Goal: Task Accomplishment & Management: Manage account settings

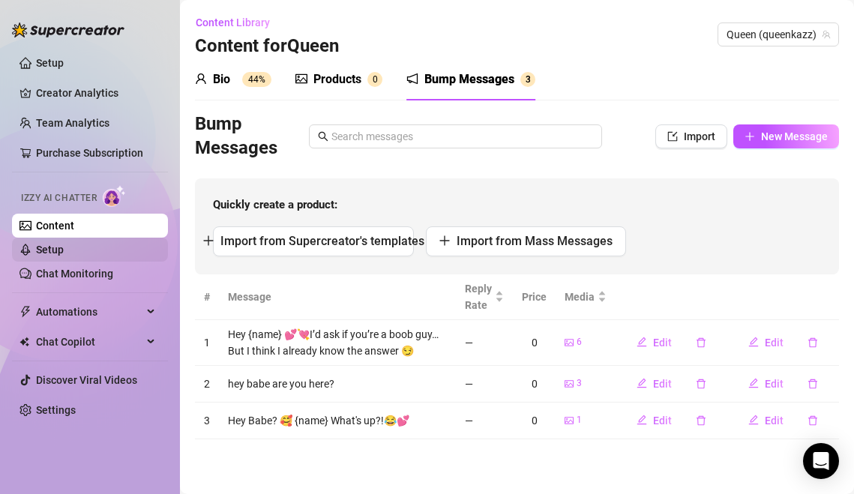
click at [64, 251] on link "Setup" at bounding box center [50, 250] width 28 height 12
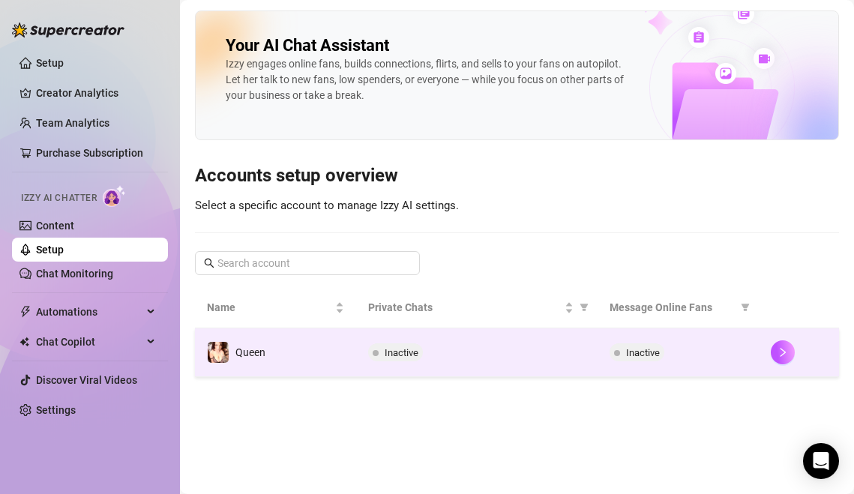
click at [272, 347] on td "Queen" at bounding box center [275, 352] width 161 height 49
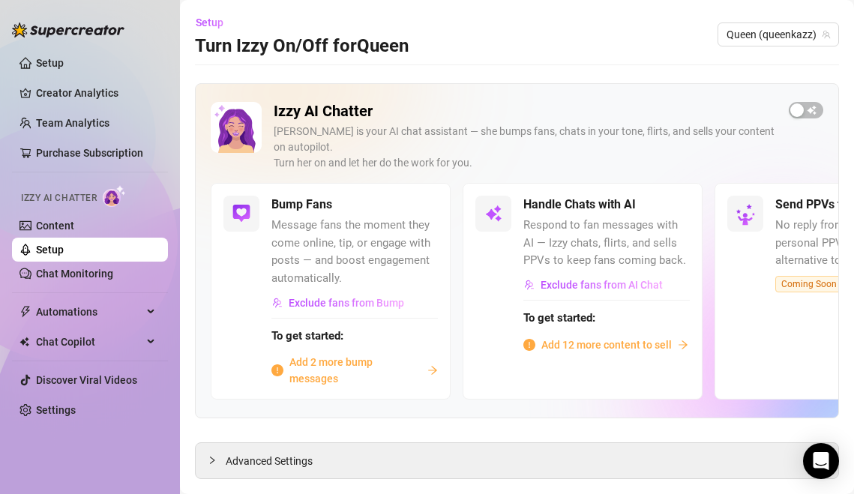
scroll to position [14, 0]
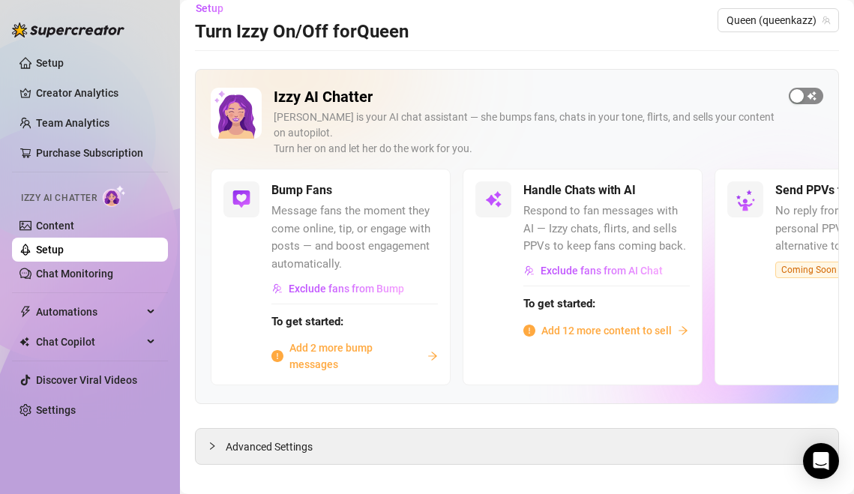
click at [813, 96] on span "button" at bounding box center [806, 96] width 34 height 16
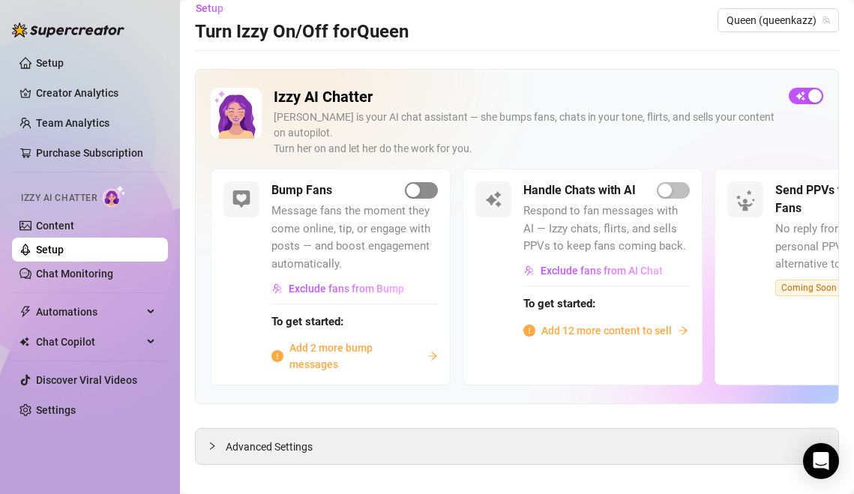
click at [424, 182] on span "button" at bounding box center [421, 190] width 33 height 16
click at [113, 278] on link "Chat Monitoring" at bounding box center [74, 274] width 77 height 12
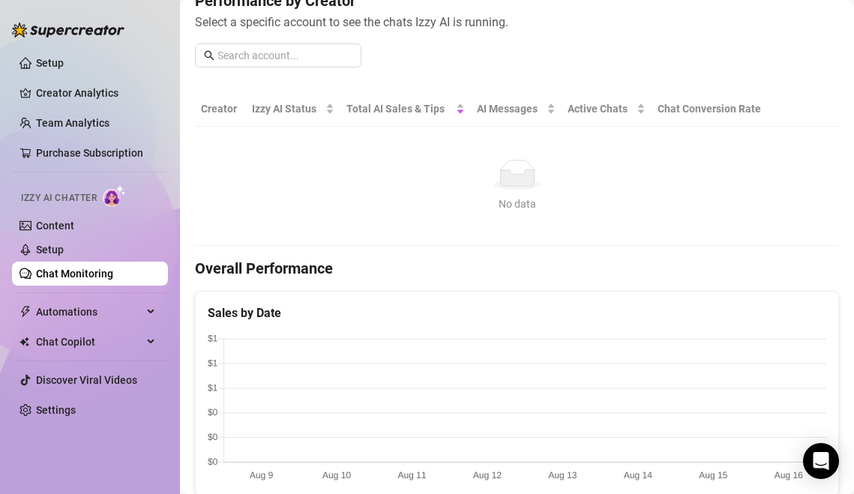
scroll to position [205, 0]
click at [74, 232] on link "Content" at bounding box center [55, 226] width 38 height 12
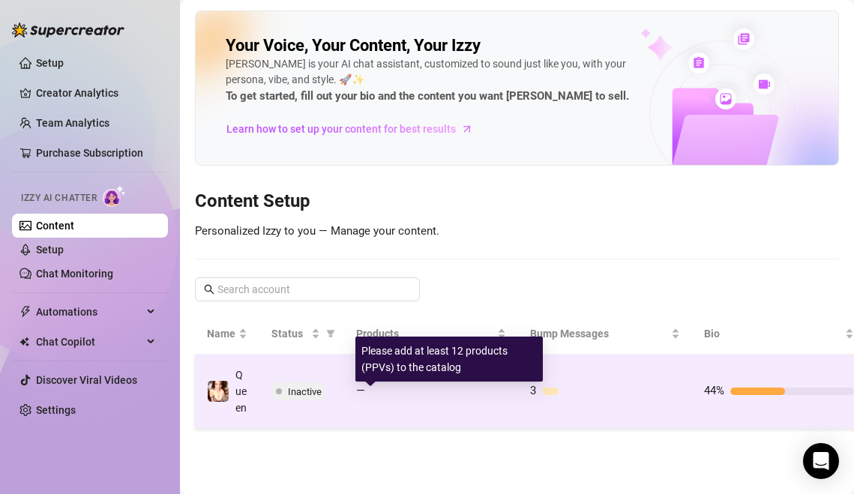
click at [451, 392] on div "—" at bounding box center [431, 391] width 150 height 18
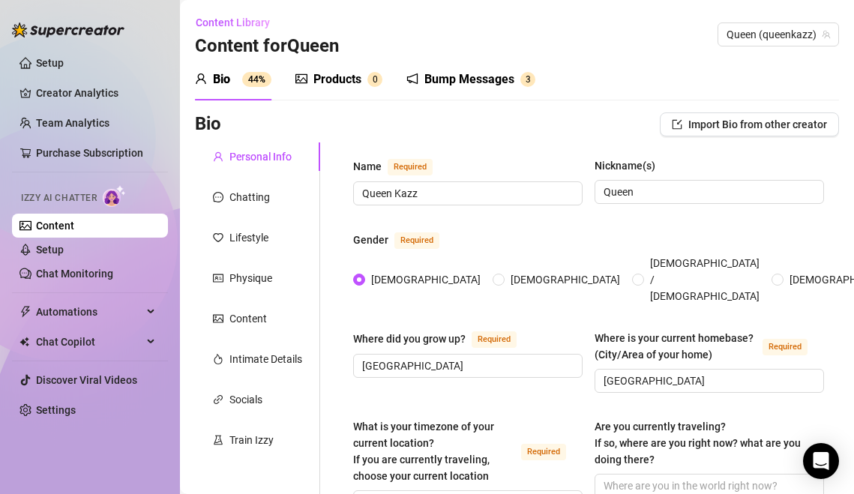
click at [476, 83] on div "Bump Messages" at bounding box center [469, 79] width 90 height 18
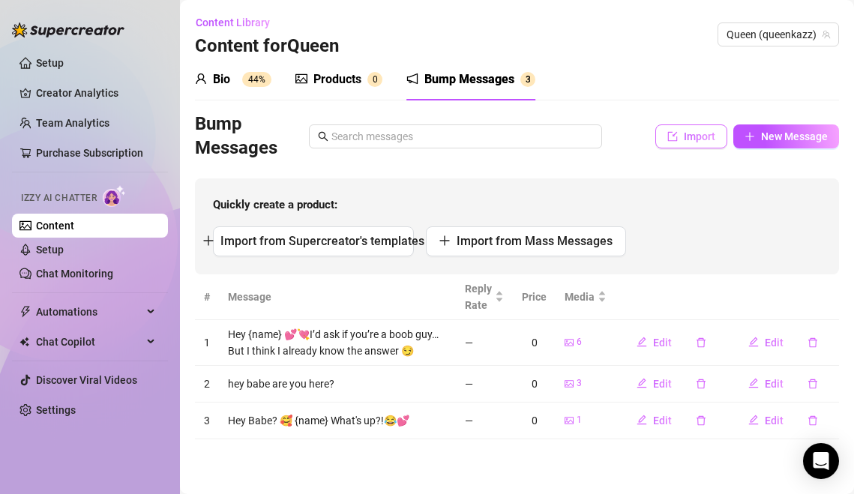
click at [683, 132] on button "Import" at bounding box center [691, 136] width 72 height 24
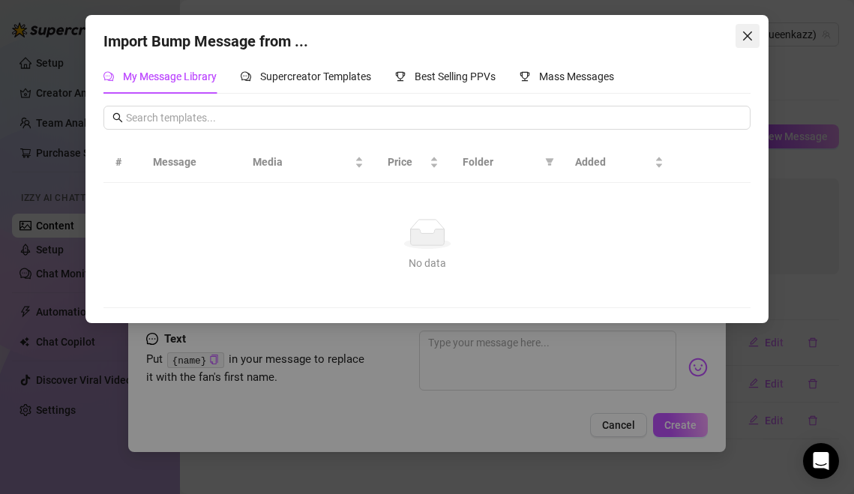
click at [741, 31] on span "Close" at bounding box center [748, 36] width 24 height 12
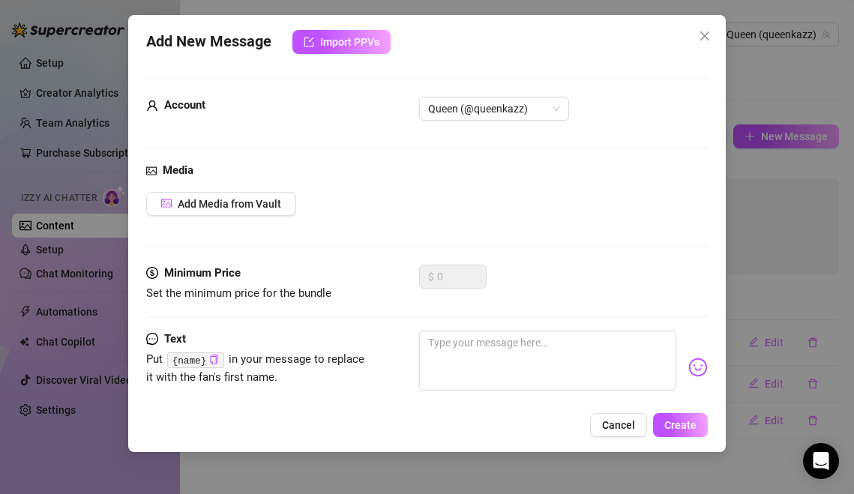
click at [362, 26] on div "Add New Message Import PPVs Account Queen (@queenkazz) Media Add Media from Vau…" at bounding box center [427, 233] width 598 height 437
click at [359, 39] on span "Import PPVs" at bounding box center [349, 42] width 59 height 12
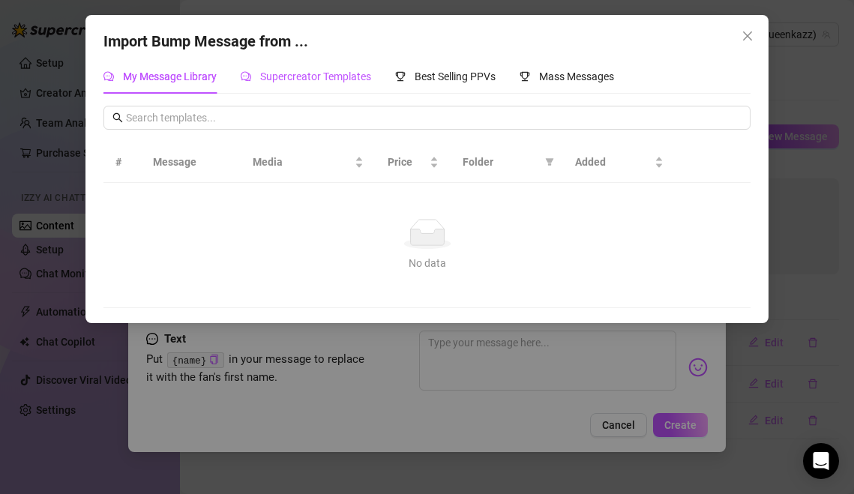
click at [325, 73] on span "Supercreator Templates" at bounding box center [315, 76] width 111 height 12
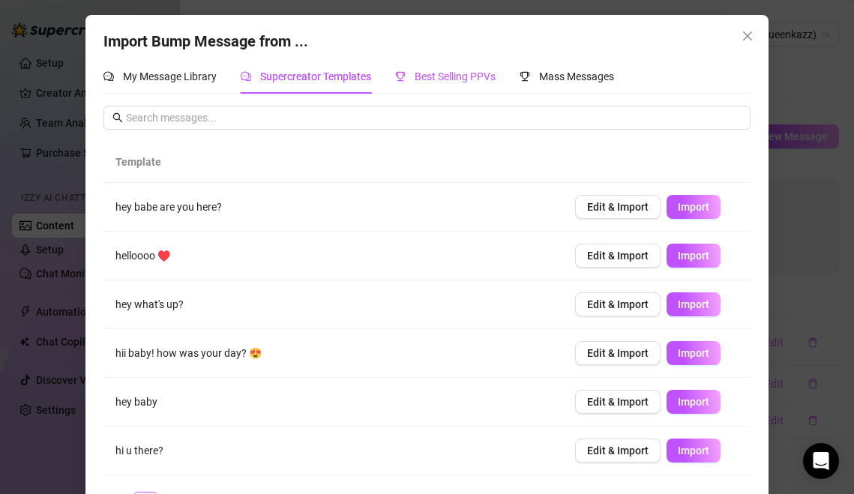
click at [482, 73] on span "Best Selling PPVs" at bounding box center [455, 76] width 81 height 12
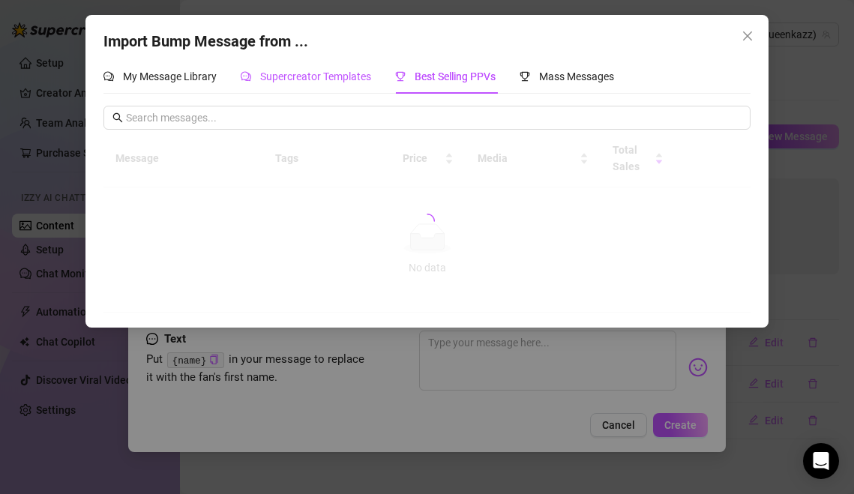
click at [326, 73] on span "Supercreator Templates" at bounding box center [315, 76] width 111 height 12
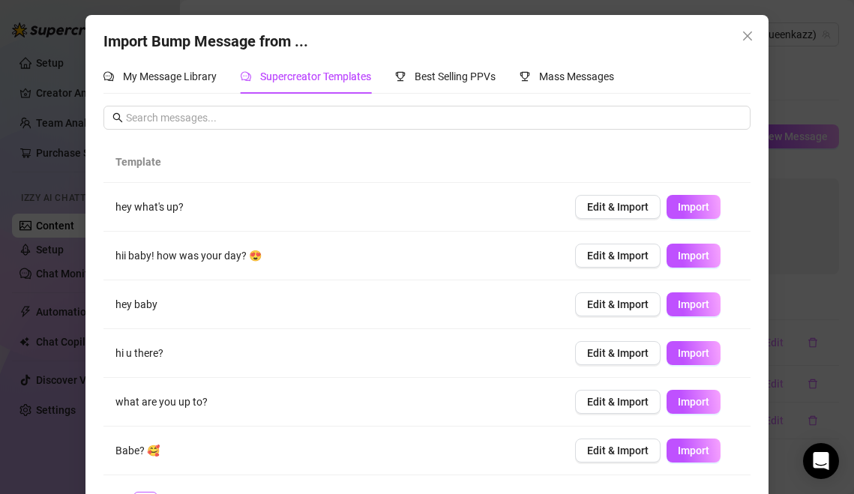
scroll to position [190, 0]
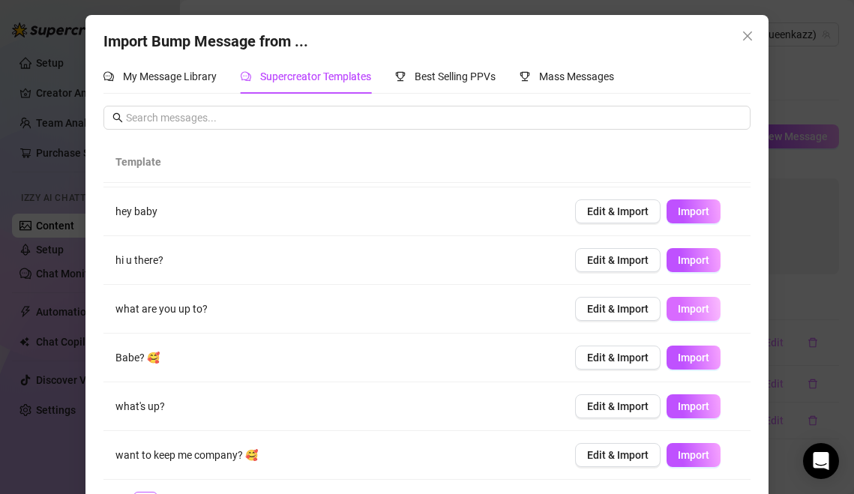
click at [701, 308] on span "Import" at bounding box center [693, 309] width 31 height 12
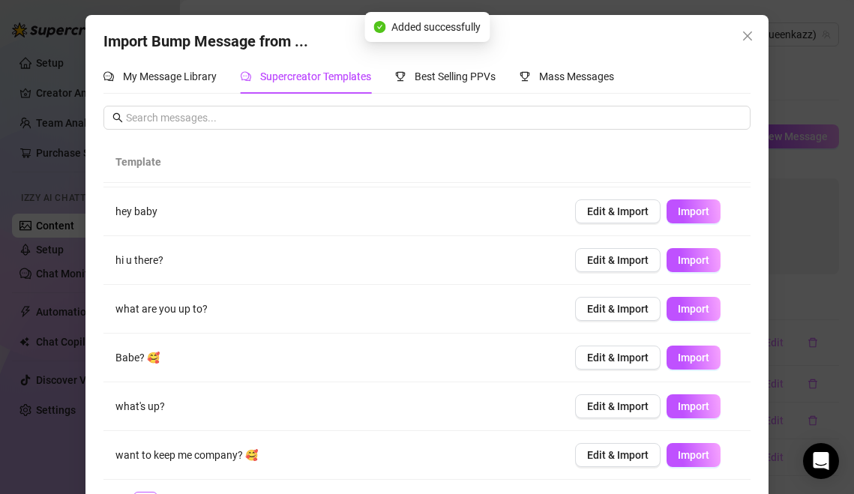
click at [736, 54] on div "Import Bump Message from ... My Message Library Supercreator Templates Best Sel…" at bounding box center [426, 279] width 683 height 528
click at [741, 34] on span "Close" at bounding box center [748, 36] width 24 height 12
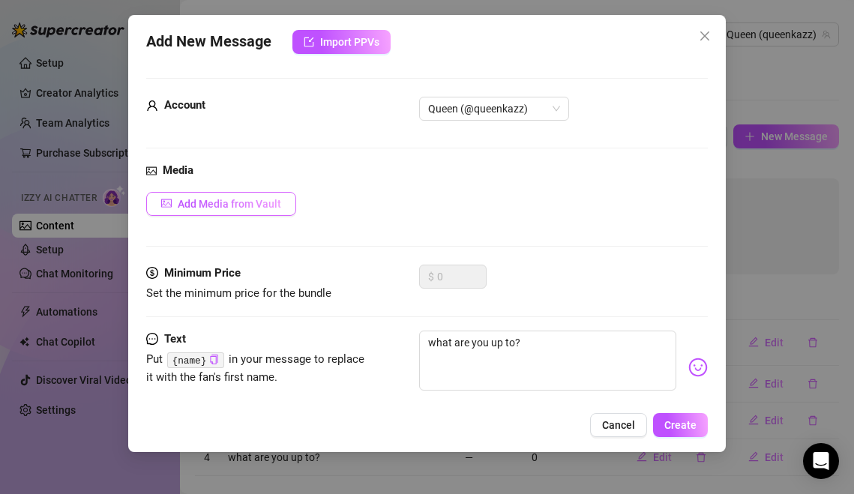
click at [235, 207] on span "Add Media from Vault" at bounding box center [229, 204] width 103 height 12
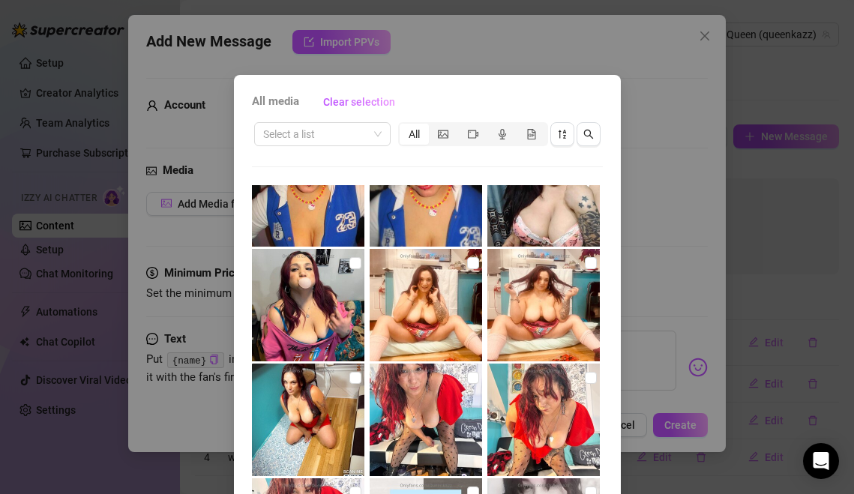
scroll to position [284, 0]
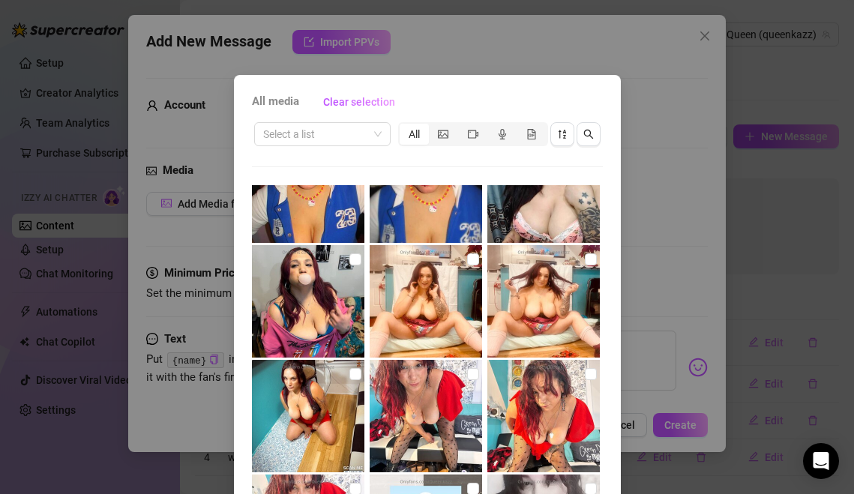
click at [534, 213] on img at bounding box center [543, 186] width 112 height 112
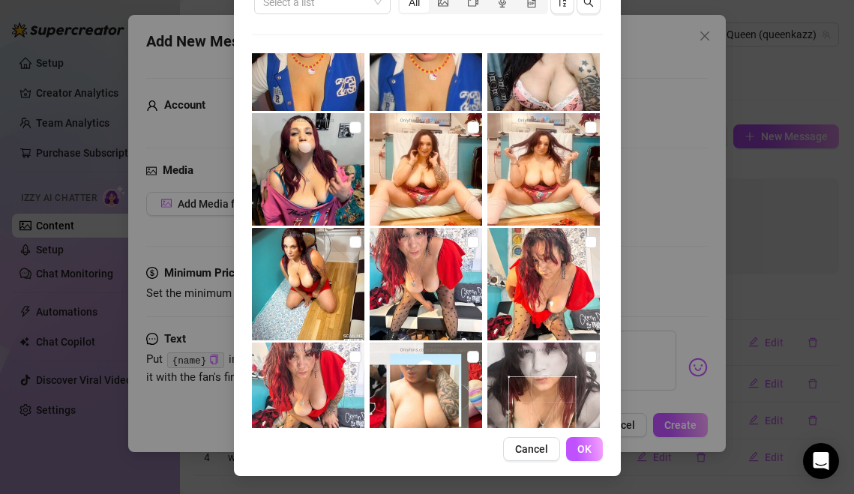
scroll to position [128, 0]
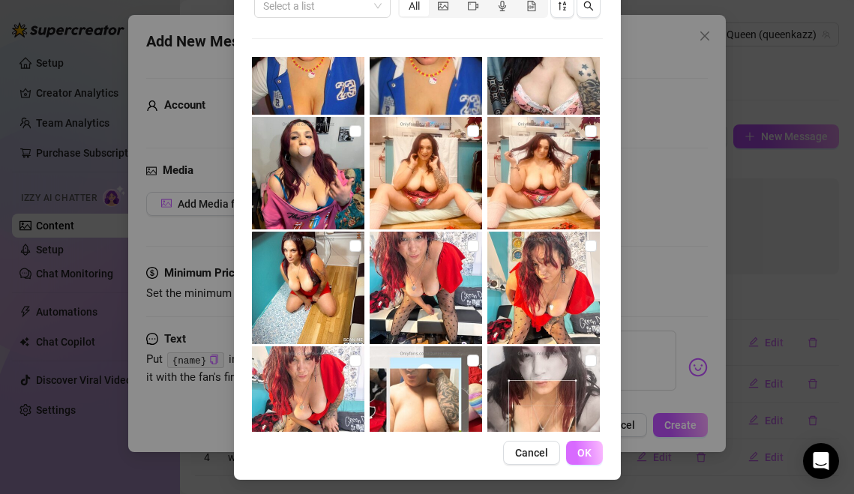
click at [585, 452] on span "OK" at bounding box center [584, 453] width 14 height 12
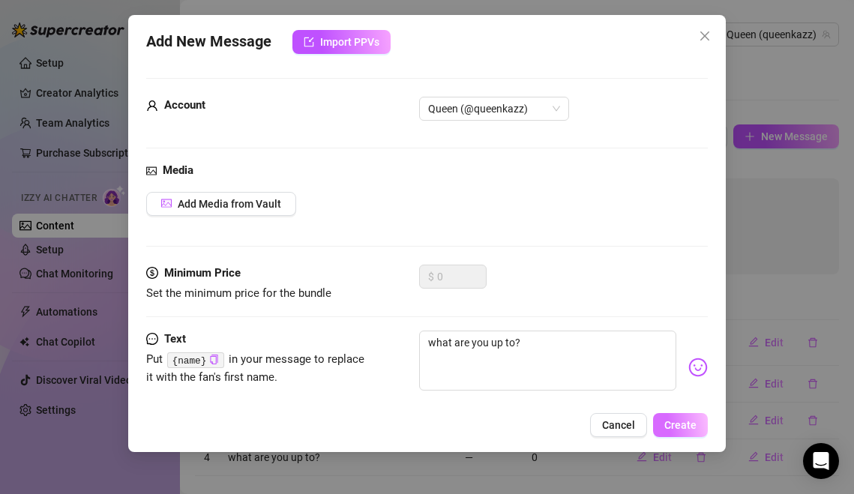
click at [669, 428] on span "Create" at bounding box center [680, 425] width 32 height 12
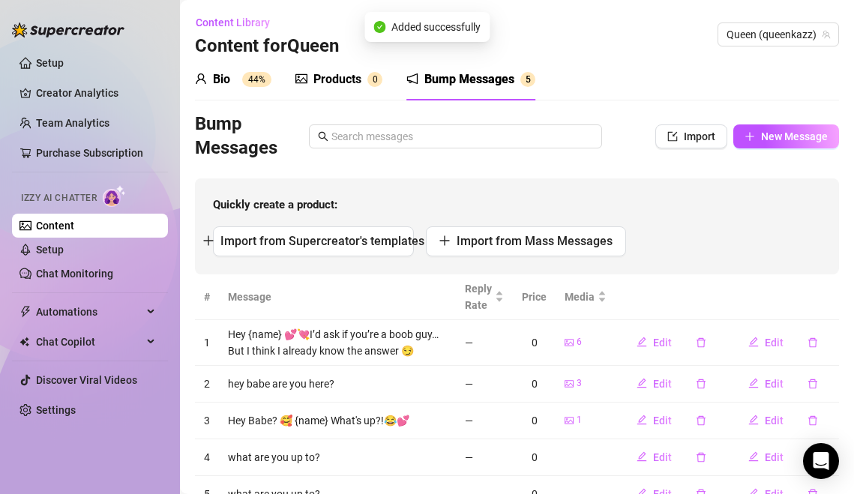
scroll to position [63, 0]
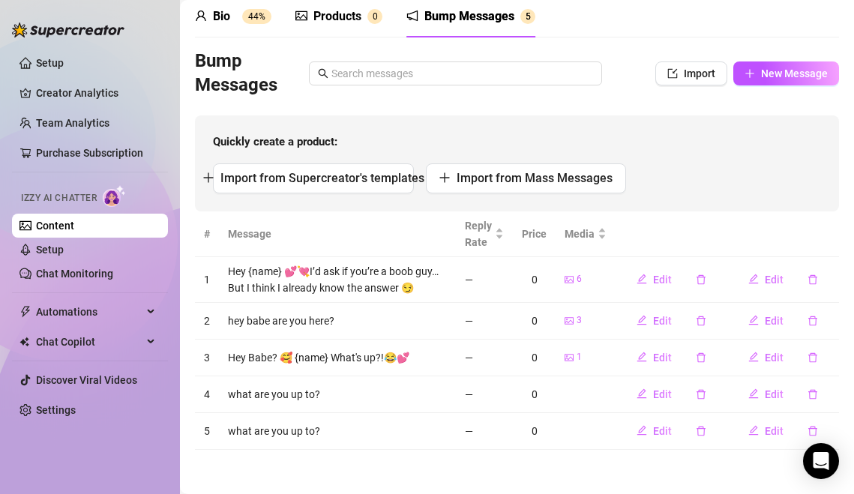
click at [616, 273] on td "6" at bounding box center [586, 280] width 60 height 46
click at [310, 276] on td "Hey {name} 💕💘I’d ask if you’re a boob guy… But I think I already know the answe…" at bounding box center [337, 280] width 237 height 46
click at [0, 0] on div "+ 1" at bounding box center [0, 0] width 0 height 0
click at [661, 287] on button "Edit" at bounding box center [654, 280] width 59 height 24
type textarea "Hey {name} 💕💘I’d ask if you’re a boob guy… But I think I already know the answe…"
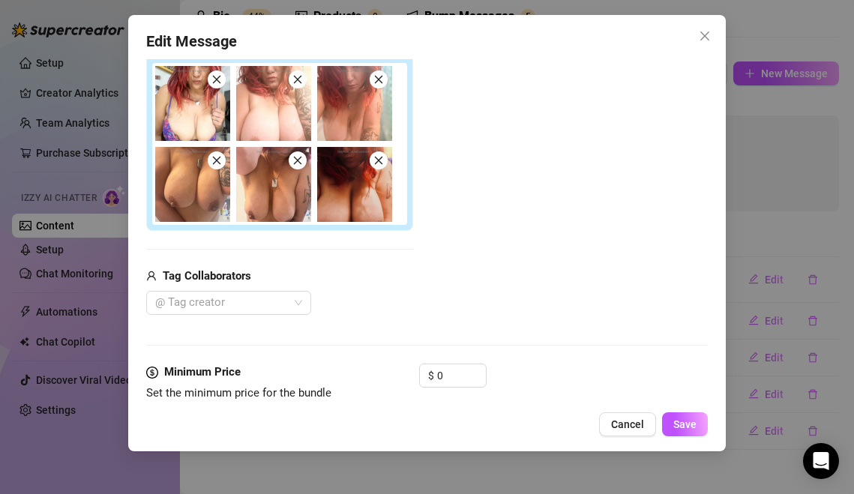
scroll to position [297, 0]
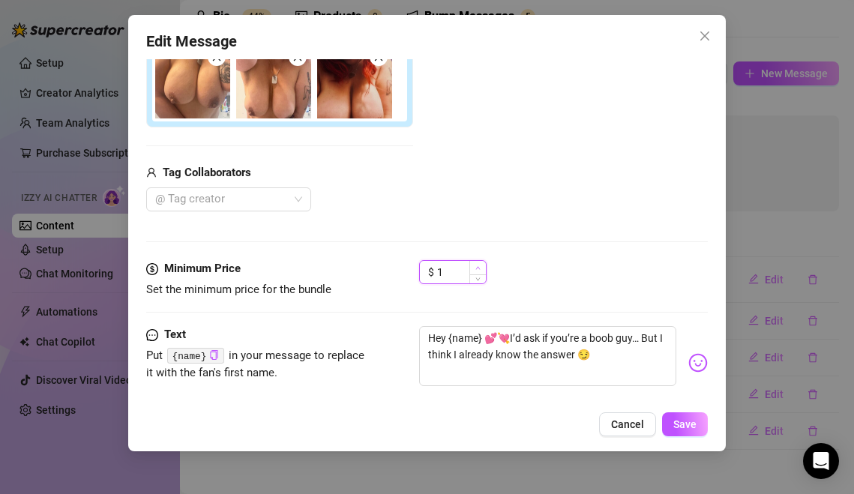
click at [479, 262] on span "Increase Value" at bounding box center [477, 267] width 16 height 13
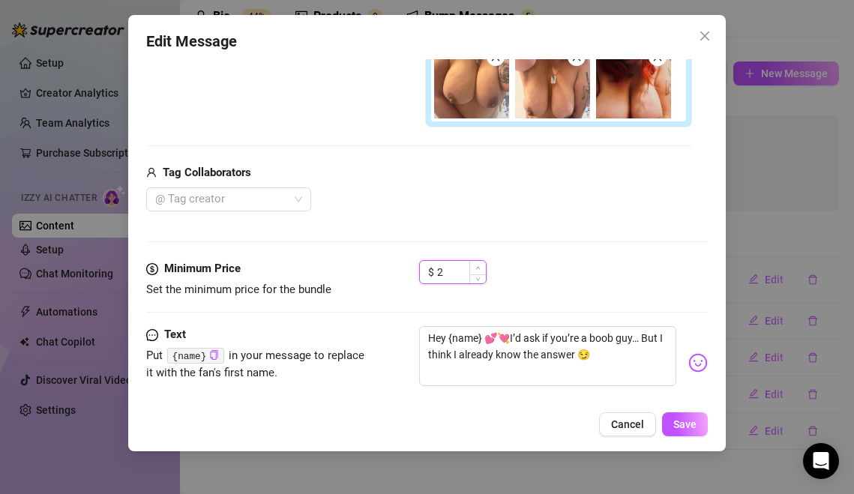
click at [479, 262] on span "Increase Value" at bounding box center [477, 267] width 16 height 13
type input "3"
click at [479, 262] on span "Increase Value" at bounding box center [477, 267] width 16 height 13
click at [683, 428] on span "Save" at bounding box center [684, 424] width 23 height 12
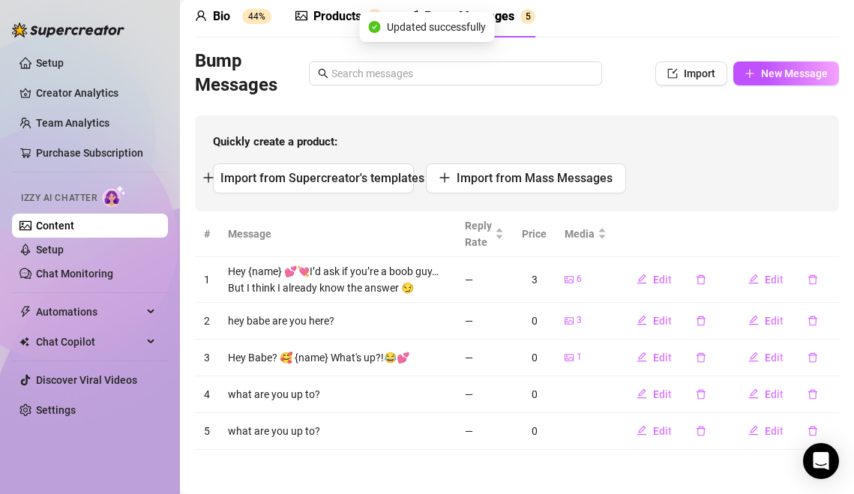
click at [588, 319] on div "3" at bounding box center [586, 320] width 42 height 14
click at [662, 319] on span "Edit" at bounding box center [662, 321] width 19 height 12
type textarea "hey babe are you here?"
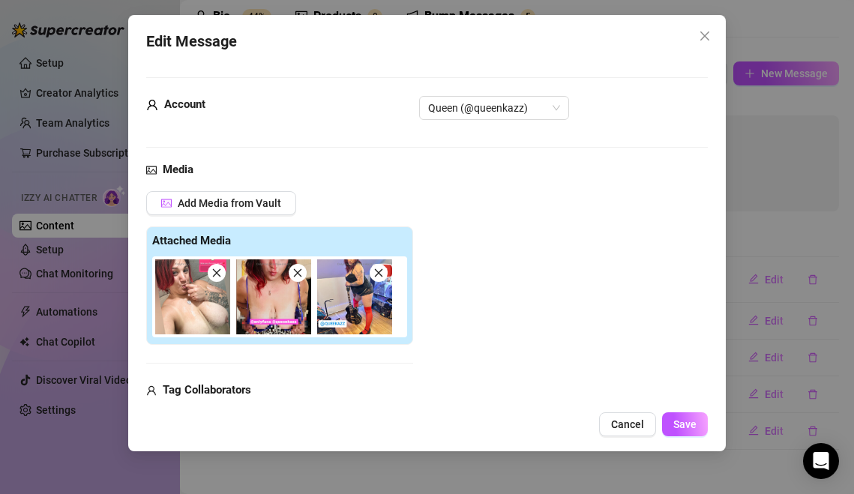
scroll to position [198, 0]
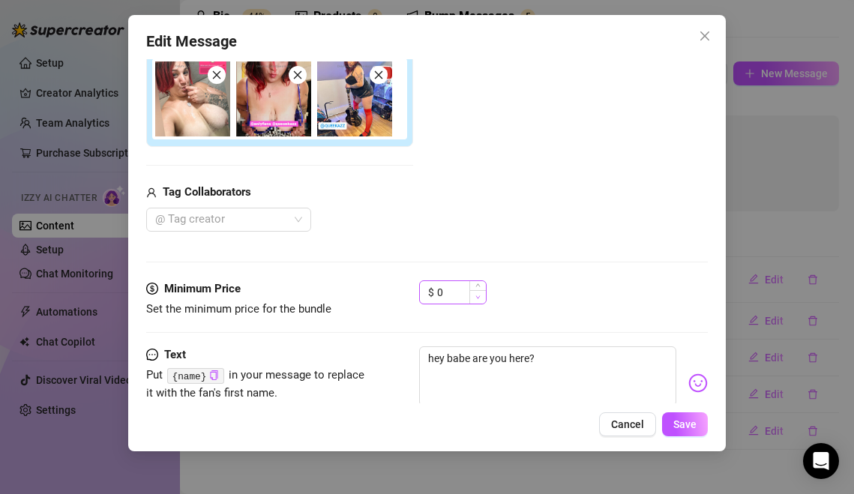
click at [474, 301] on span "Decrease Value" at bounding box center [477, 296] width 16 height 13
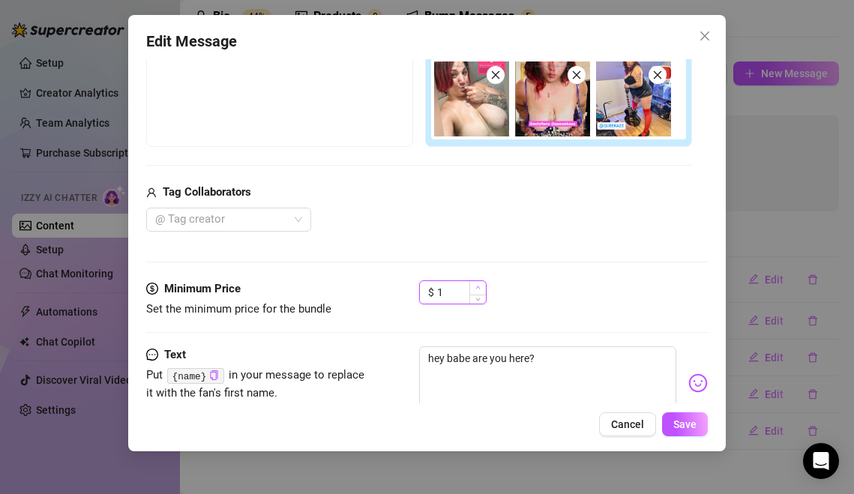
click at [480, 286] on icon "up" at bounding box center [477, 287] width 5 height 5
type input "3"
click at [480, 286] on icon "up" at bounding box center [477, 287] width 5 height 5
click at [694, 418] on span "Save" at bounding box center [684, 424] width 23 height 12
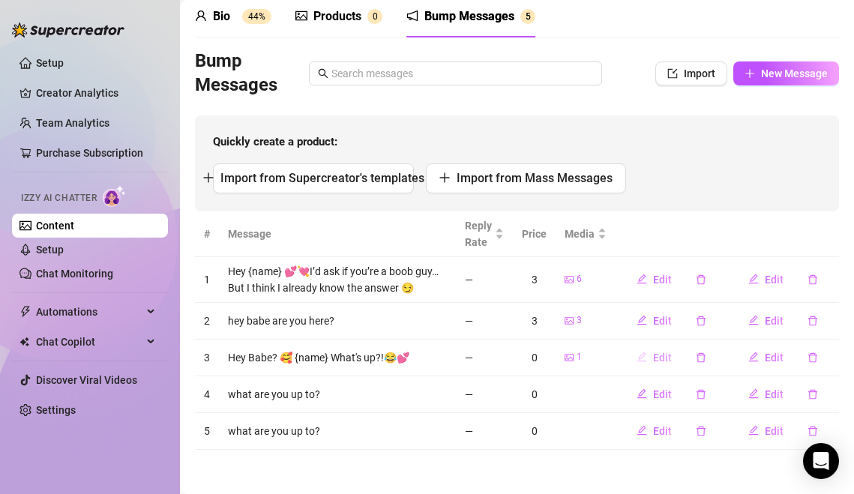
click at [659, 352] on span "Edit" at bounding box center [662, 358] width 19 height 12
type textarea "Hey Babe? 🥰 {name} What's up?!😂💕"
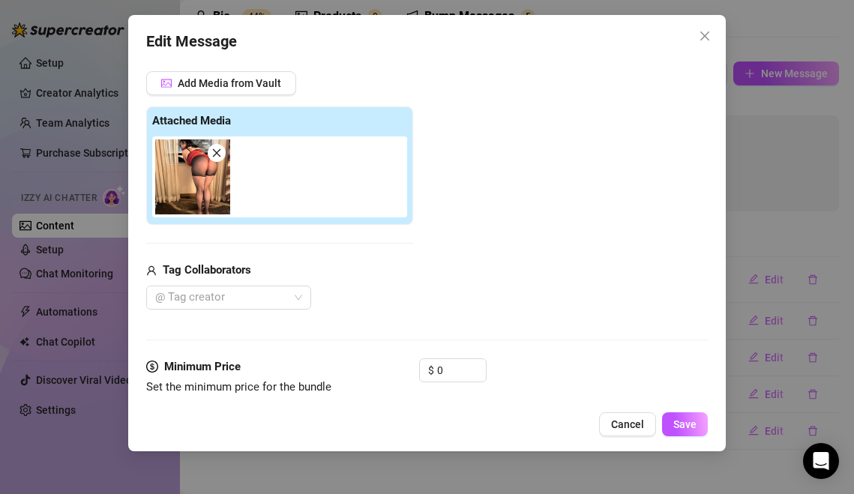
scroll to position [122, 0]
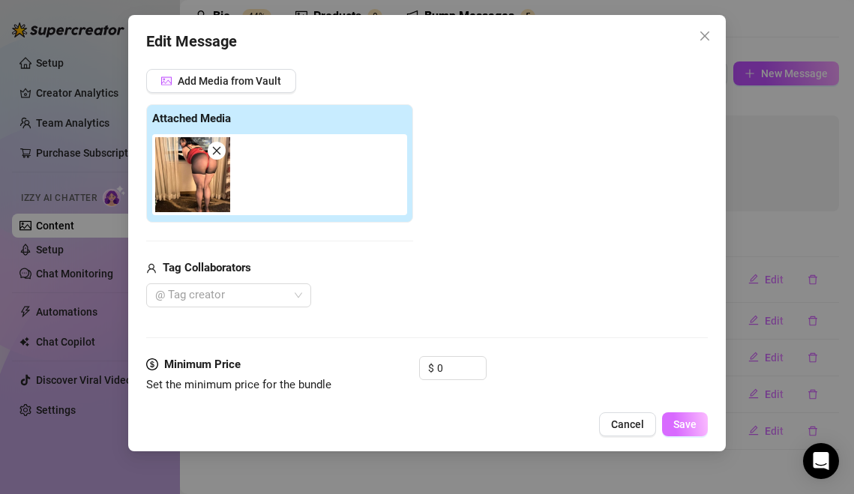
click at [680, 421] on span "Save" at bounding box center [684, 424] width 23 height 12
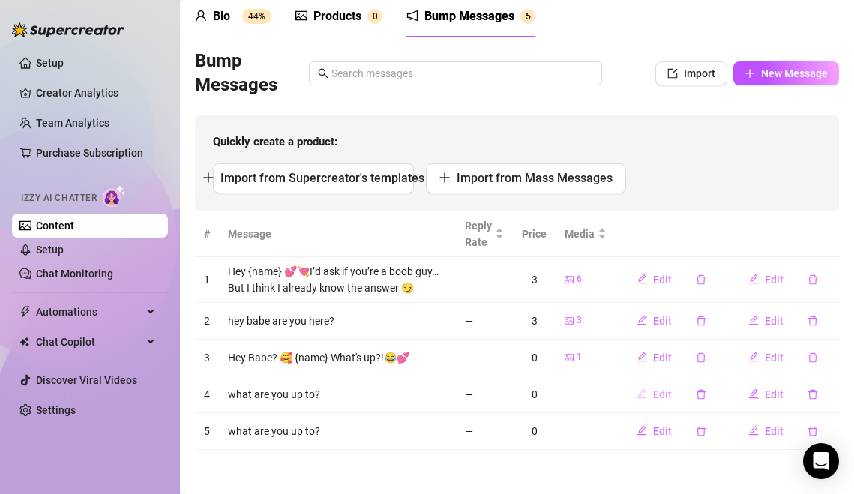
scroll to position [0, 0]
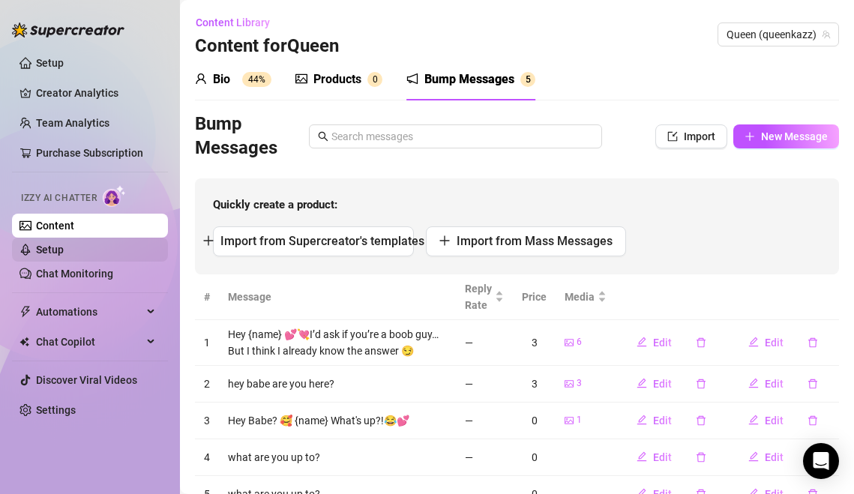
click at [64, 244] on link "Setup" at bounding box center [50, 250] width 28 height 12
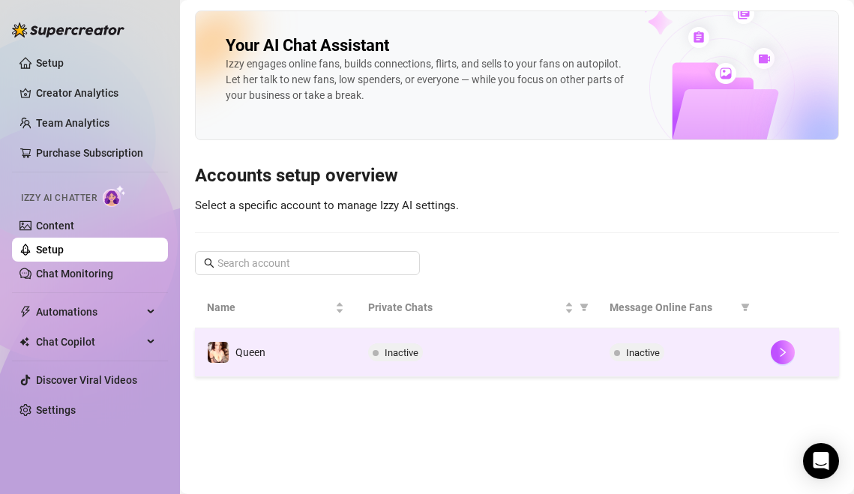
click at [505, 349] on div "Inactive" at bounding box center [476, 352] width 217 height 18
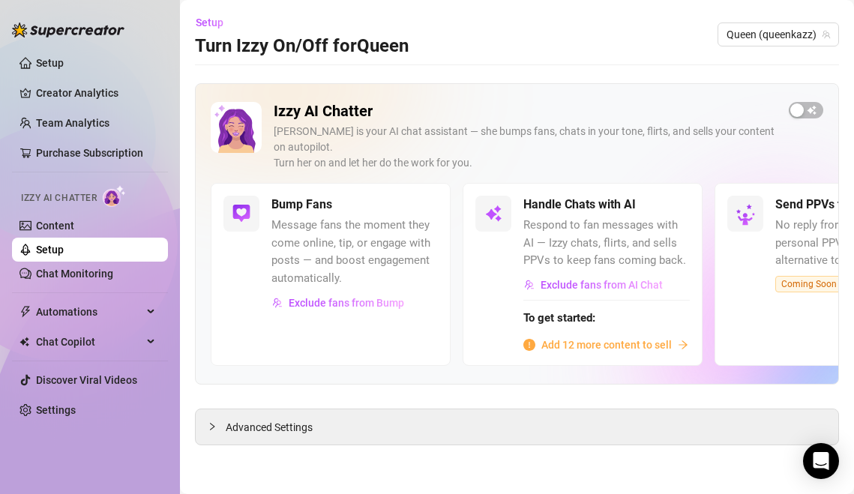
click at [641, 337] on span "Add 12 more content to sell" at bounding box center [606, 345] width 130 height 16
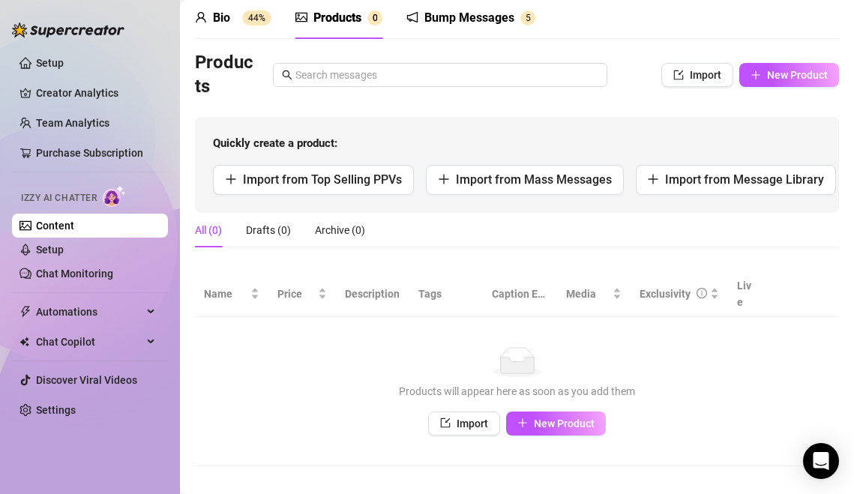
scroll to position [60, 0]
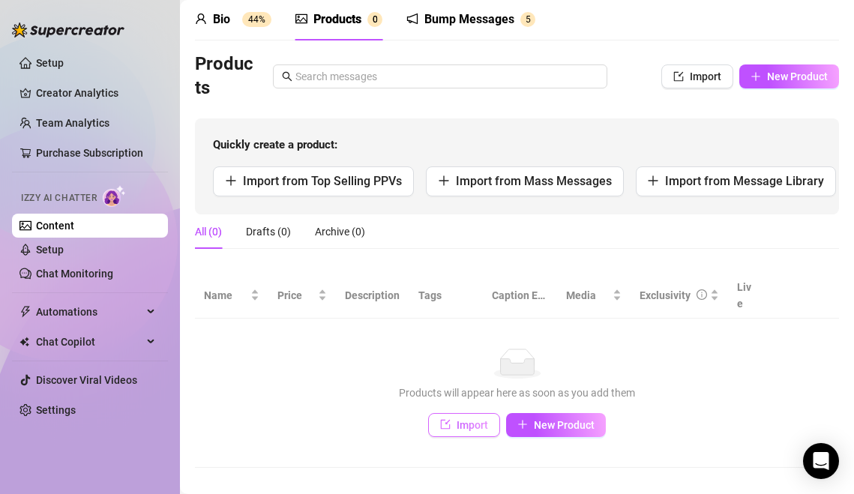
click at [462, 419] on span "Import" at bounding box center [472, 425] width 31 height 12
type textarea "Type your message here..."
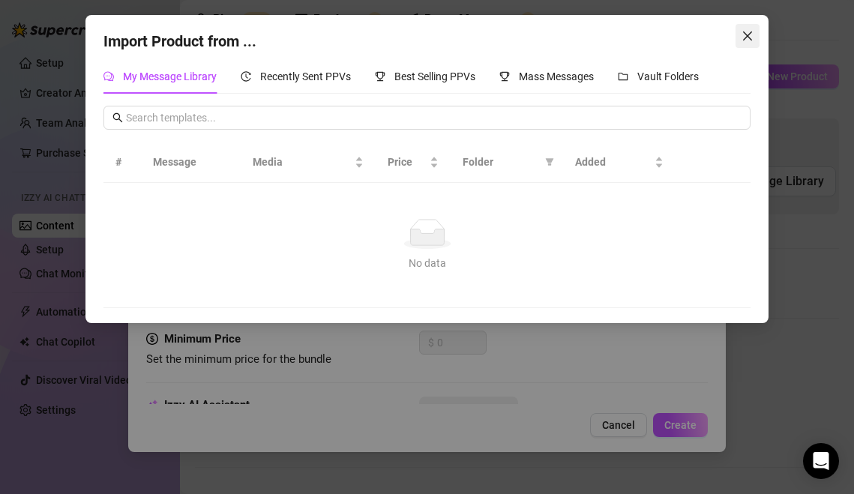
click at [743, 41] on icon "close" at bounding box center [748, 36] width 12 height 12
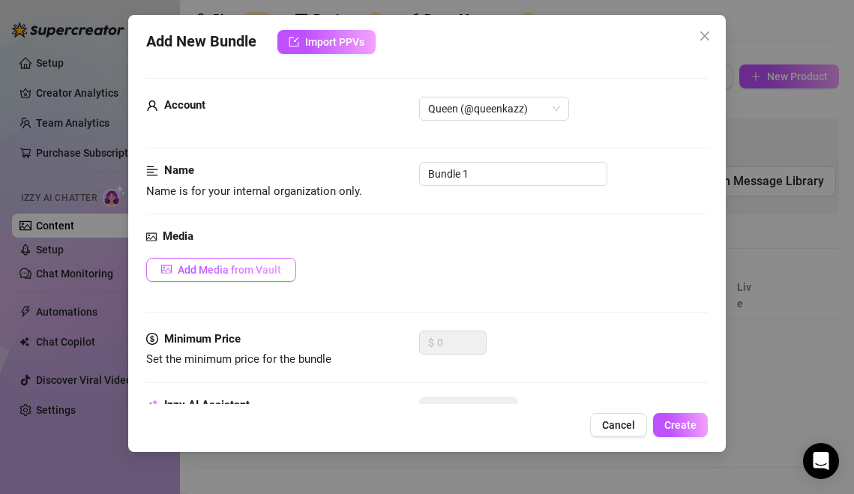
click at [259, 271] on span "Add Media from Vault" at bounding box center [229, 270] width 103 height 12
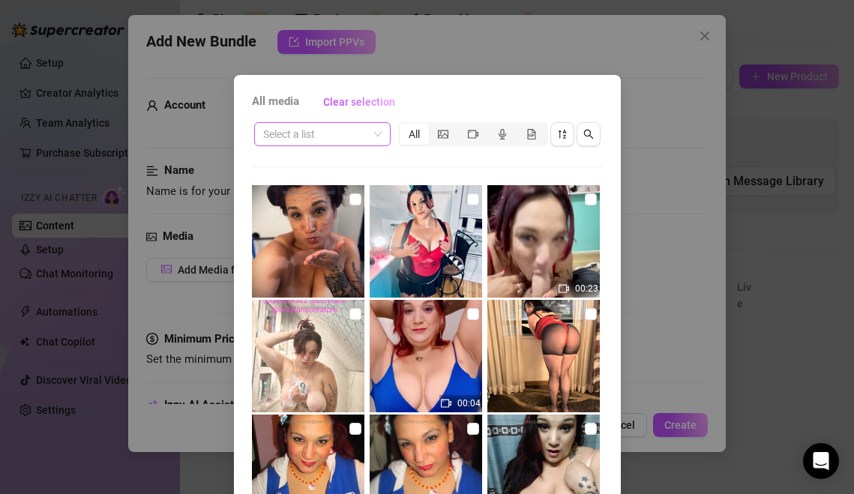
click at [363, 125] on input "search" at bounding box center [315, 134] width 105 height 22
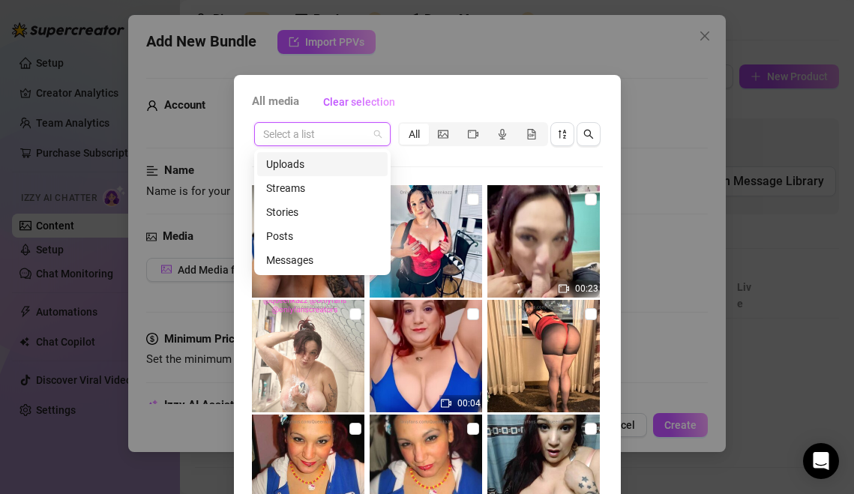
click at [354, 159] on div "Uploads" at bounding box center [322, 164] width 112 height 16
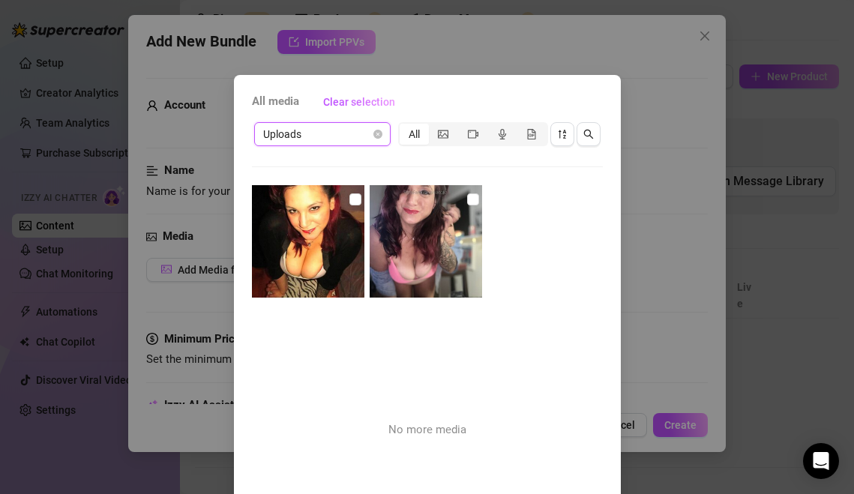
click at [373, 149] on div "Uploads Uploads All No more media" at bounding box center [427, 340] width 351 height 440
click at [374, 139] on span "Uploads" at bounding box center [322, 134] width 118 height 22
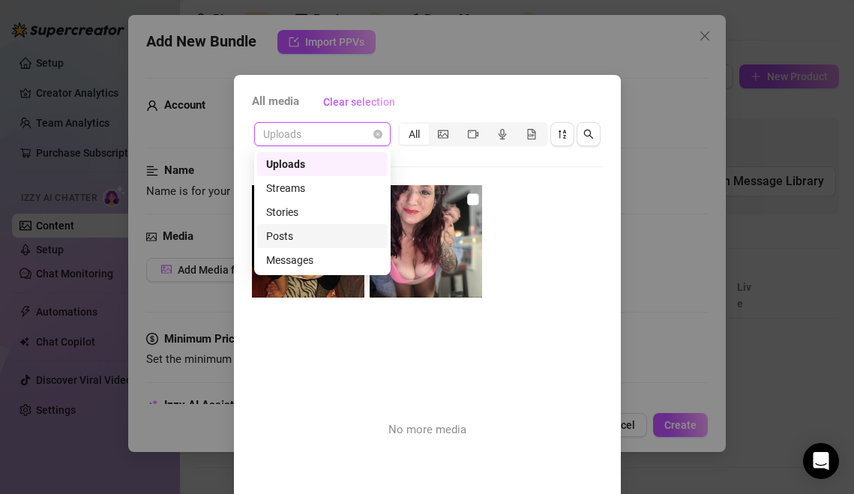
click at [358, 239] on div "Posts" at bounding box center [322, 236] width 112 height 16
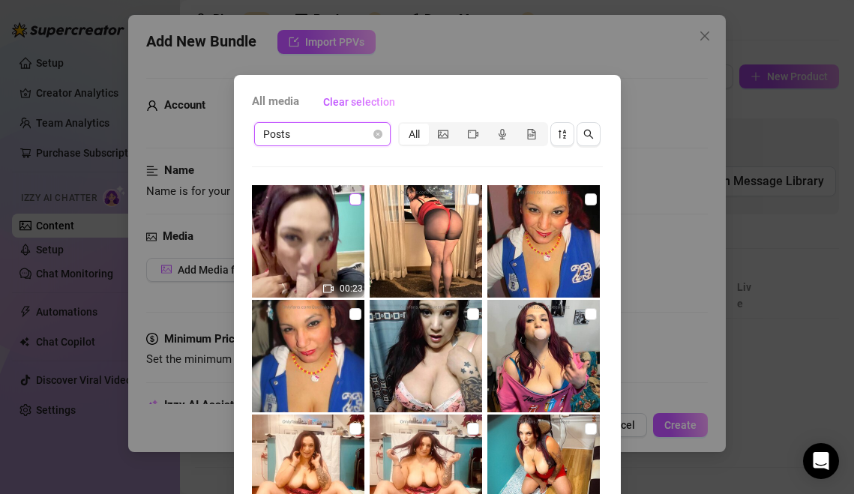
click at [351, 203] on input "checkbox" at bounding box center [355, 199] width 12 height 12
click at [362, 100] on span "Clear selection" at bounding box center [359, 102] width 72 height 12
checkbox input "false"
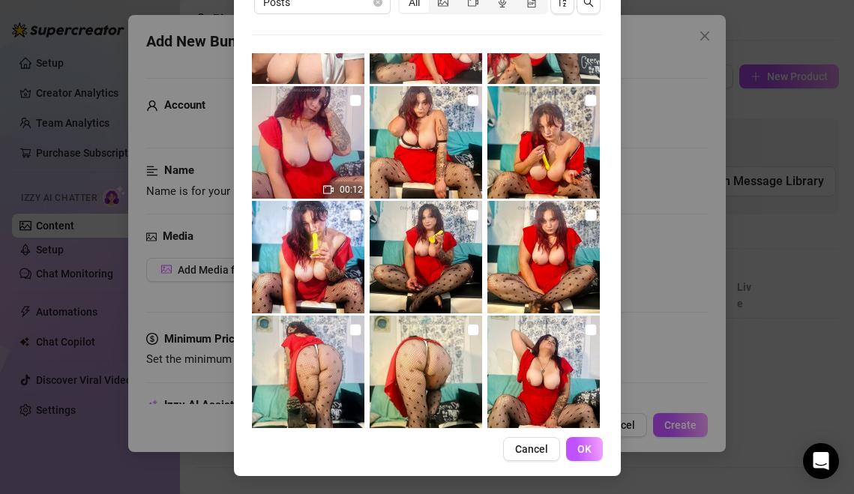
scroll to position [1483, 0]
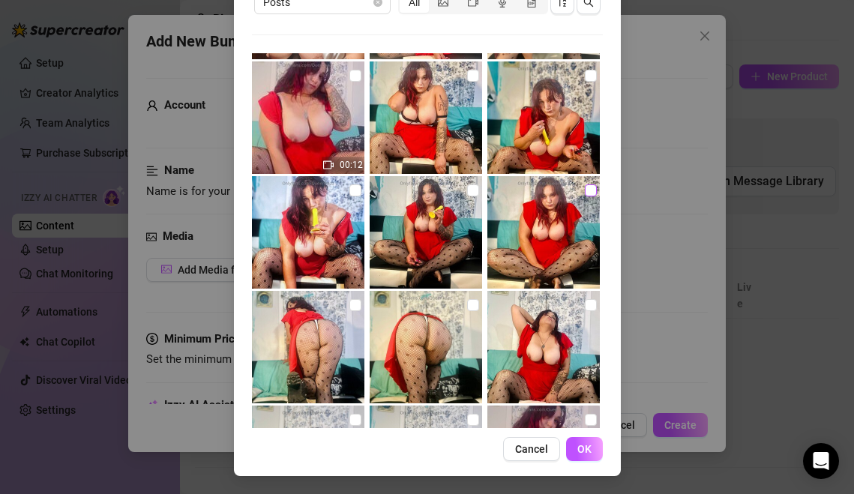
click at [591, 189] on input "checkbox" at bounding box center [591, 190] width 12 height 12
checkbox input "true"
click at [469, 196] on input "checkbox" at bounding box center [473, 190] width 12 height 12
checkbox input "true"
click at [355, 194] on input "checkbox" at bounding box center [355, 190] width 12 height 12
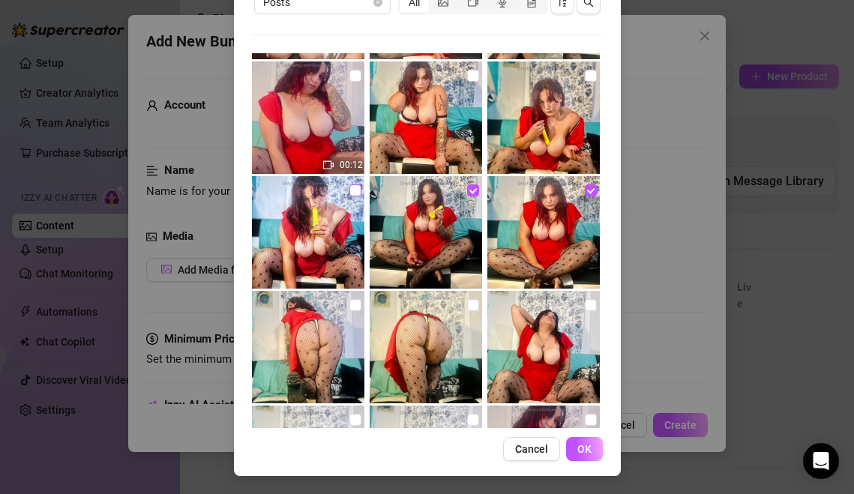
checkbox input "true"
click at [592, 73] on input "checkbox" at bounding box center [591, 76] width 12 height 12
checkbox input "true"
click at [471, 77] on input "checkbox" at bounding box center [473, 76] width 12 height 12
checkbox input "true"
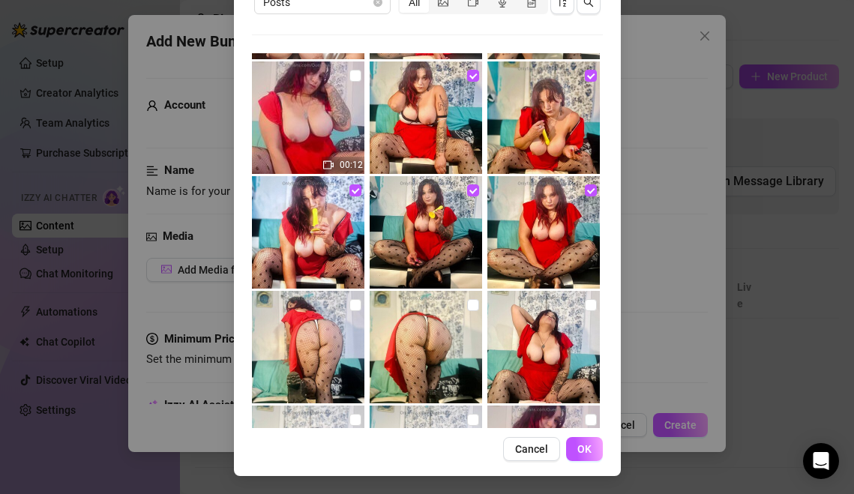
click at [593, 468] on div "All media Clear selection Posts All 00:23 00:04 00:12 00:12 Cancel OK" at bounding box center [427, 209] width 387 height 533
click at [595, 461] on div "All media Clear selection Posts All 00:23 00:04 00:12 00:12 Cancel OK" at bounding box center [427, 209] width 387 height 533
click at [593, 452] on button "OK" at bounding box center [584, 449] width 37 height 24
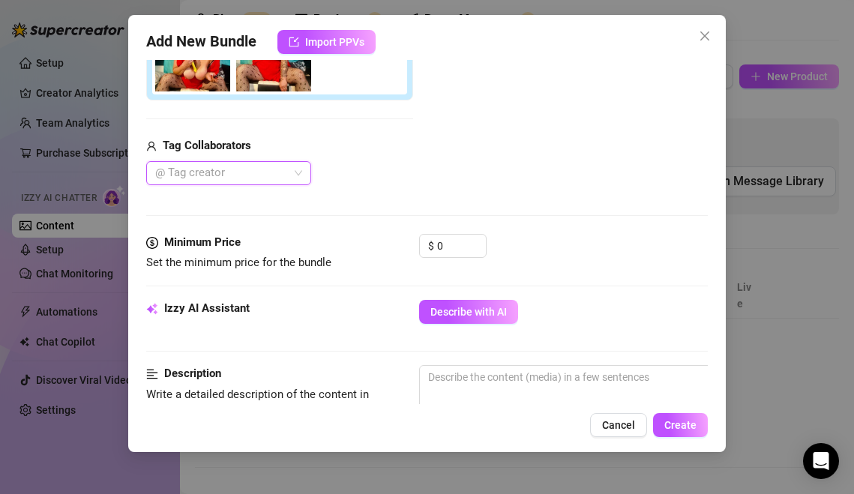
scroll to position [398, 0]
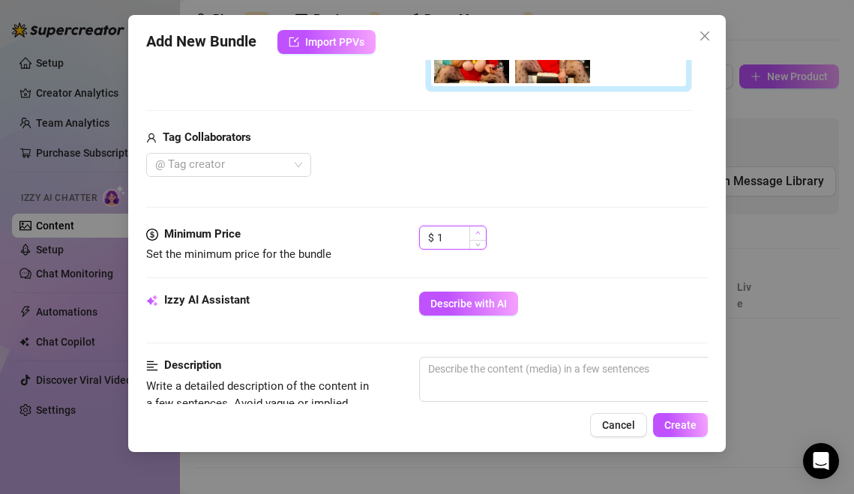
click at [479, 235] on icon "up" at bounding box center [477, 232] width 5 height 5
type input "3"
click at [479, 235] on icon "up" at bounding box center [477, 232] width 5 height 5
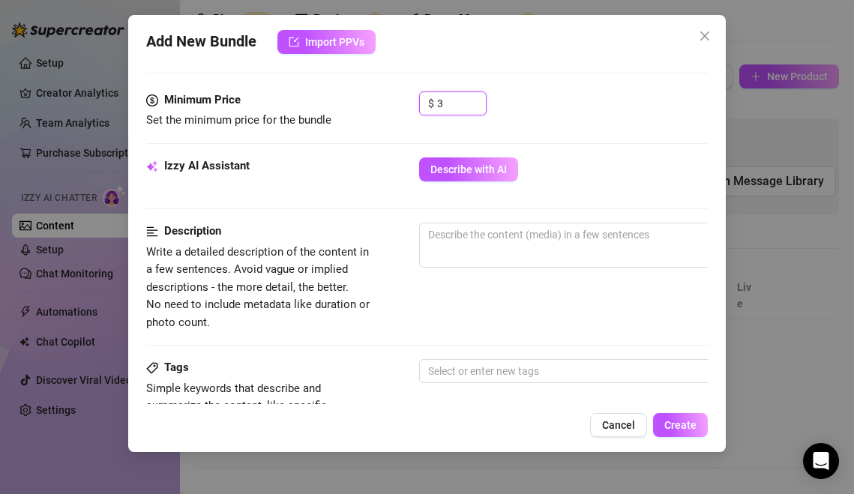
scroll to position [534, 0]
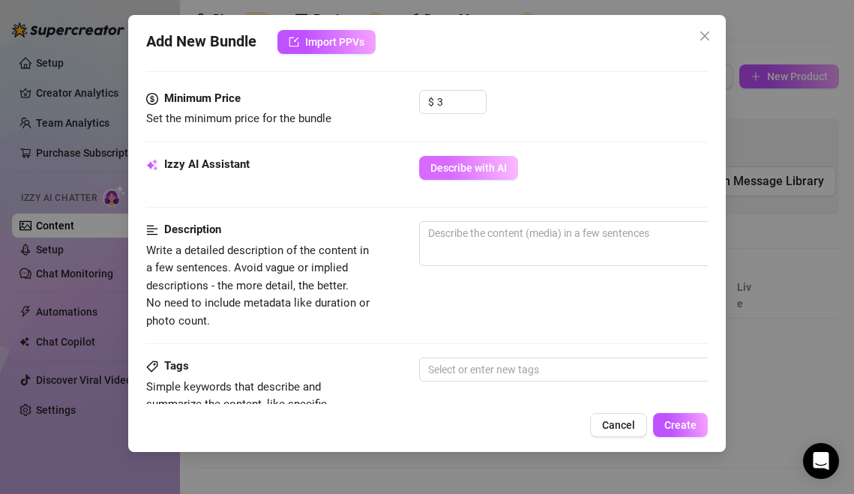
click at [499, 167] on span "Describe with AI" at bounding box center [468, 168] width 76 height 12
type textarea "Queen"
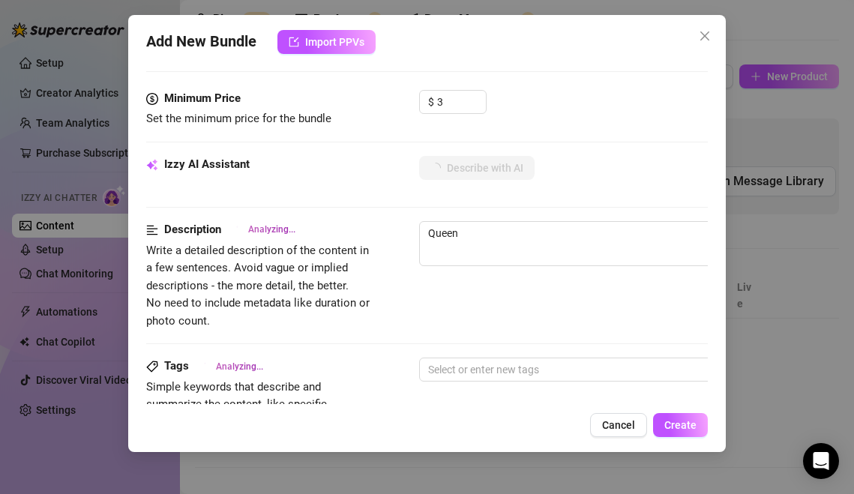
type textarea "Queen Kazz"
type textarea "Queen [PERSON_NAME] sits"
type textarea "Queen [PERSON_NAME] sits spread-legged"
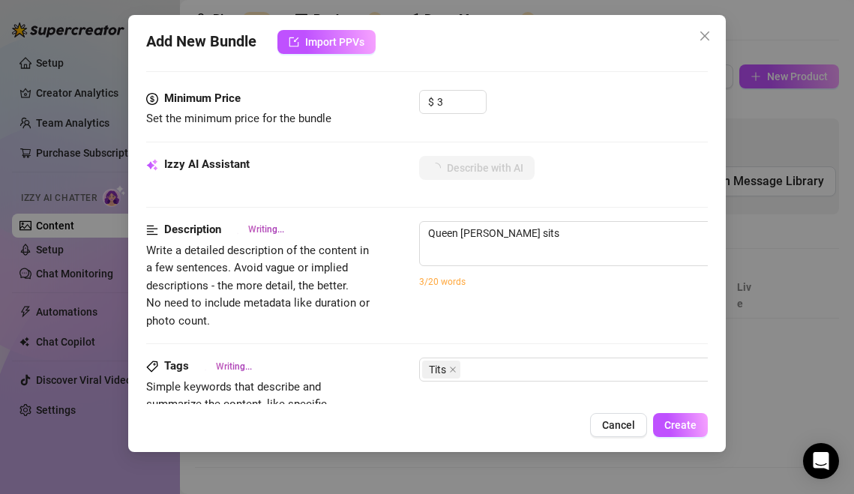
type textarea "Queen [PERSON_NAME] sits spread-legged"
type textarea "Queen [PERSON_NAME] sits spread-legged on"
type textarea "Queen [PERSON_NAME] sits spread-legged on a"
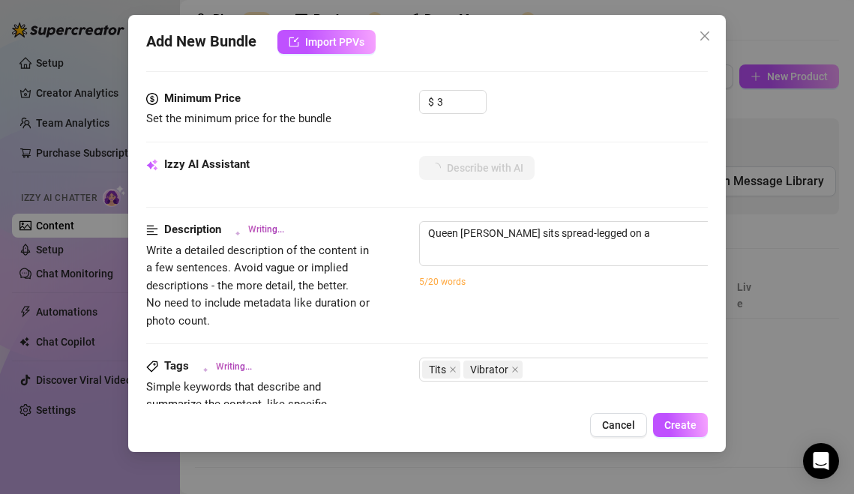
type textarea "Queen [PERSON_NAME] sits spread-legged on a couch"
type textarea "Queen [PERSON_NAME] sits spread-legged on a couch in"
type textarea "Queen [PERSON_NAME] sits spread-legged on a couch in a"
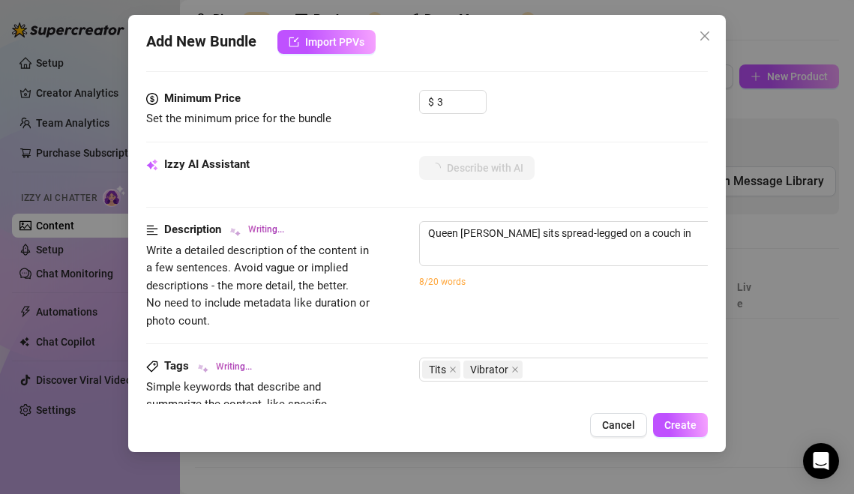
type textarea "Queen [PERSON_NAME] sits spread-legged on a couch in a"
type textarea "Queen [PERSON_NAME] sits spread-legged on a couch in a short"
type textarea "Queen [PERSON_NAME] sits spread-legged on a couch in a short red"
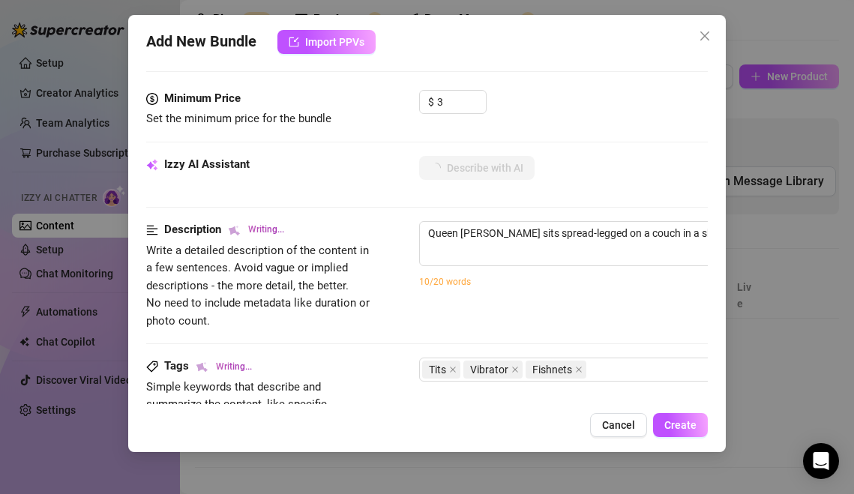
type textarea "Queen [PERSON_NAME] sits spread-legged on a couch in a short red dress"
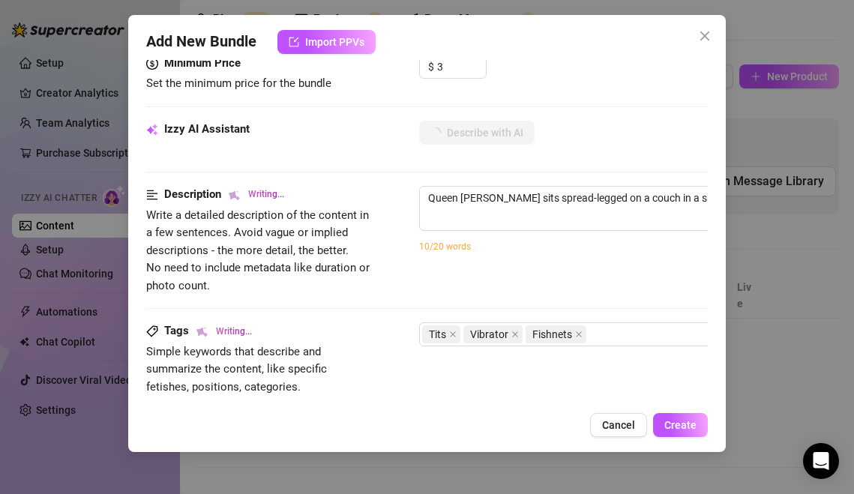
type textarea "Queen [PERSON_NAME] sits spread-legged on a couch in a short red dress and"
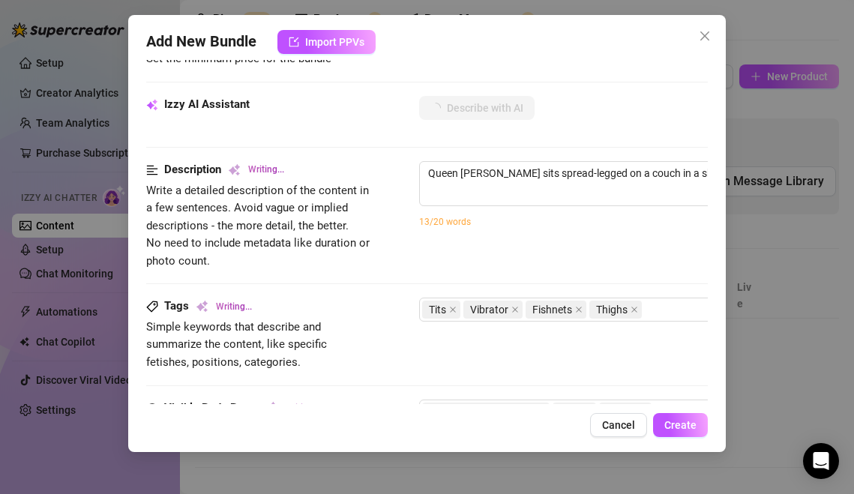
type textarea "Queen [PERSON_NAME] sits spread-legged on a couch in a short red dress and black"
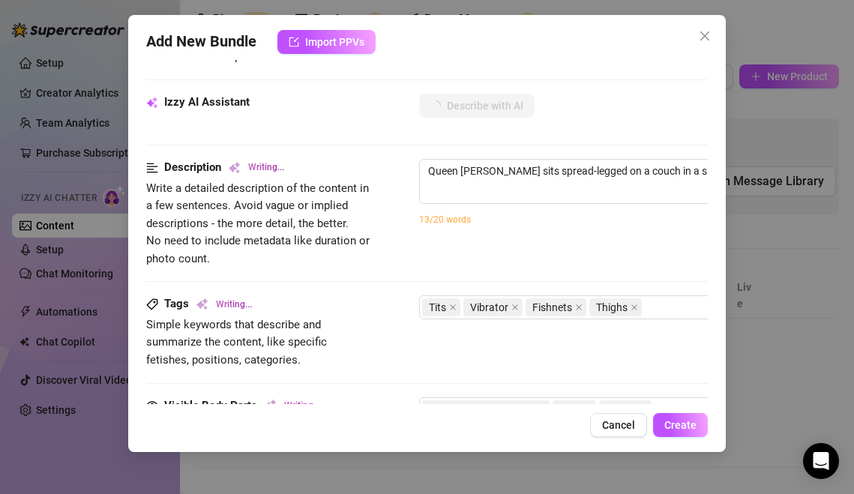
type textarea "Queen [PERSON_NAME] sits spread-legged on a couch in a short red dress and blac…"
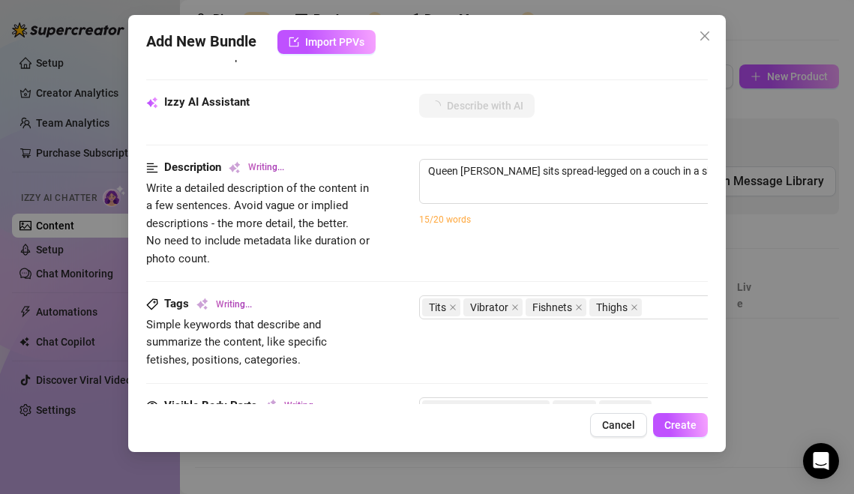
type textarea "Queen [PERSON_NAME] sits spread-legged on a couch in a short red dress and blac…"
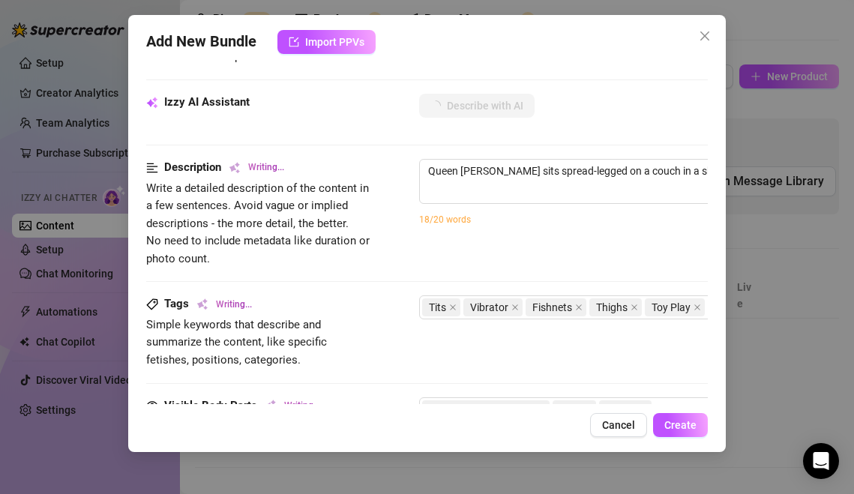
type textarea "Queen [PERSON_NAME] sits spread-legged on a couch in a short red dress and blac…"
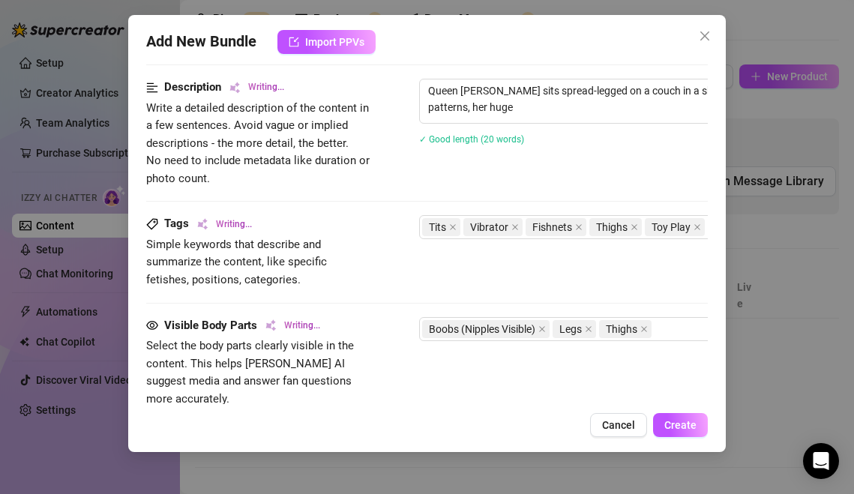
type textarea "Queen [PERSON_NAME] sits spread-legged on a couch in a short red dress and blac…"
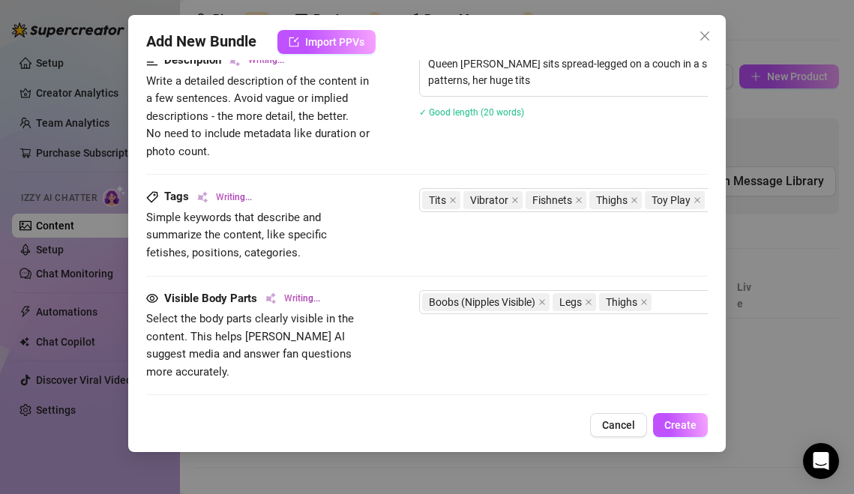
type textarea "Queen [PERSON_NAME] sits spread-legged on a couch in a short red dress and blac…"
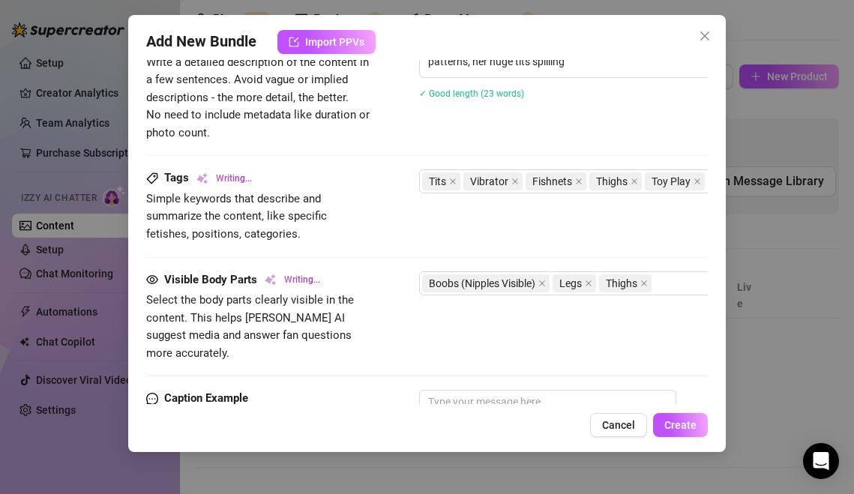
type textarea "Queen [PERSON_NAME] sits spread-legged on a couch in a short red dress and blac…"
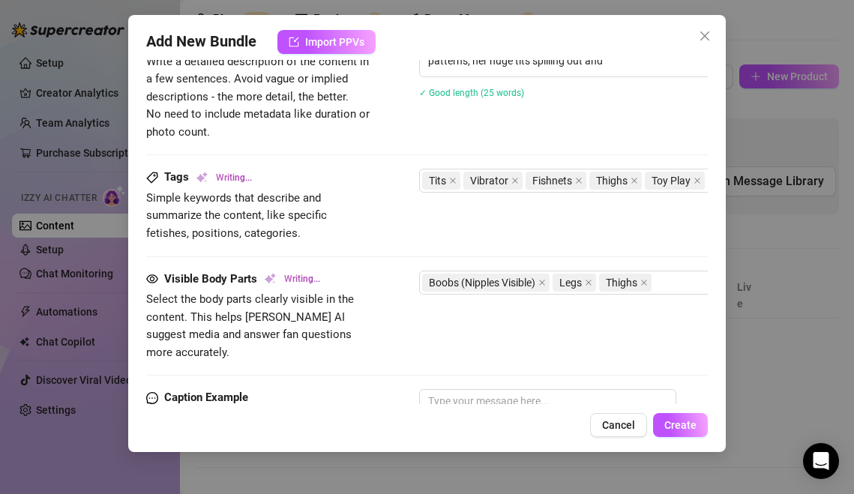
type textarea "Queen [PERSON_NAME] sits spread-legged on a couch in a short red dress and blac…"
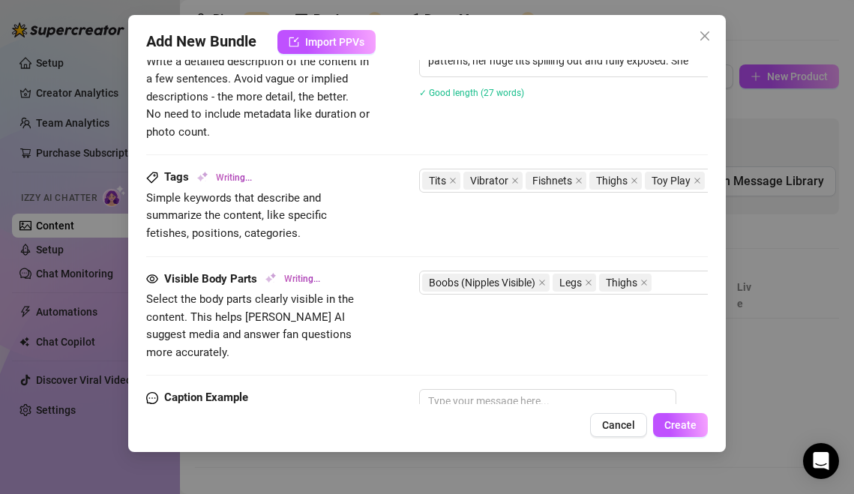
type textarea "Queen [PERSON_NAME] sits spread-legged on a couch in a short red dress and blac…"
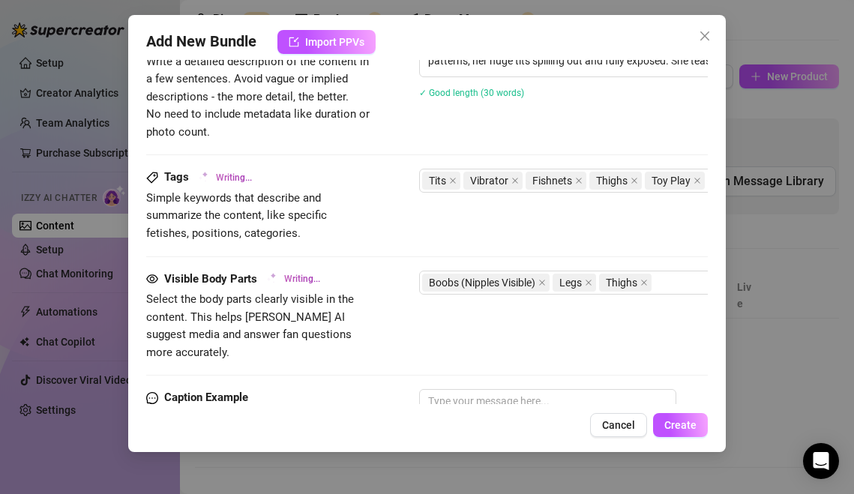
type textarea "Queen [PERSON_NAME] sits spread-legged on a couch in a short red dress and blac…"
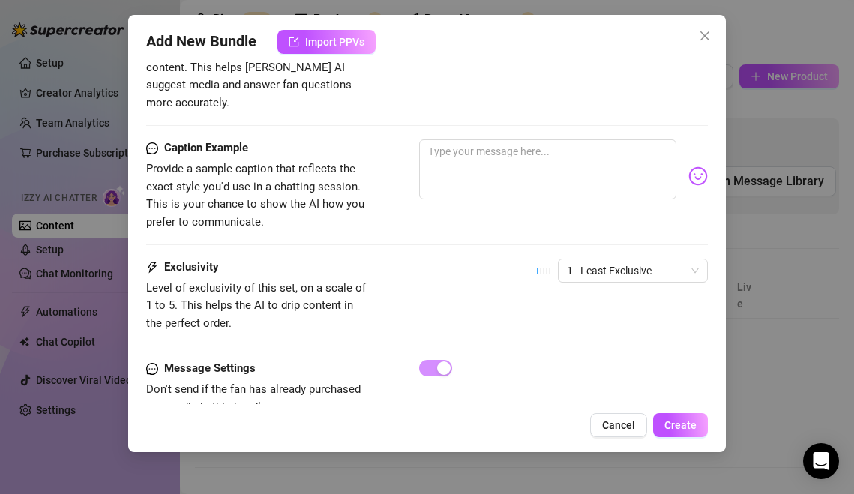
type textarea "Queen [PERSON_NAME] sits spread-legged on a couch in a short red dress and blac…"
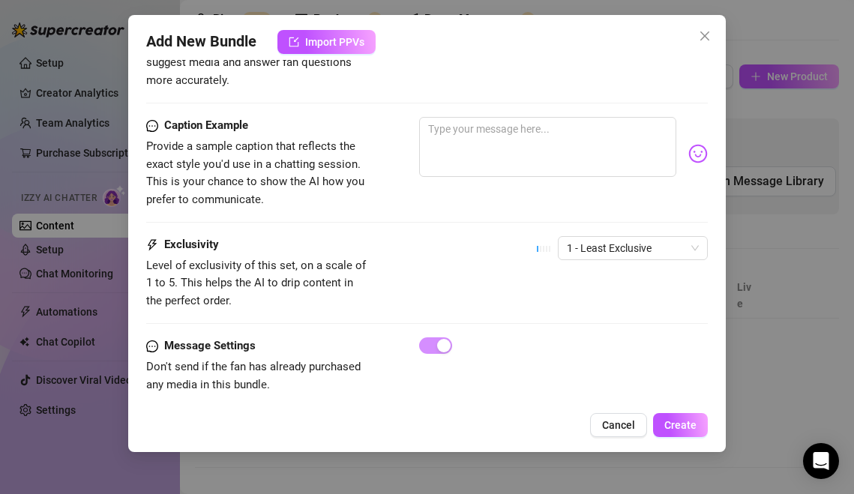
type textarea "Queen [PERSON_NAME] sits spread-legged on a couch in a short red dress and blac…"
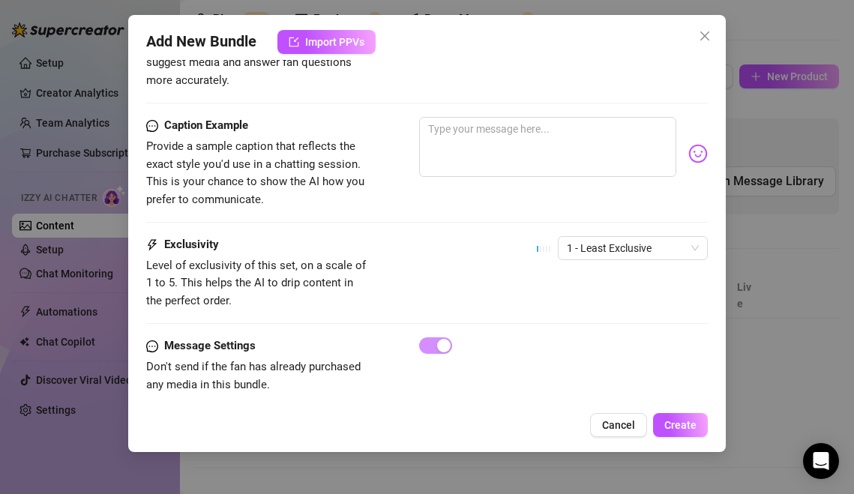
type textarea "Queen [PERSON_NAME] sits spread-legged on a couch in a short red dress and blac…"
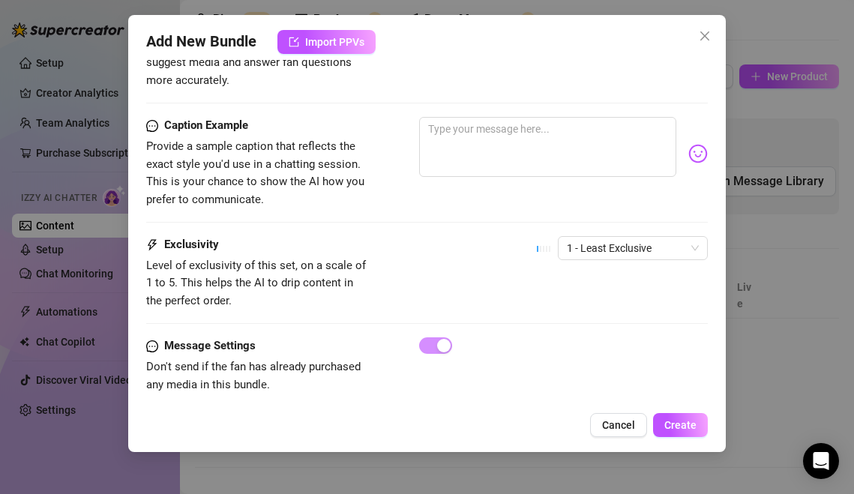
type textarea "Queen [PERSON_NAME] sits spread-legged on a couch in a short red dress and blac…"
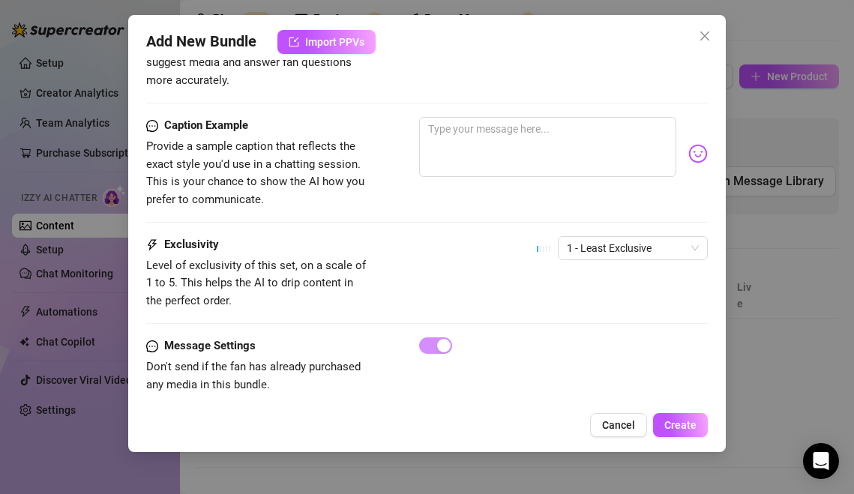
type textarea "Queen [PERSON_NAME] sits spread-legged on a couch in a short red dress and blac…"
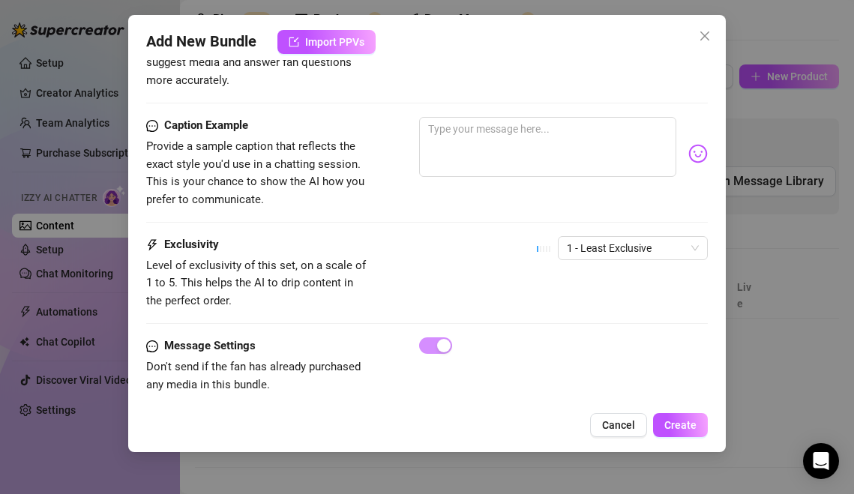
type textarea "Queen [PERSON_NAME] sits spread-legged on a couch in a short red dress and blac…"
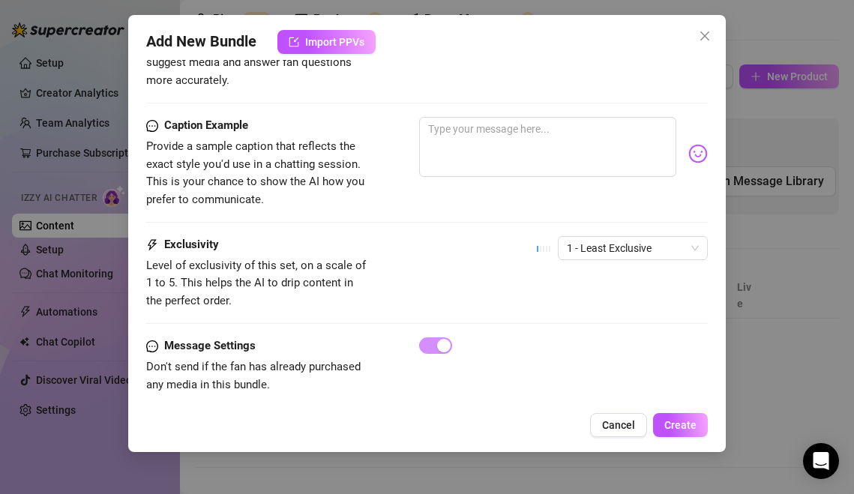
type textarea "Queen [PERSON_NAME] sits spread-legged on a couch in a short red dress and blac…"
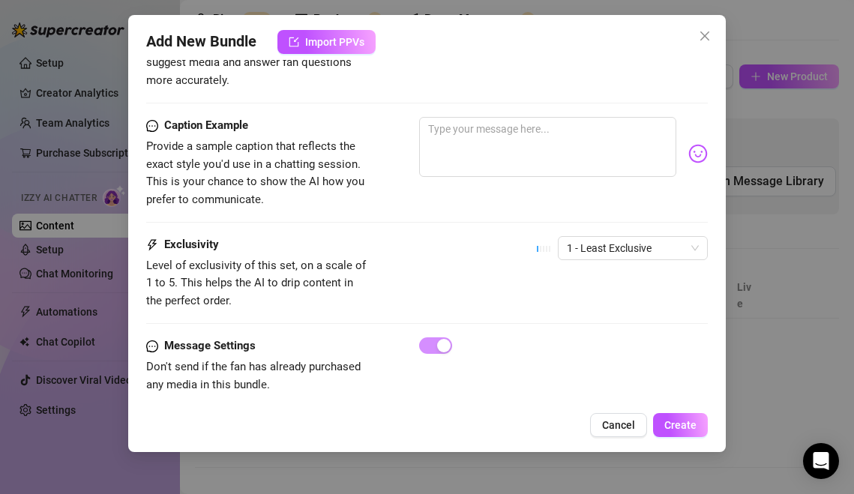
type textarea "Queen [PERSON_NAME] sits spread-legged on a couch in a short red dress and blac…"
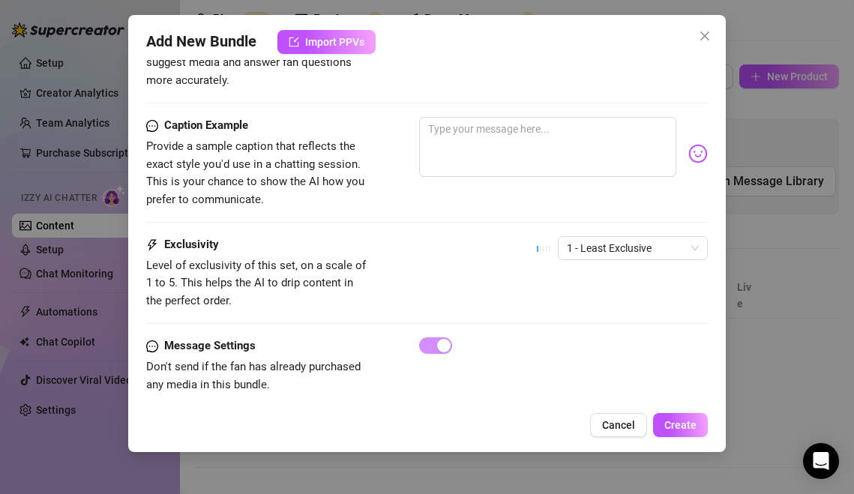
type textarea "Queen [PERSON_NAME] sits spread-legged on a couch in a short red dress and blac…"
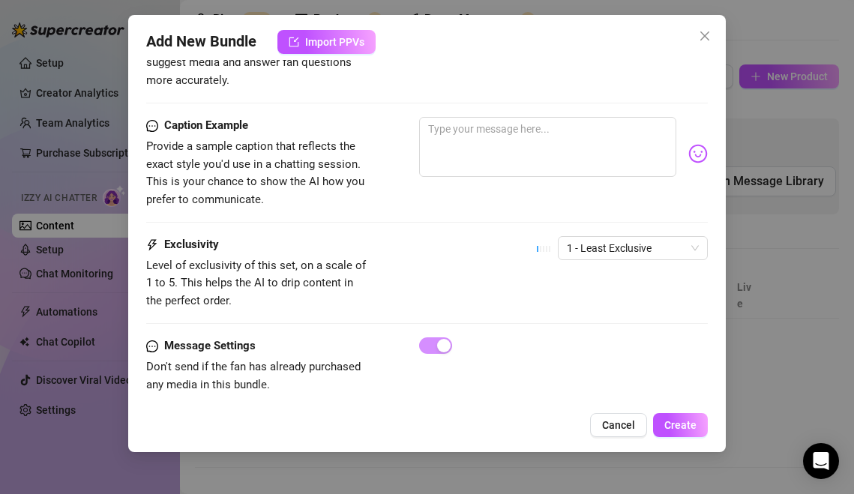
type textarea "Queen [PERSON_NAME] sits spread-legged on a couch in a short red dress and blac…"
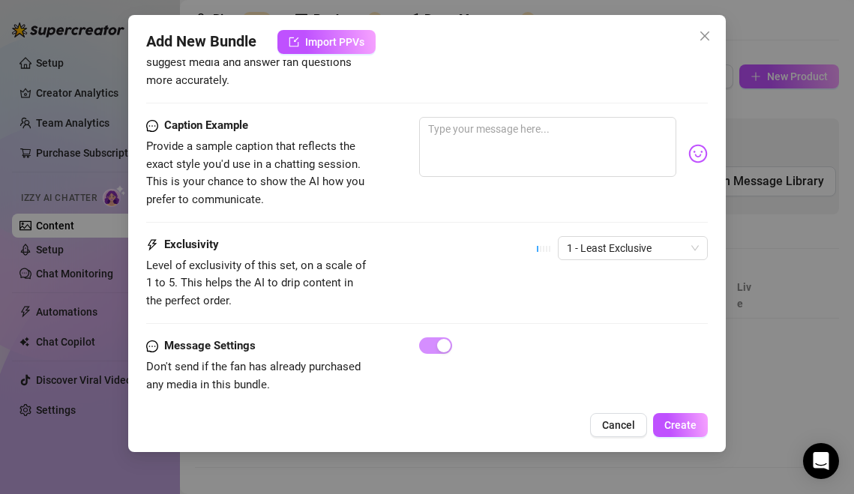
type textarea "Queen [PERSON_NAME] sits spread-legged on a couch in a short red dress and blac…"
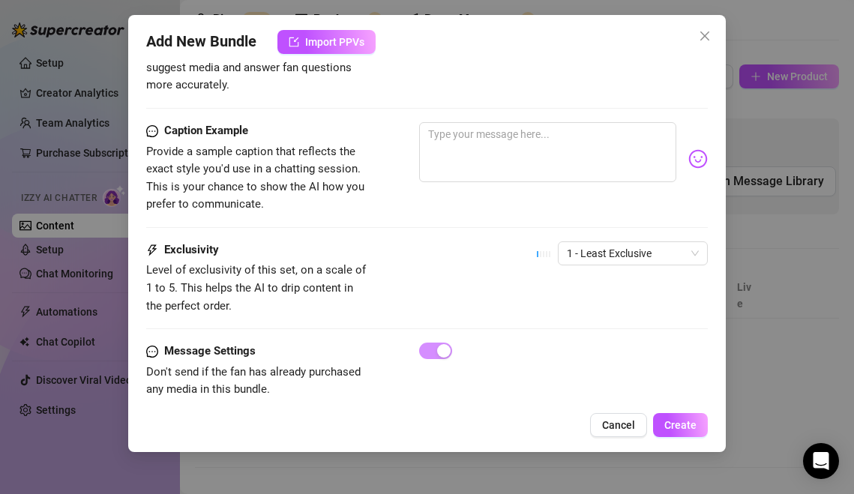
type textarea "Queen [PERSON_NAME] sits spread-legged on a couch in a short red dress and blac…"
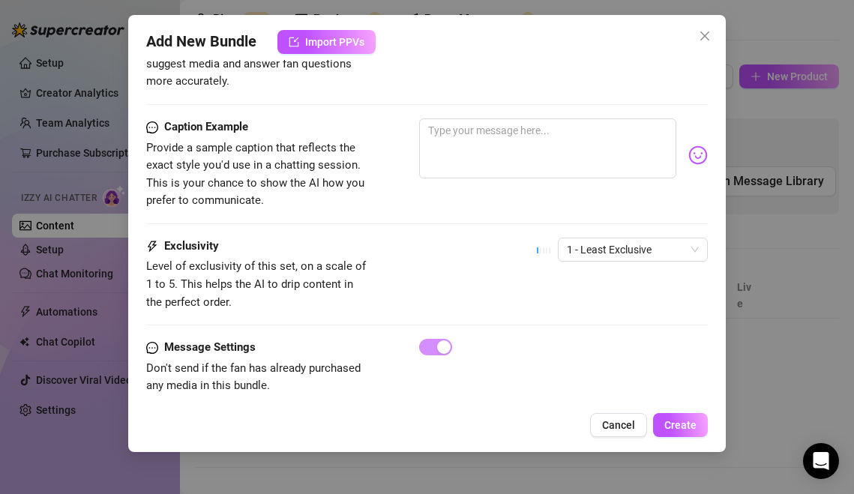
type textarea "Queen [PERSON_NAME] sits spread-legged on a couch in a short red dress and blac…"
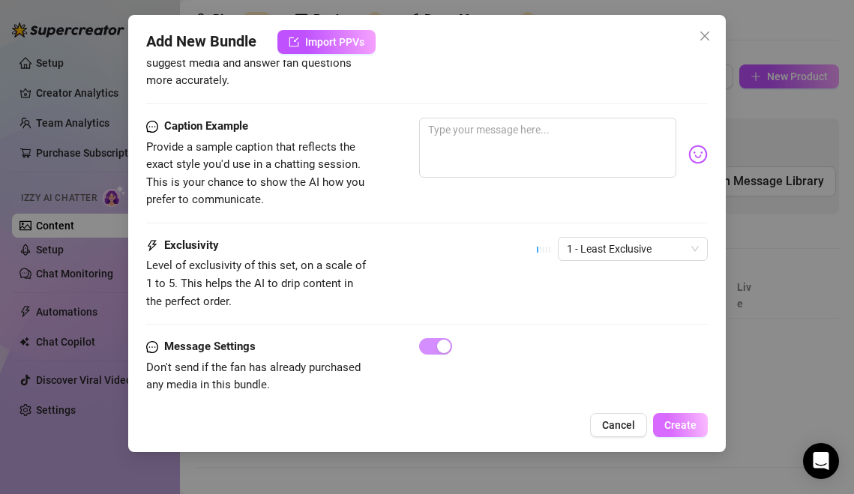
type textarea "Queen [PERSON_NAME] sits spread-legged on a couch in a short red dress and blac…"
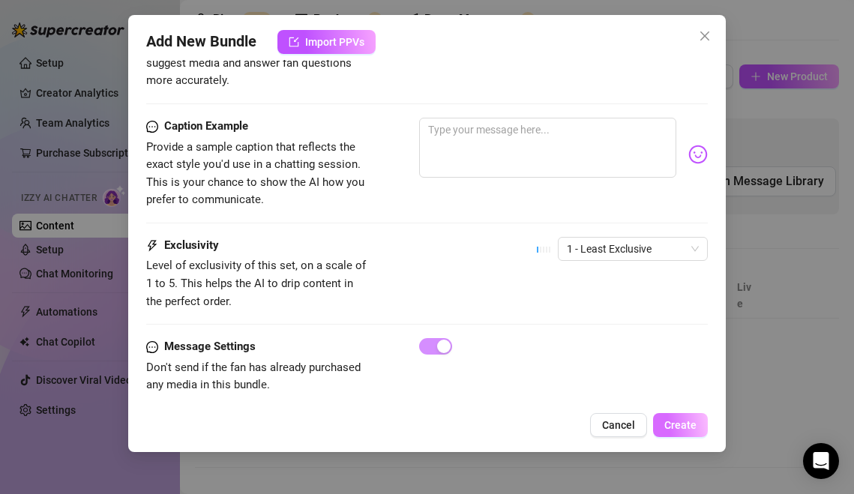
type textarea "Queen [PERSON_NAME] sits spread-legged on a couch in a short red dress and blac…"
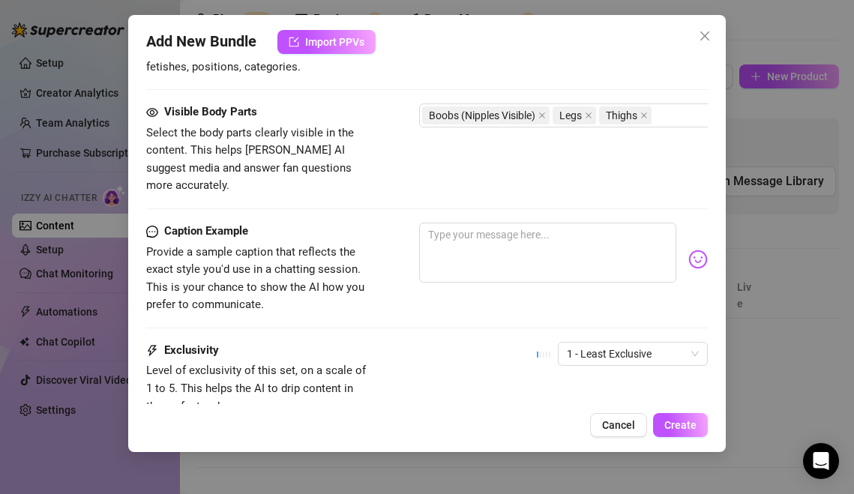
scroll to position [886, 0]
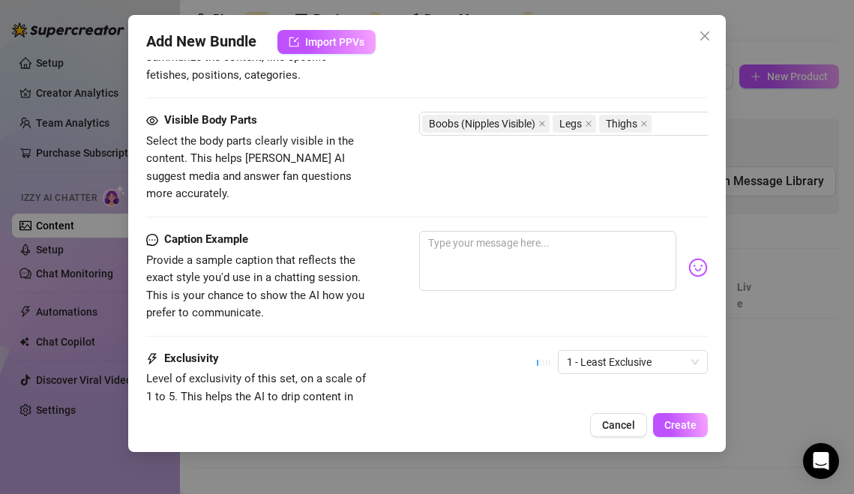
click at [268, 263] on span "Provide a sample caption that reflects the exact style you'd use in a chatting …" at bounding box center [255, 286] width 218 height 67
click at [555, 241] on textarea at bounding box center [547, 261] width 257 height 60
type textarea "F"
type textarea "Fl"
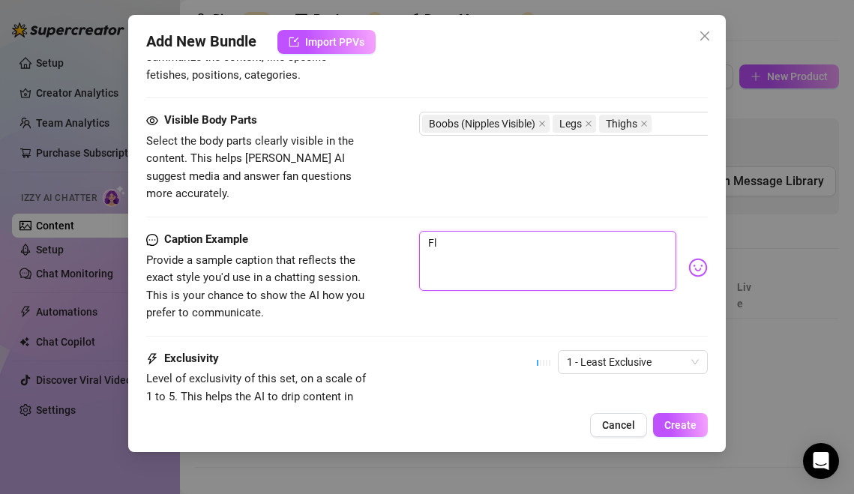
type textarea "Flr"
type textarea "Flrt"
type textarea "Flr"
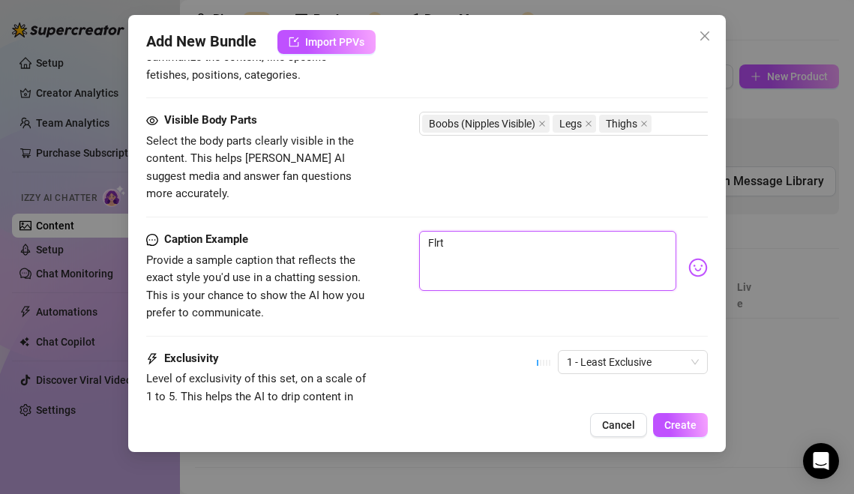
type textarea "Flr"
type textarea "Fl"
type textarea "Fli"
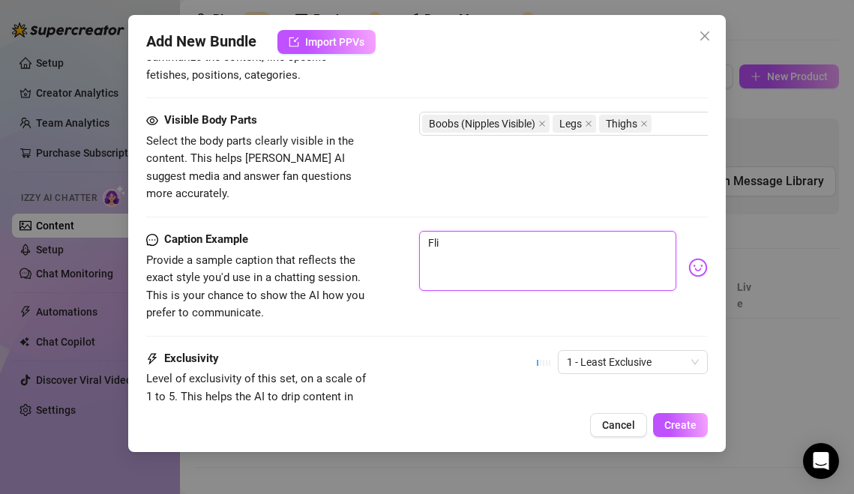
type textarea "Flir"
type textarea "Flirt"
type textarea "Flirty"
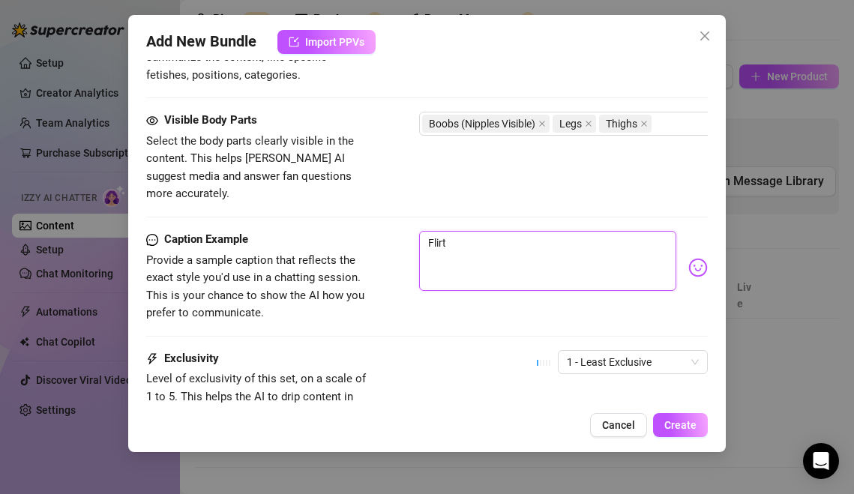
type textarea "Flirty"
type textarea "Flirty,"
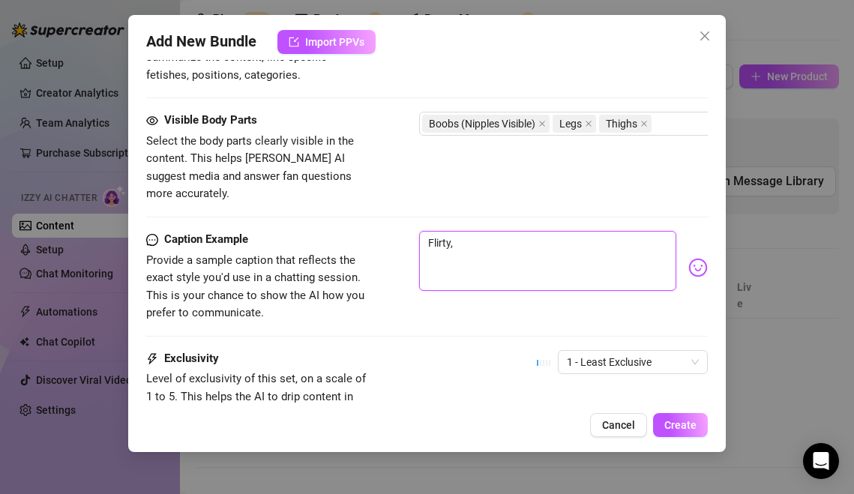
type textarea "Flirty, e"
type textarea "Flirty, ea"
type textarea "Flirty, eas"
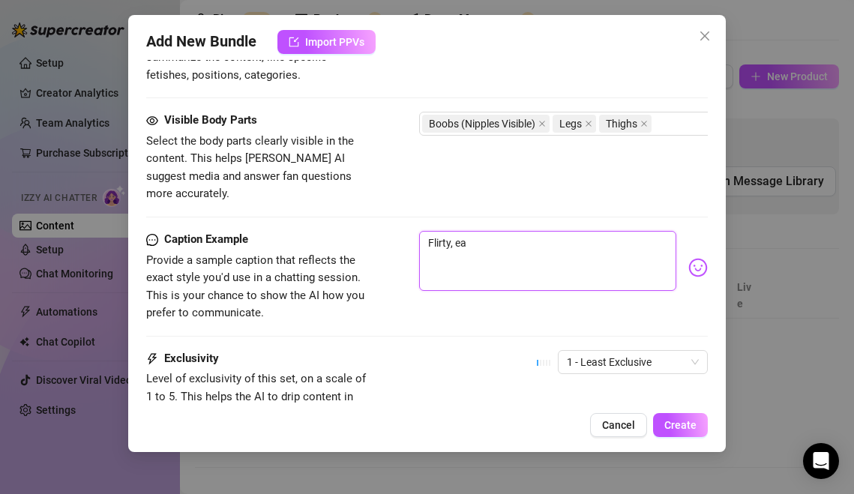
type textarea "Flirty, eas"
type textarea "Flirty, easy"
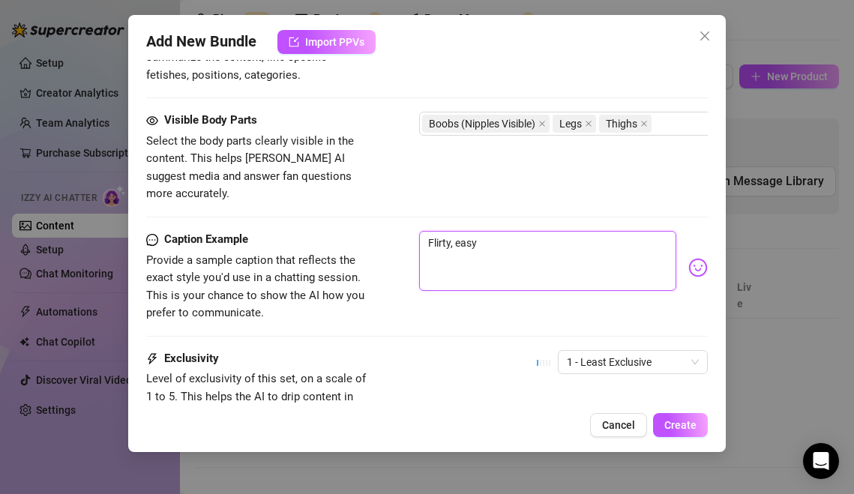
type textarea "Flirty, easy t"
type textarea "Flirty, easy to"
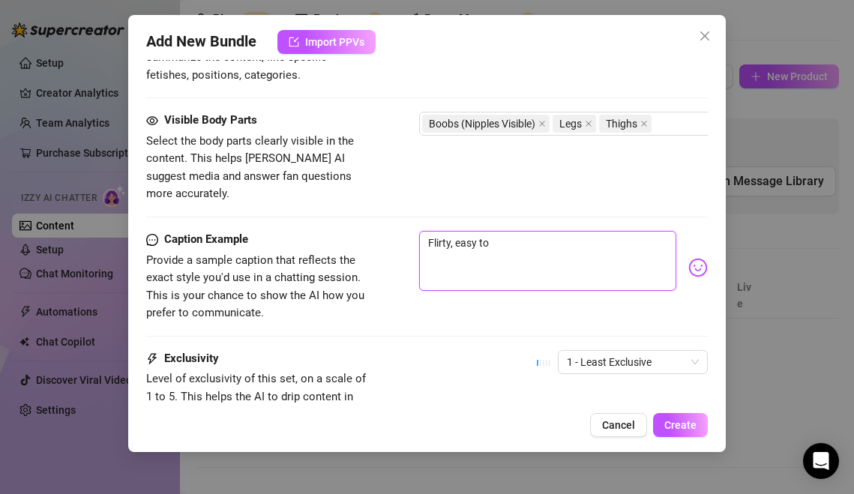
type textarea "Flirty, easy to"
type textarea "Flirty, easy to t"
type textarea "Flirty, easy to ta"
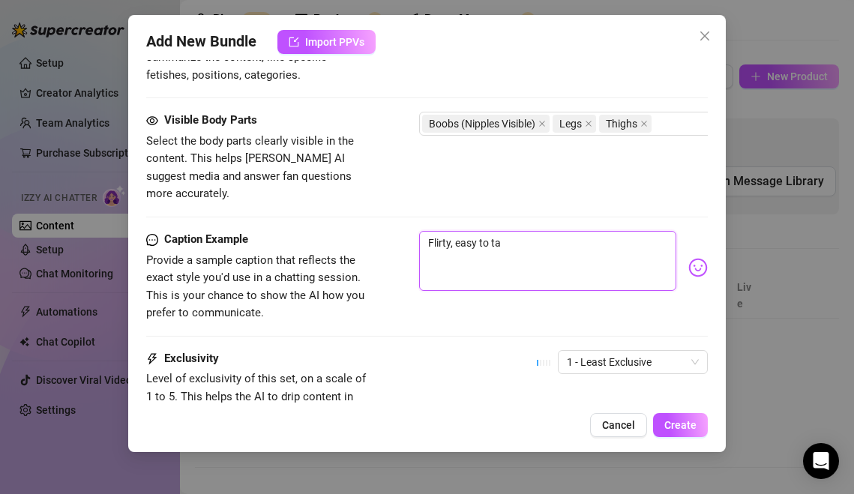
type textarea "Flirty, easy to tal"
type textarea "Flirty, easy to talk"
type textarea "Flirty, easy to talk t"
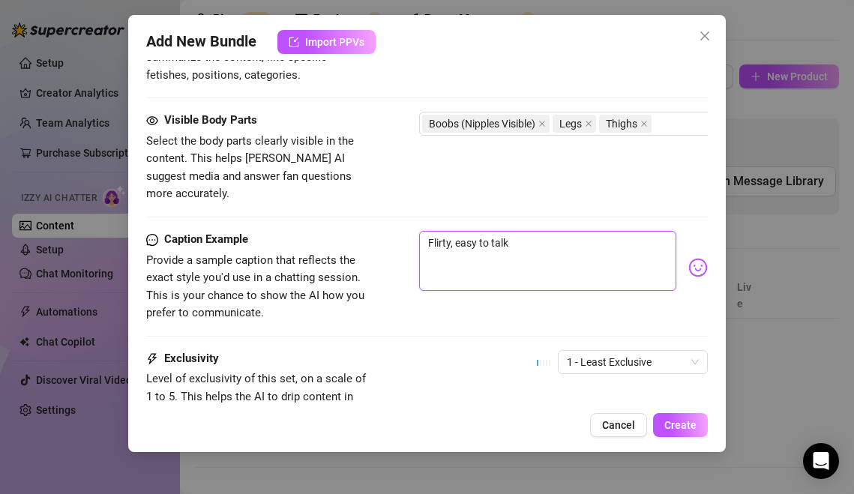
type textarea "Flirty, easy to talk t"
type textarea "Flirty, easy to talk to"
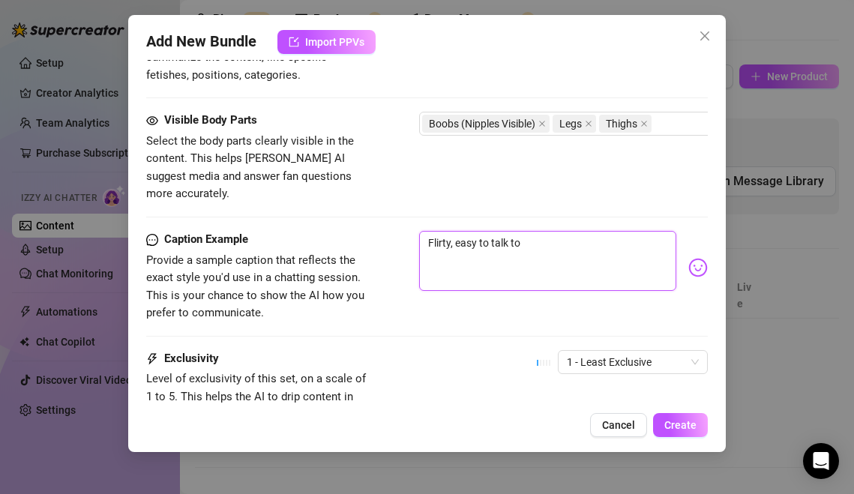
type textarea "Flirty, easy to talk to"
type textarea "Flirty, easy to talk to,"
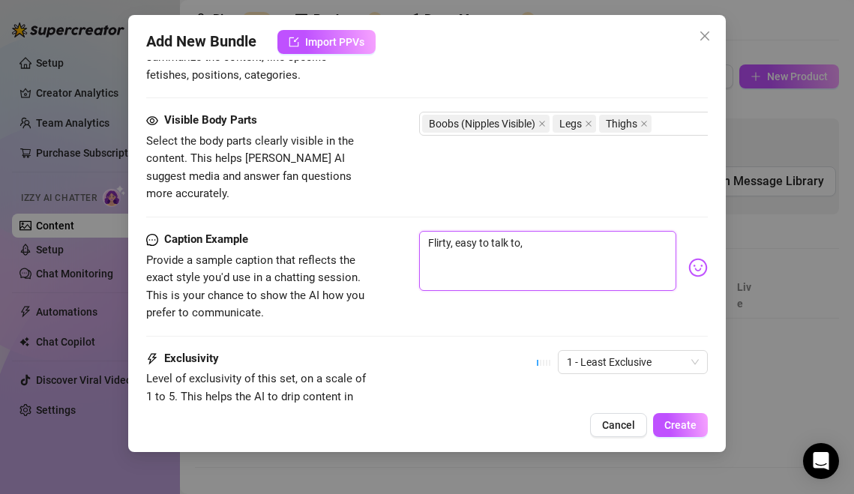
type textarea "Flirty, easy to talk to,"
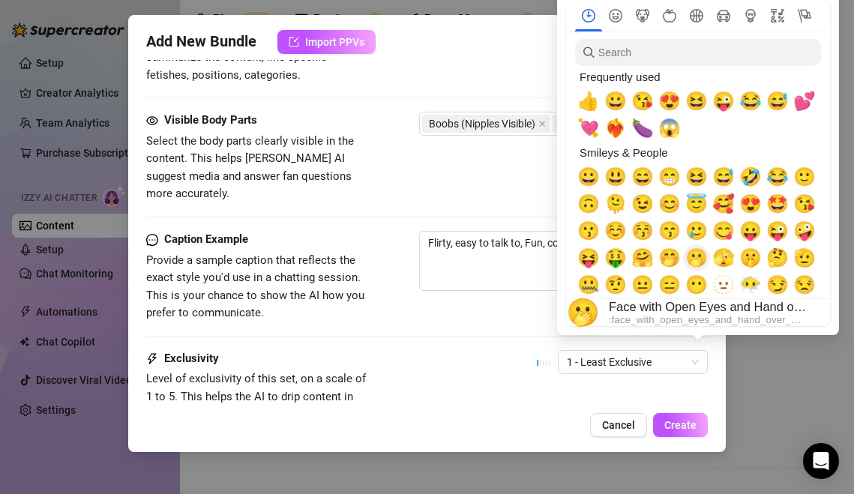
click at [704, 252] on span "🫢" at bounding box center [696, 257] width 22 height 21
click at [751, 203] on span "😍" at bounding box center [750, 203] width 22 height 21
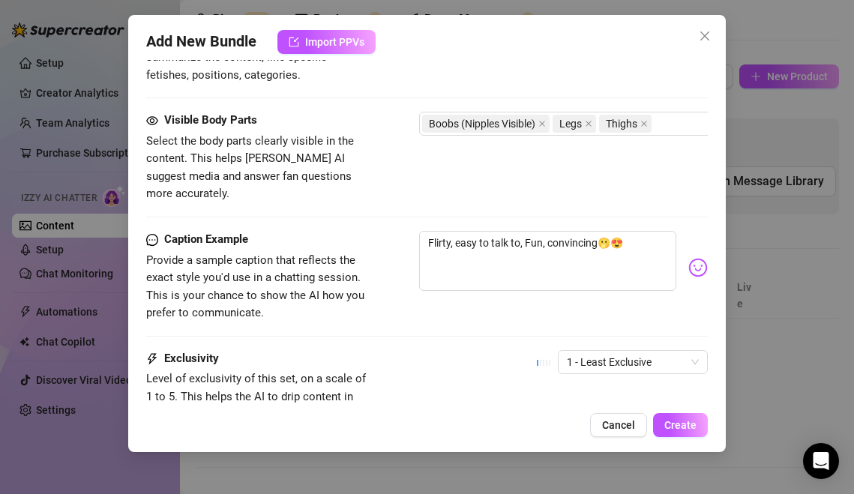
click at [525, 350] on div "Exclusivity Level of exclusivity of this set, on a scale of 1 to 5. This helps …" at bounding box center [427, 386] width 562 height 73
click at [667, 421] on span "Create" at bounding box center [680, 425] width 32 height 12
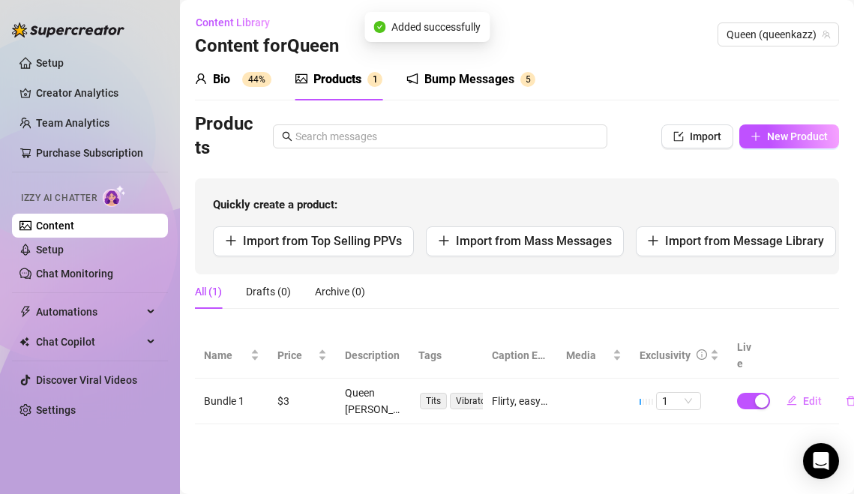
scroll to position [0, 0]
click at [433, 89] on div "Bump Messages 5" at bounding box center [470, 79] width 129 height 42
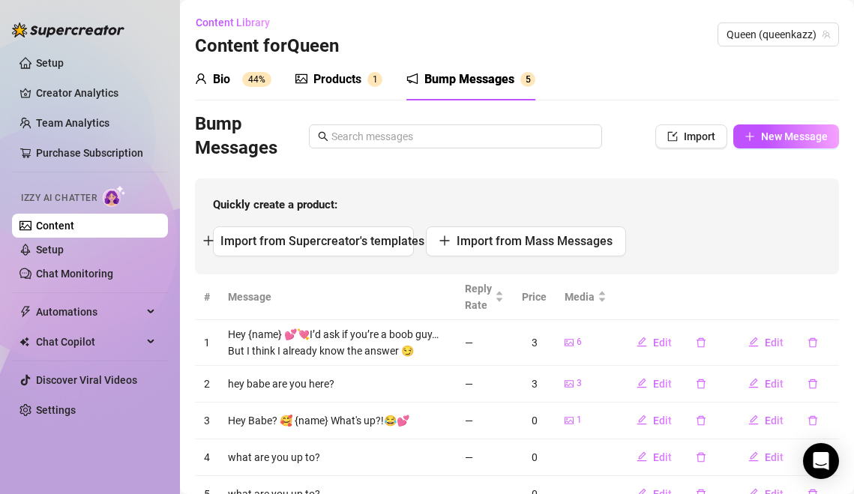
scroll to position [63, 0]
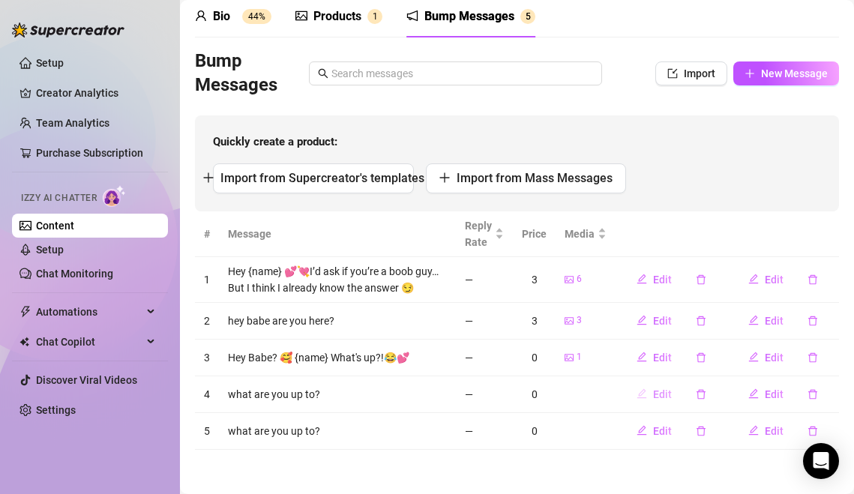
click at [666, 398] on span "Edit" at bounding box center [662, 394] width 19 height 12
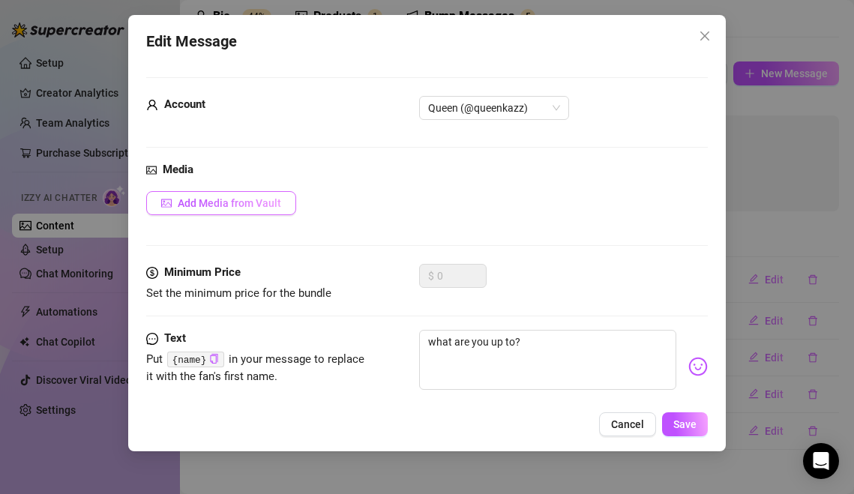
click at [279, 204] on span "Add Media from Vault" at bounding box center [229, 203] width 103 height 12
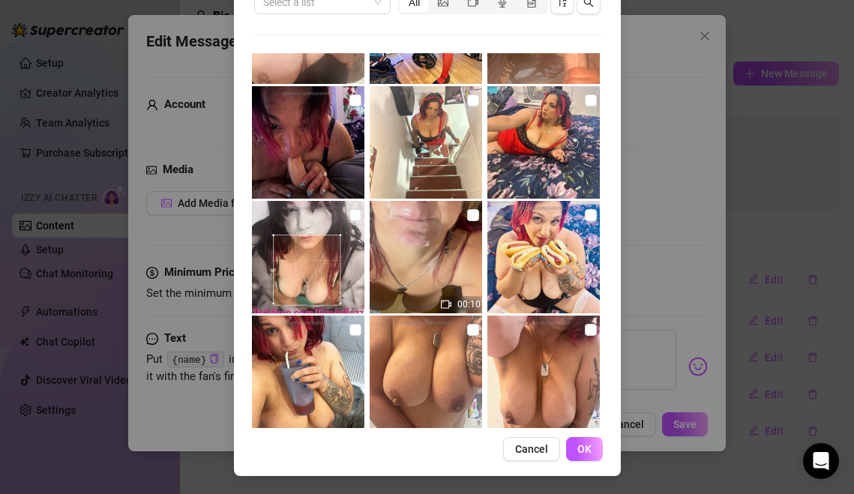
scroll to position [2401, 0]
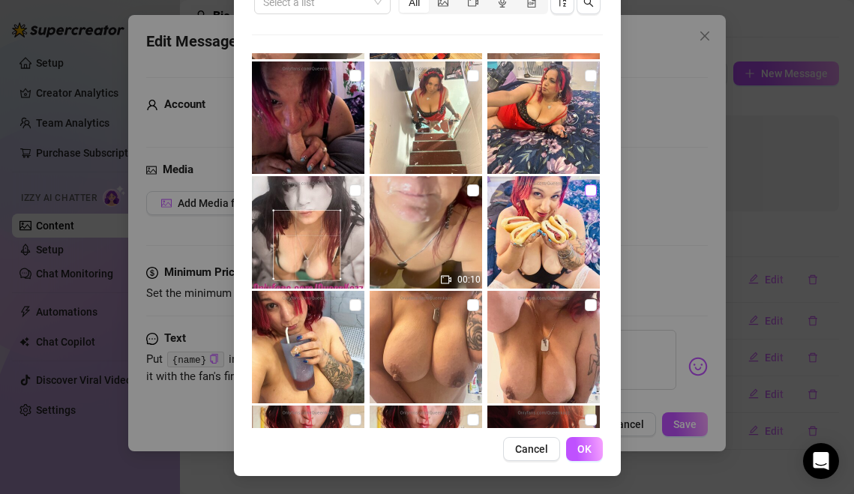
click at [587, 188] on input "checkbox" at bounding box center [591, 190] width 12 height 12
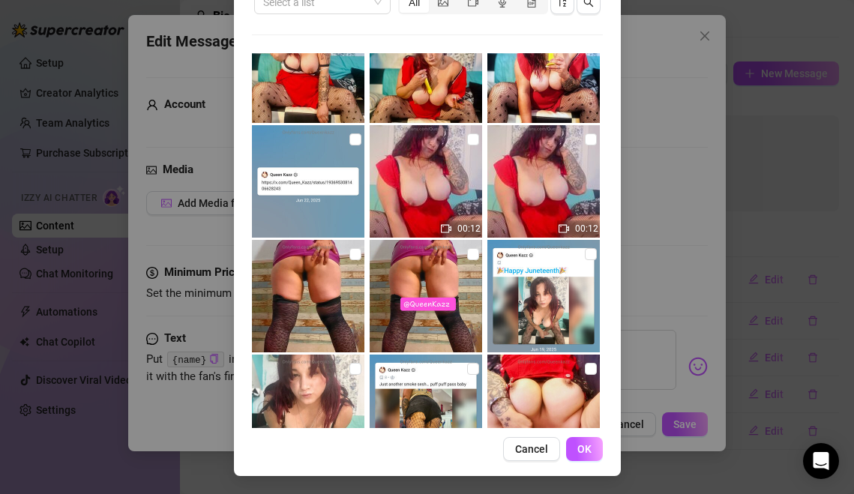
scroll to position [4464, 0]
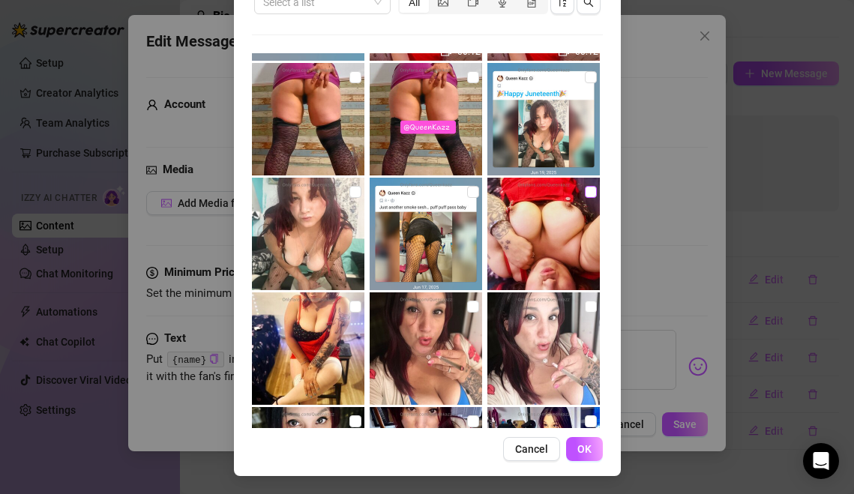
click at [586, 196] on input "checkbox" at bounding box center [591, 192] width 12 height 12
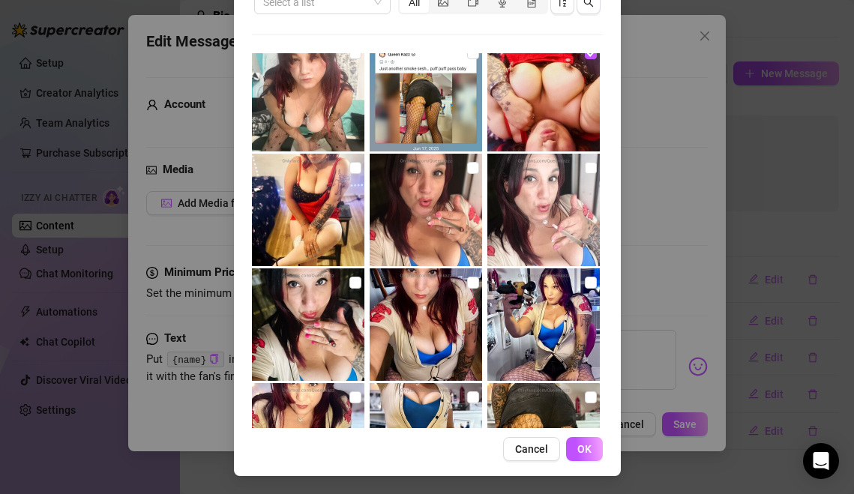
scroll to position [4895, 0]
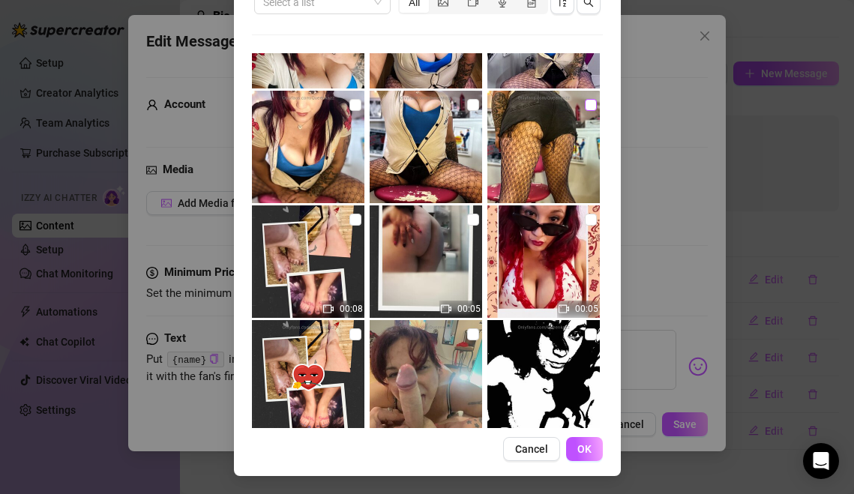
click at [586, 110] on input "checkbox" at bounding box center [591, 105] width 12 height 12
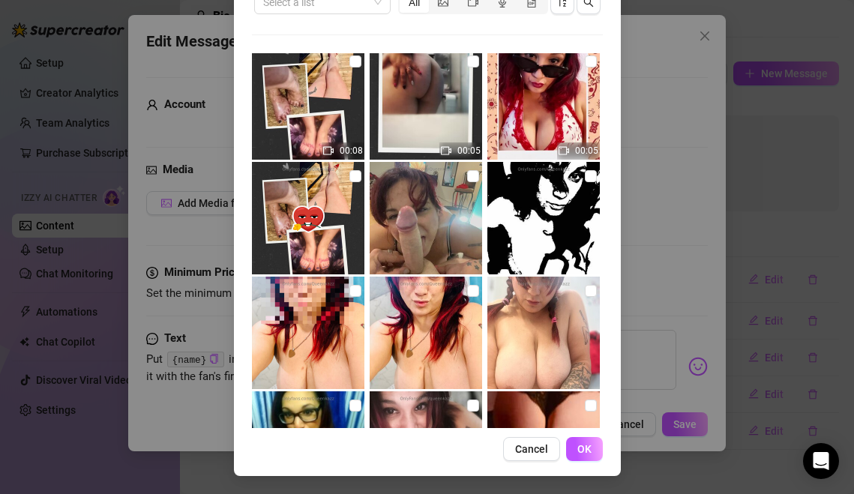
scroll to position [5054, 0]
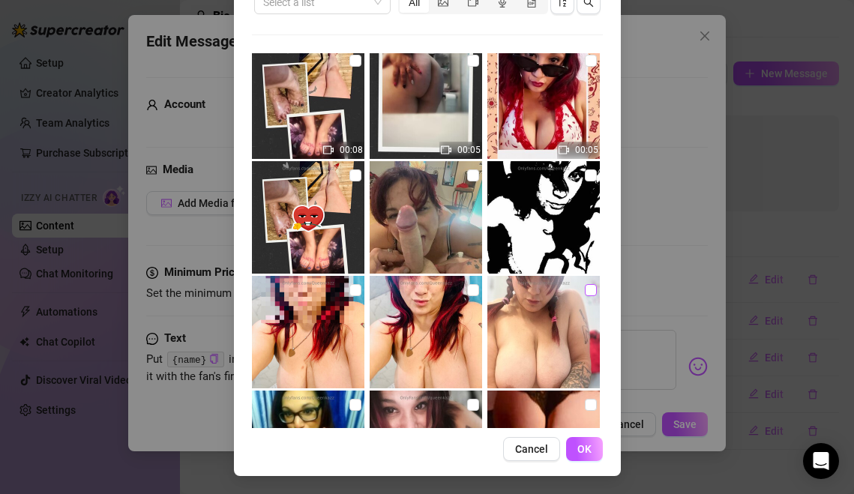
click at [594, 292] on input "checkbox" at bounding box center [591, 290] width 12 height 12
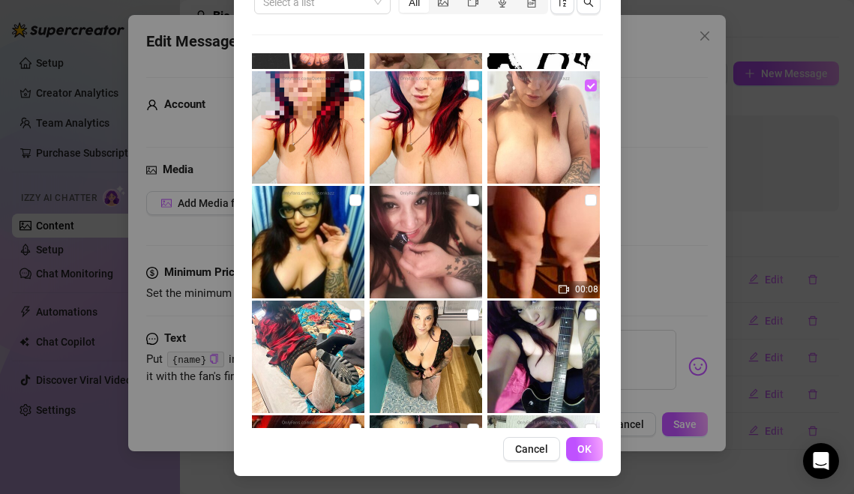
scroll to position [5258, 0]
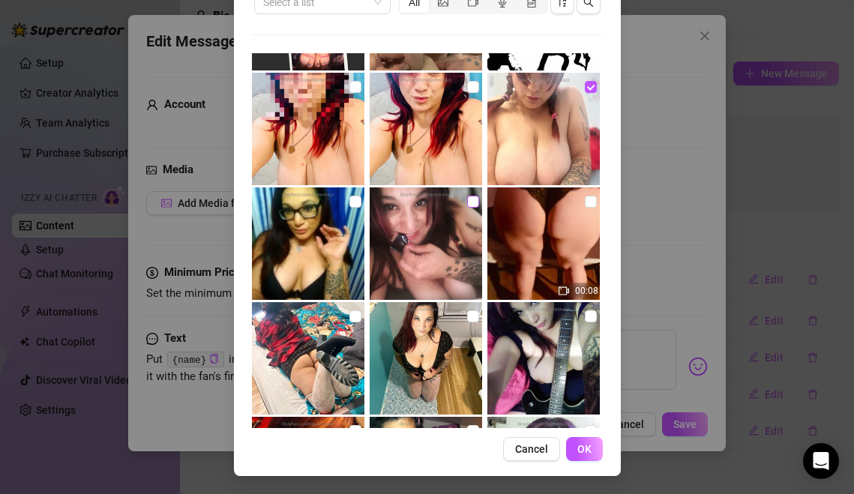
click at [467, 201] on input "checkbox" at bounding box center [473, 202] width 12 height 12
click at [355, 321] on input "checkbox" at bounding box center [355, 316] width 12 height 12
click at [475, 316] on input "checkbox" at bounding box center [473, 316] width 12 height 12
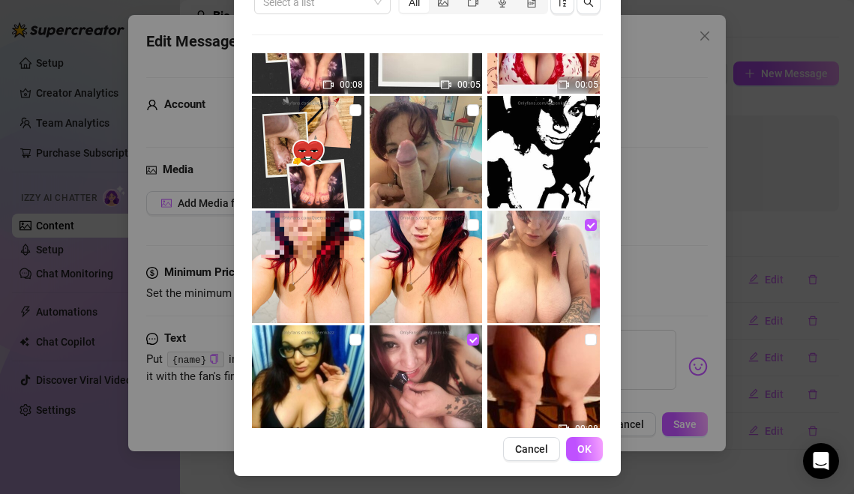
scroll to position [5121, 0]
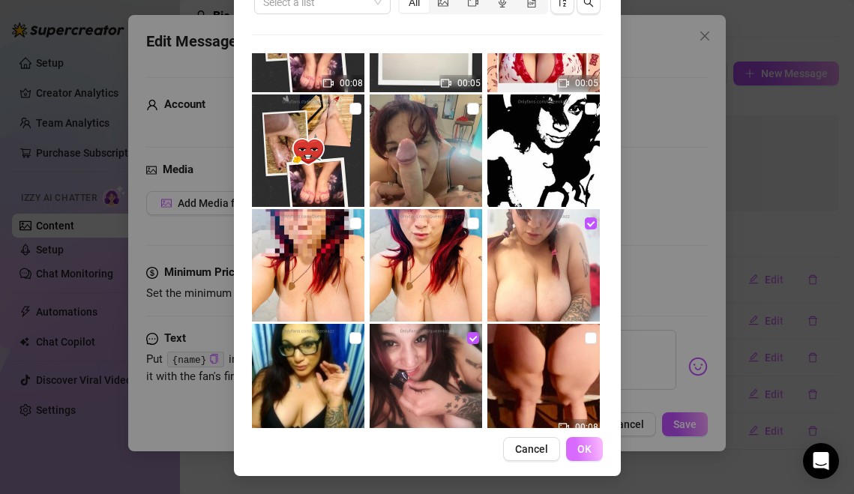
click at [581, 460] on button "OK" at bounding box center [584, 449] width 37 height 24
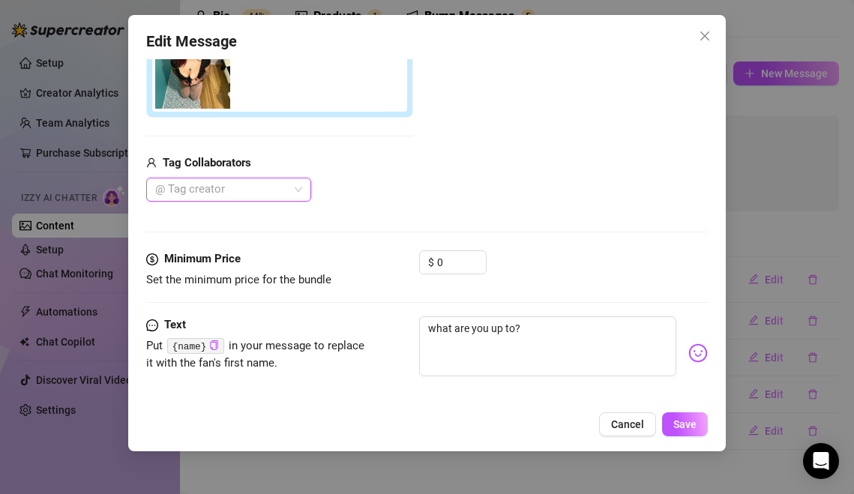
scroll to position [388, 0]
click at [436, 265] on div "$ 0" at bounding box center [452, 262] width 67 height 24
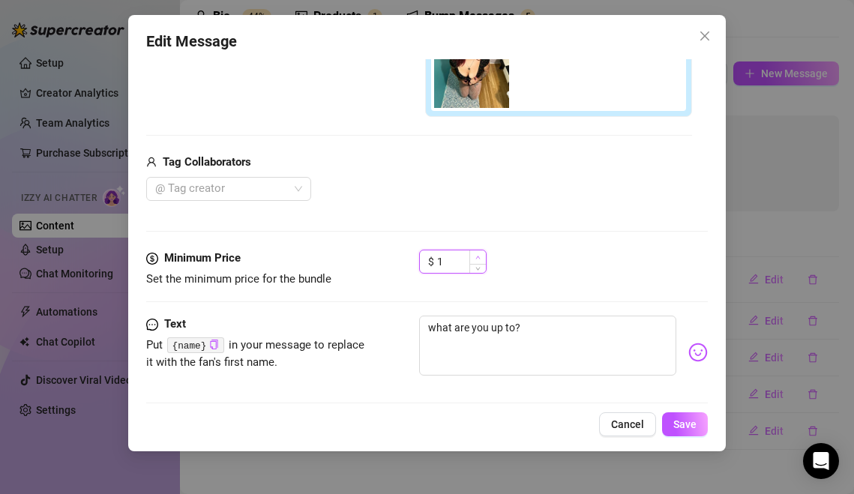
click at [476, 256] on icon "up" at bounding box center [477, 257] width 5 height 5
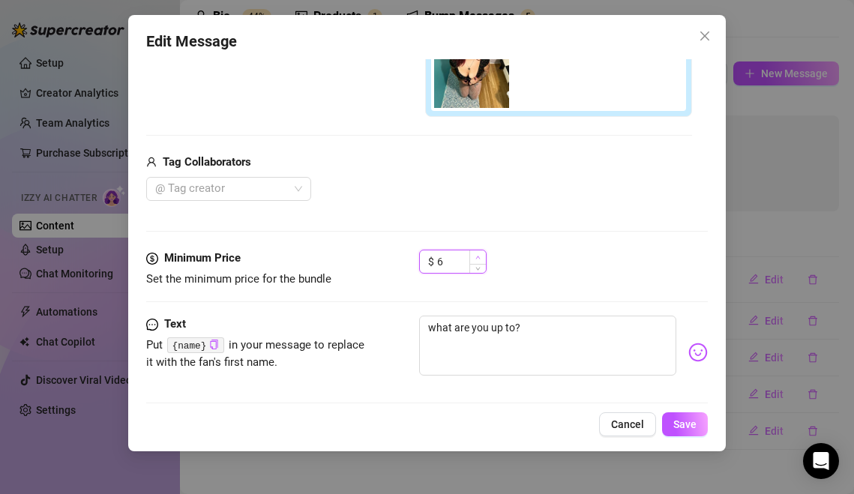
click at [476, 256] on icon "up" at bounding box center [477, 257] width 5 height 5
click at [604, 283] on div "$ 6" at bounding box center [563, 268] width 289 height 37
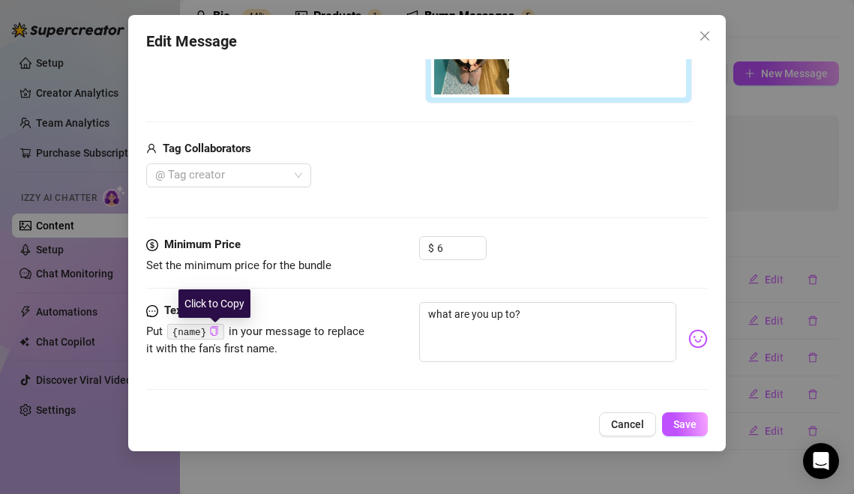
click at [212, 331] on icon "copy" at bounding box center [214, 331] width 10 height 10
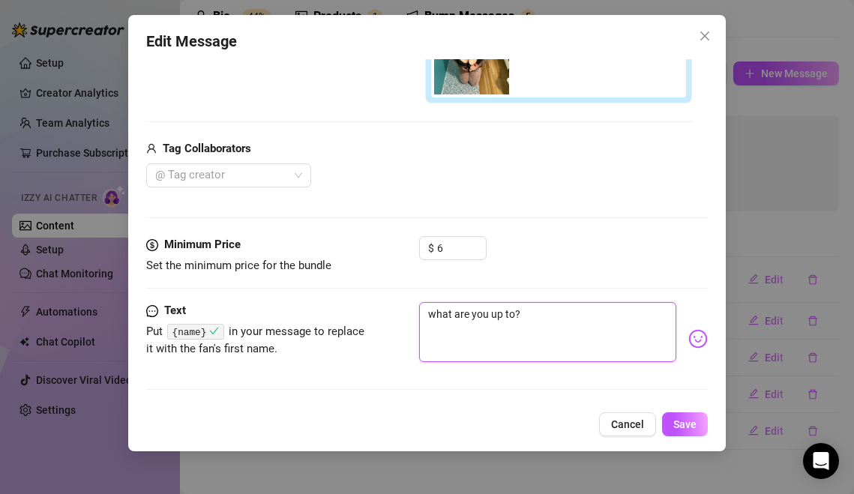
click at [450, 314] on textarea "what are you up to?" at bounding box center [547, 332] width 257 height 60
paste textarea "{name}"
click at [623, 316] on textarea "what {name} are you up to?" at bounding box center [547, 332] width 257 height 60
click at [705, 340] on img at bounding box center [697, 338] width 19 height 19
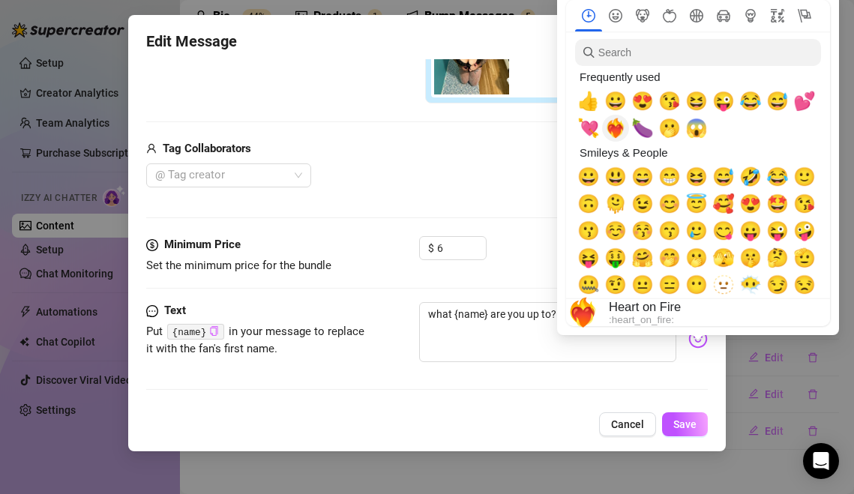
click at [614, 130] on span "❤️‍🔥" at bounding box center [615, 128] width 22 height 21
click at [649, 128] on span "🍆" at bounding box center [642, 128] width 22 height 21
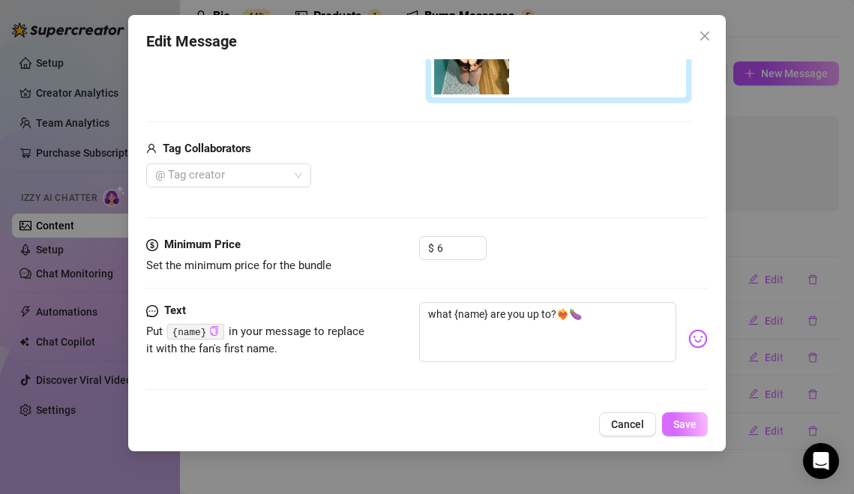
click at [682, 431] on button "Save" at bounding box center [685, 424] width 46 height 24
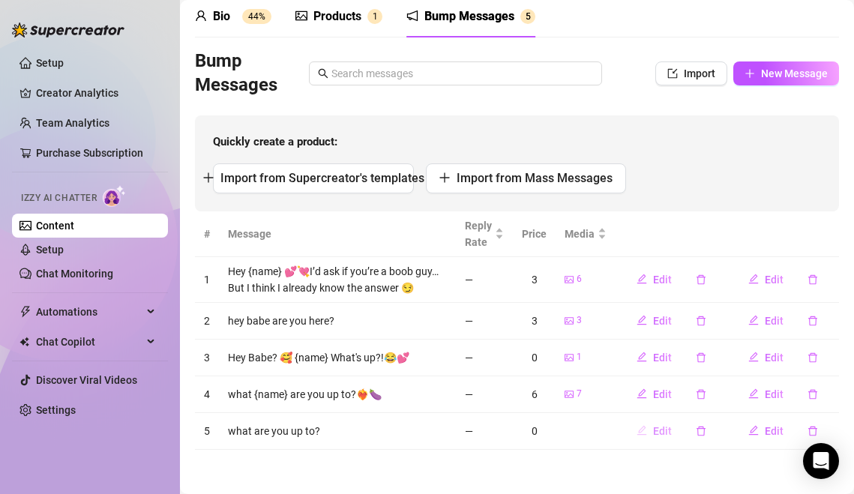
click at [658, 429] on span "Edit" at bounding box center [662, 431] width 19 height 12
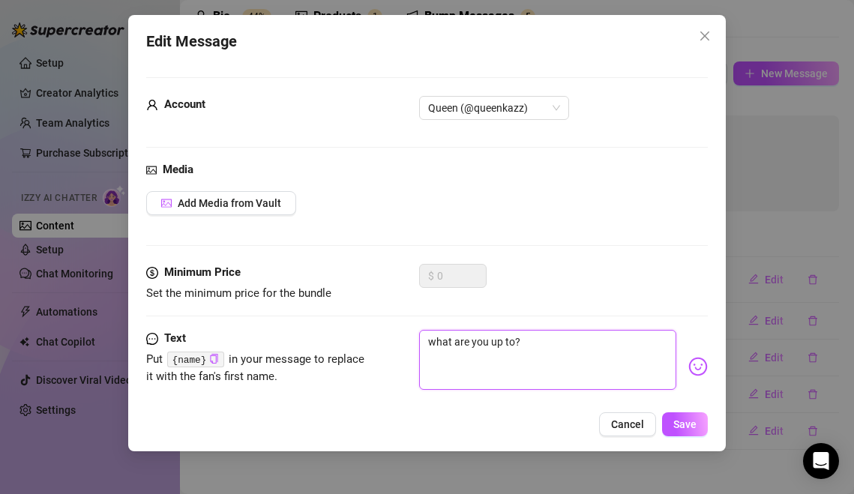
drag, startPoint x: 547, startPoint y: 336, endPoint x: 369, endPoint y: 333, distance: 177.7
click at [369, 333] on div "Text Put {name} in your message to replace it with the fan's first name. what a…" at bounding box center [427, 366] width 562 height 73
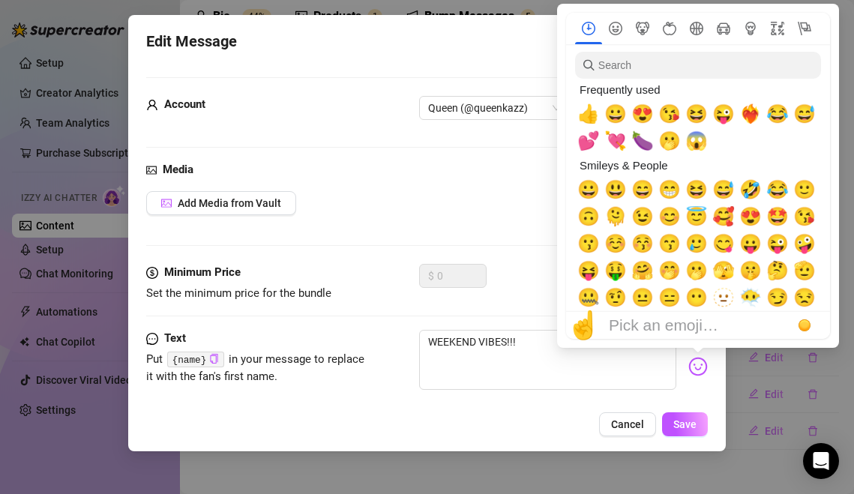
click at [701, 373] on img at bounding box center [697, 366] width 19 height 19
click at [619, 272] on span "🤑" at bounding box center [615, 270] width 22 height 21
click at [783, 214] on span "🤩" at bounding box center [777, 216] width 22 height 21
click at [583, 142] on span "💕" at bounding box center [588, 140] width 22 height 21
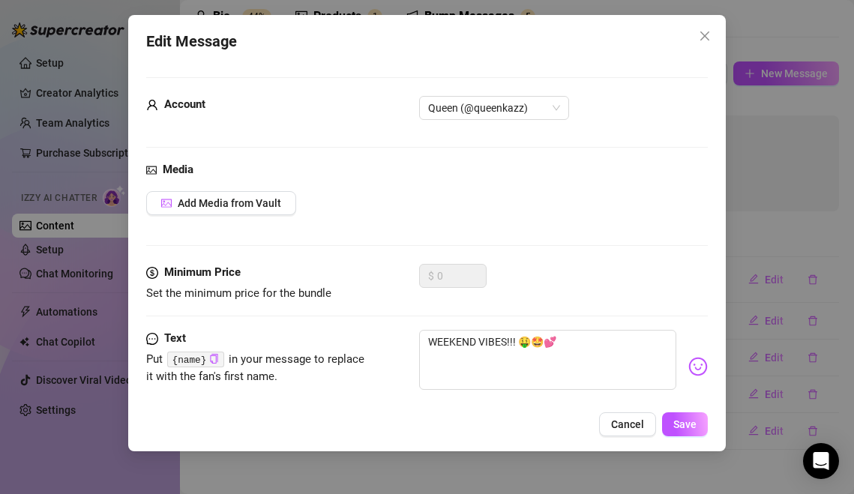
click at [475, 255] on div "Media Add Media from Vault" at bounding box center [427, 212] width 562 height 103
click at [575, 352] on textarea "WEEKEND VIBES!!! 🤑🤩💕" at bounding box center [547, 360] width 257 height 60
click at [218, 356] on icon "copy" at bounding box center [214, 359] width 7 height 10
click at [601, 351] on textarea "WEEKEND VIBES!!! 🤑🤩💕" at bounding box center [547, 360] width 257 height 60
paste textarea "{name}"
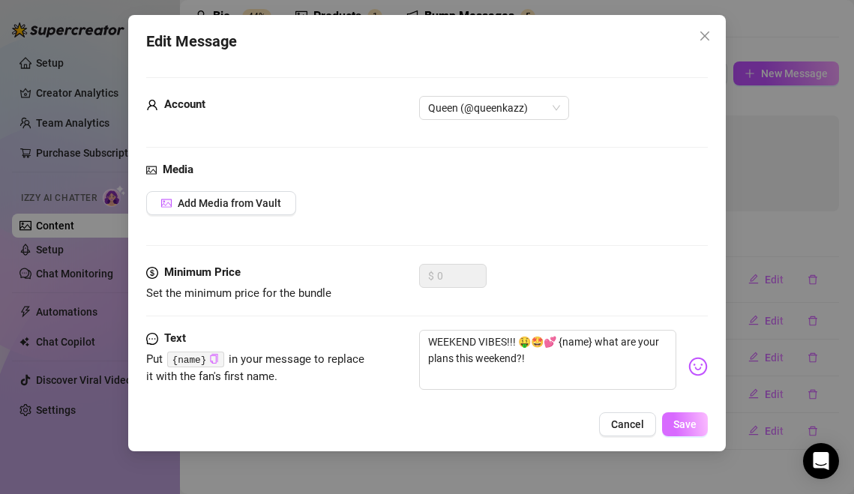
click at [697, 429] on button "Save" at bounding box center [685, 424] width 46 height 24
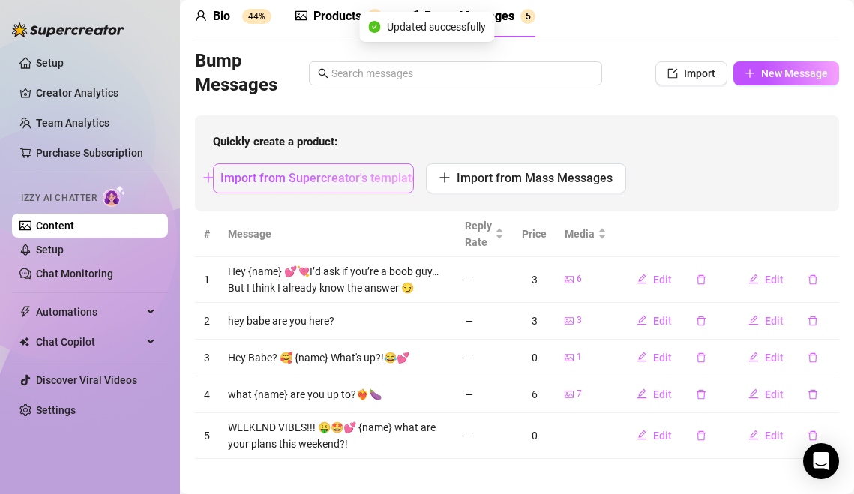
scroll to position [72, 0]
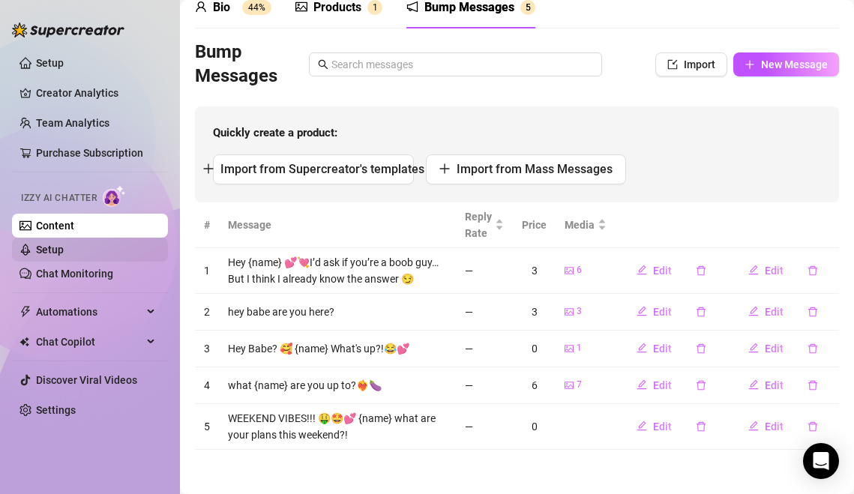
click at [64, 244] on link "Setup" at bounding box center [50, 250] width 28 height 12
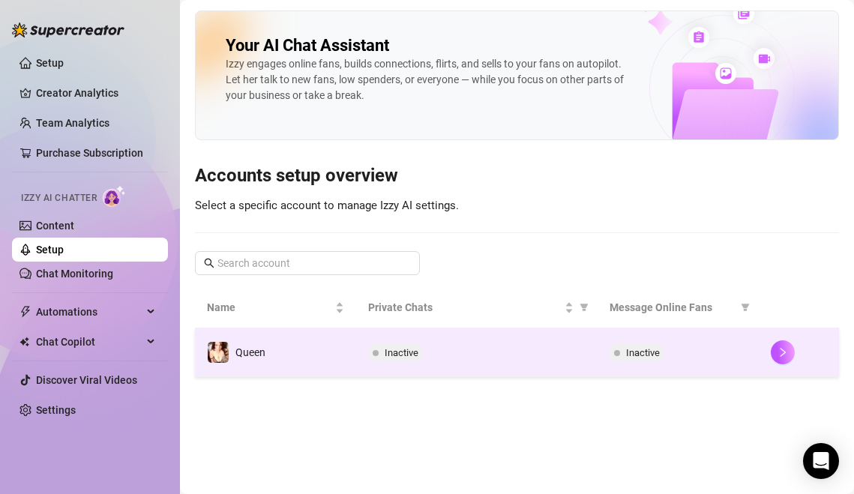
click at [418, 355] on span "Inactive" at bounding box center [395, 352] width 55 height 18
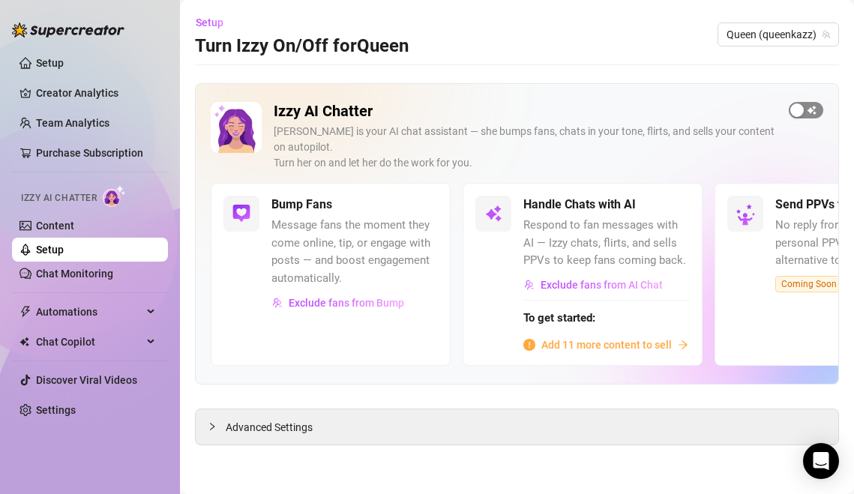
click at [806, 103] on span "button" at bounding box center [806, 110] width 34 height 16
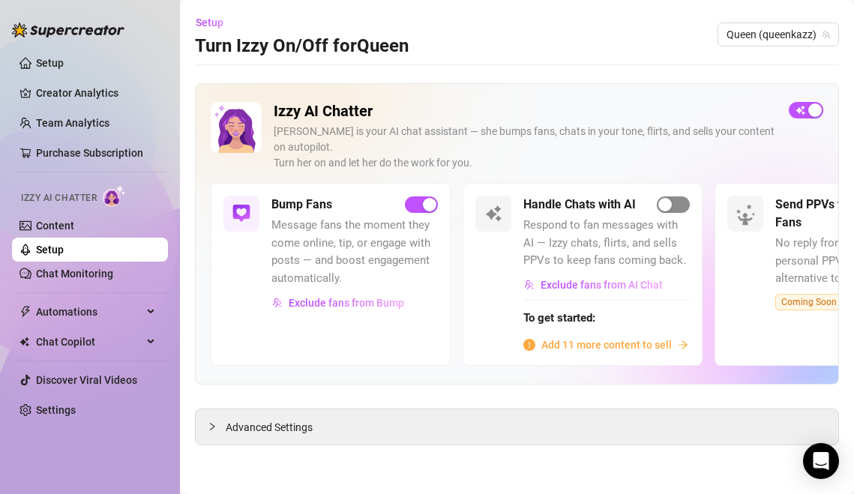
click at [686, 196] on span "button" at bounding box center [673, 204] width 33 height 16
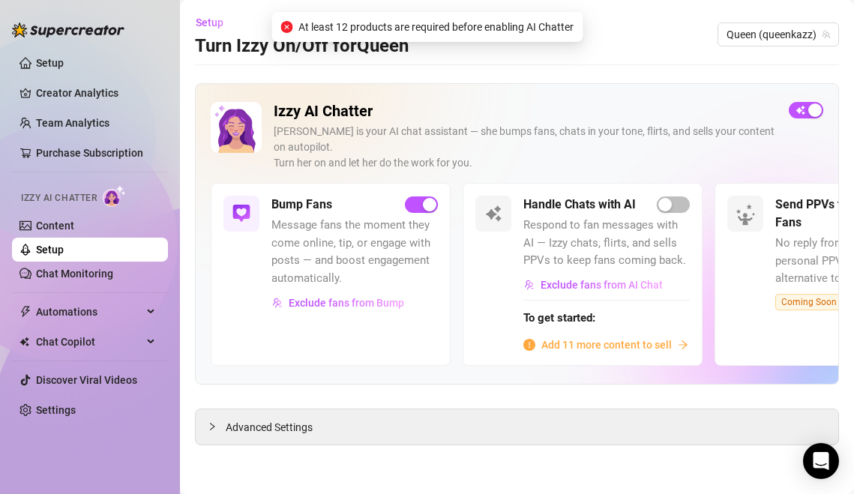
click at [613, 337] on span "Add 11 more content to sell" at bounding box center [606, 345] width 130 height 16
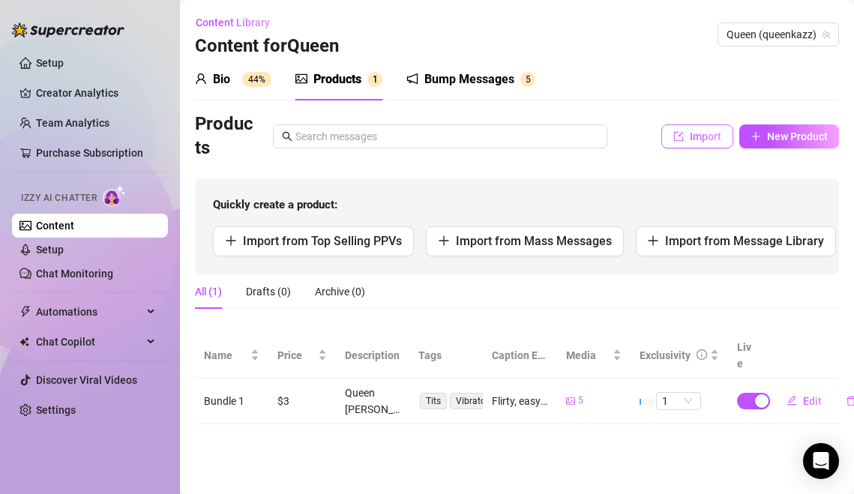
click at [710, 135] on span "Import" at bounding box center [705, 136] width 31 height 12
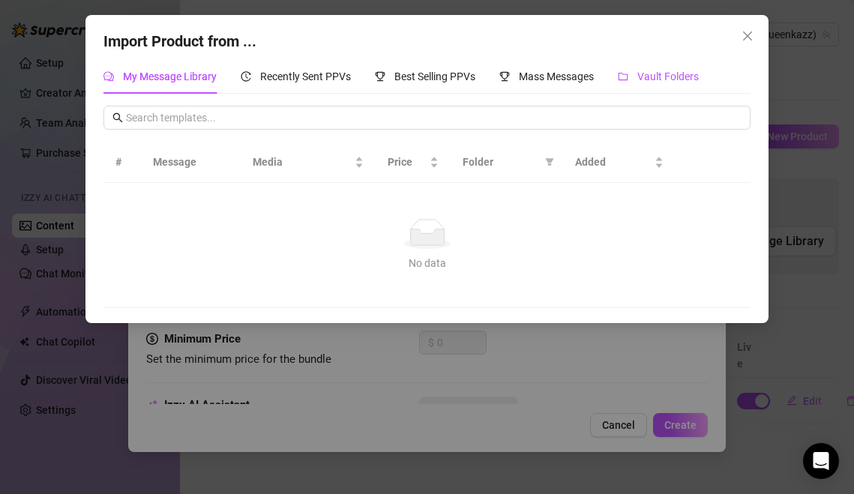
click at [697, 75] on span "Vault Folders" at bounding box center [667, 76] width 61 height 12
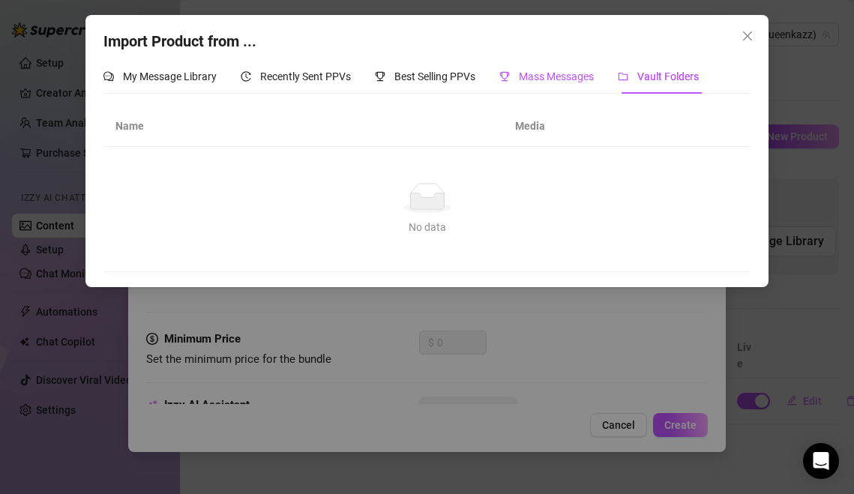
click at [556, 83] on div "Mass Messages" at bounding box center [546, 76] width 94 height 16
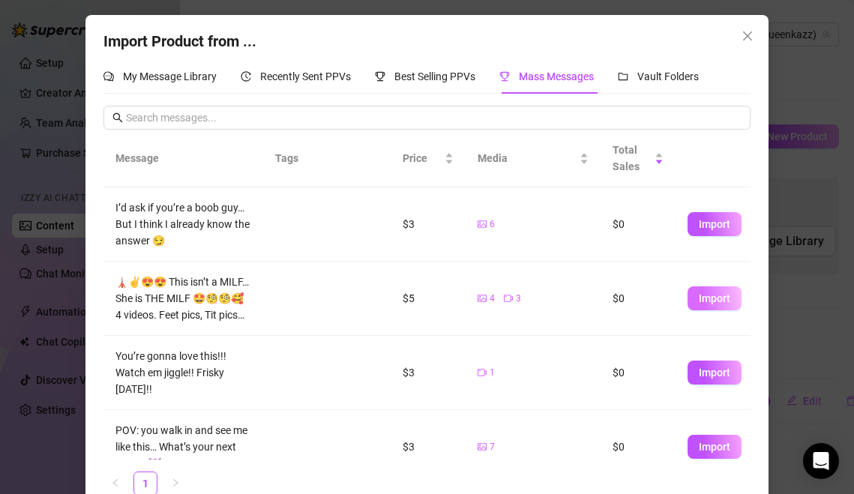
click at [718, 301] on span "Import" at bounding box center [714, 298] width 31 height 12
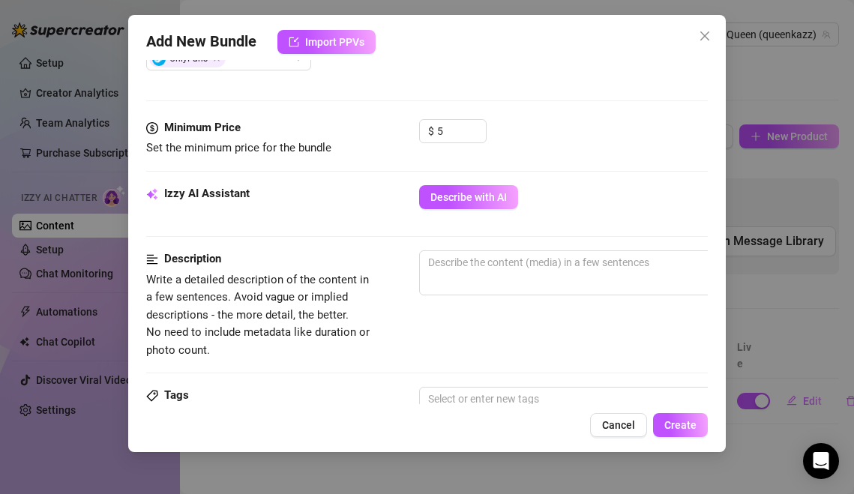
scroll to position [589, 0]
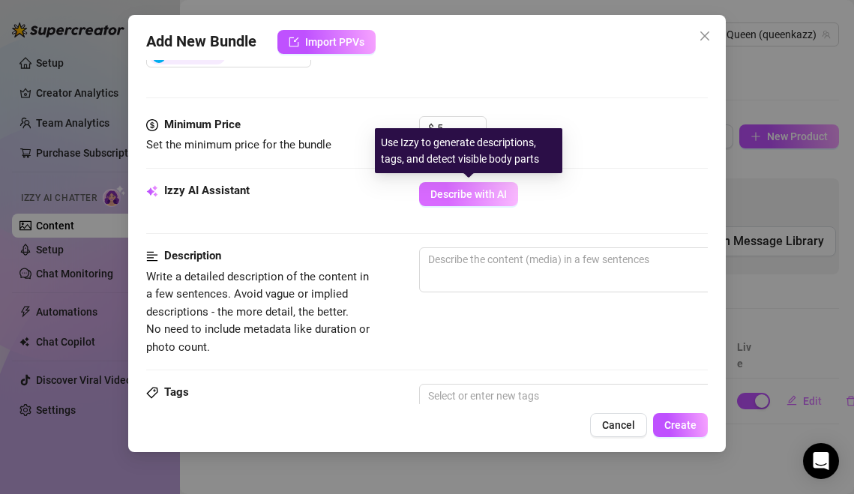
click at [478, 196] on span "Describe with AI" at bounding box center [468, 194] width 76 height 12
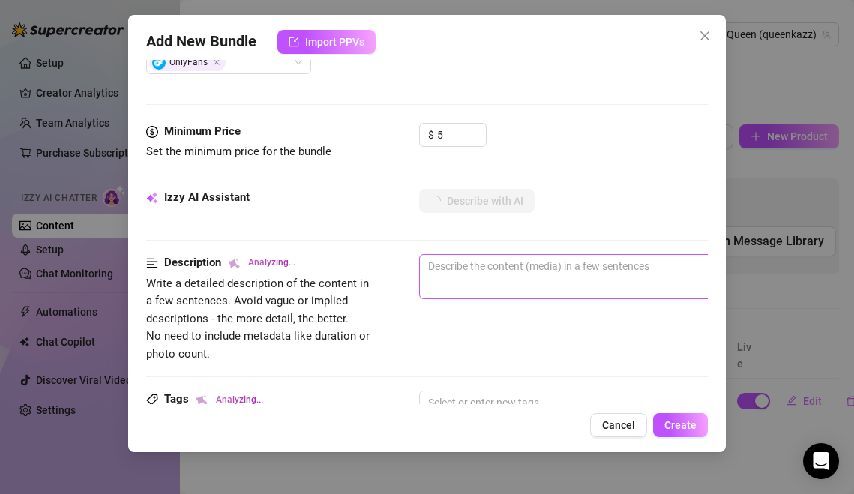
scroll to position [583, 0]
click at [461, 265] on textarea at bounding box center [681, 265] width 523 height 22
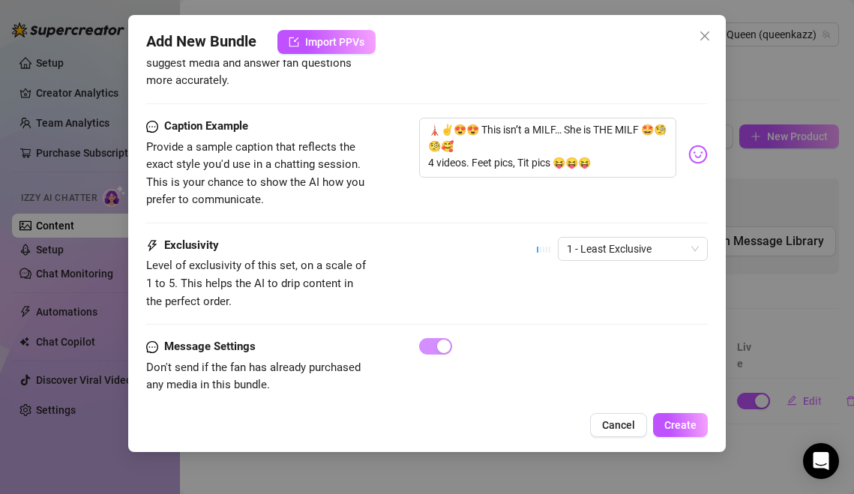
scroll to position [1080, 0]
click at [693, 433] on button "Create" at bounding box center [680, 425] width 55 height 24
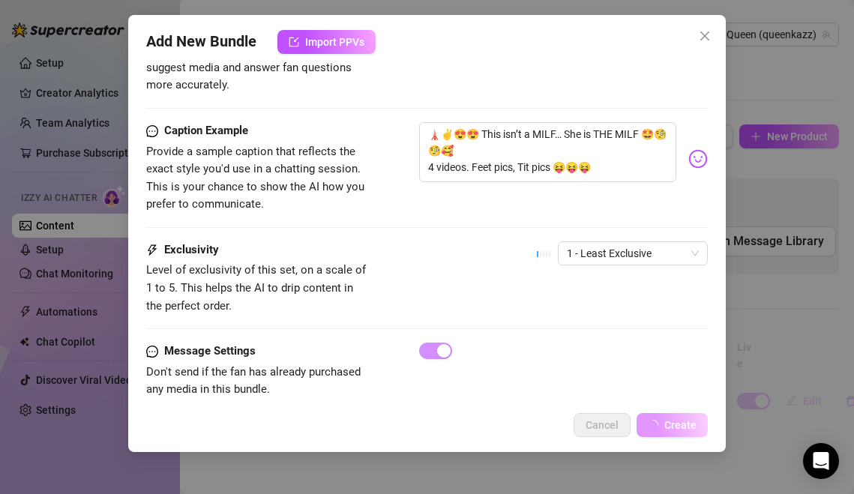
scroll to position [0, 0]
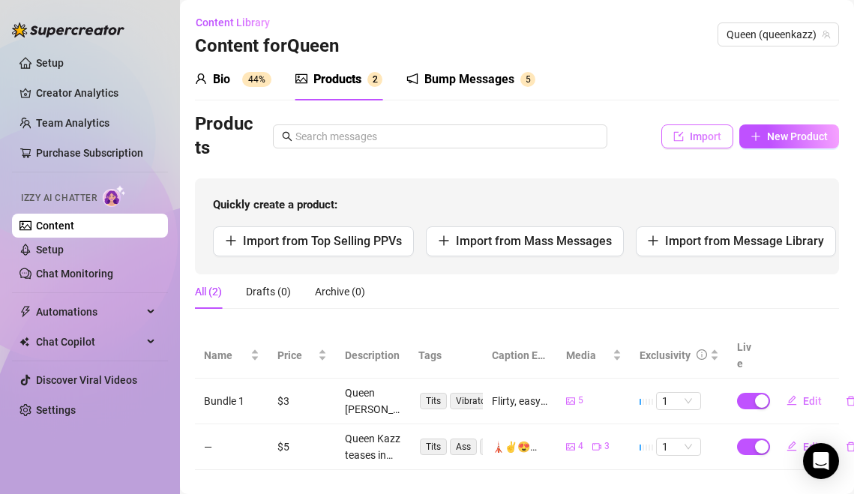
click at [715, 139] on span "Import" at bounding box center [705, 136] width 31 height 12
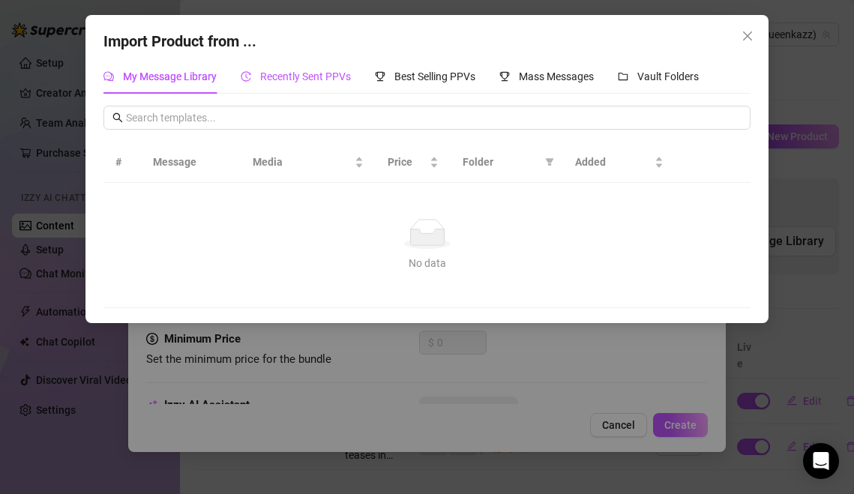
click at [298, 73] on span "Recently Sent PPVs" at bounding box center [305, 76] width 91 height 12
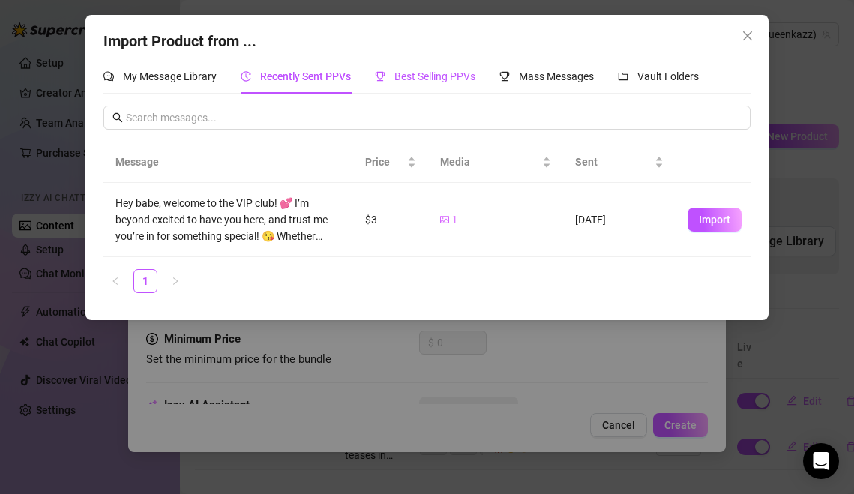
click at [463, 75] on span "Best Selling PPVs" at bounding box center [434, 76] width 81 height 12
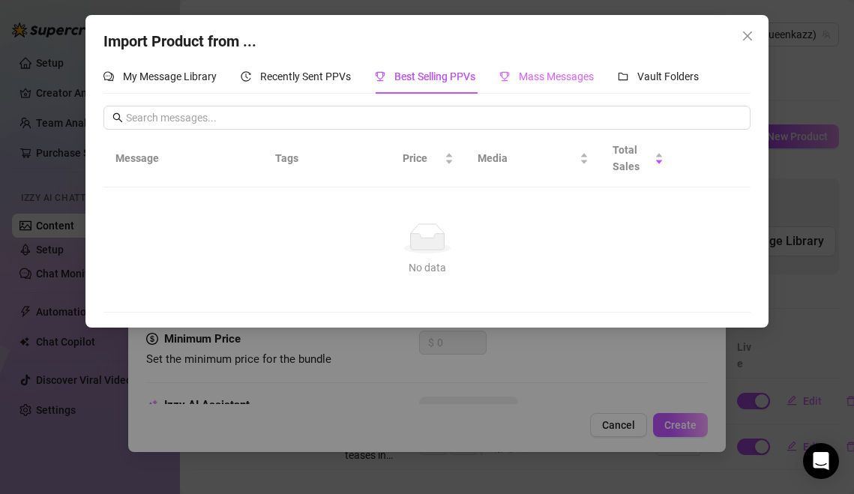
click at [521, 63] on div "Mass Messages" at bounding box center [546, 76] width 94 height 34
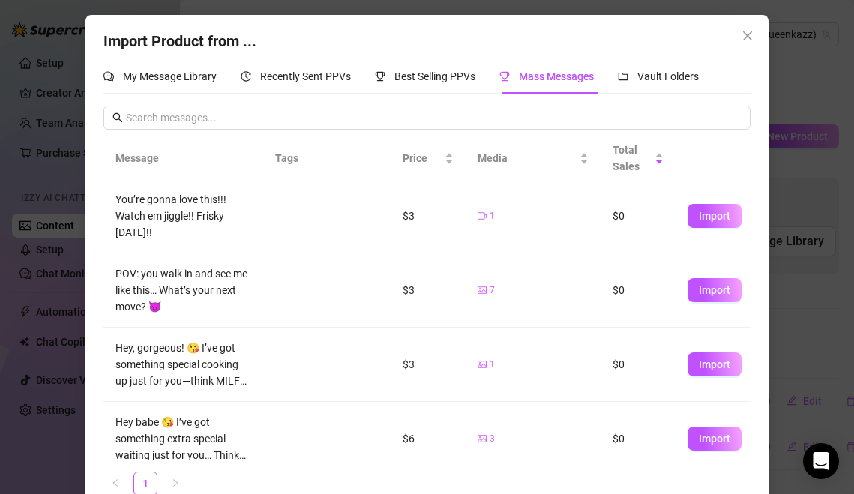
scroll to position [196, 0]
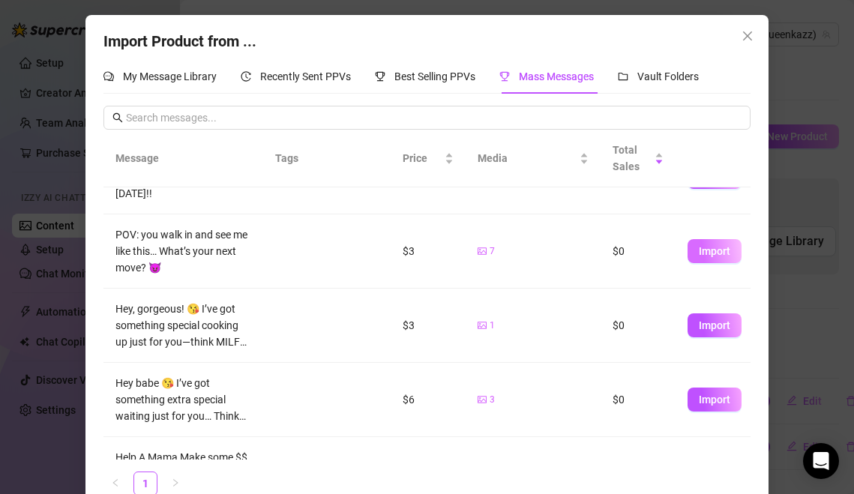
click at [697, 249] on button "Import" at bounding box center [715, 251] width 54 height 24
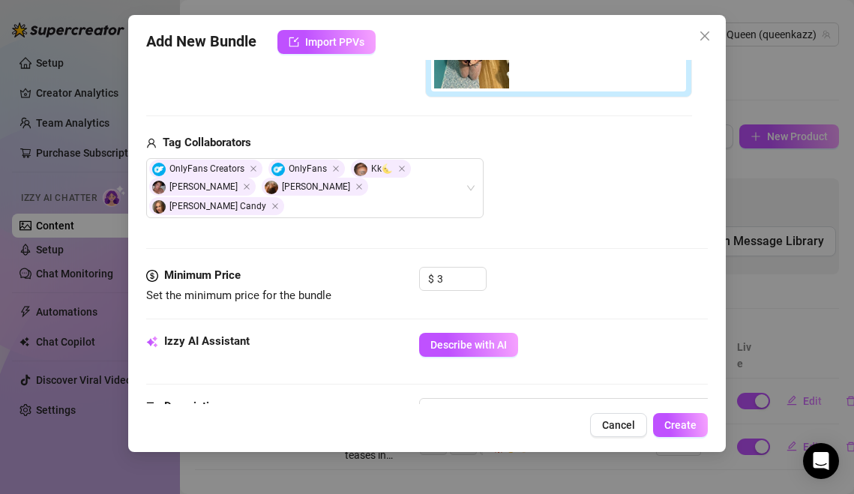
scroll to position [497, 0]
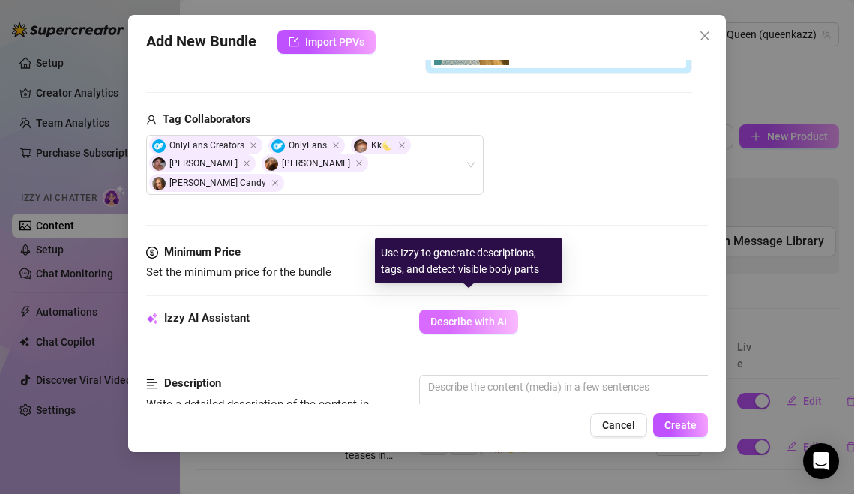
click at [493, 316] on span "Describe with AI" at bounding box center [468, 322] width 76 height 12
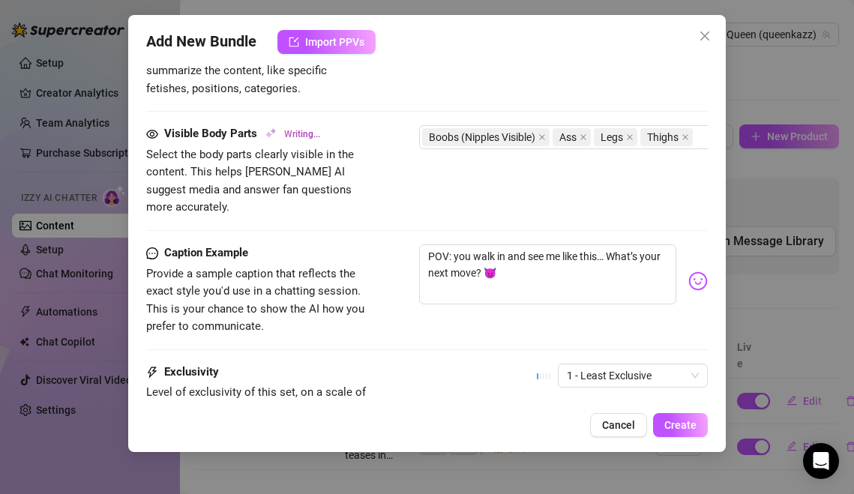
scroll to position [1099, 0]
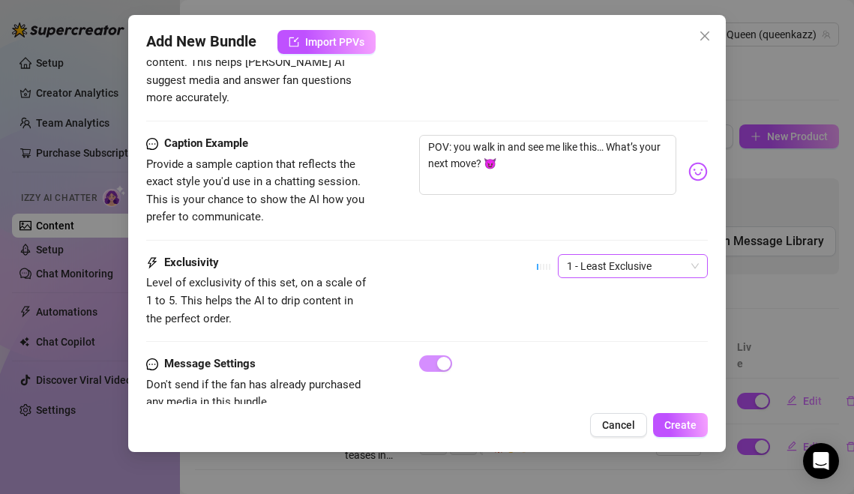
click at [665, 255] on span "1 - Least Exclusive" at bounding box center [633, 266] width 132 height 22
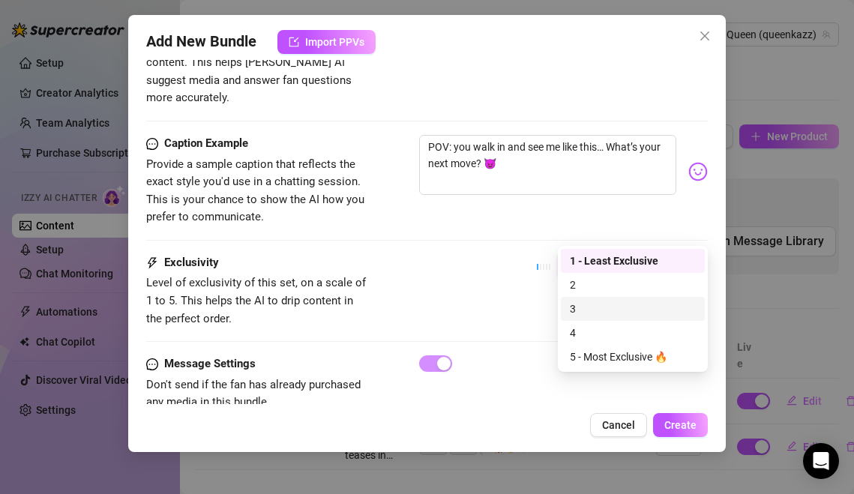
click at [641, 313] on div "3" at bounding box center [633, 309] width 126 height 16
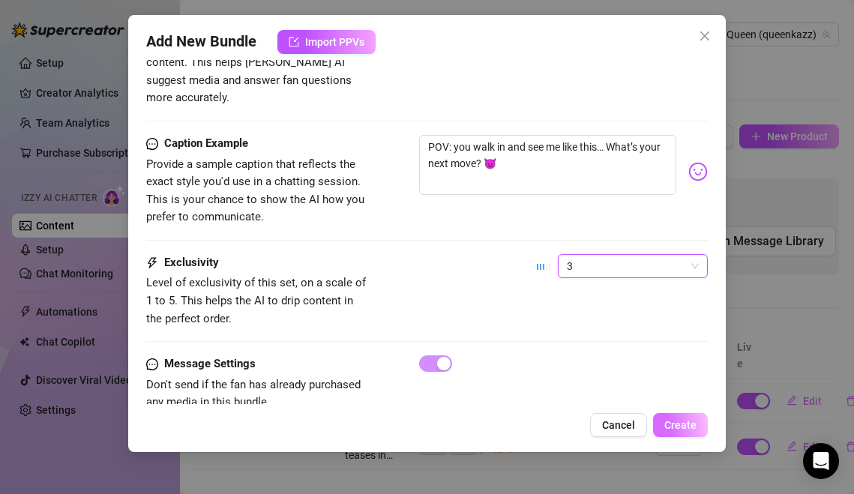
click at [676, 429] on span "Create" at bounding box center [680, 425] width 32 height 12
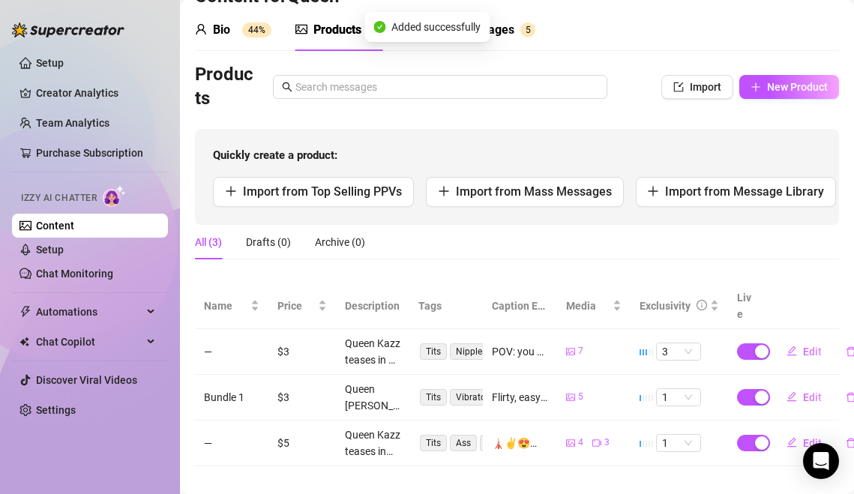
scroll to position [49, 0]
click at [643, 441] on div at bounding box center [643, 444] width 1 height 6
click at [805, 431] on button "Edit" at bounding box center [804, 443] width 59 height 24
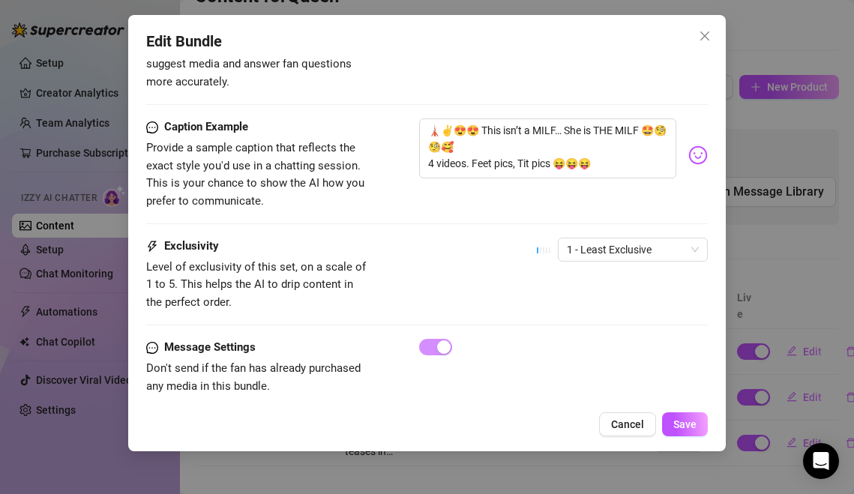
scroll to position [1080, 0]
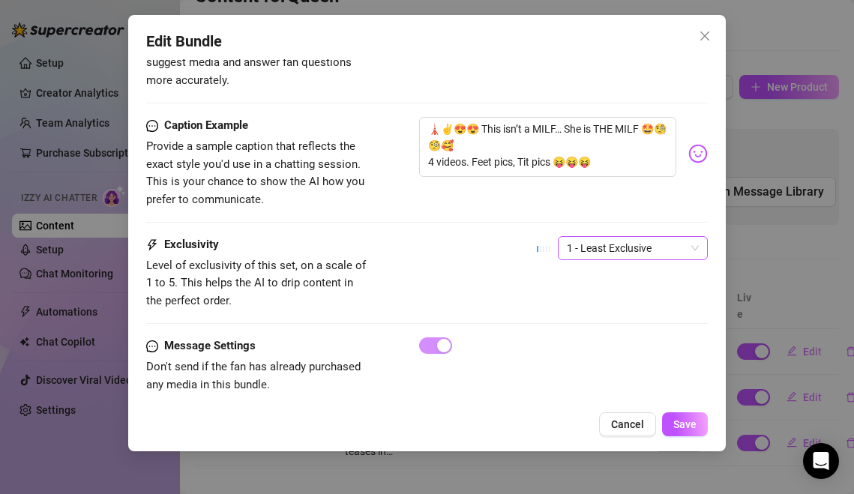
click at [574, 237] on span "1 - Least Exclusive" at bounding box center [633, 248] width 132 height 22
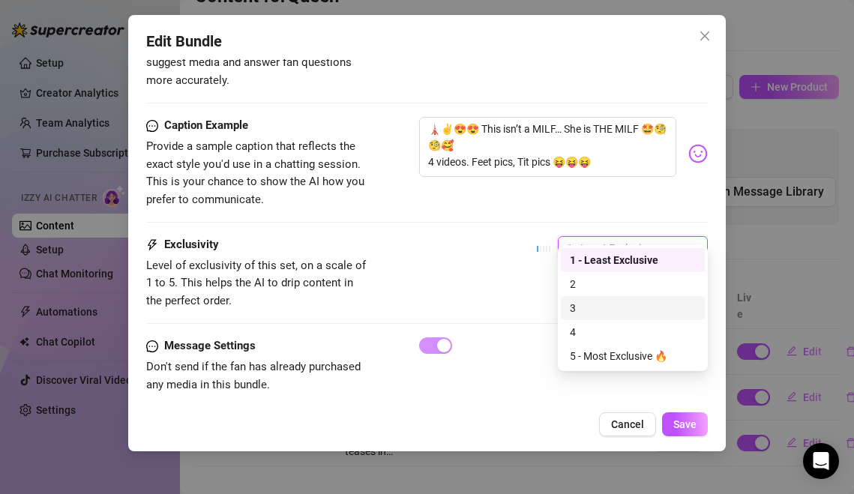
click at [588, 311] on div "3" at bounding box center [633, 308] width 126 height 16
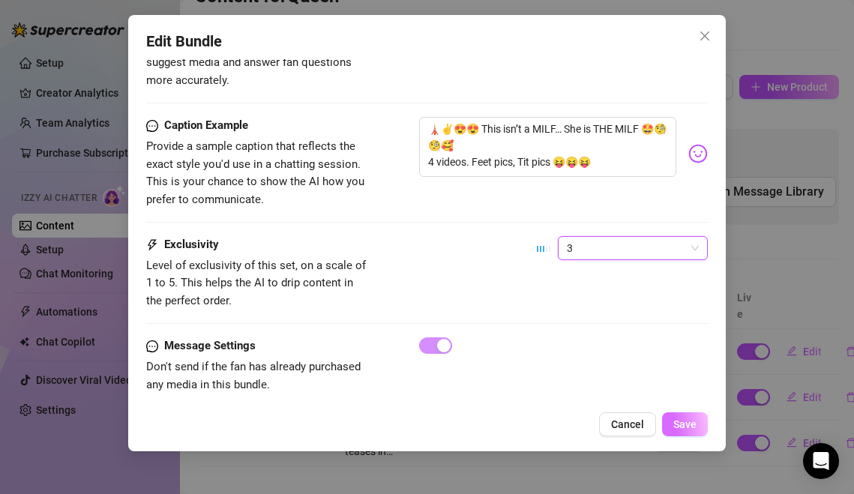
click at [692, 426] on span "Save" at bounding box center [684, 424] width 23 height 12
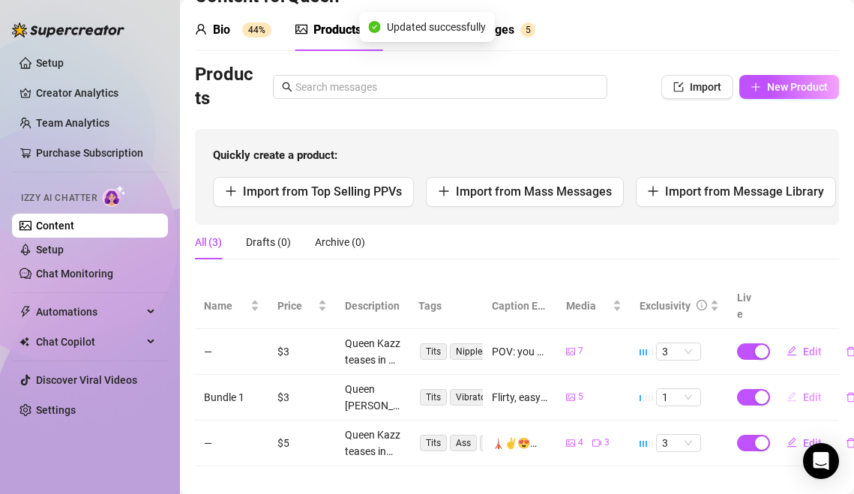
click at [809, 385] on button "Edit" at bounding box center [804, 397] width 59 height 24
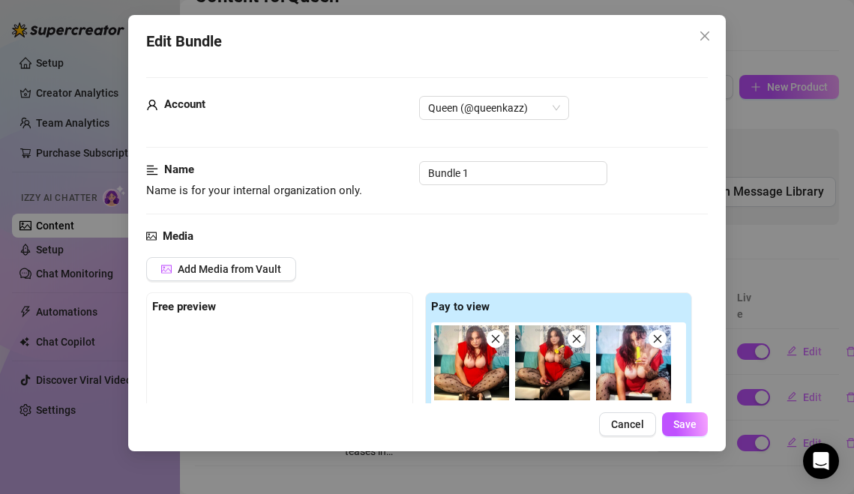
scroll to position [247, 0]
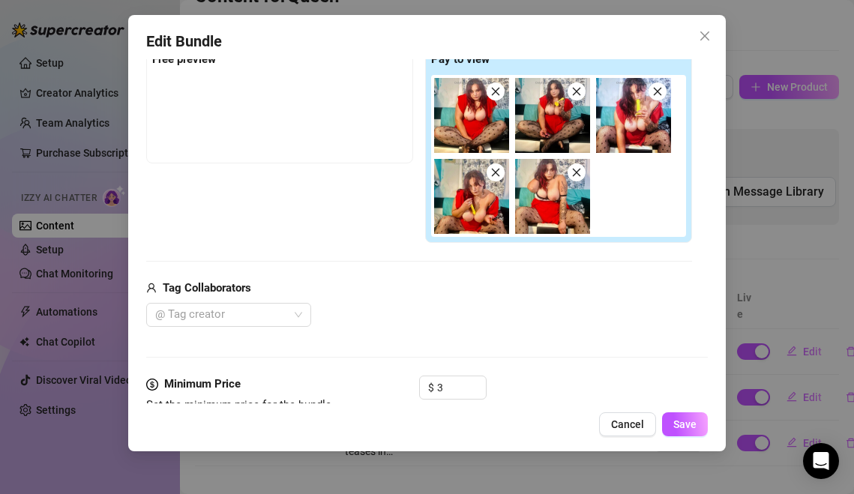
click at [691, 409] on div "Edit Bundle Account Queen (@queenkazz) Name Name is for your internal organizat…" at bounding box center [427, 233] width 598 height 436
click at [686, 431] on button "Save" at bounding box center [685, 424] width 46 height 24
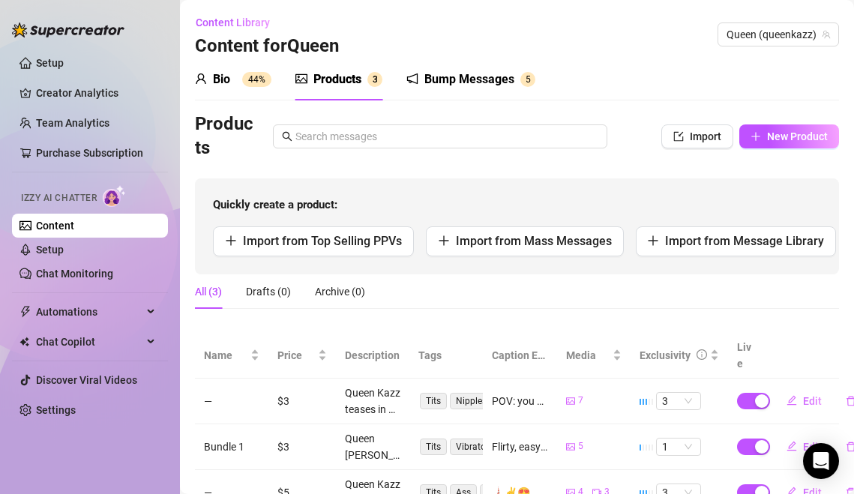
scroll to position [1, 0]
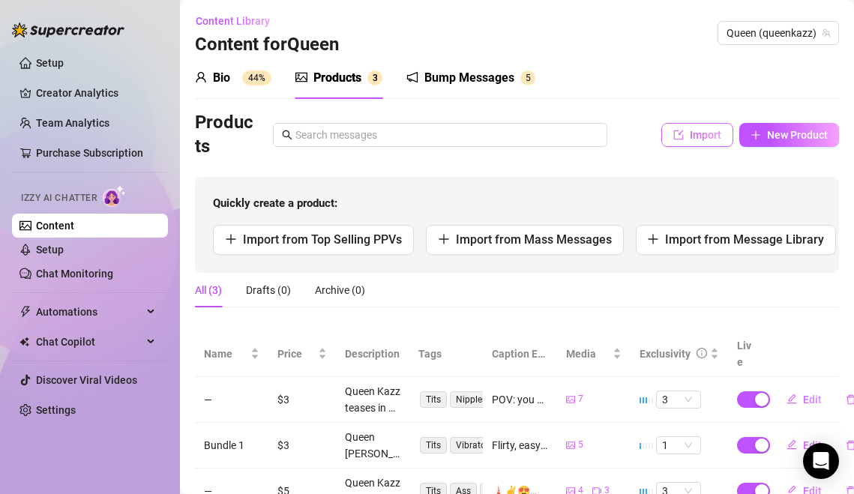
click at [722, 130] on button "Import" at bounding box center [697, 135] width 72 height 24
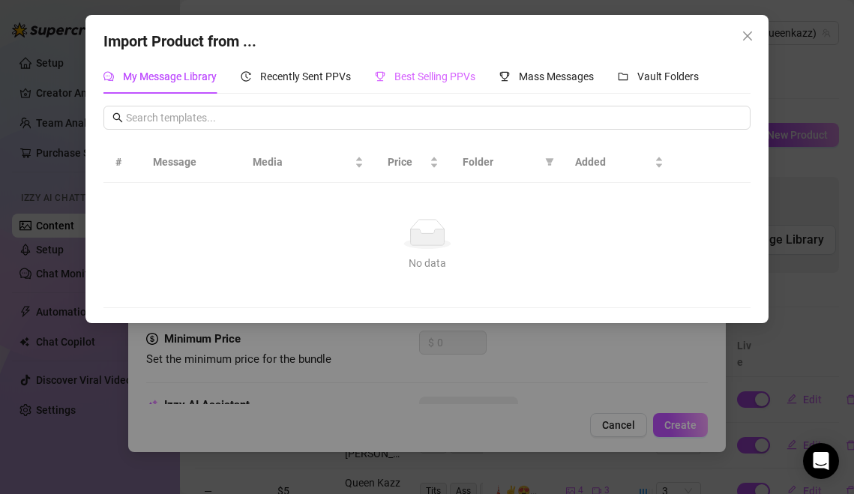
click at [465, 89] on div "Best Selling PPVs" at bounding box center [425, 76] width 100 height 34
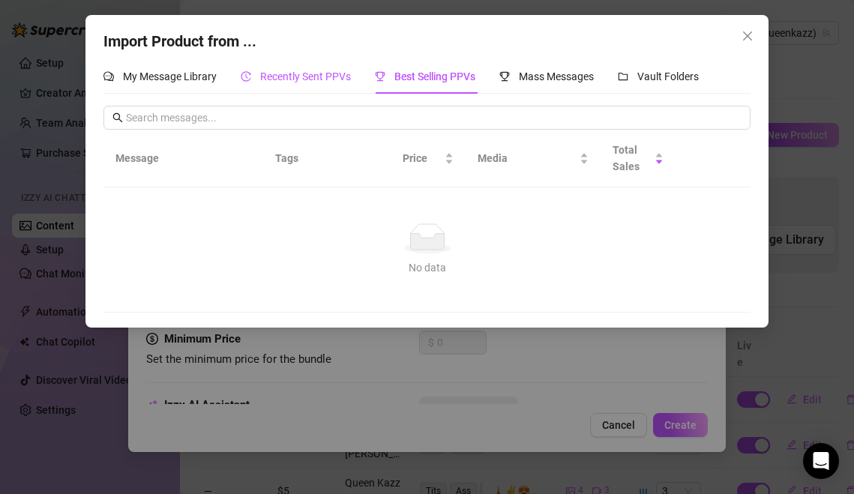
click at [256, 75] on div "Recently Sent PPVs" at bounding box center [296, 76] width 110 height 16
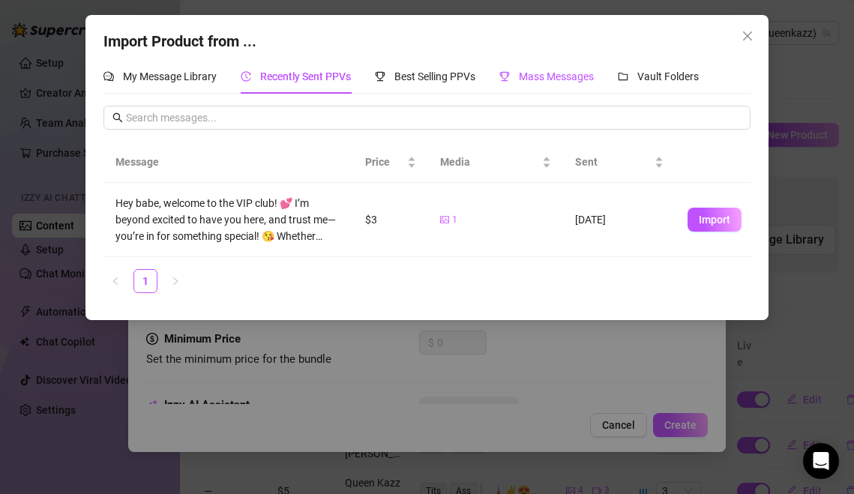
click at [562, 81] on span "Mass Messages" at bounding box center [556, 76] width 75 height 12
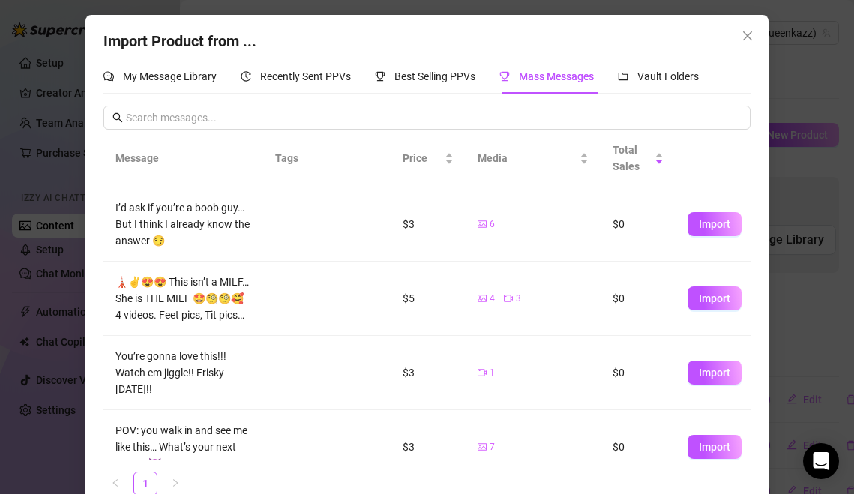
scroll to position [109, 0]
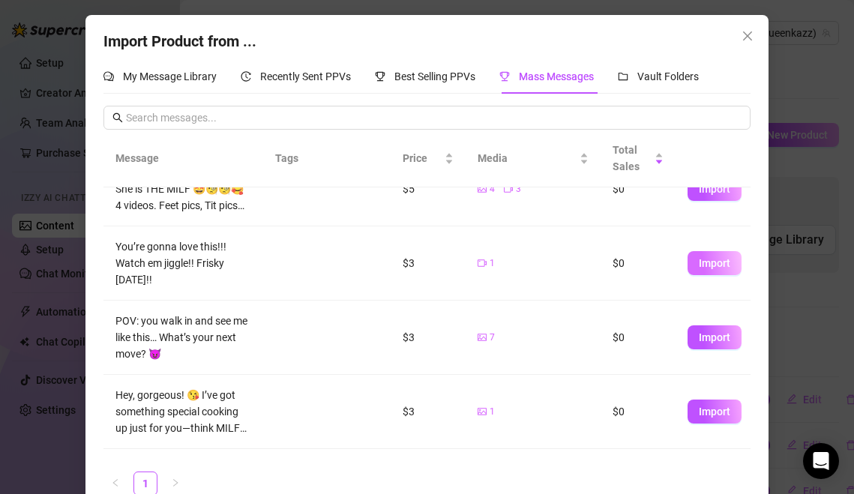
click at [704, 257] on span "Import" at bounding box center [714, 263] width 31 height 12
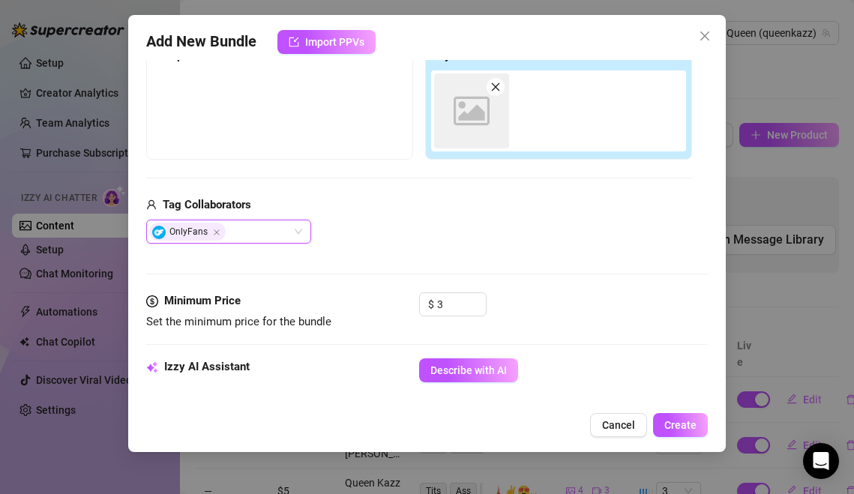
scroll to position [252, 0]
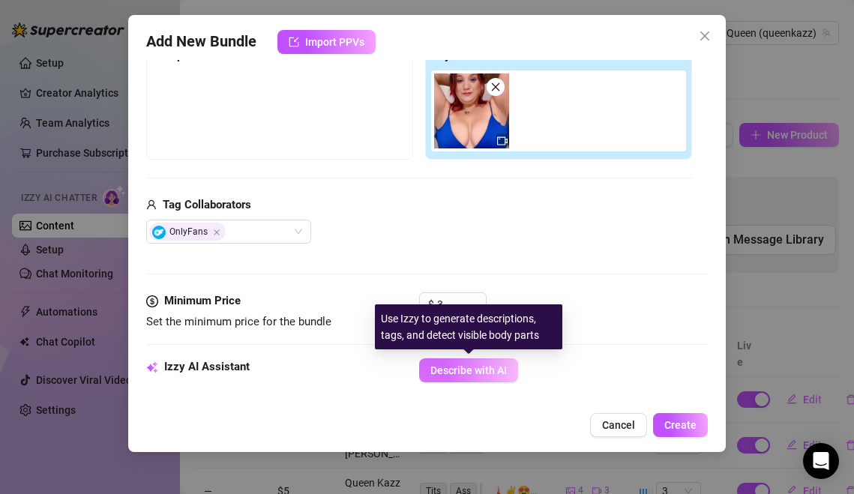
click at [457, 374] on span "Describe with AI" at bounding box center [468, 370] width 76 height 12
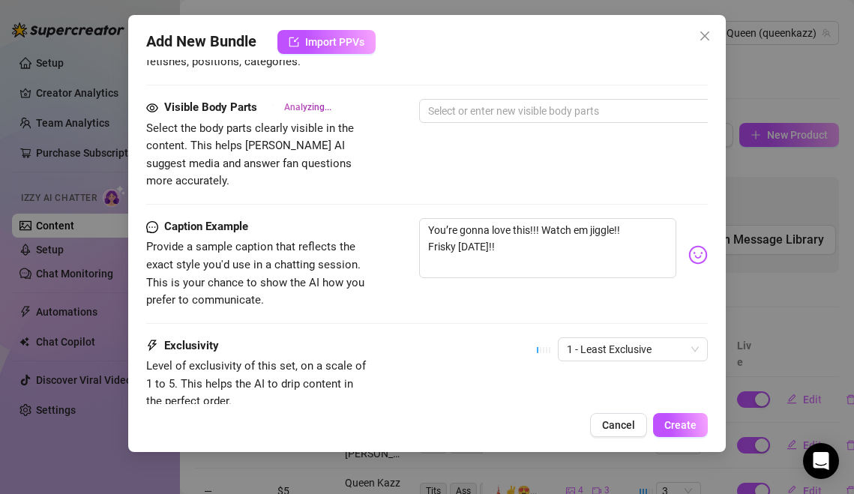
scroll to position [816, 0]
click at [667, 337] on span "1 - Least Exclusive" at bounding box center [633, 348] width 132 height 22
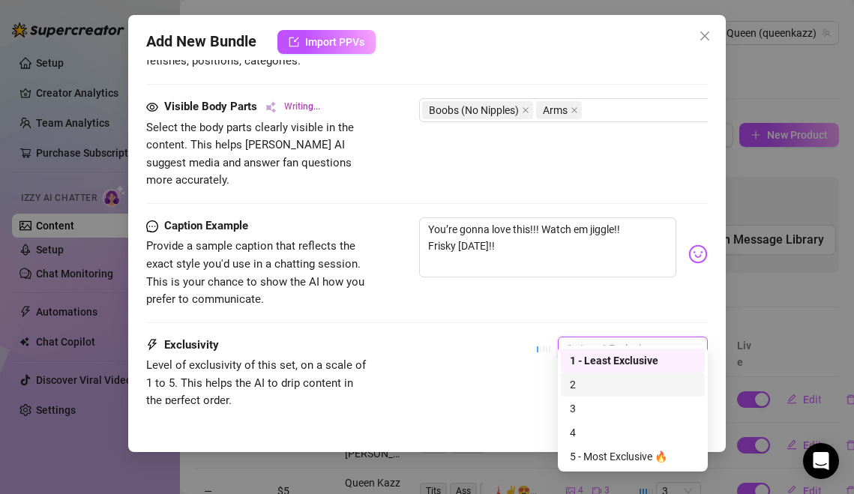
click at [653, 381] on div "2" at bounding box center [633, 384] width 126 height 16
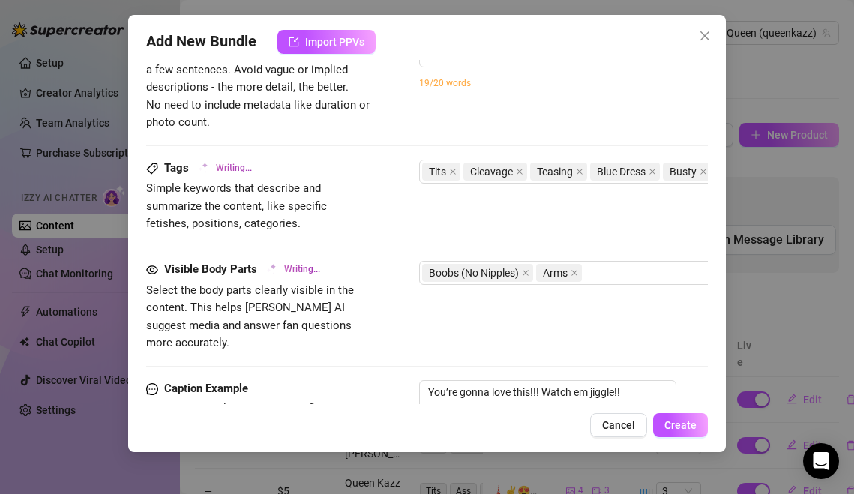
scroll to position [526, 0]
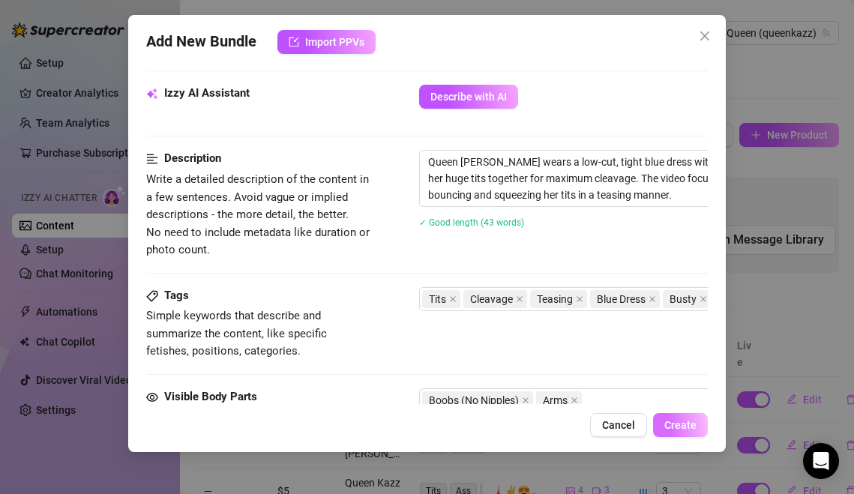
click at [667, 420] on span "Create" at bounding box center [680, 425] width 32 height 12
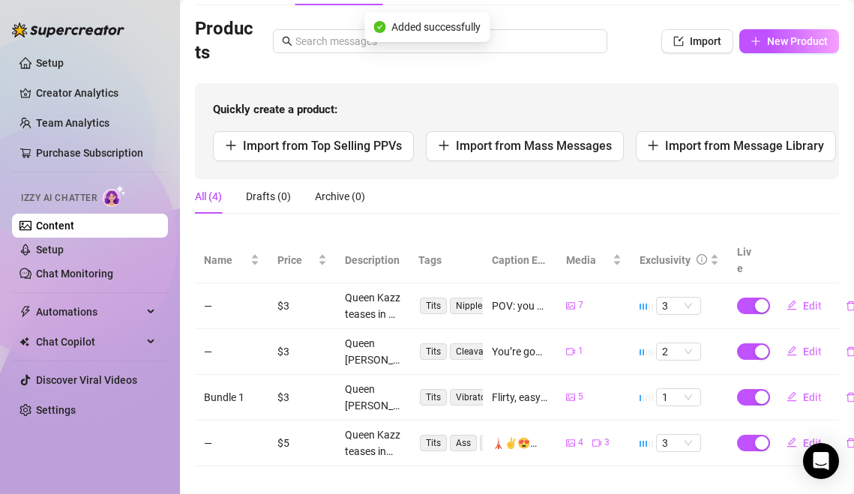
scroll to position [94, 0]
click at [805, 340] on button "Edit" at bounding box center [804, 352] width 59 height 24
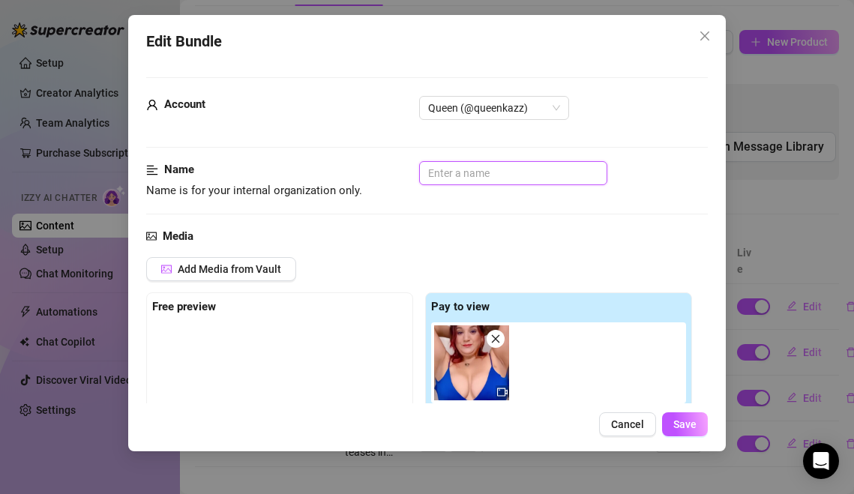
click at [456, 174] on input "text" at bounding box center [513, 173] width 188 height 24
click at [631, 423] on span "Cancel" at bounding box center [627, 424] width 33 height 12
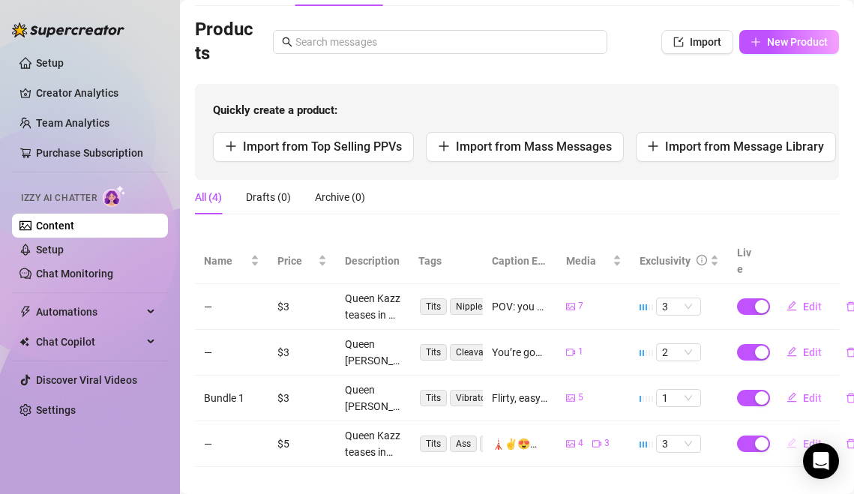
click at [805, 438] on span "Edit" at bounding box center [812, 444] width 19 height 12
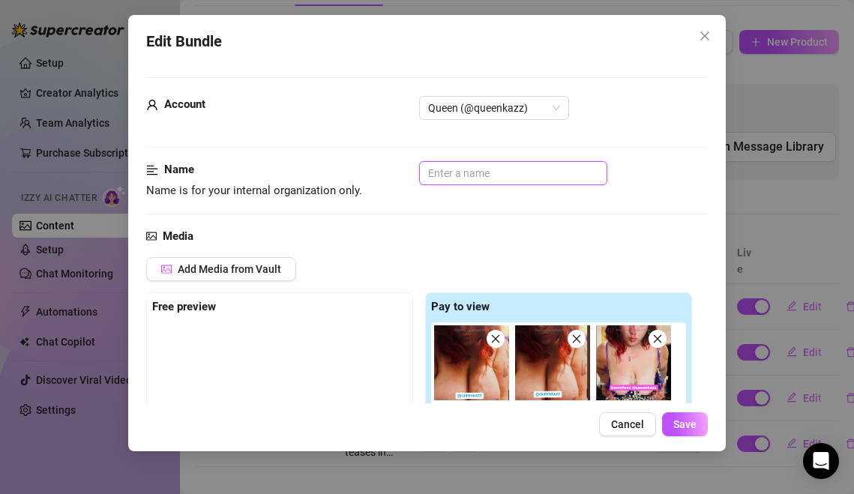
click at [472, 171] on input "text" at bounding box center [513, 173] width 188 height 24
click at [686, 424] on span "Save" at bounding box center [684, 424] width 23 height 12
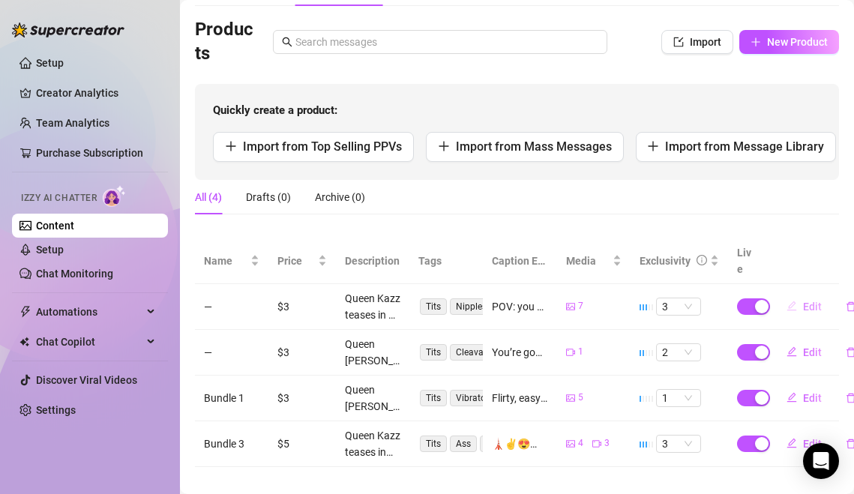
click at [811, 295] on button "Edit" at bounding box center [804, 307] width 59 height 24
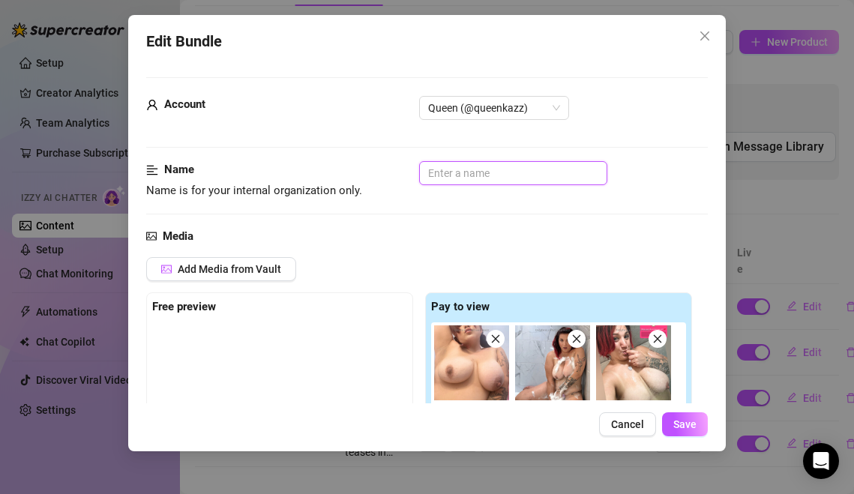
click at [496, 180] on input "text" at bounding box center [513, 173] width 188 height 24
click at [689, 432] on button "Save" at bounding box center [685, 424] width 46 height 24
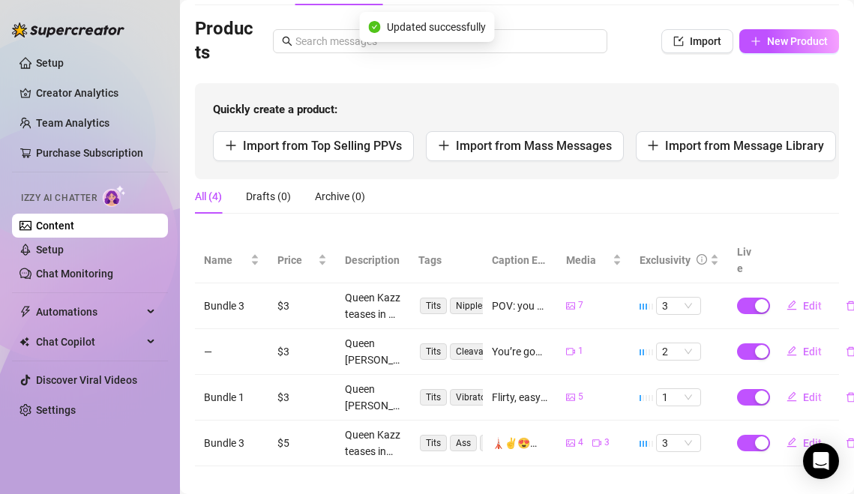
scroll to position [0, 0]
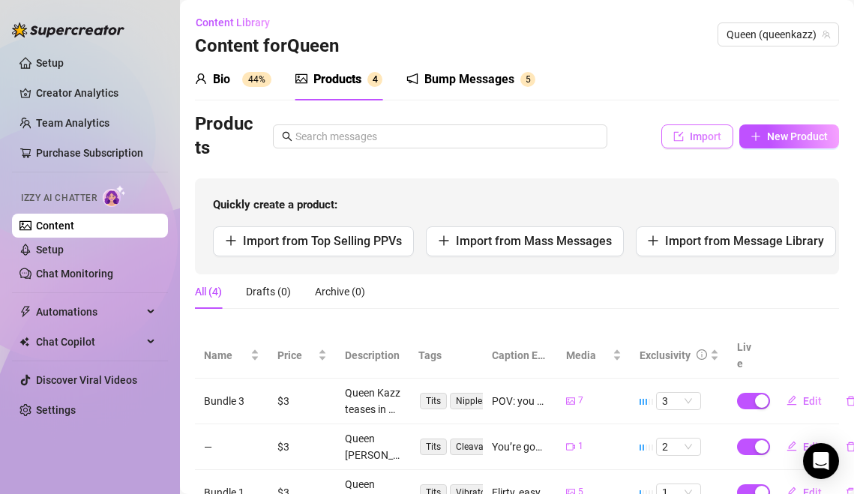
click at [698, 134] on span "Import" at bounding box center [705, 136] width 31 height 12
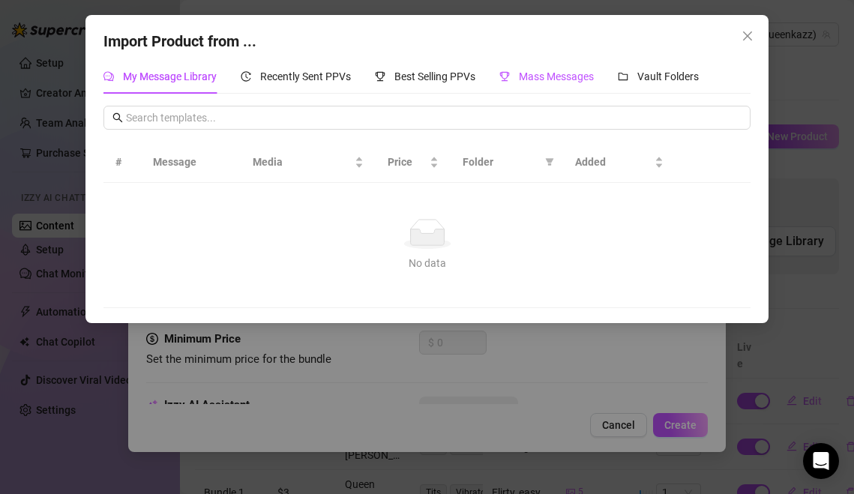
click at [551, 81] on span "Mass Messages" at bounding box center [556, 76] width 75 height 12
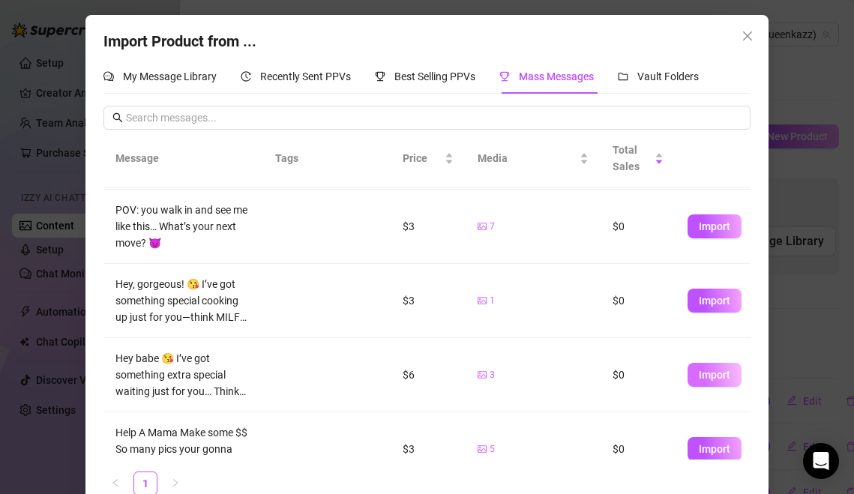
scroll to position [296, 0]
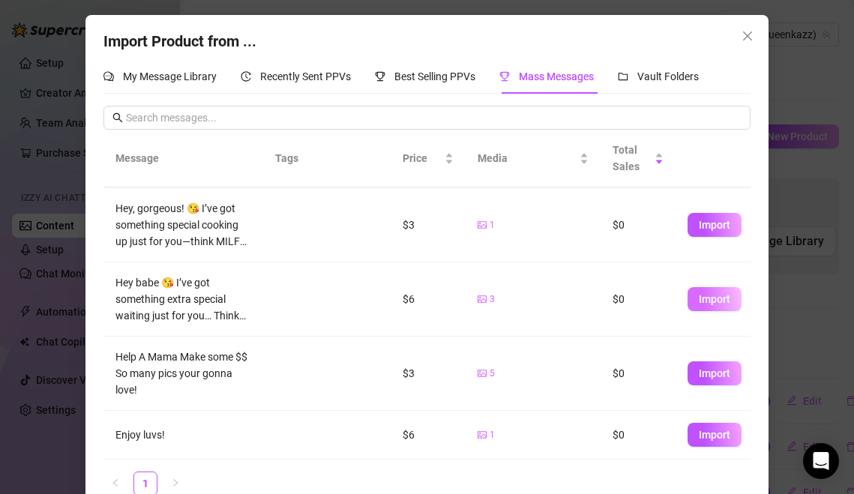
click at [709, 376] on span "Import" at bounding box center [714, 373] width 31 height 12
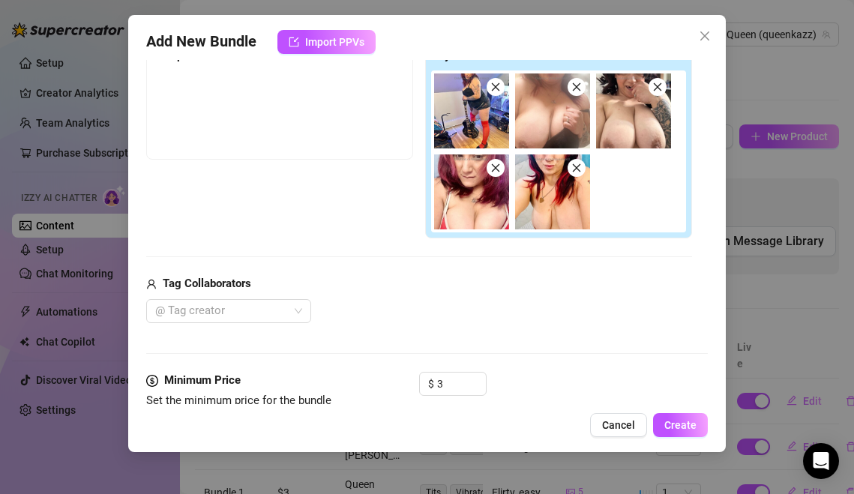
scroll to position [439, 0]
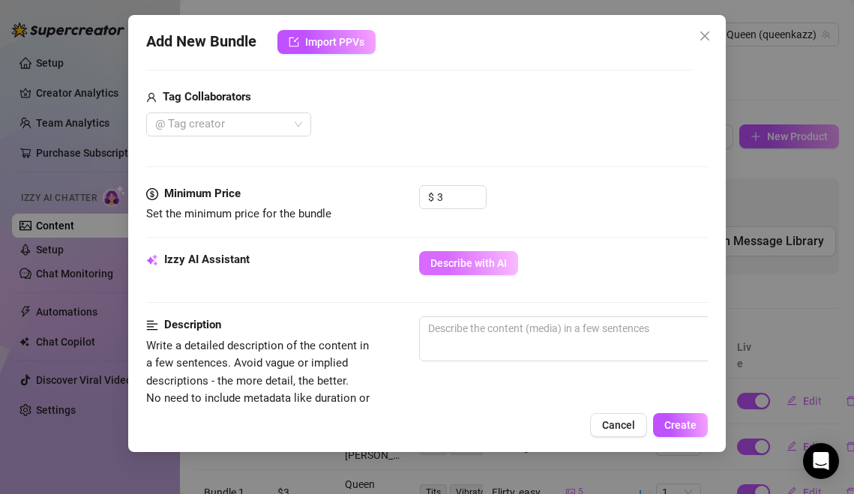
click at [478, 266] on span "Describe with AI" at bounding box center [468, 263] width 76 height 12
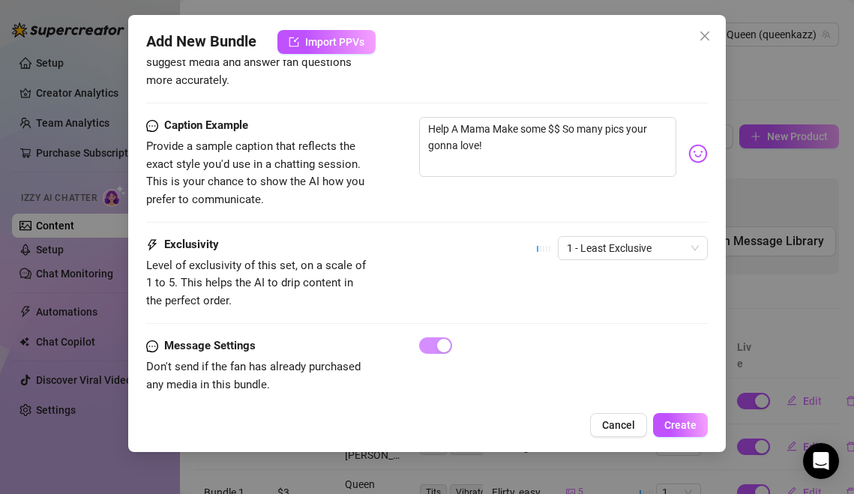
scroll to position [993, 0]
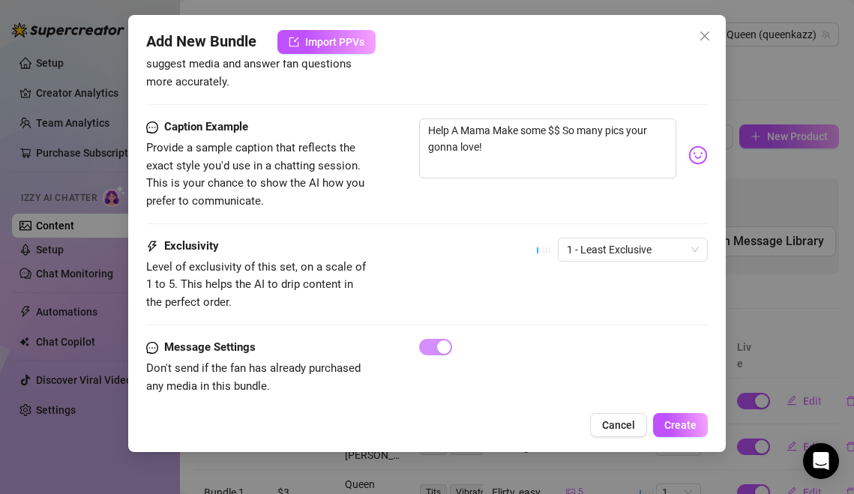
click at [578, 247] on div "1 - Least Exclusive" at bounding box center [622, 256] width 171 height 37
click at [586, 238] on span "1 - Least Exclusive" at bounding box center [633, 249] width 132 height 22
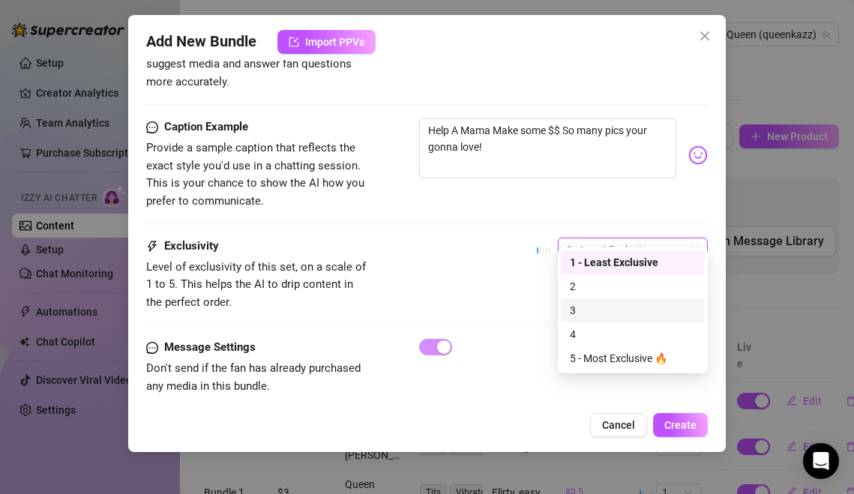
click at [594, 307] on div "3" at bounding box center [633, 310] width 126 height 16
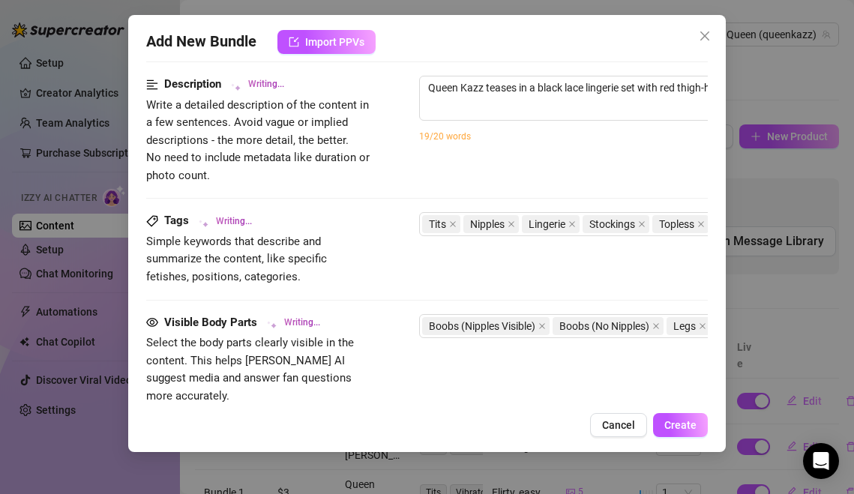
scroll to position [656, 0]
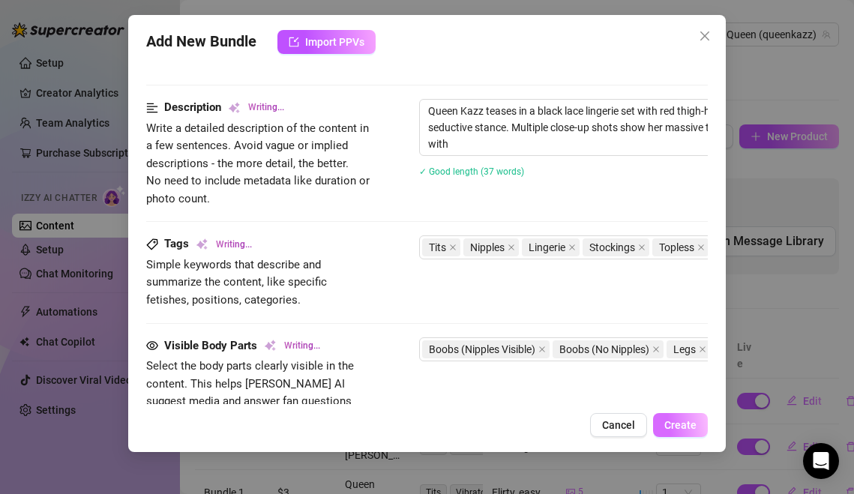
click at [684, 429] on span "Create" at bounding box center [680, 425] width 32 height 12
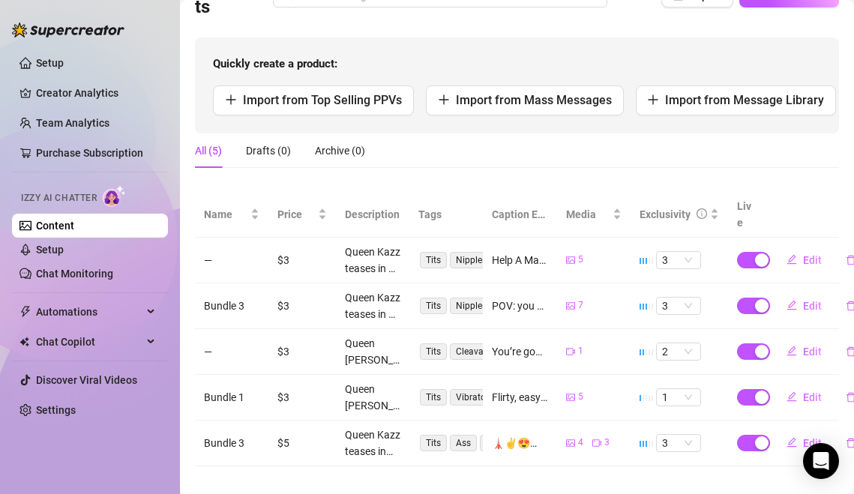
scroll to position [138, 0]
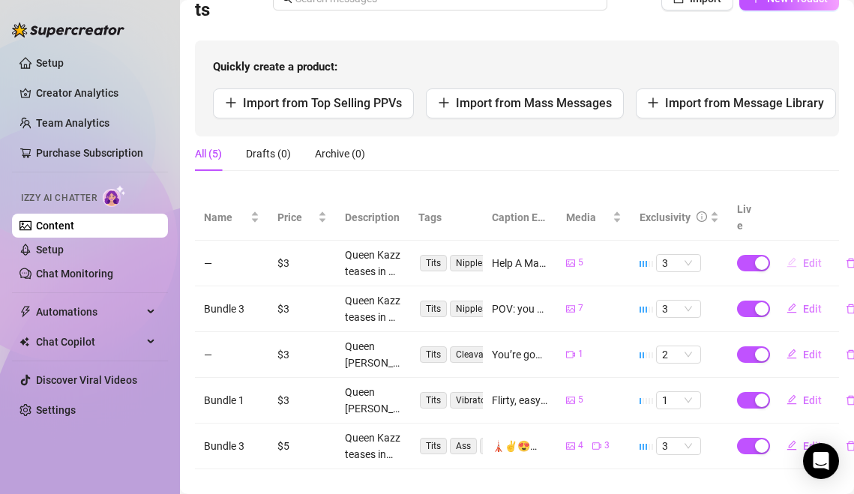
click at [802, 251] on button "Edit" at bounding box center [804, 263] width 59 height 24
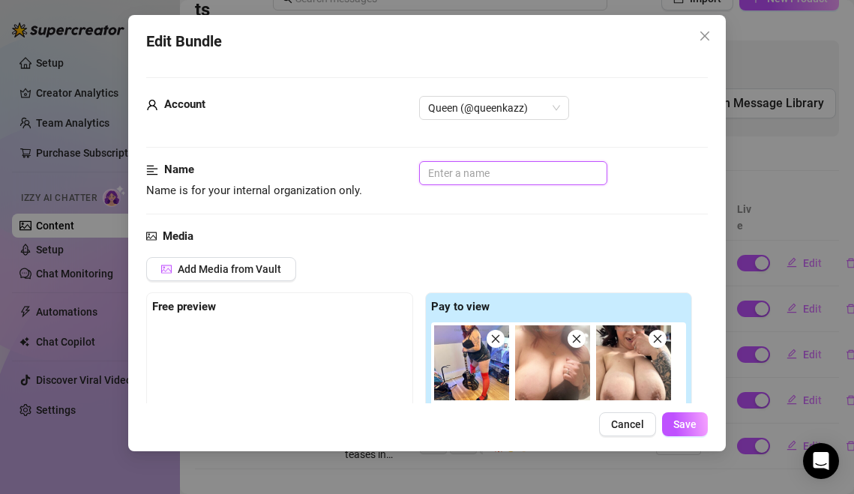
click at [433, 178] on input "text" at bounding box center [513, 173] width 188 height 24
click at [686, 435] on button "Save" at bounding box center [685, 424] width 46 height 24
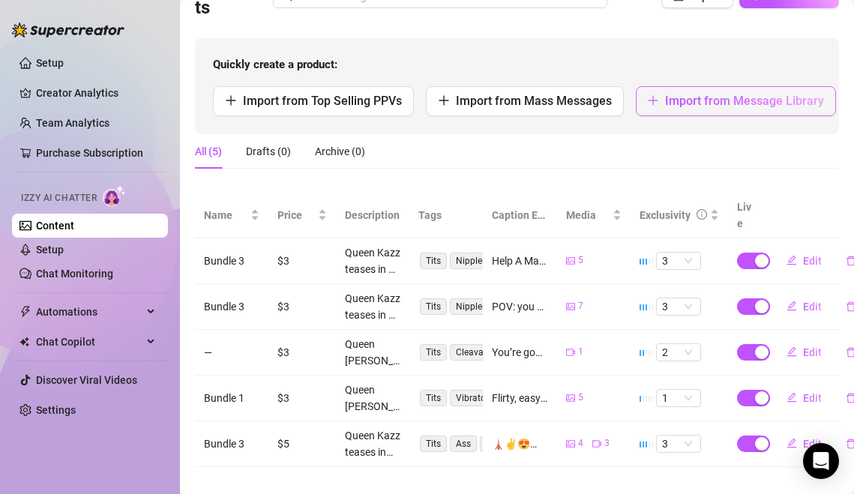
scroll to position [0, 0]
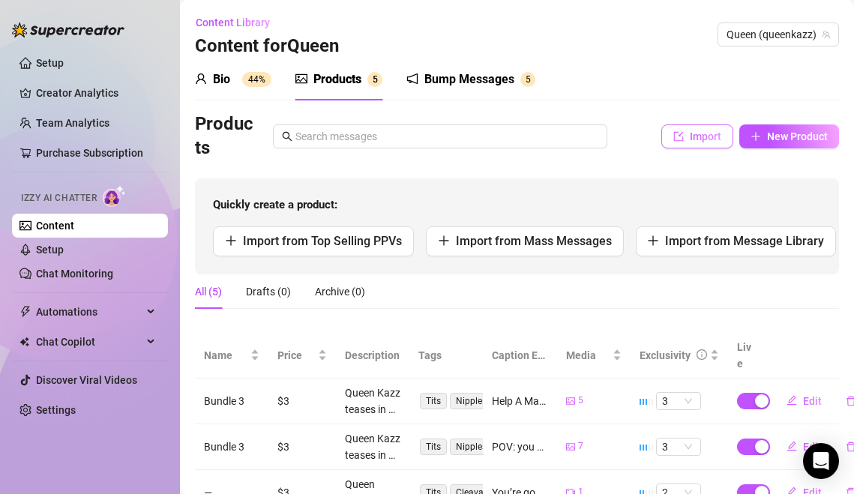
click at [685, 134] on button "Import" at bounding box center [697, 136] width 72 height 24
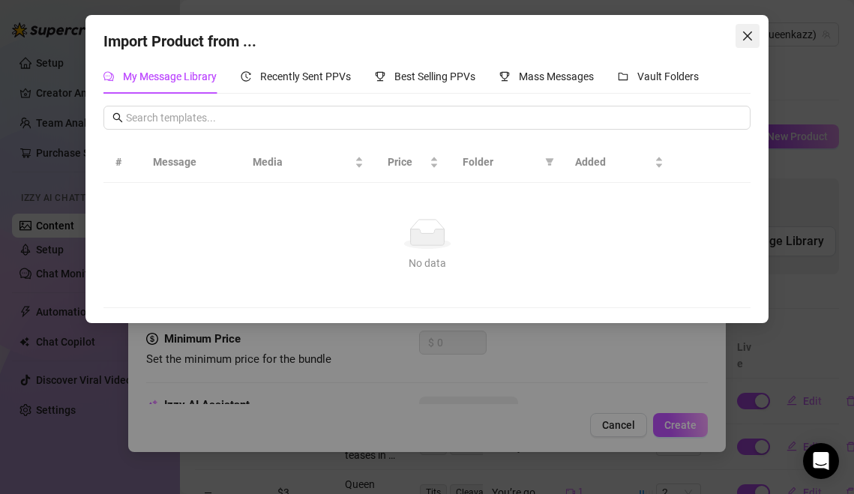
click at [748, 34] on icon "close" at bounding box center [748, 36] width 12 height 12
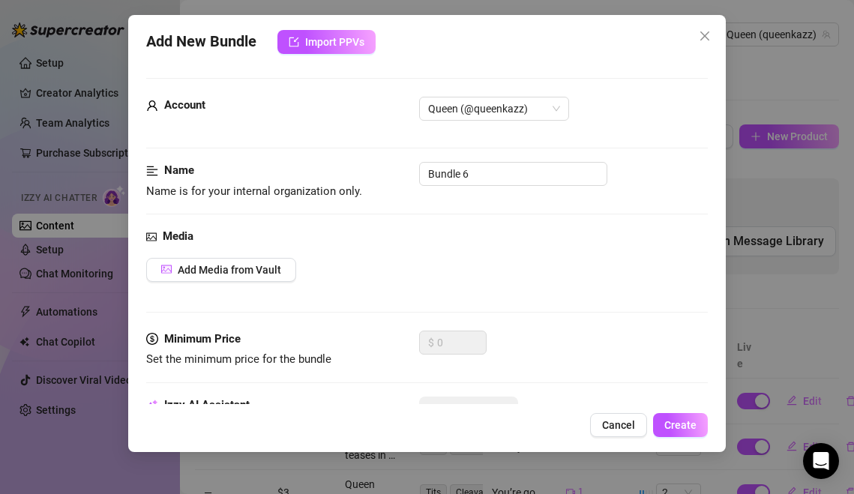
scroll to position [130, 0]
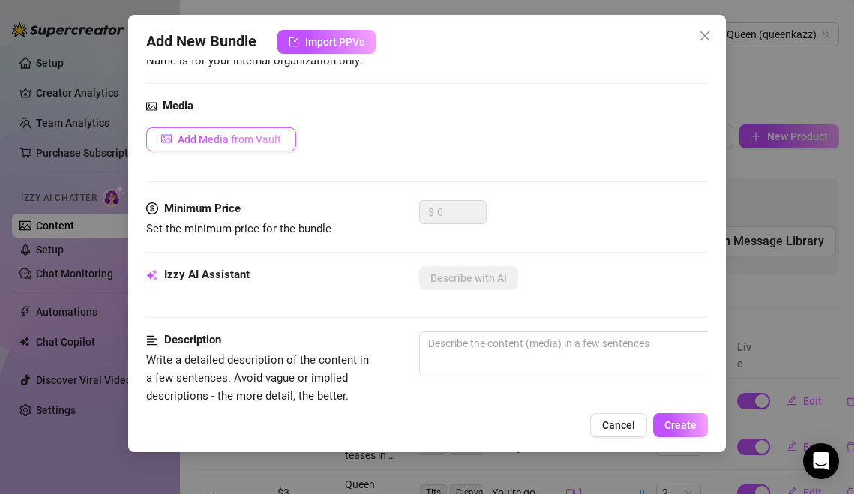
click at [235, 141] on span "Add Media from Vault" at bounding box center [229, 139] width 103 height 12
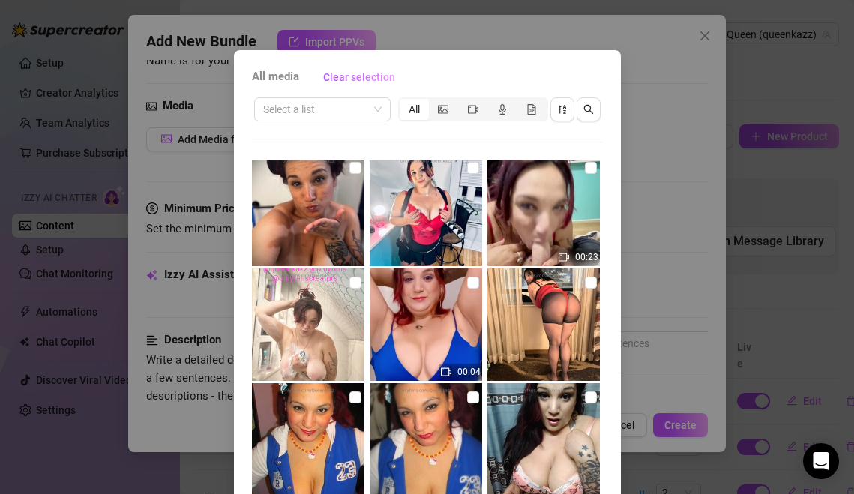
scroll to position [0, 0]
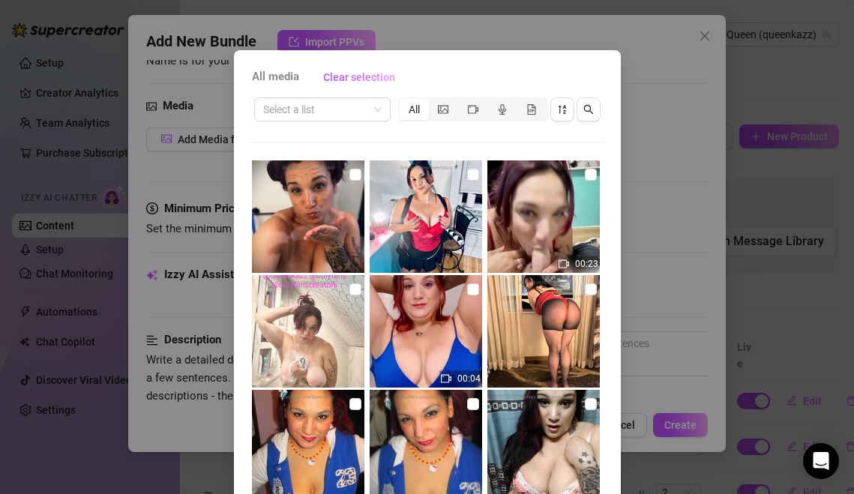
click at [597, 175] on img at bounding box center [543, 216] width 112 height 112
click at [585, 181] on label at bounding box center [591, 174] width 12 height 16
click at [585, 181] on input "checkbox" at bounding box center [591, 175] width 12 height 12
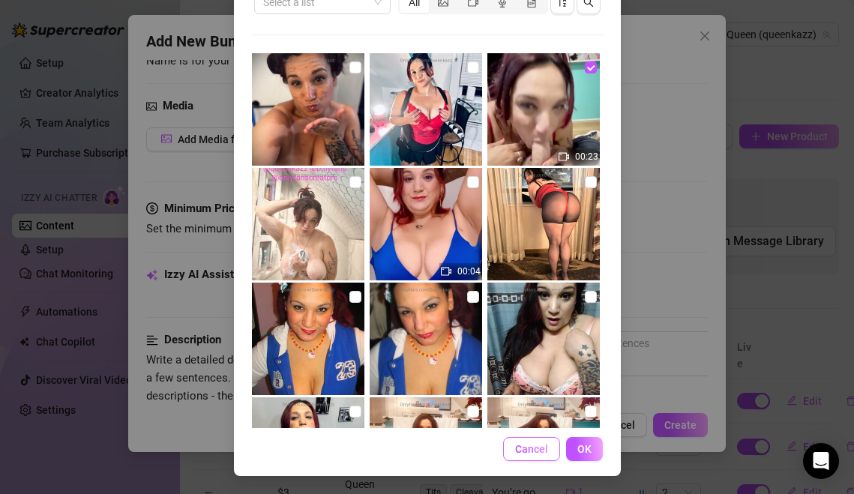
click at [552, 443] on button "Cancel" at bounding box center [531, 449] width 57 height 24
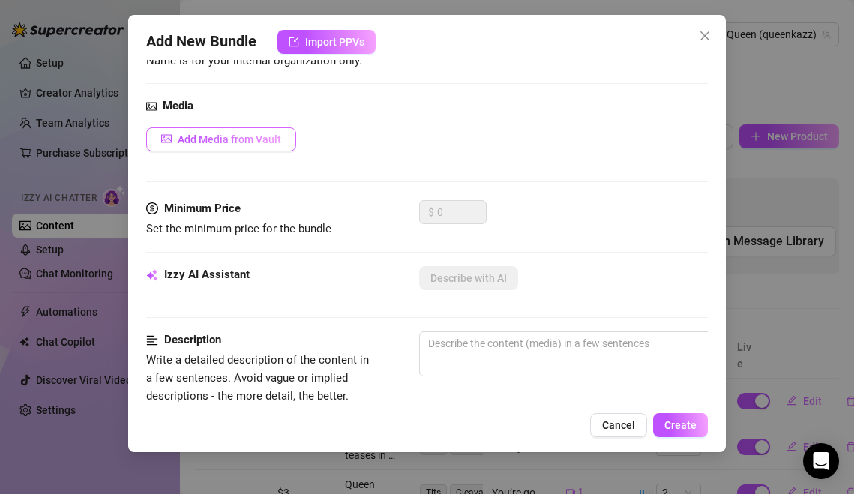
click at [194, 145] on button "Add Media from Vault" at bounding box center [221, 139] width 150 height 24
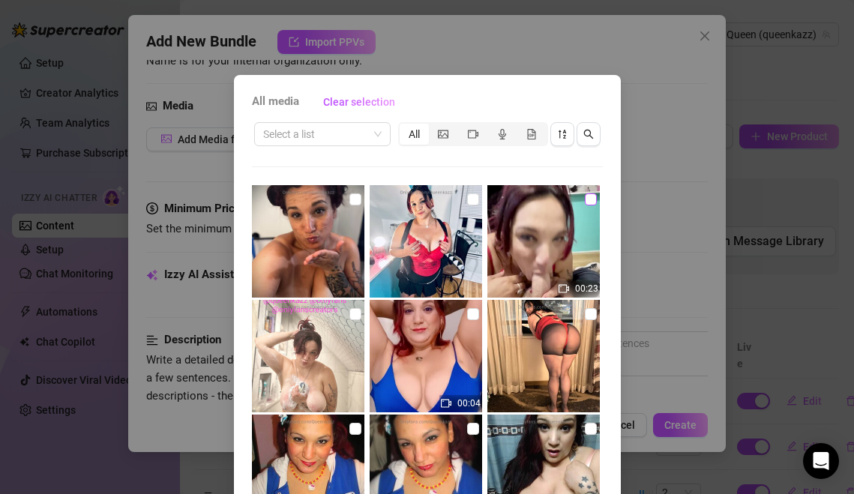
click at [588, 203] on input "checkbox" at bounding box center [591, 199] width 12 height 12
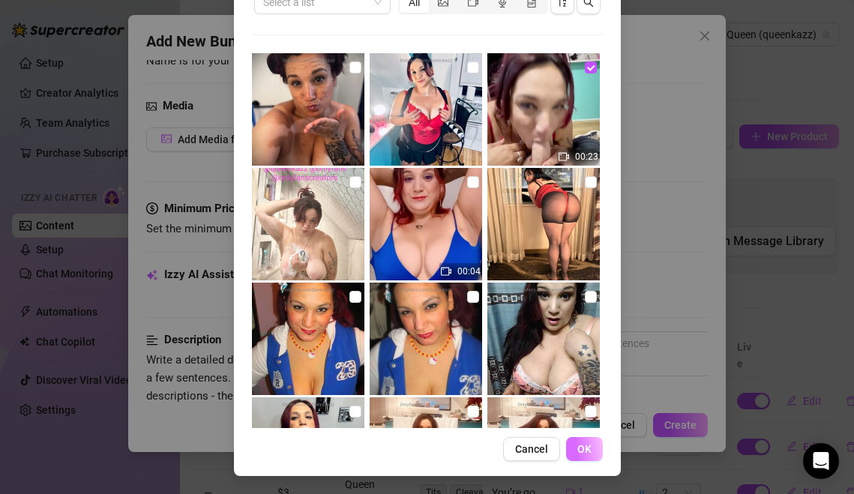
click at [598, 458] on button "OK" at bounding box center [584, 449] width 37 height 24
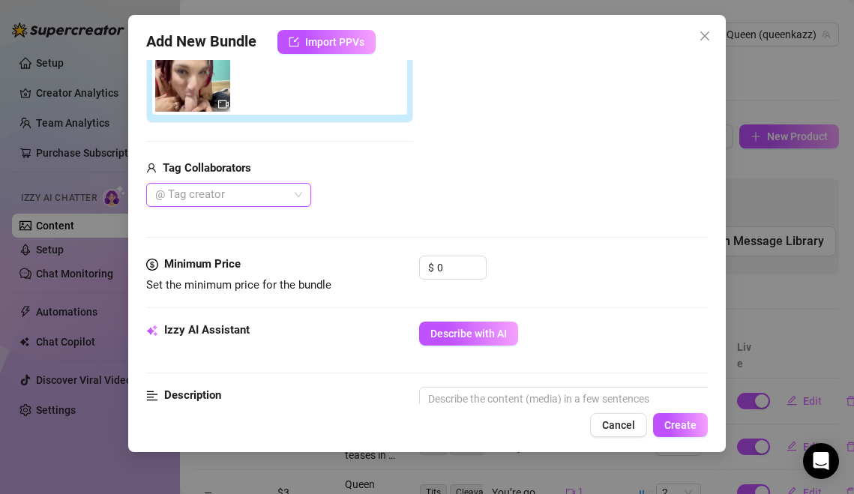
scroll to position [304, 0]
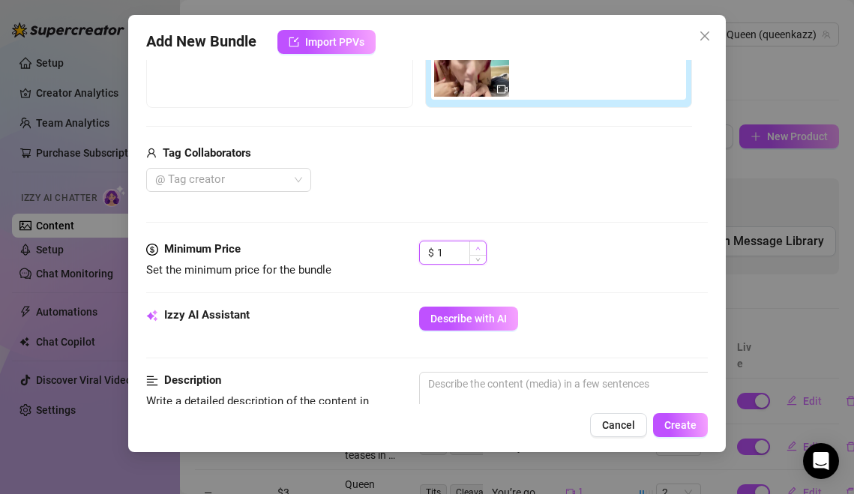
click at [478, 250] on span "Increase Value" at bounding box center [477, 247] width 16 height 13
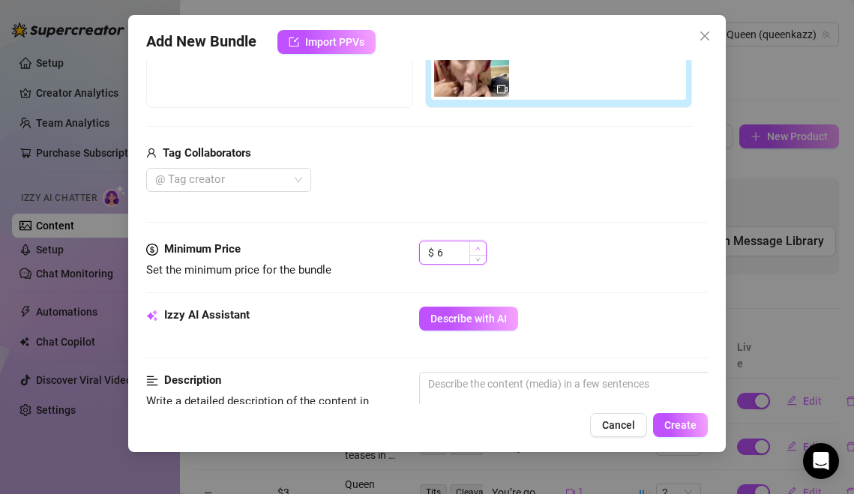
click at [478, 250] on span "Increase Value" at bounding box center [477, 247] width 16 height 13
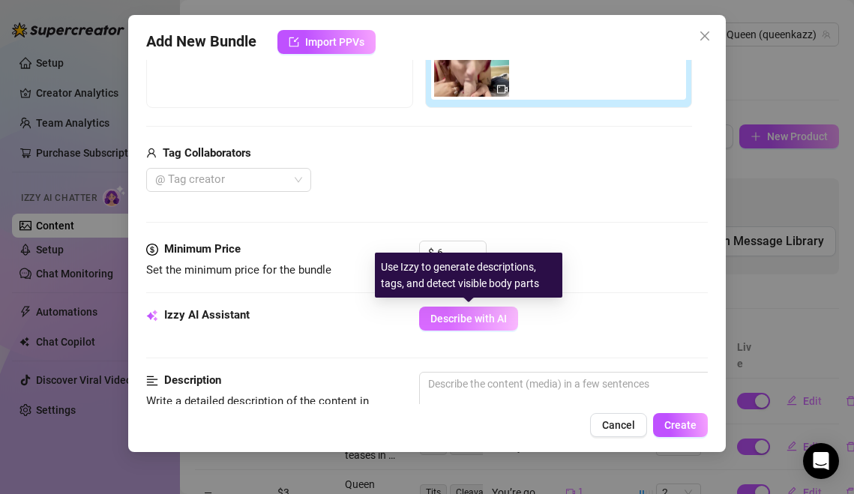
click at [481, 322] on span "Describe with AI" at bounding box center [468, 319] width 76 height 12
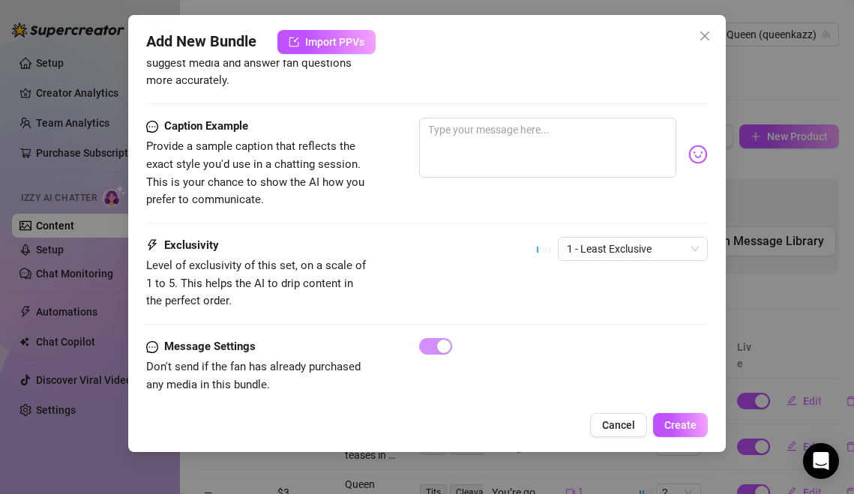
scroll to position [913, 0]
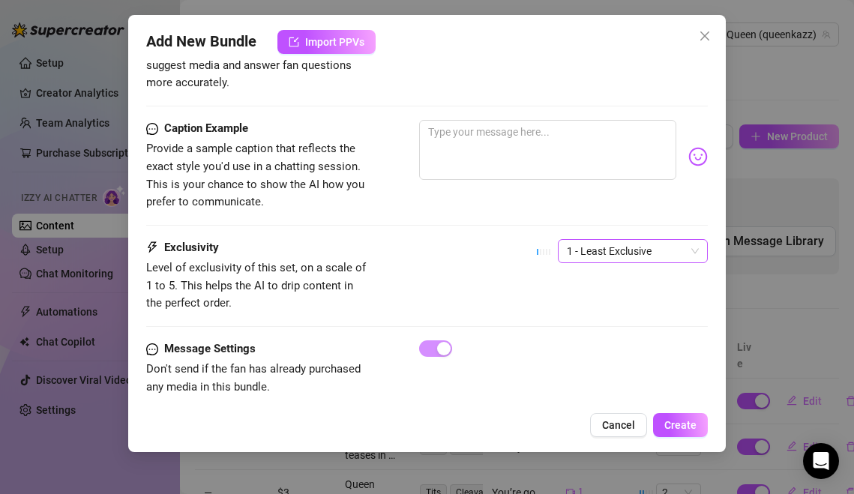
click at [593, 240] on span "1 - Least Exclusive" at bounding box center [633, 251] width 132 height 22
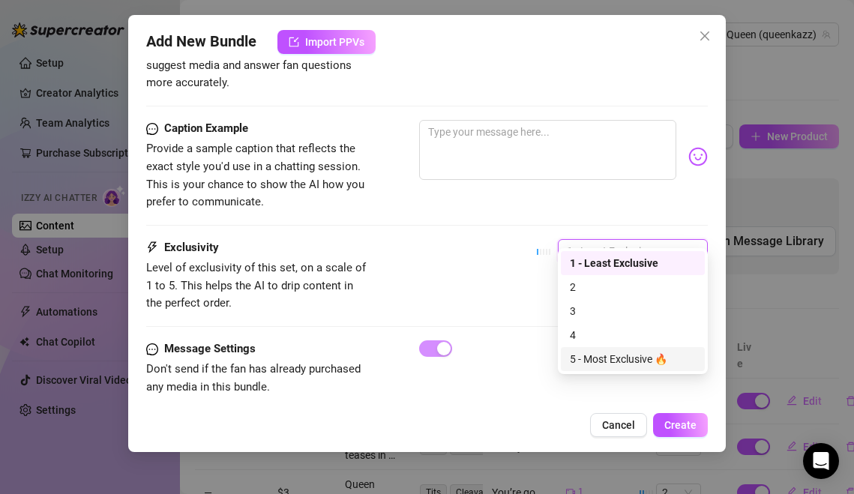
click at [600, 365] on div "5 - Most Exclusive 🔥" at bounding box center [633, 359] width 126 height 16
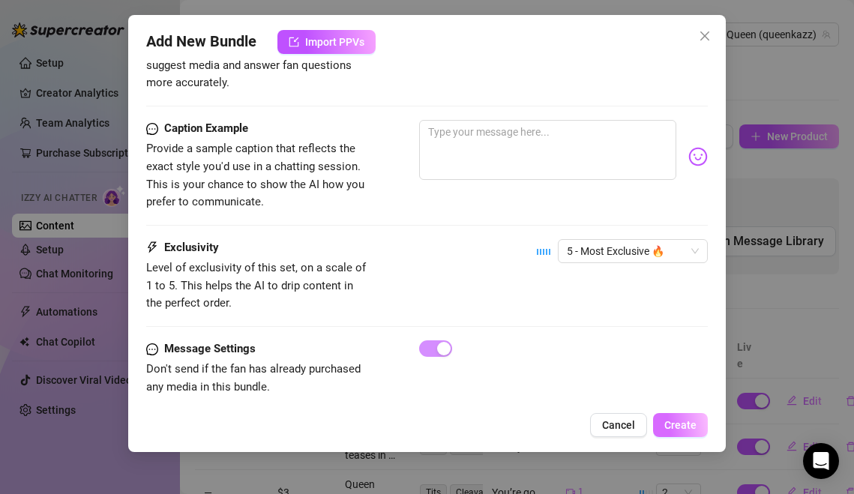
click at [691, 427] on span "Create" at bounding box center [680, 425] width 32 height 12
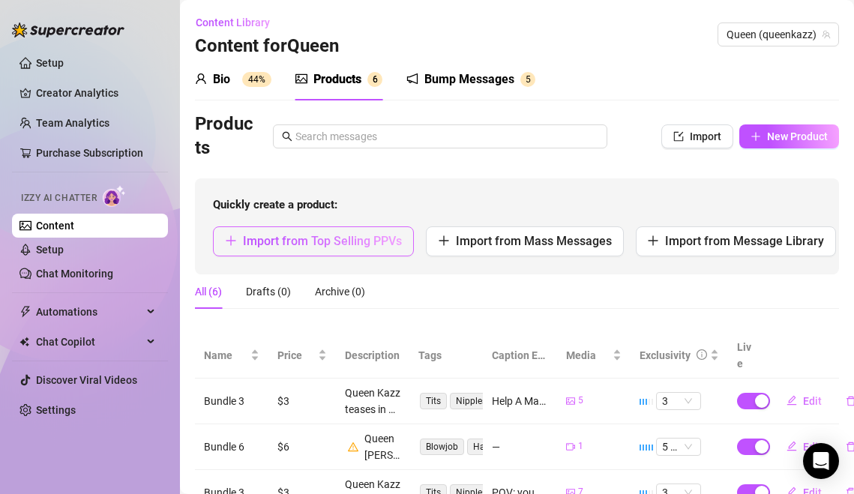
click at [360, 240] on span "Import from Top Selling PPVs" at bounding box center [322, 241] width 159 height 14
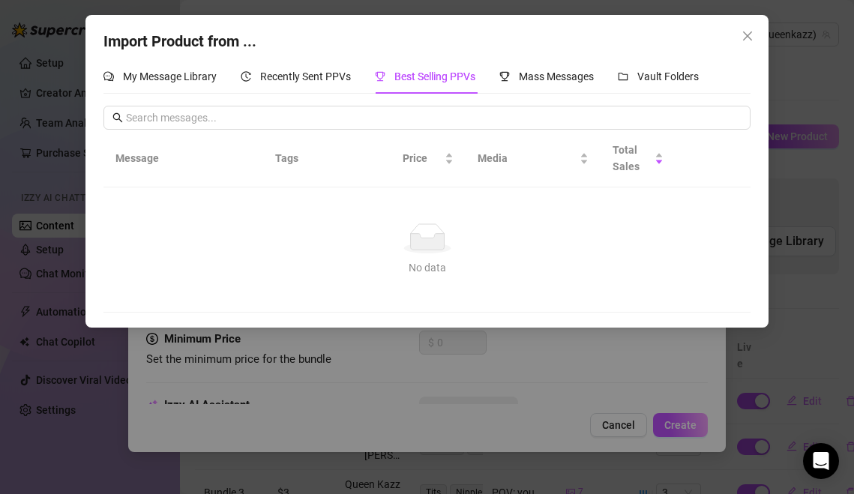
click at [535, 95] on div "My Message Library Recently Sent PPVs Best Selling PPVs Mass Messages Vault Fol…" at bounding box center [426, 185] width 647 height 253
click at [538, 92] on div "Mass Messages" at bounding box center [546, 76] width 94 height 34
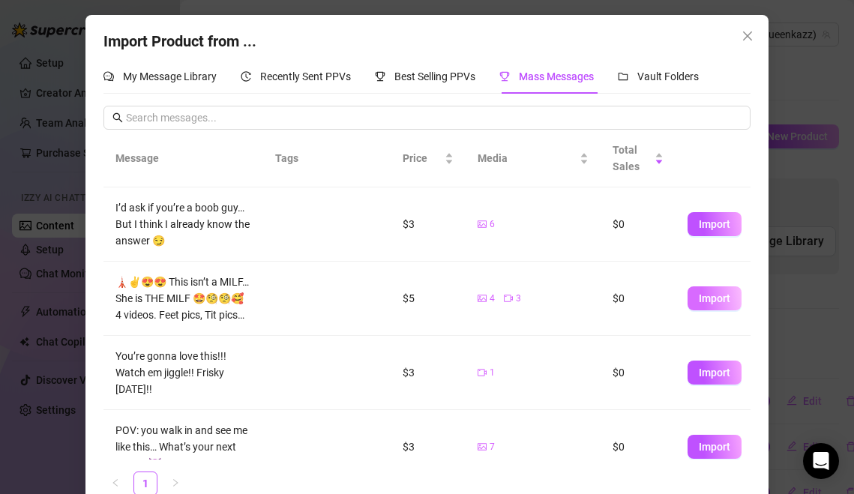
click at [721, 306] on button "Import" at bounding box center [715, 298] width 54 height 24
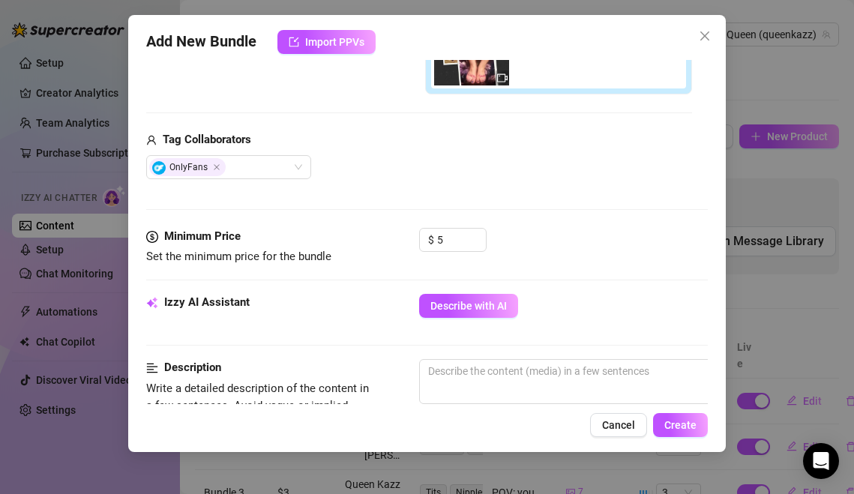
scroll to position [546, 0]
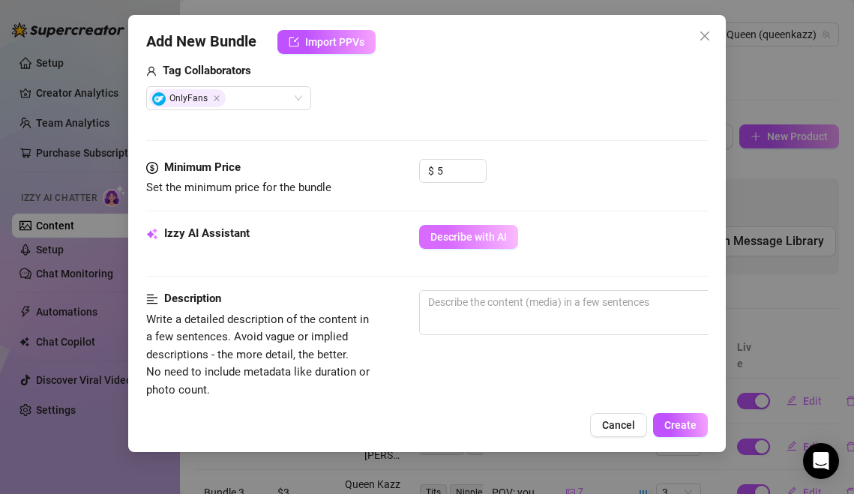
click at [501, 247] on button "Describe with AI" at bounding box center [468, 237] width 99 height 24
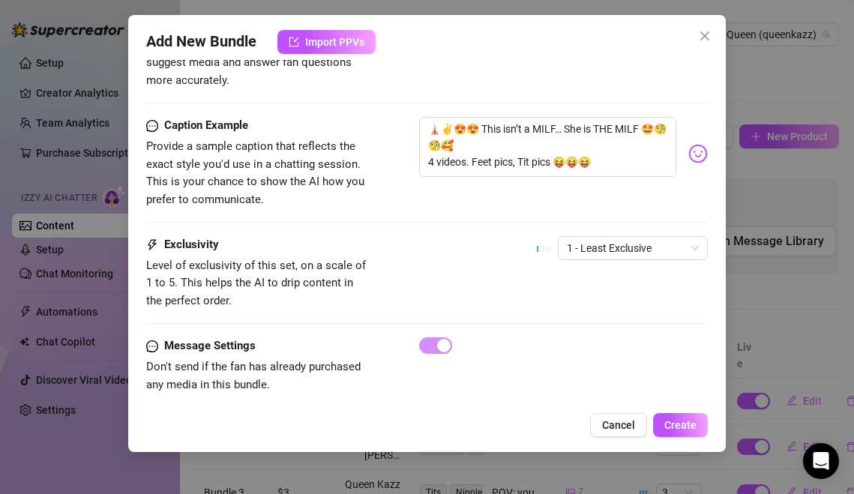
scroll to position [1075, 0]
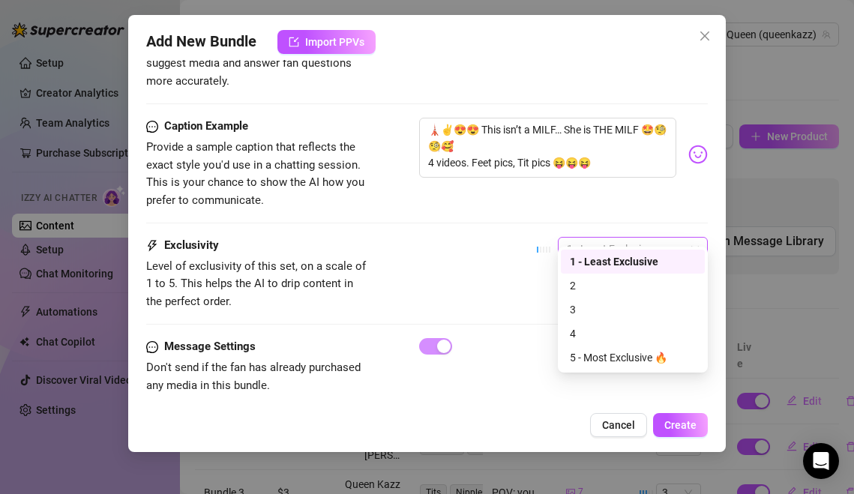
click at [654, 238] on span "1 - Least Exclusive" at bounding box center [633, 249] width 132 height 22
click at [637, 305] on div "3" at bounding box center [633, 309] width 126 height 16
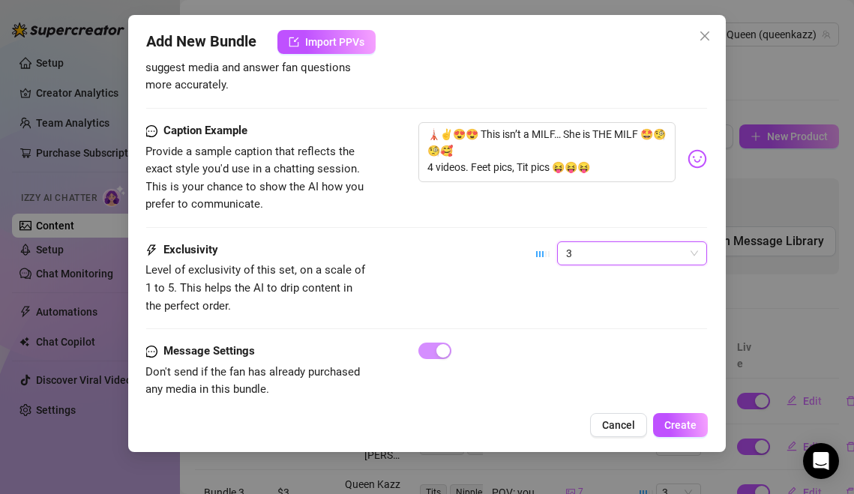
scroll to position [1080, 1]
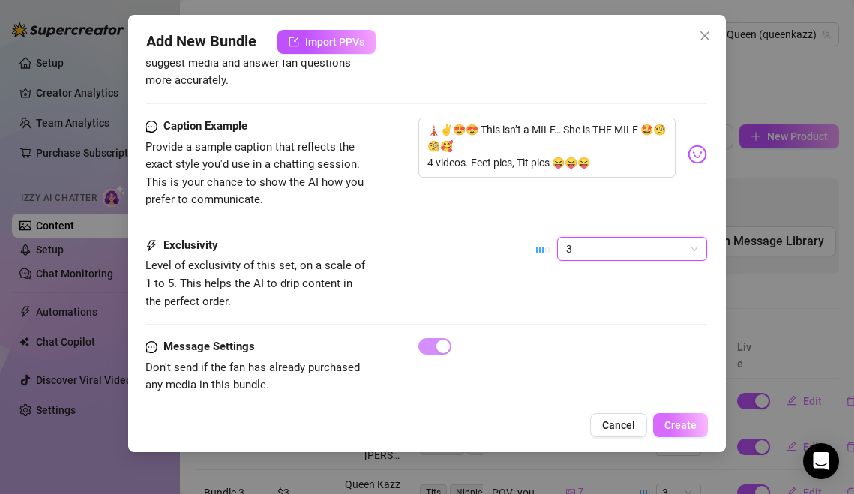
click at [690, 425] on span "Create" at bounding box center [680, 425] width 32 height 12
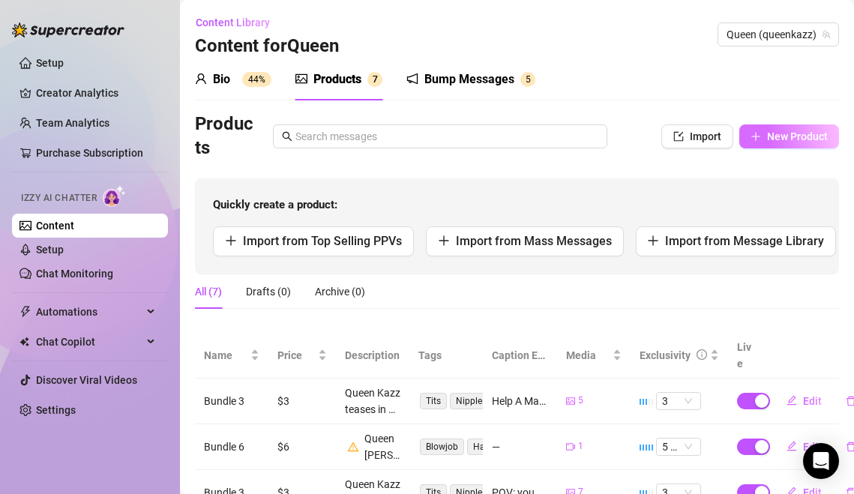
click at [786, 131] on span "New Product" at bounding box center [797, 136] width 61 height 12
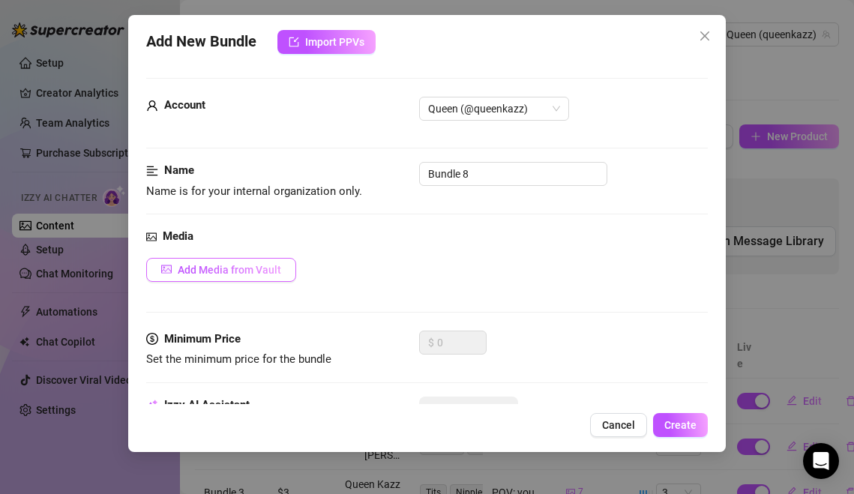
click at [262, 274] on span "Add Media from Vault" at bounding box center [229, 270] width 103 height 12
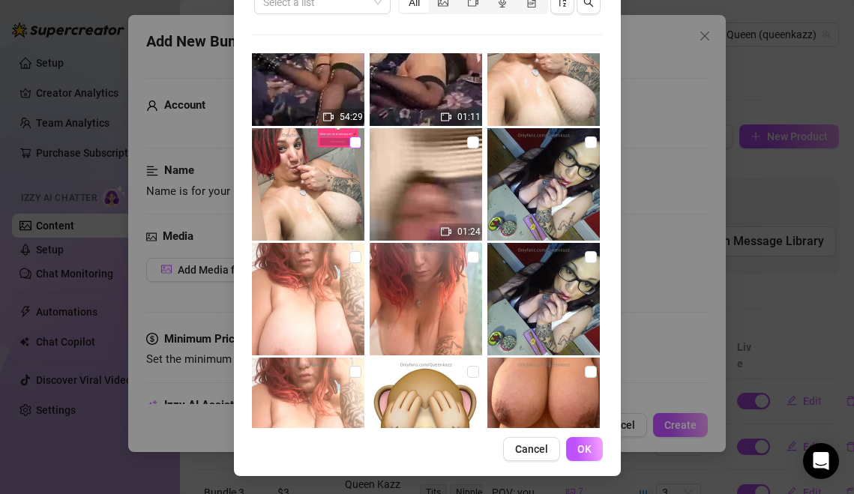
scroll to position [1296, 0]
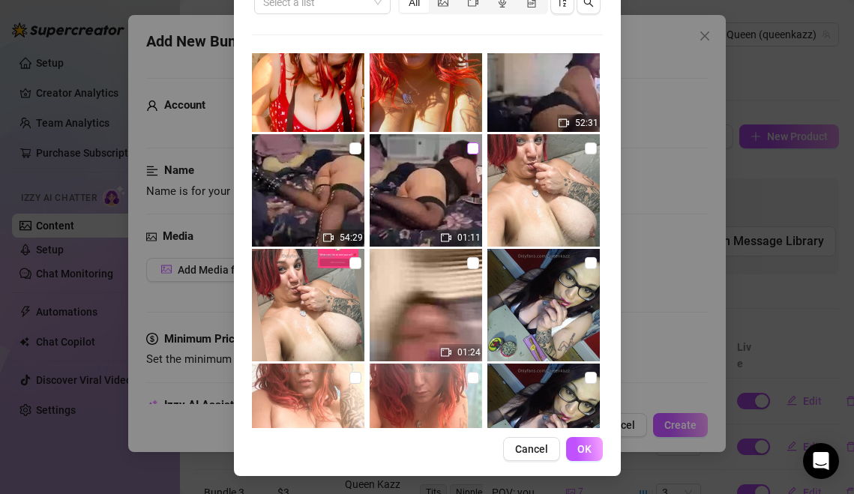
click at [469, 149] on input "checkbox" at bounding box center [473, 148] width 12 height 12
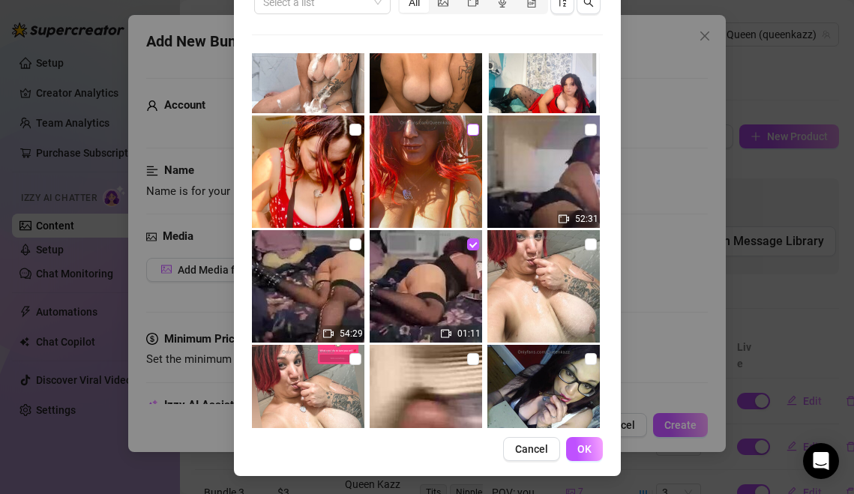
click at [475, 130] on input "checkbox" at bounding box center [473, 130] width 12 height 12
click at [349, 132] on input "checkbox" at bounding box center [355, 130] width 12 height 12
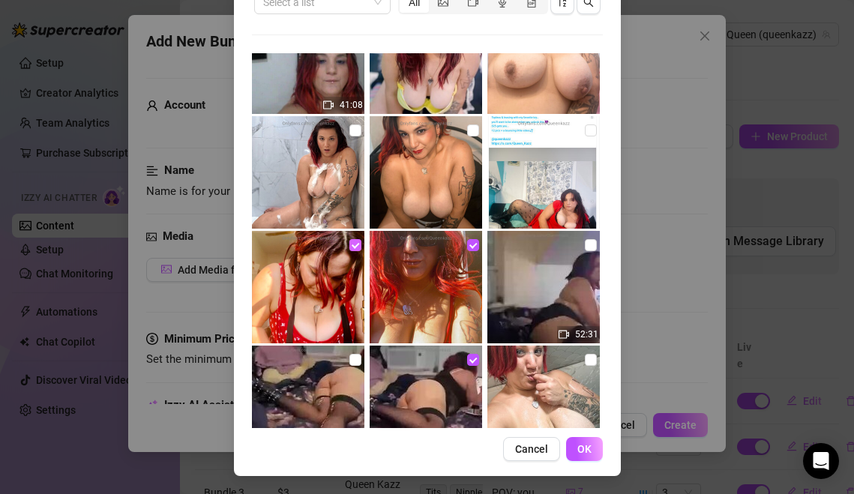
scroll to position [1092, 0]
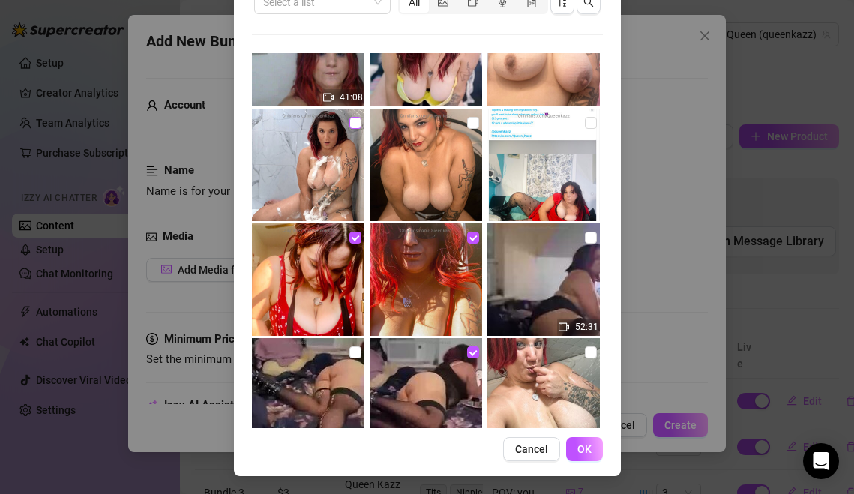
click at [355, 125] on input "checkbox" at bounding box center [355, 123] width 12 height 12
click at [471, 130] on label at bounding box center [473, 123] width 12 height 16
click at [471, 129] on input "checkbox" at bounding box center [473, 123] width 12 height 12
click at [584, 449] on span "OK" at bounding box center [584, 449] width 14 height 12
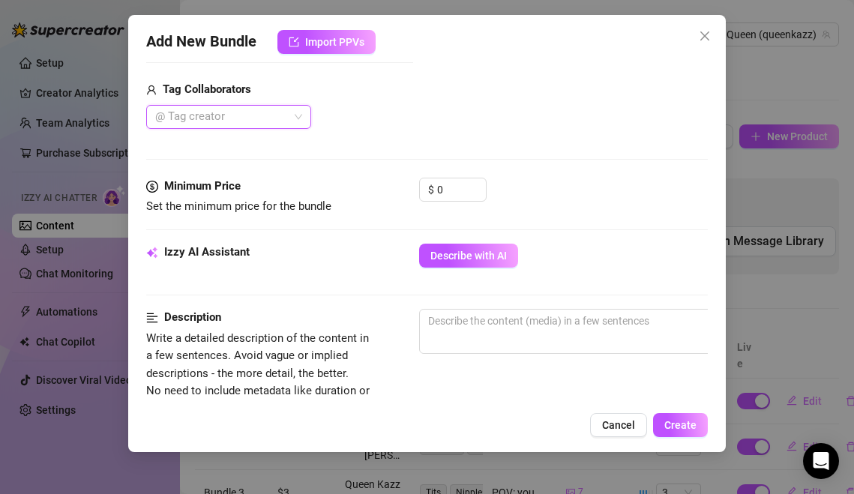
scroll to position [488, 0]
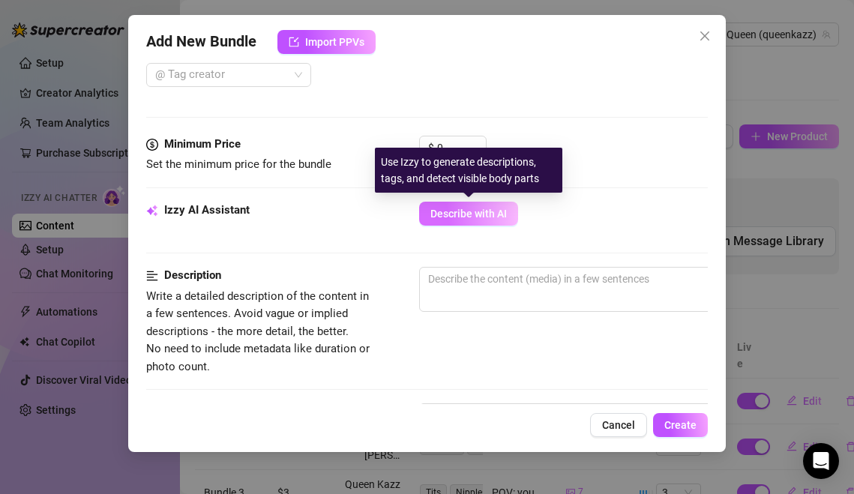
click at [485, 220] on button "Describe with AI" at bounding box center [468, 214] width 99 height 24
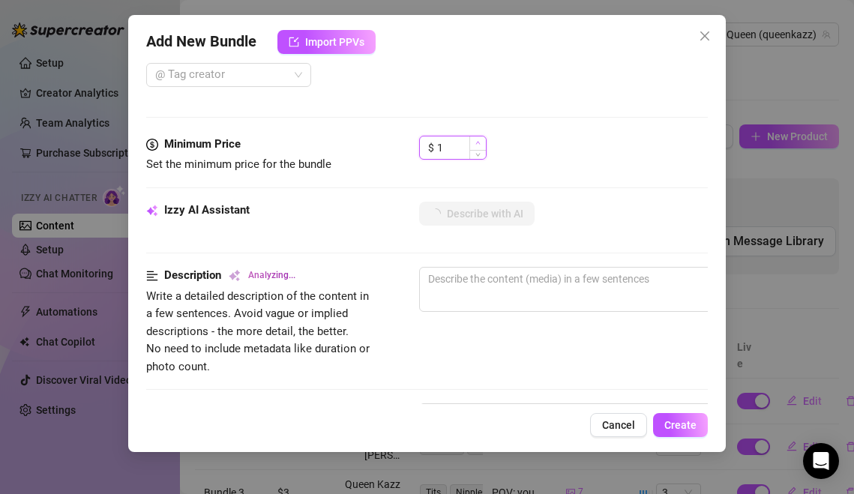
click at [476, 141] on icon "up" at bounding box center [477, 142] width 5 height 5
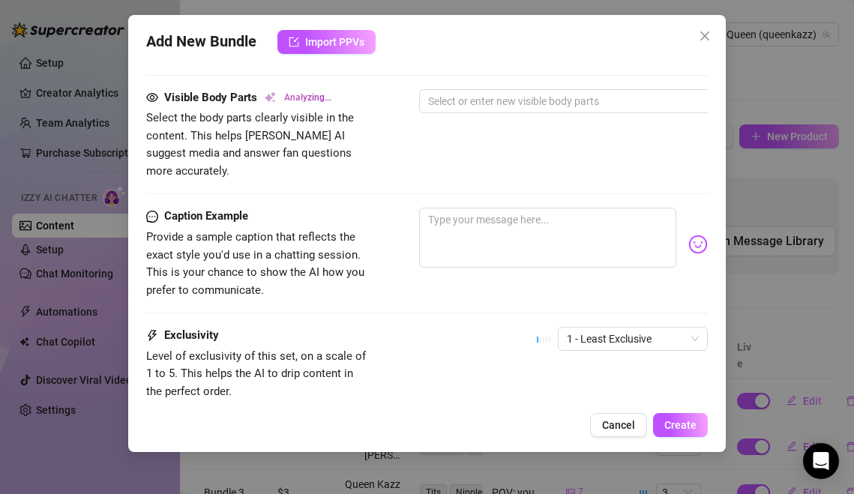
scroll to position [969, 0]
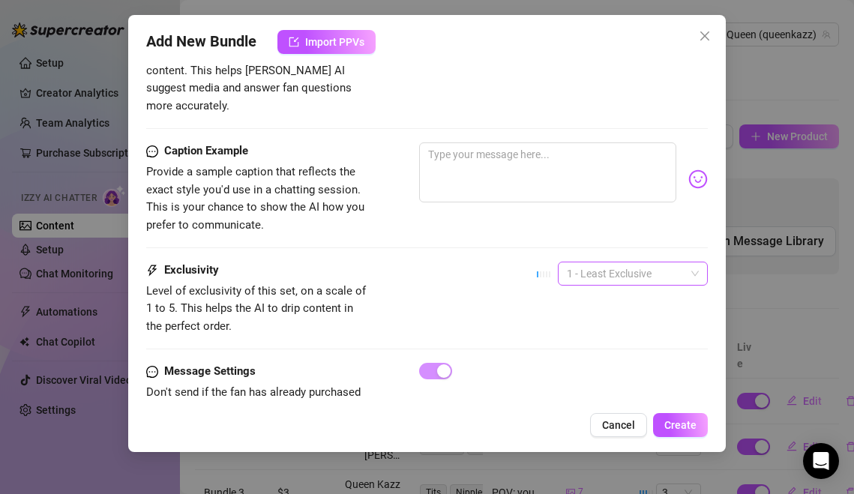
click at [685, 262] on span "1 - Least Exclusive" at bounding box center [633, 273] width 132 height 22
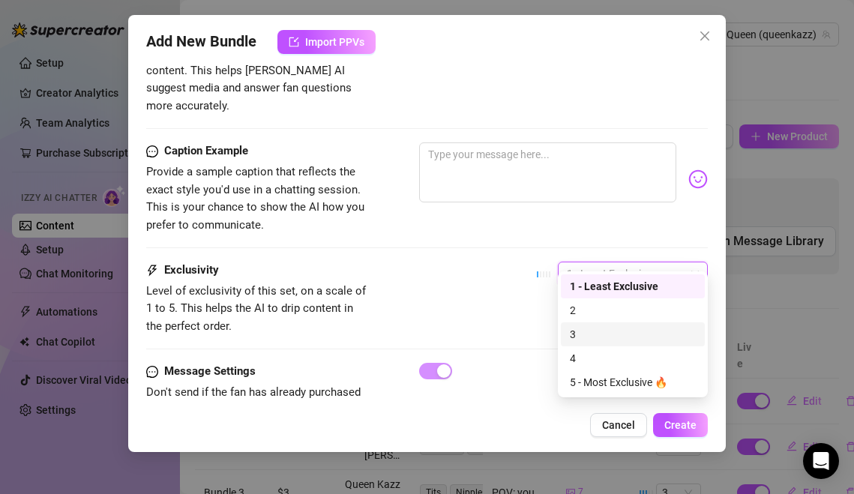
click at [652, 323] on div "3" at bounding box center [633, 334] width 144 height 24
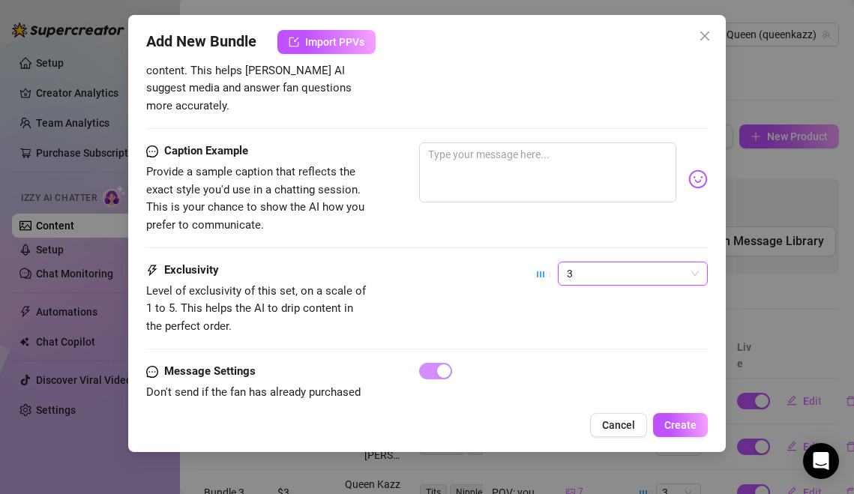
click at [652, 323] on div "Exclusivity Level of exclusivity of this set, on a scale of 1 to 5. This helps …" at bounding box center [427, 312] width 562 height 101
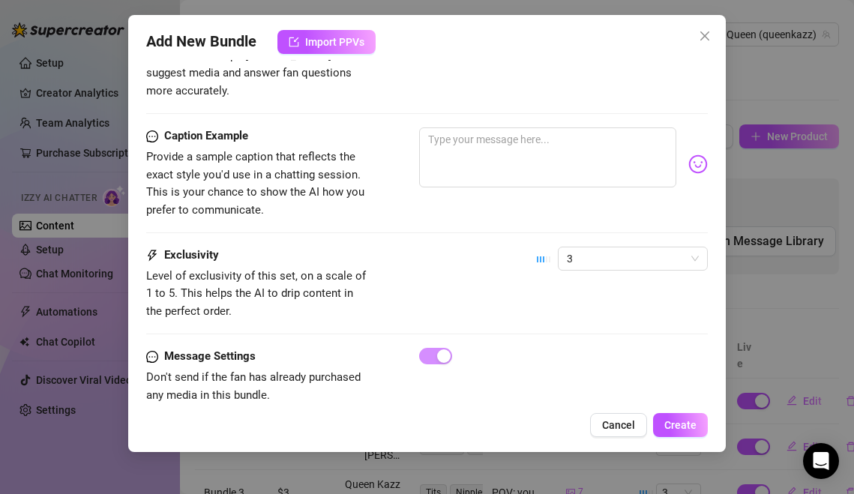
scroll to position [995, 0]
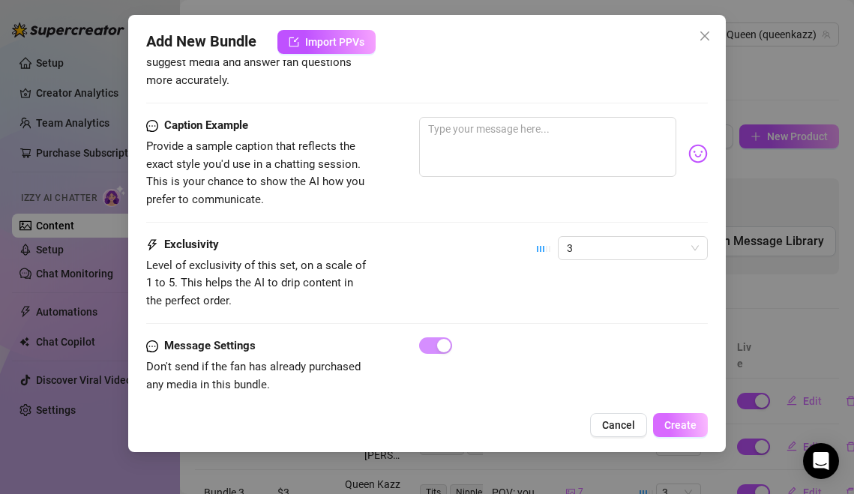
click at [676, 432] on button "Create" at bounding box center [680, 425] width 55 height 24
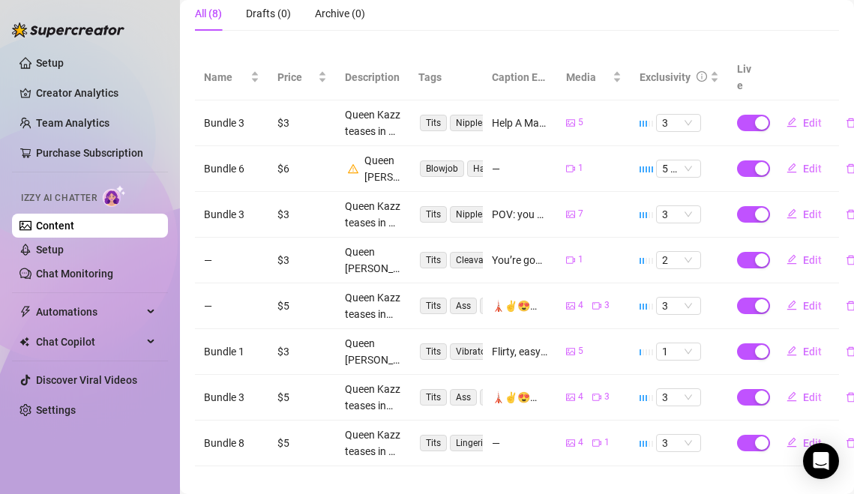
scroll to position [277, 0]
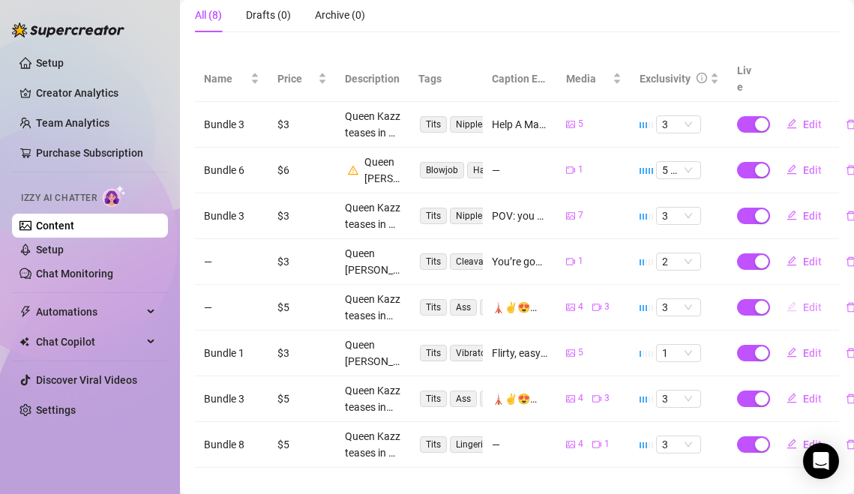
click at [811, 301] on span "Edit" at bounding box center [812, 307] width 19 height 12
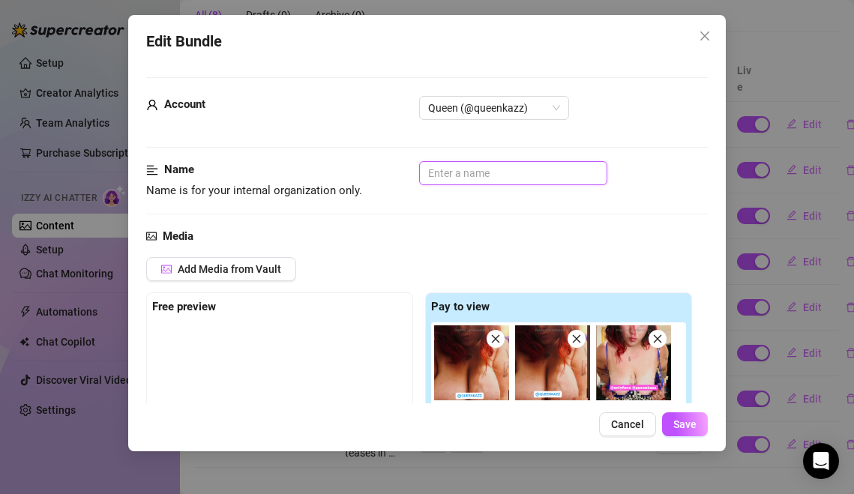
click at [475, 178] on input "text" at bounding box center [513, 173] width 188 height 24
click at [697, 433] on button "Save" at bounding box center [685, 424] width 46 height 24
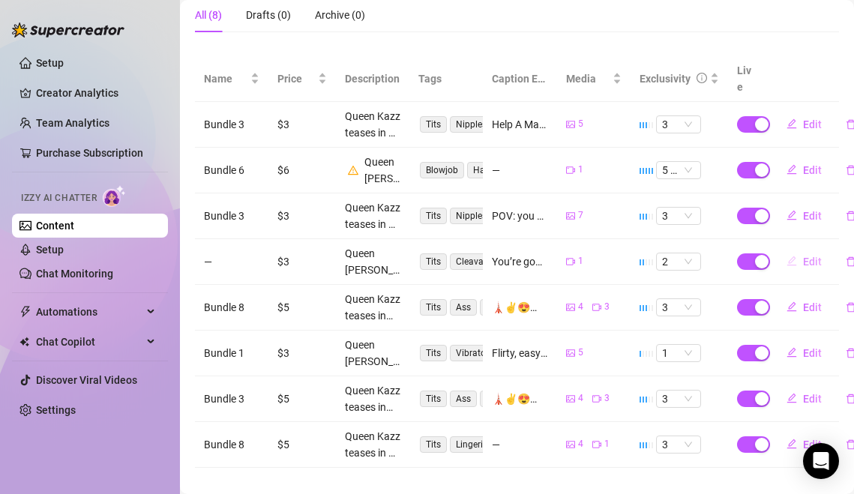
click at [822, 250] on button "Edit" at bounding box center [804, 262] width 59 height 24
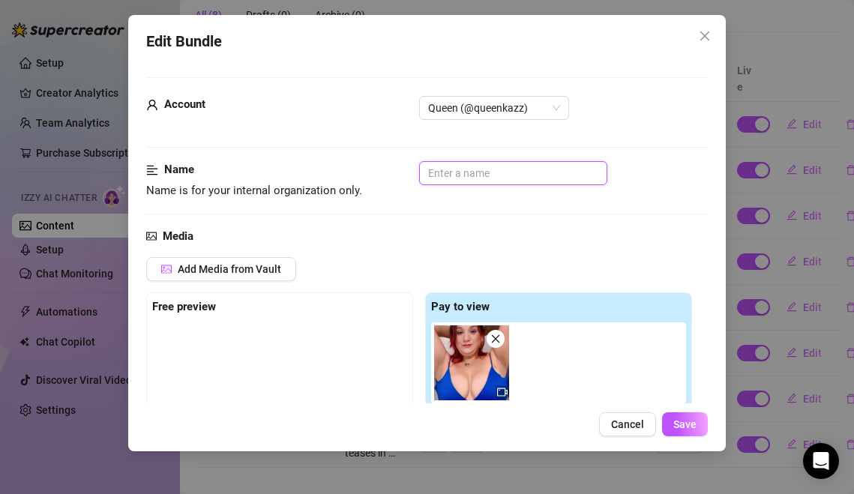
click at [448, 166] on input "text" at bounding box center [513, 173] width 188 height 24
click at [685, 441] on div "Edit Bundle Account Queen (@queenkazz) Name Name is for your internal organizat…" at bounding box center [427, 233] width 598 height 436
click at [692, 428] on span "Save" at bounding box center [684, 424] width 23 height 12
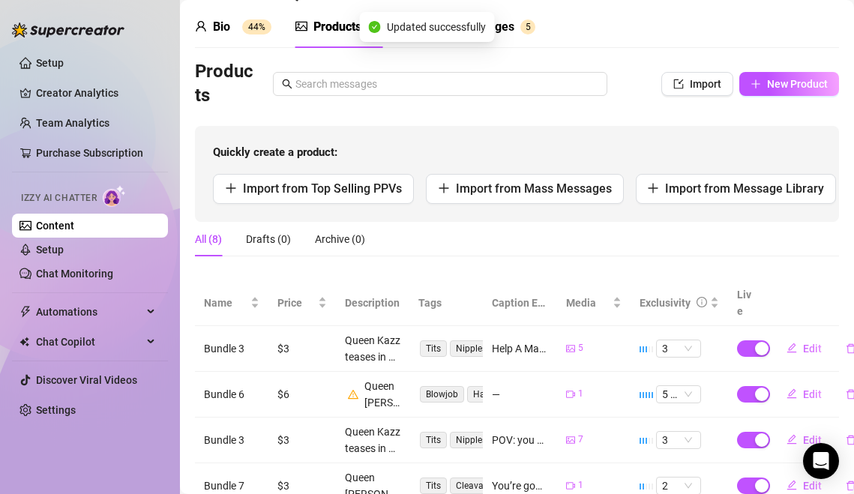
scroll to position [0, 0]
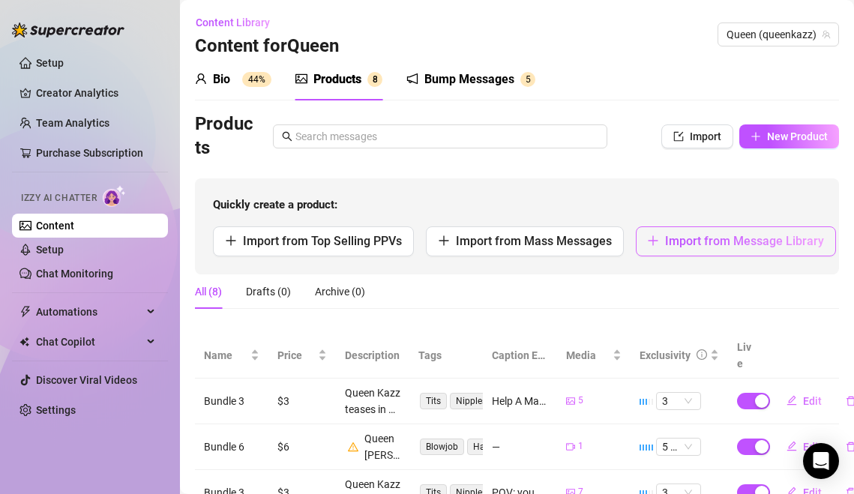
click at [739, 243] on span "Import from Message Library" at bounding box center [744, 241] width 159 height 14
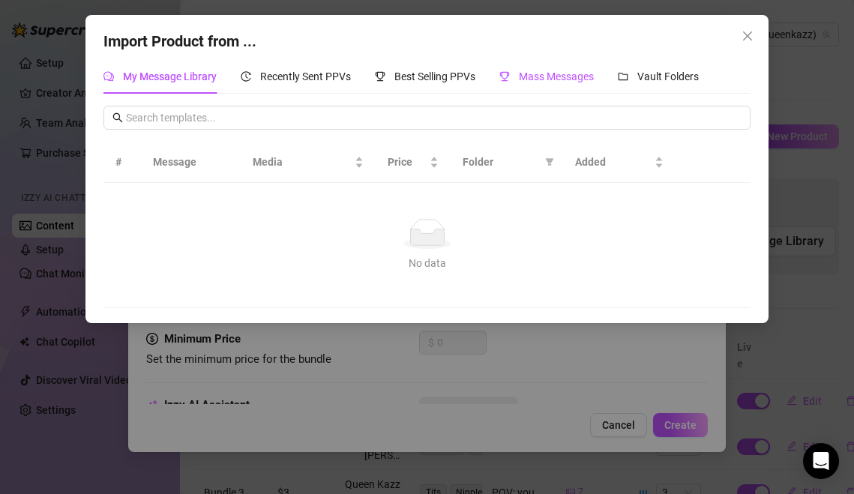
click at [549, 84] on div "Mass Messages" at bounding box center [546, 76] width 94 height 16
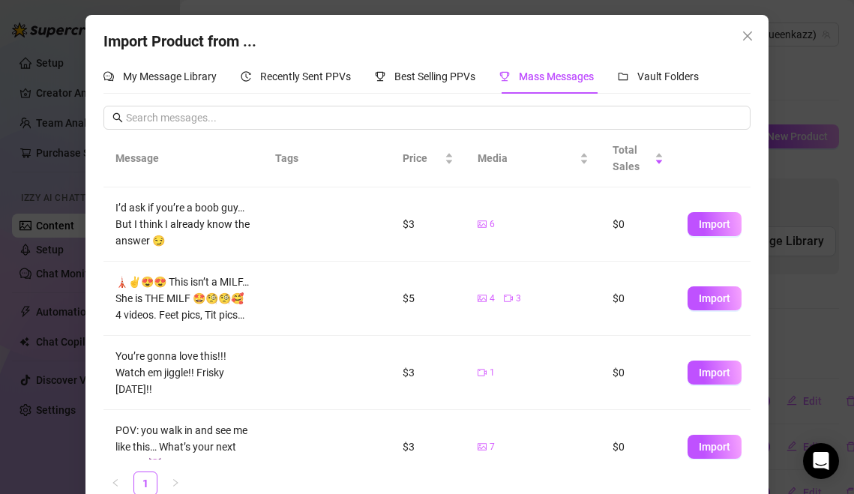
scroll to position [296, 0]
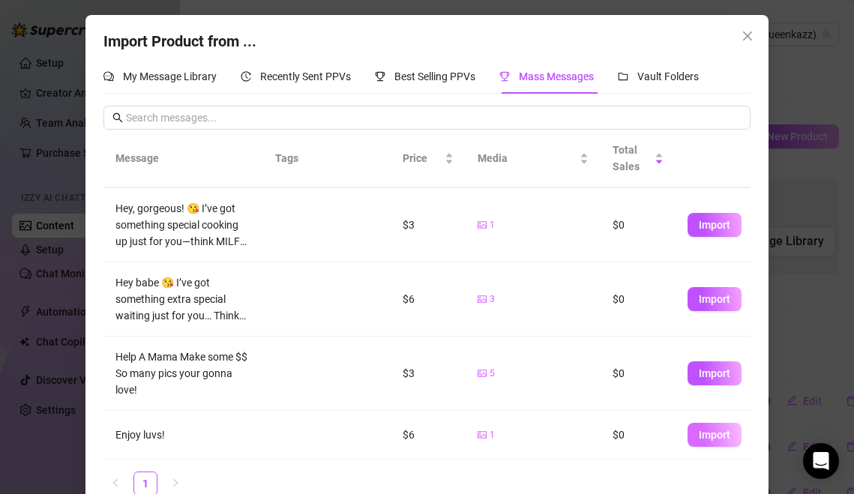
click at [721, 424] on button "Import" at bounding box center [715, 435] width 54 height 24
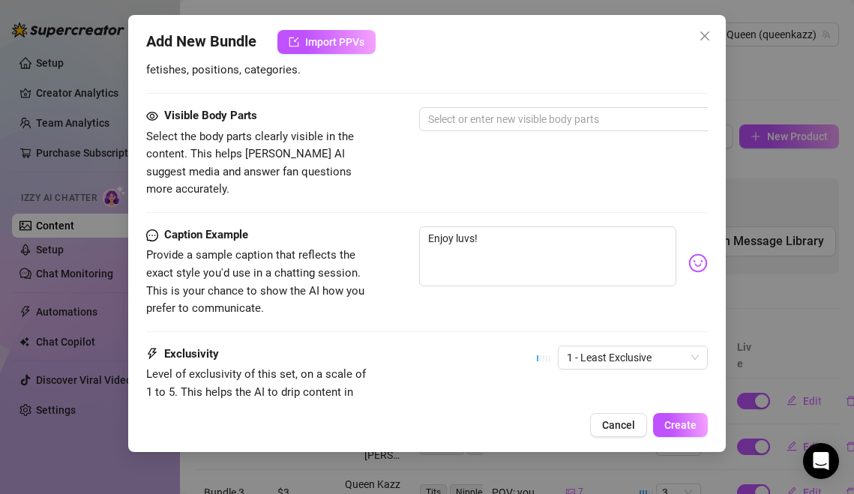
scroll to position [916, 0]
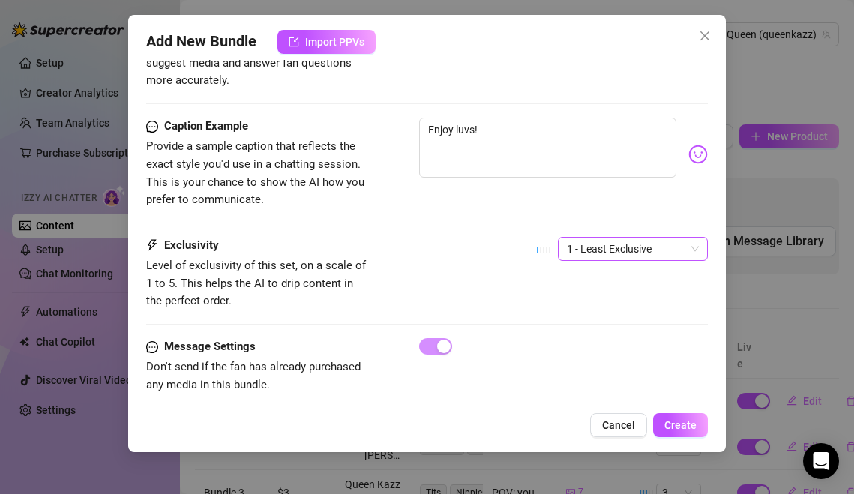
click at [682, 238] on span "1 - Least Exclusive" at bounding box center [633, 249] width 132 height 22
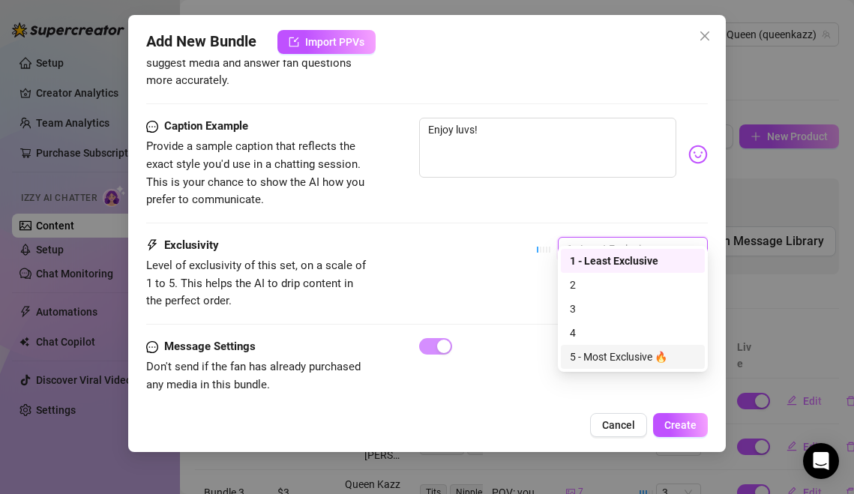
click at [641, 349] on div "5 - Most Exclusive 🔥" at bounding box center [633, 357] width 126 height 16
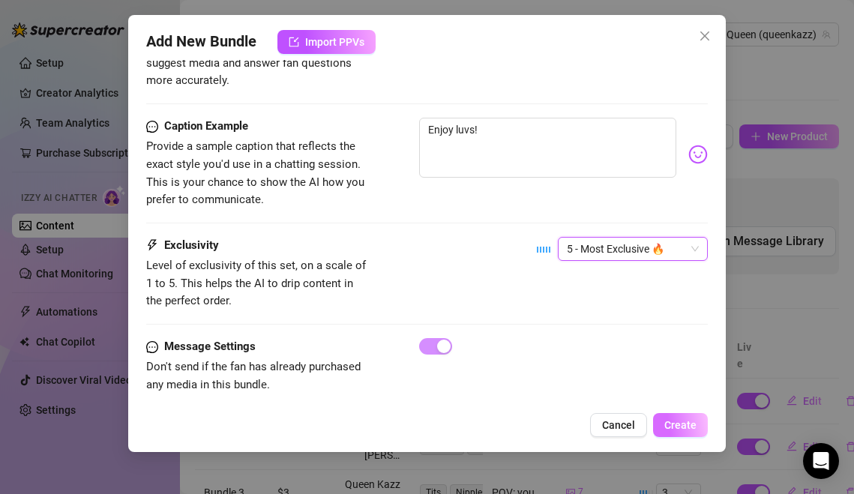
click at [667, 418] on button "Create" at bounding box center [680, 425] width 55 height 24
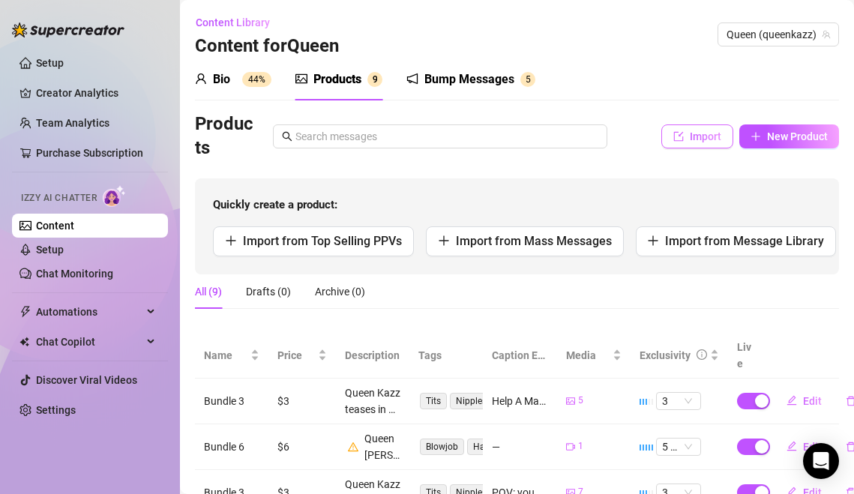
click at [686, 141] on button "Import" at bounding box center [697, 136] width 72 height 24
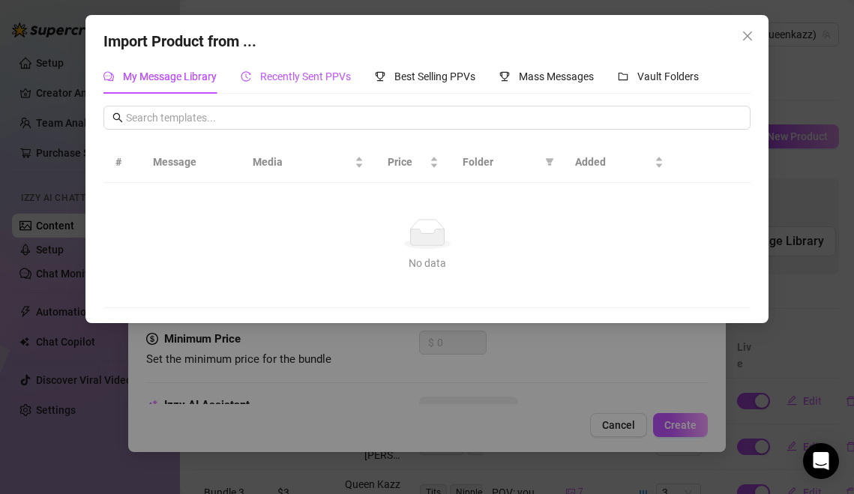
click at [301, 75] on span "Recently Sent PPVs" at bounding box center [305, 76] width 91 height 12
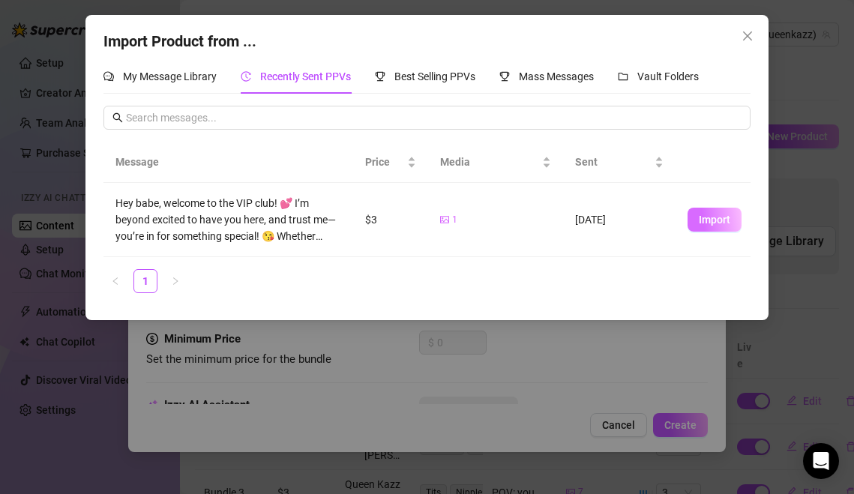
click at [715, 223] on span "Import" at bounding box center [714, 220] width 31 height 12
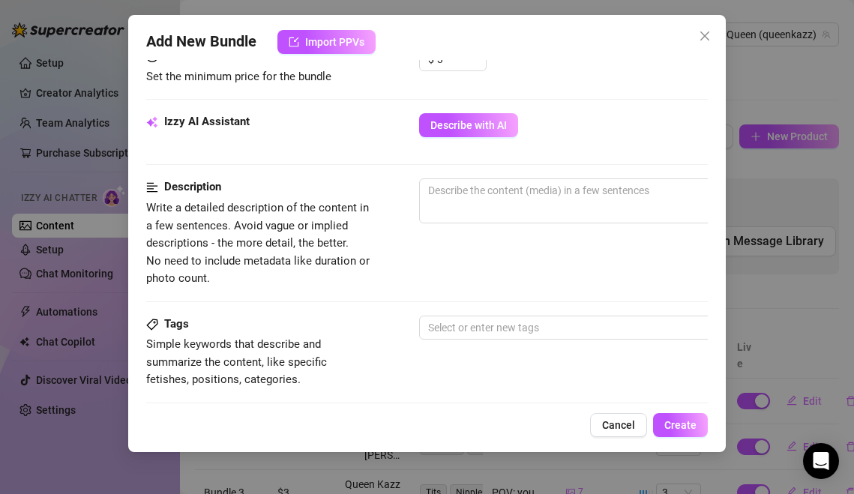
scroll to position [493, 0]
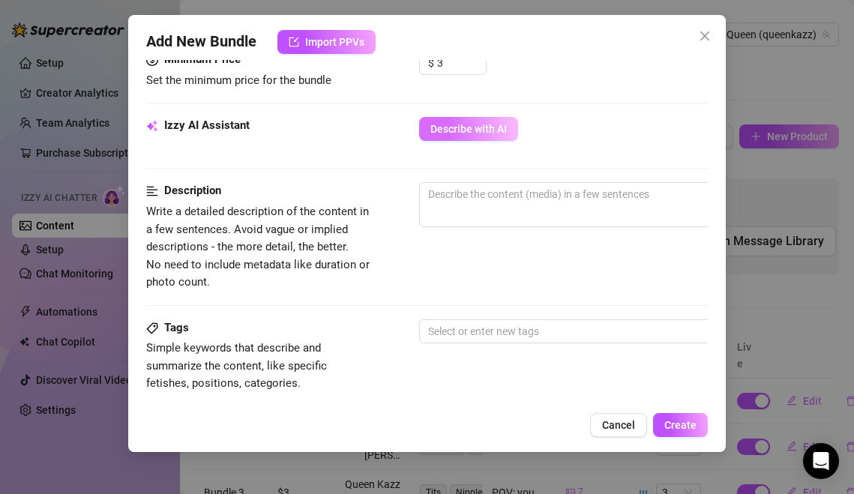
click at [487, 132] on span "Describe with AI" at bounding box center [468, 129] width 76 height 12
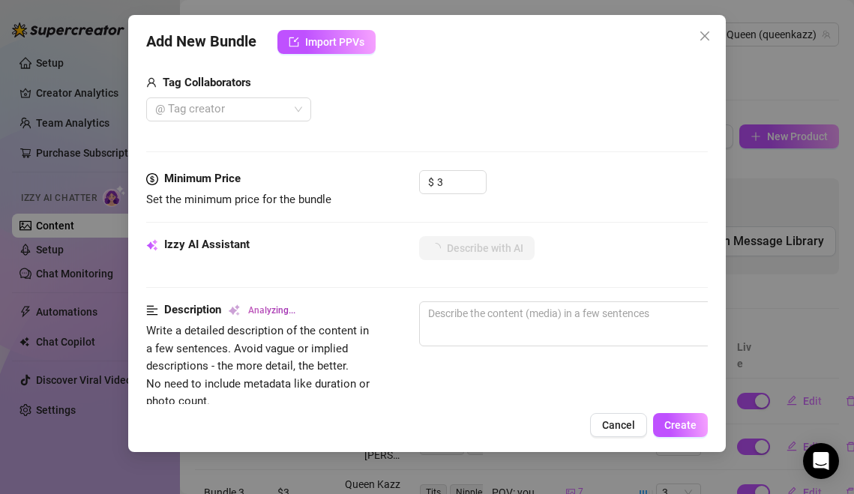
scroll to position [0, 0]
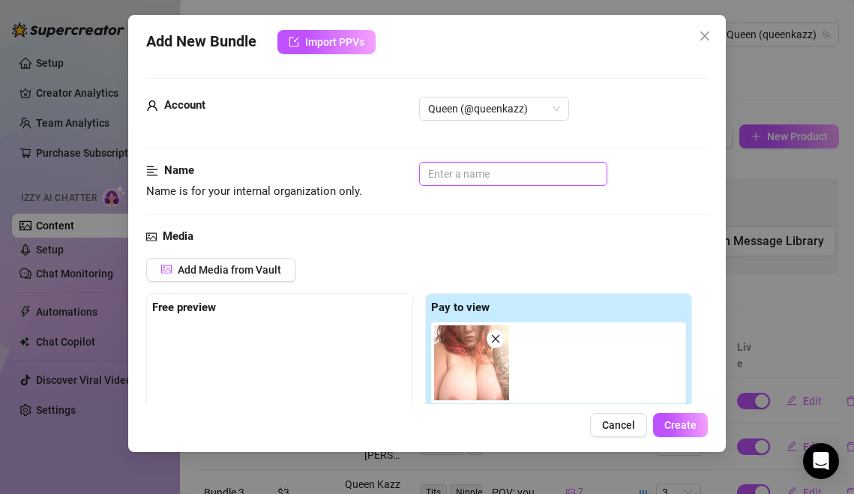
click at [535, 179] on input "text" at bounding box center [513, 174] width 188 height 24
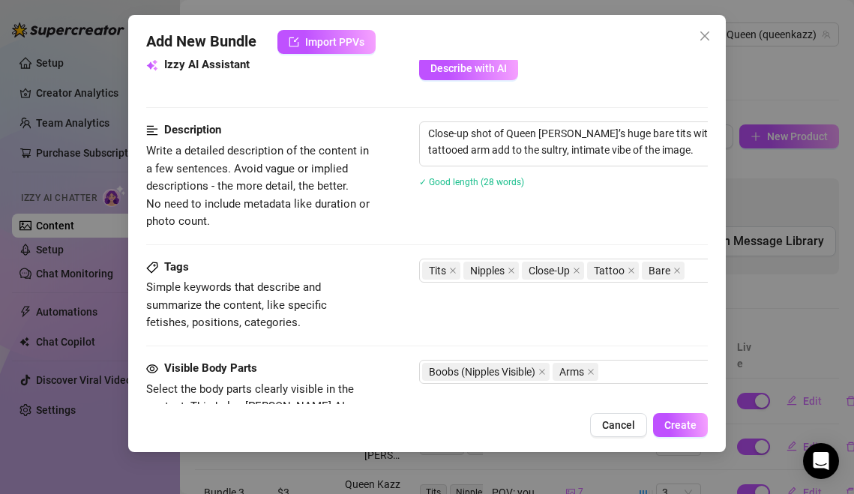
scroll to position [553, 0]
click at [692, 447] on div "Add New Bundle Import PPVs Account Queen (@queenkazz) Name Name is for your int…" at bounding box center [427, 233] width 598 height 437
click at [693, 430] on span "Create" at bounding box center [680, 425] width 32 height 12
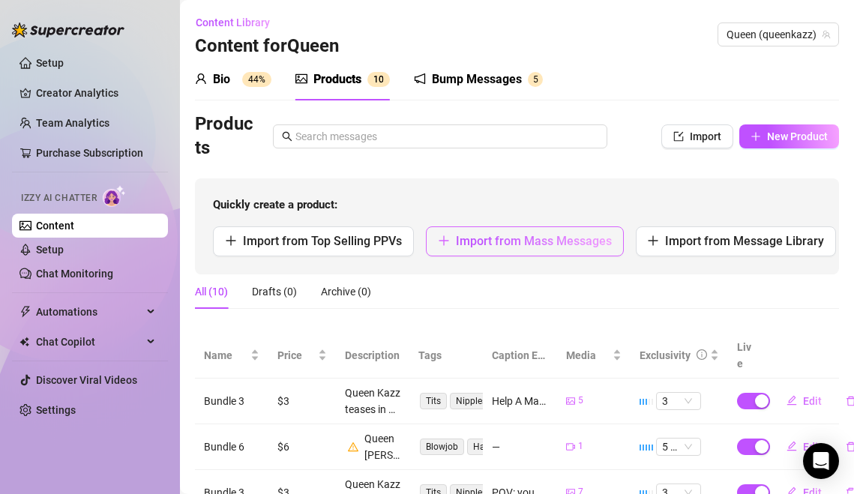
click at [589, 246] on span "Import from Mass Messages" at bounding box center [534, 241] width 156 height 14
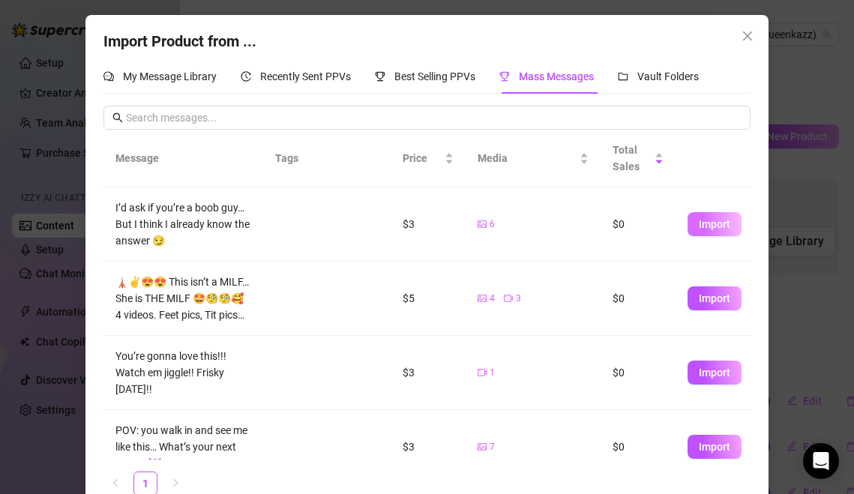
click at [724, 227] on span "Import" at bounding box center [714, 224] width 31 height 12
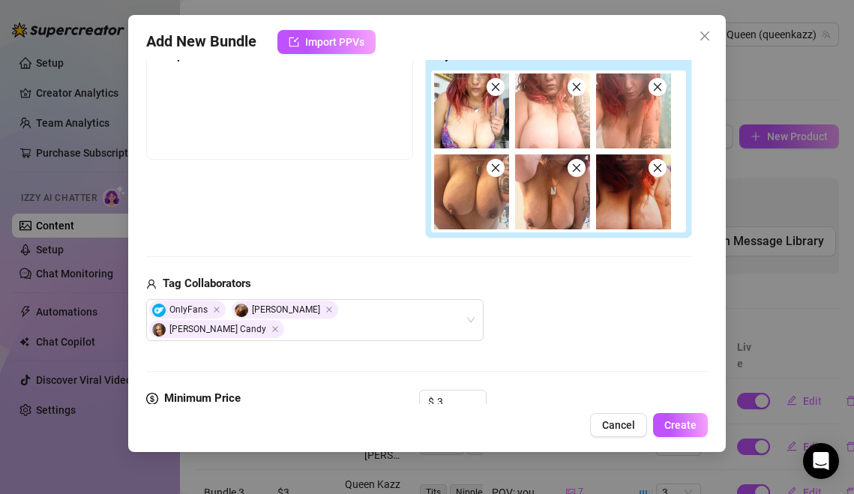
scroll to position [0, 0]
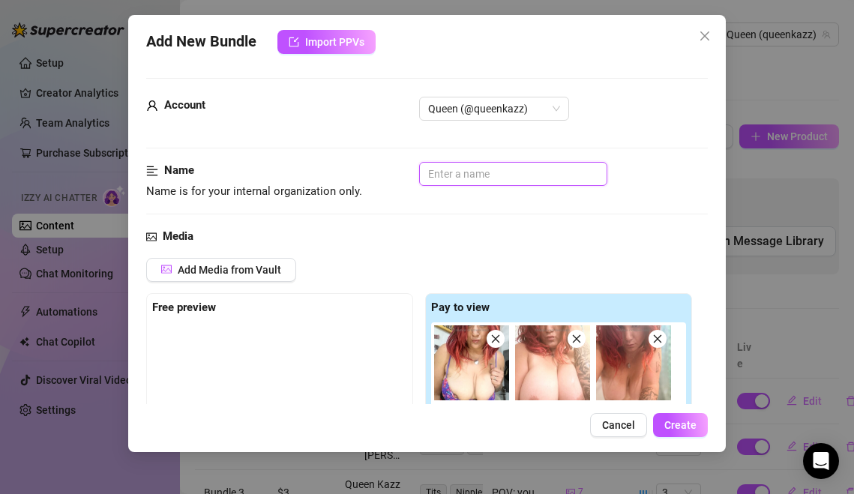
click at [489, 178] on input "text" at bounding box center [513, 174] width 188 height 24
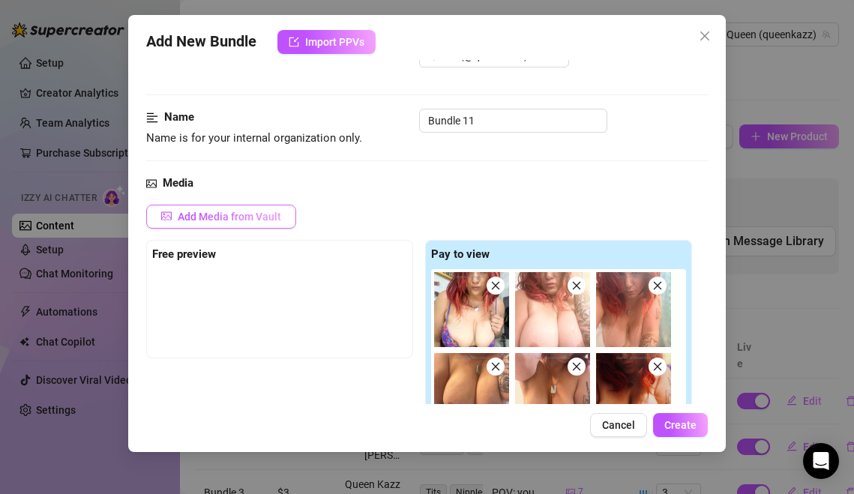
click at [266, 214] on span "Add Media from Vault" at bounding box center [229, 217] width 103 height 12
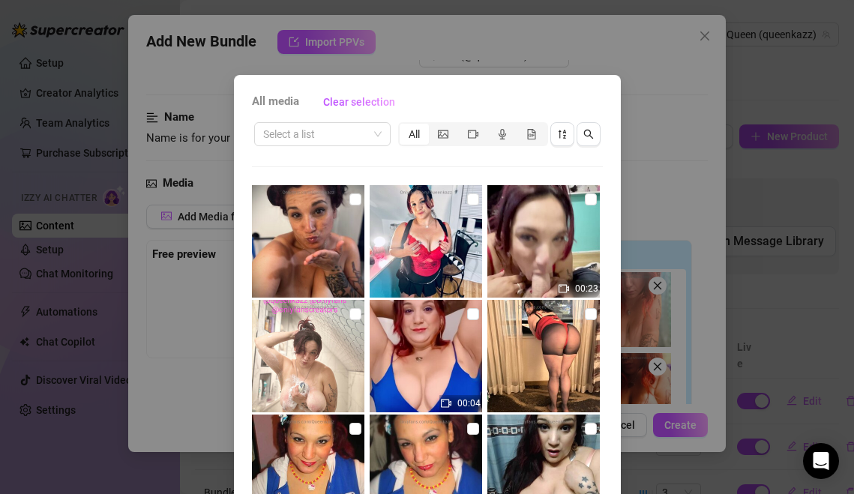
click at [563, 329] on img at bounding box center [543, 356] width 112 height 112
click at [587, 316] on input "checkbox" at bounding box center [591, 314] width 12 height 12
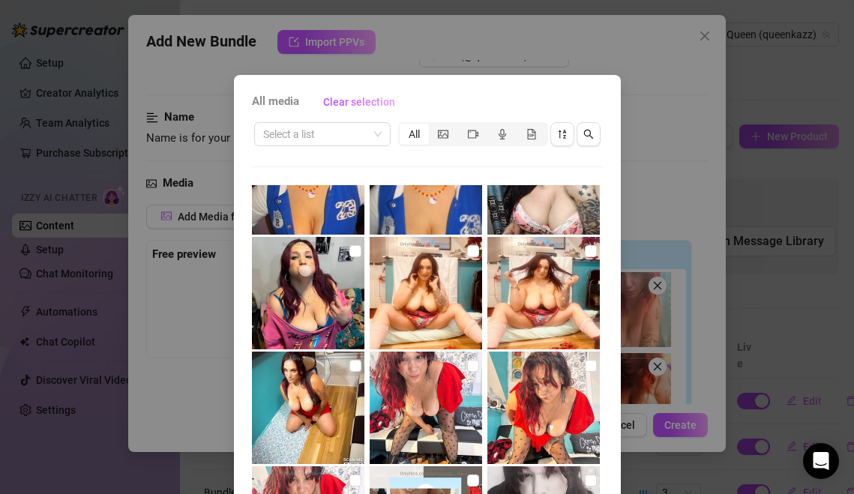
scroll to position [295, 0]
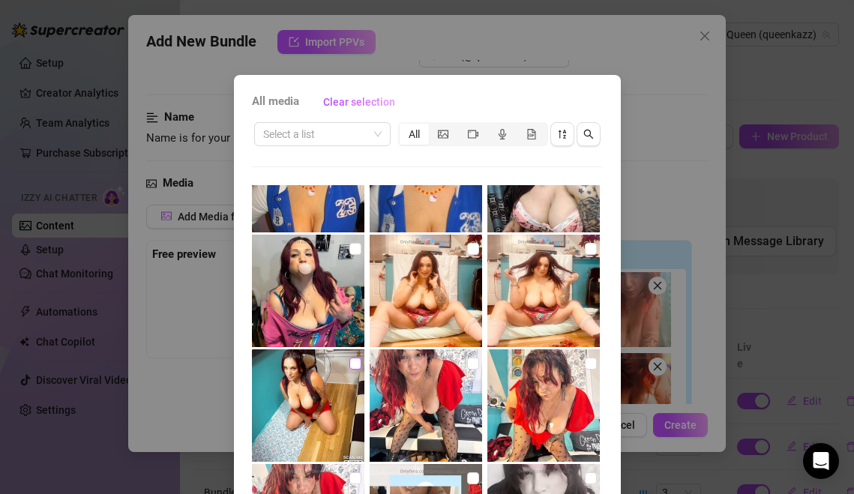
click at [354, 366] on input "checkbox" at bounding box center [355, 364] width 12 height 12
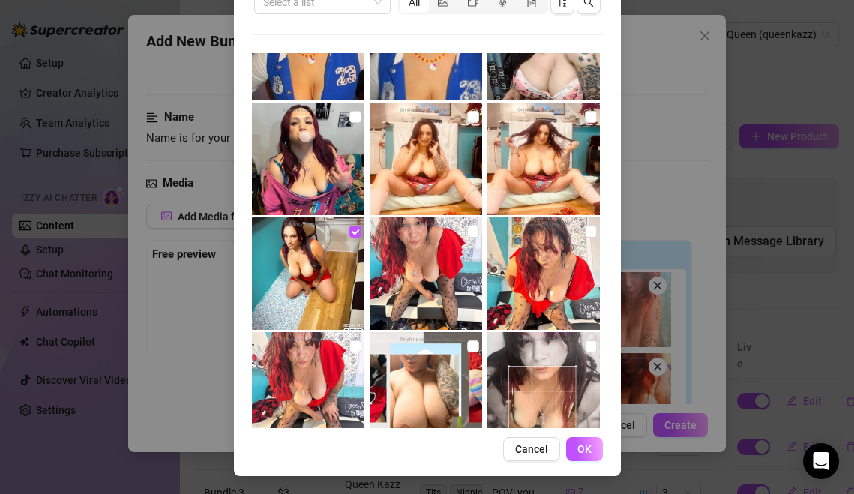
scroll to position [299, 0]
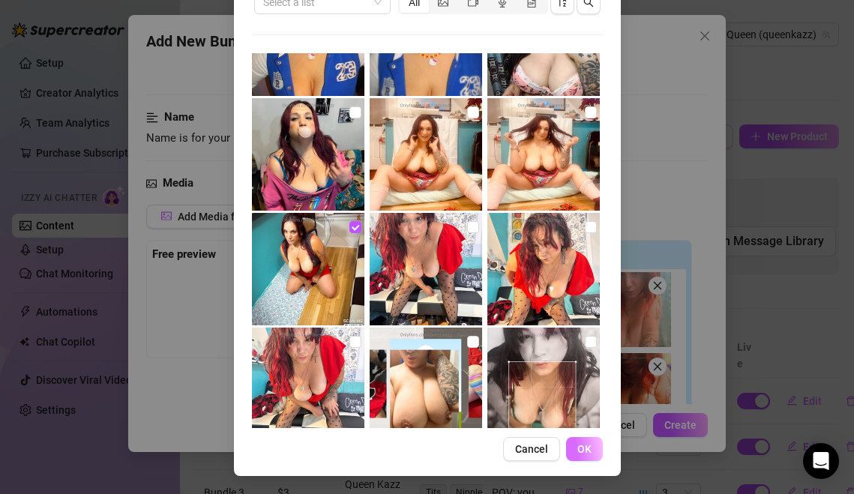
click at [594, 457] on button "OK" at bounding box center [584, 449] width 37 height 24
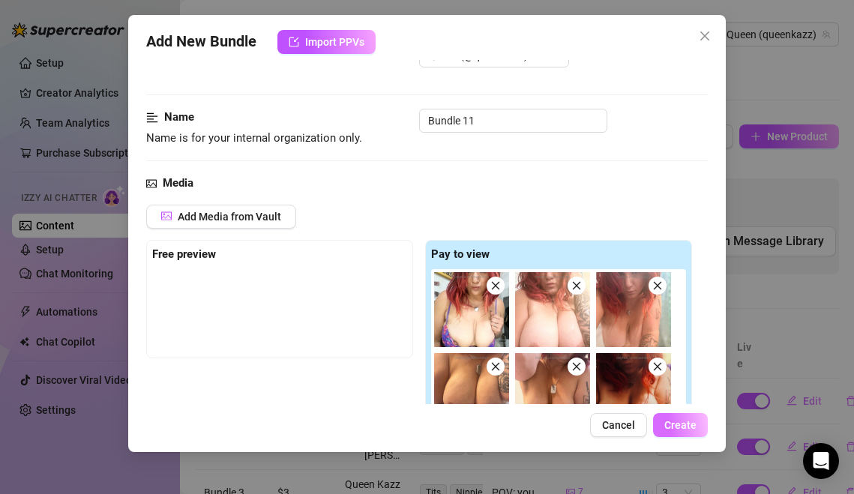
click at [681, 426] on span "Create" at bounding box center [680, 425] width 32 height 12
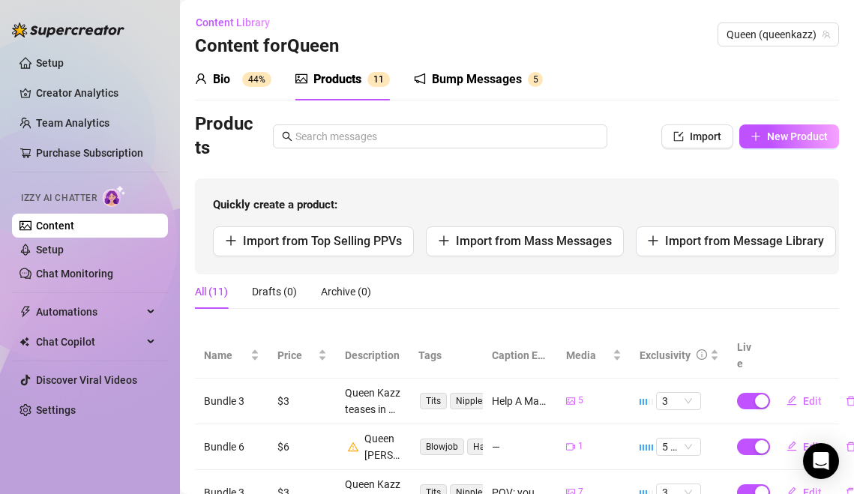
click at [219, 80] on div "Bio" at bounding box center [221, 79] width 17 height 18
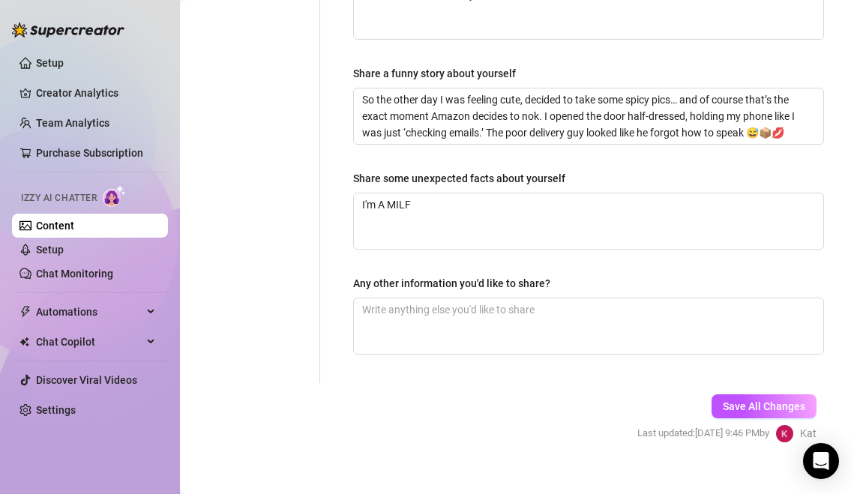
scroll to position [1046, 0]
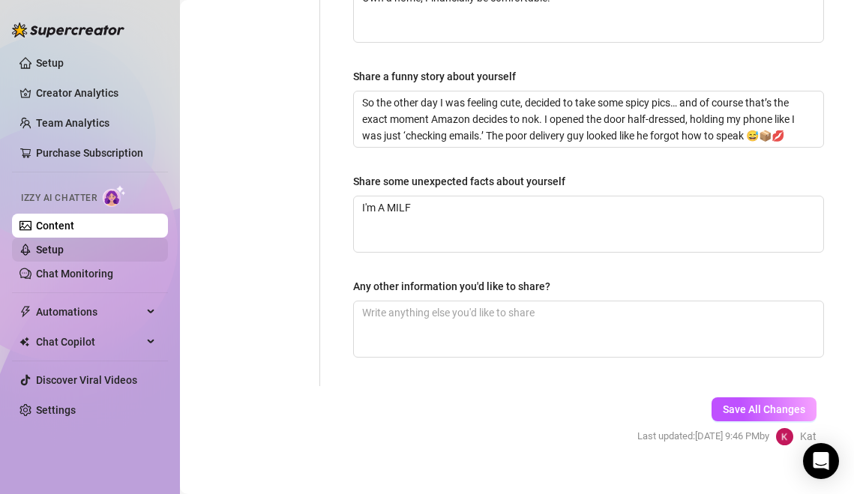
click at [64, 255] on link "Setup" at bounding box center [50, 250] width 28 height 12
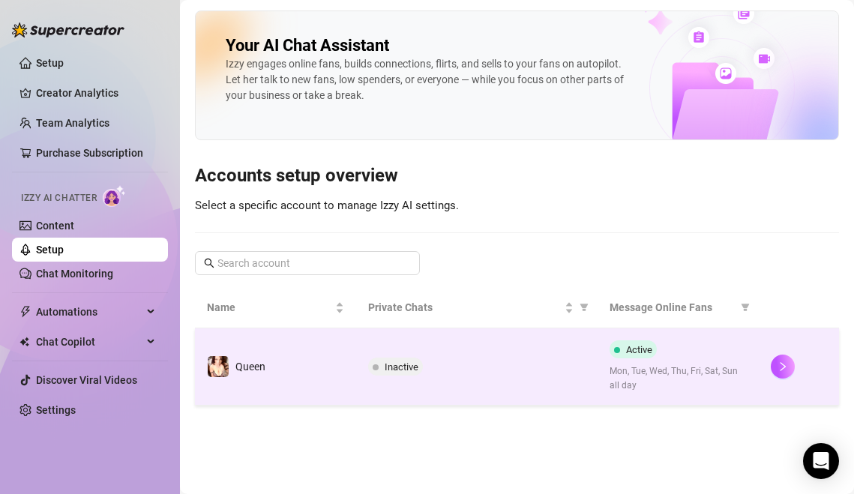
click at [414, 366] on span "Inactive" at bounding box center [402, 366] width 34 height 11
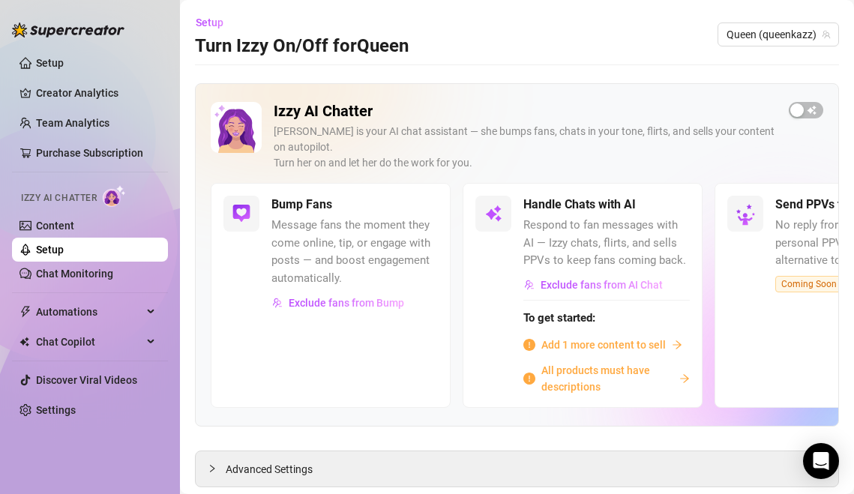
click at [659, 337] on span "Add 1 more content to sell" at bounding box center [603, 345] width 124 height 16
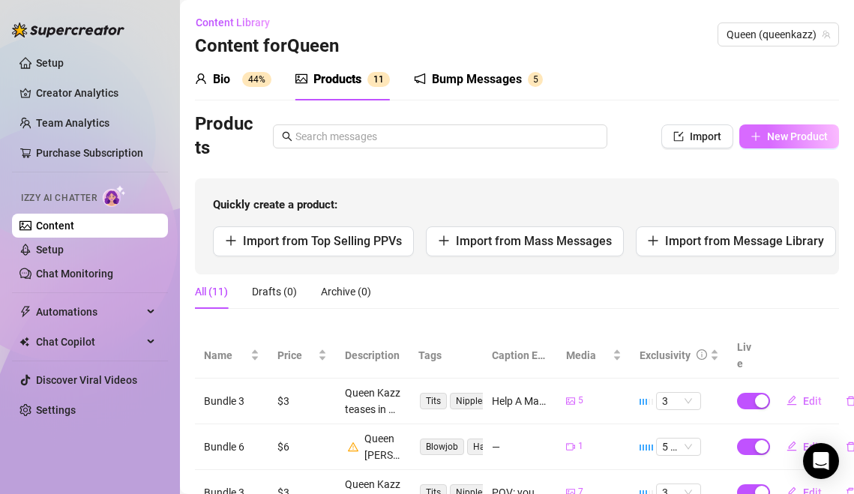
click at [771, 131] on span "New Product" at bounding box center [797, 136] width 61 height 12
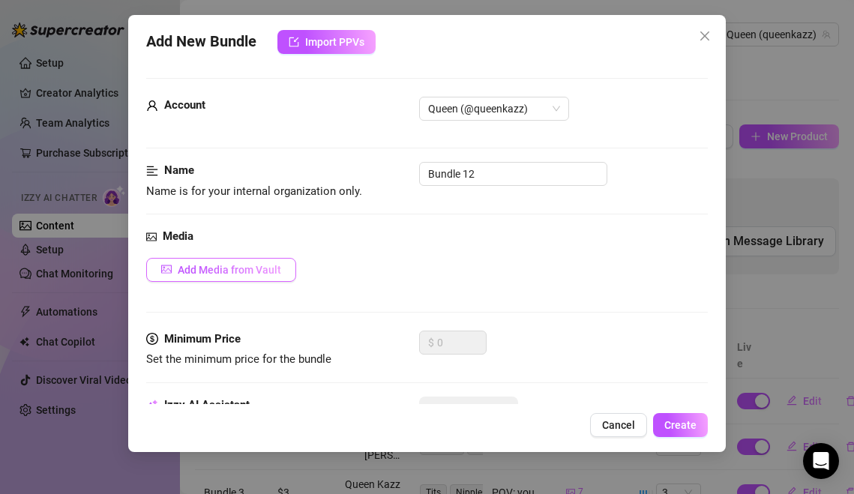
click at [177, 272] on button "Add Media from Vault" at bounding box center [221, 270] width 150 height 24
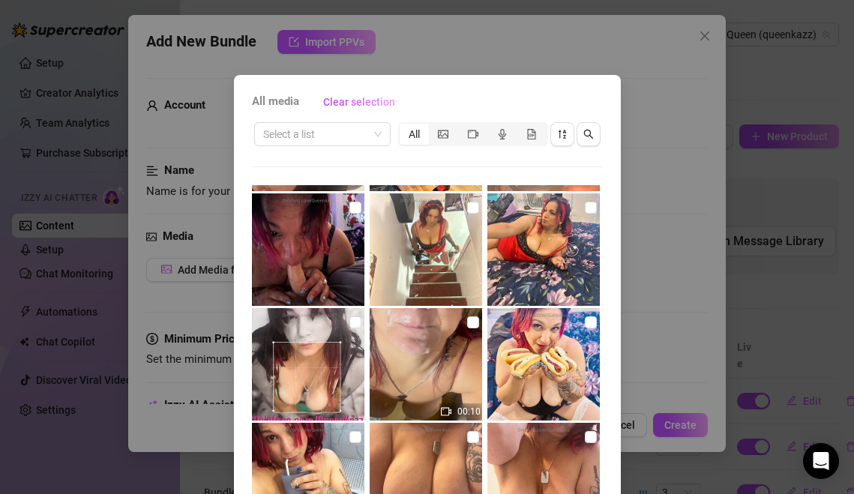
scroll to position [132, 0]
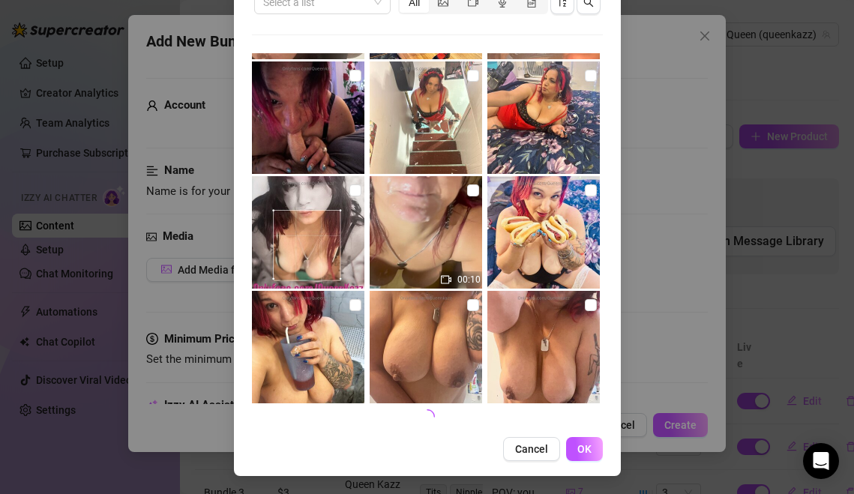
click at [473, 200] on img at bounding box center [426, 232] width 112 height 112
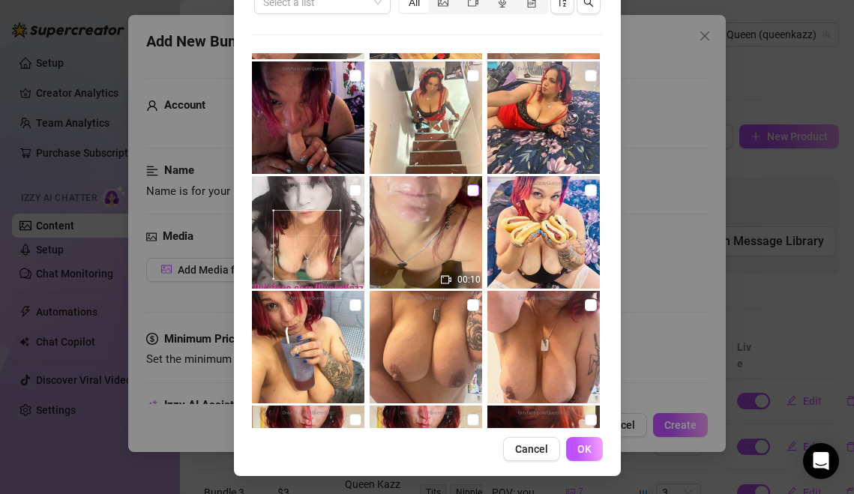
click at [473, 194] on input "checkbox" at bounding box center [473, 190] width 12 height 12
click at [580, 434] on div "All media Clear selection Select a list All 00:23 00:04 00:04 06:30 19:23 41:08…" at bounding box center [427, 209] width 387 height 533
click at [580, 448] on span "OK" at bounding box center [584, 449] width 14 height 12
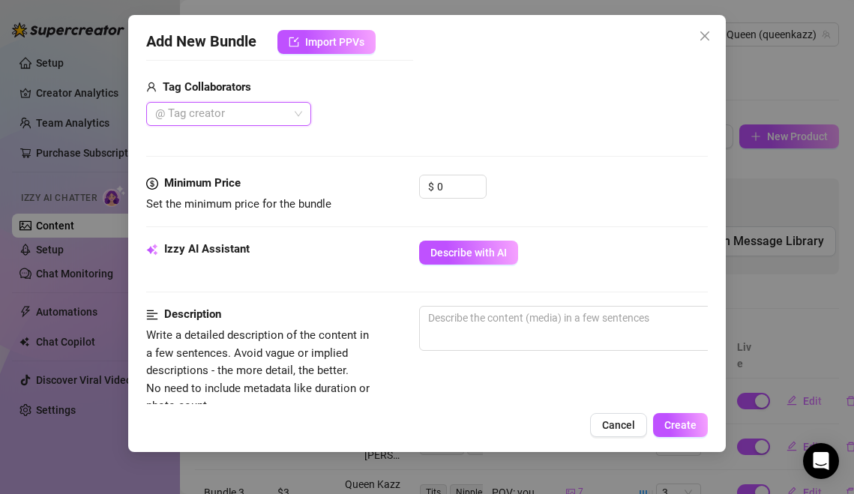
scroll to position [370, 0]
click at [487, 262] on button "Describe with AI" at bounding box center [468, 252] width 99 height 24
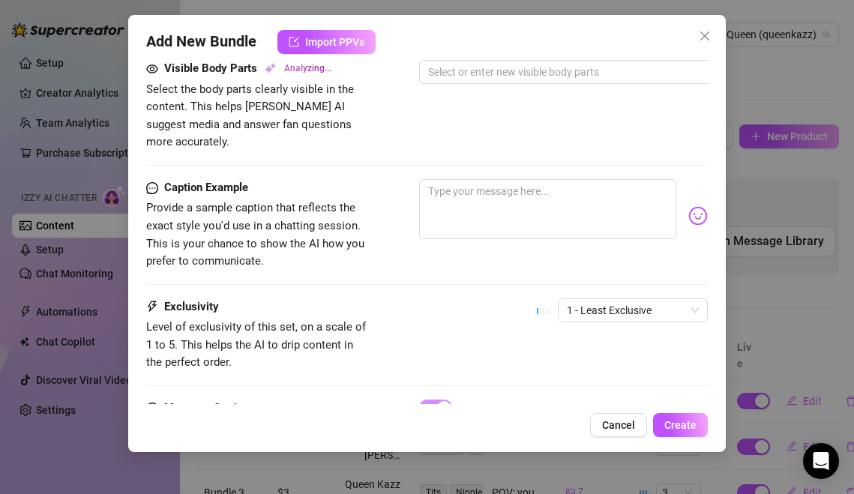
scroll to position [871, 0]
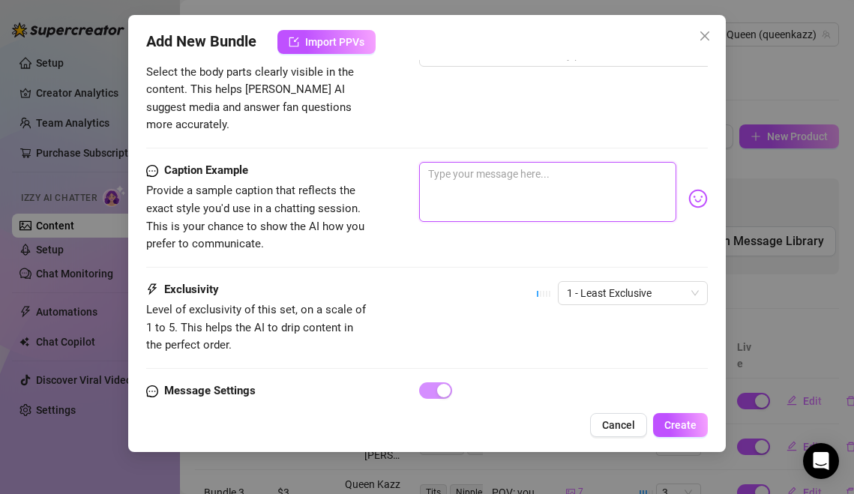
click at [477, 170] on textarea at bounding box center [547, 192] width 257 height 60
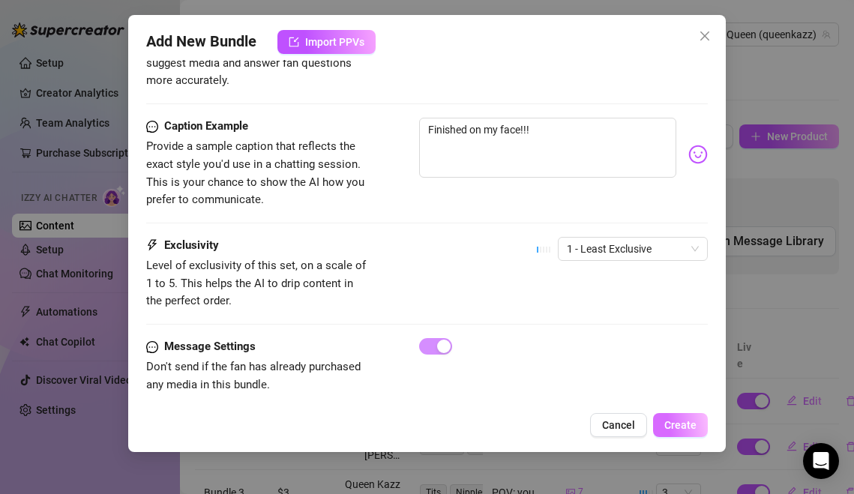
click at [687, 428] on span "Create" at bounding box center [680, 425] width 32 height 12
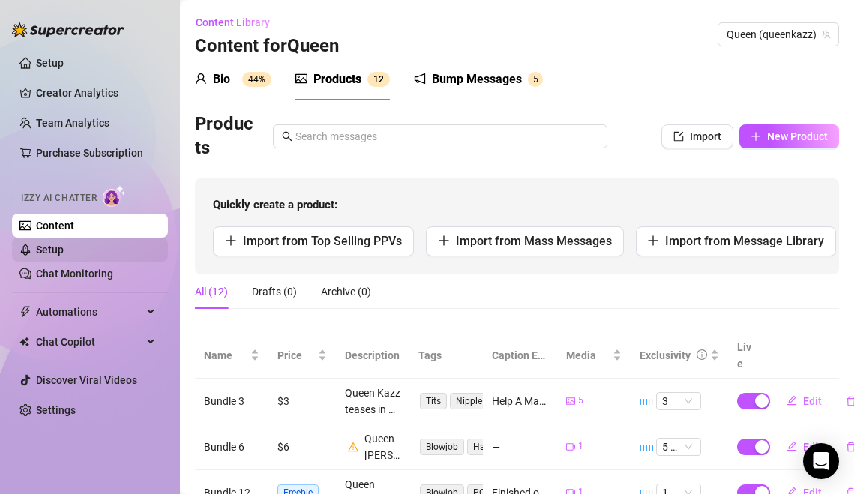
click at [64, 244] on link "Setup" at bounding box center [50, 250] width 28 height 12
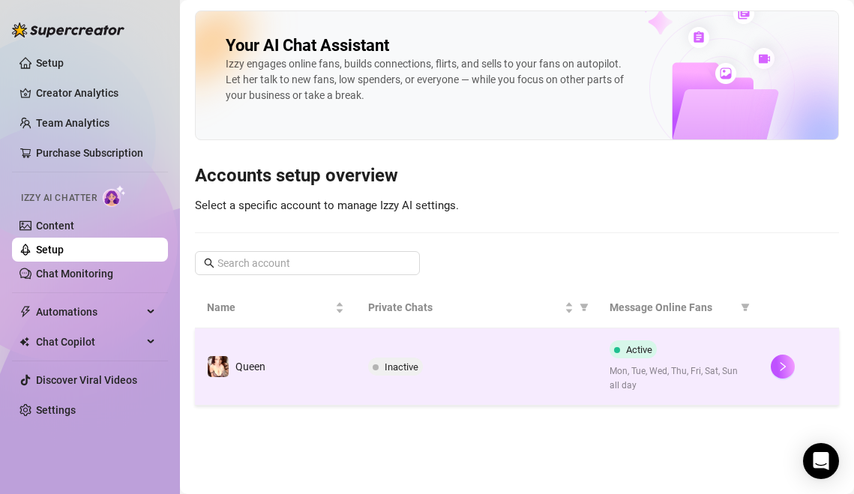
click at [408, 361] on span "Inactive" at bounding box center [402, 366] width 34 height 11
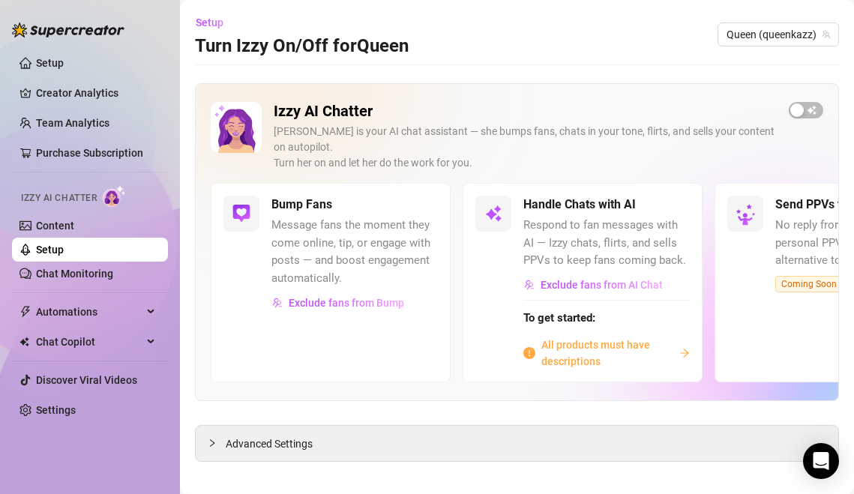
click at [606, 346] on span "All products must have descriptions" at bounding box center [607, 353] width 132 height 33
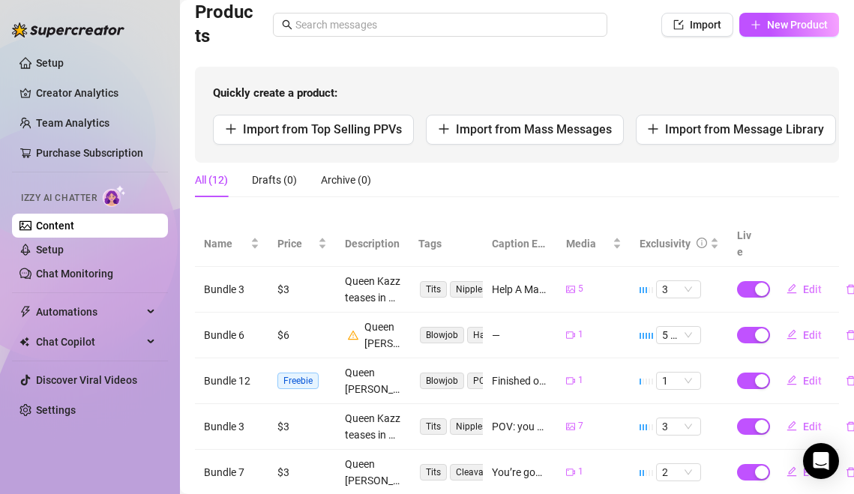
scroll to position [111, 0]
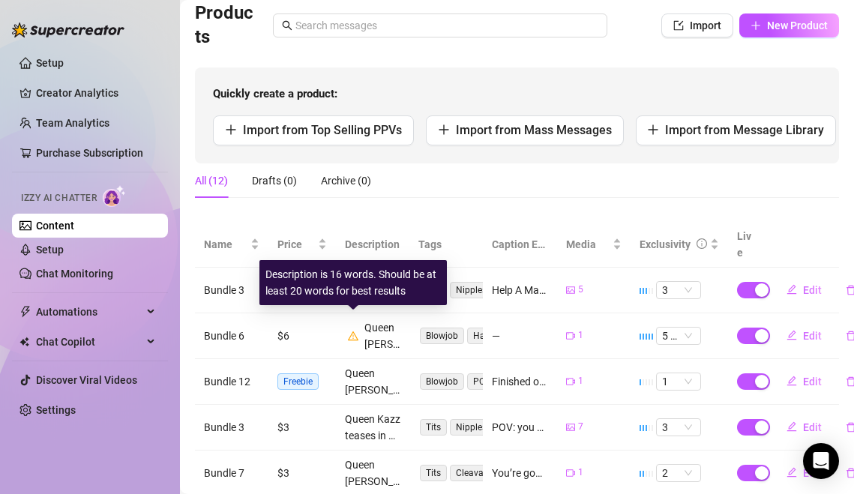
click at [358, 331] on icon "warning" at bounding box center [353, 335] width 10 height 9
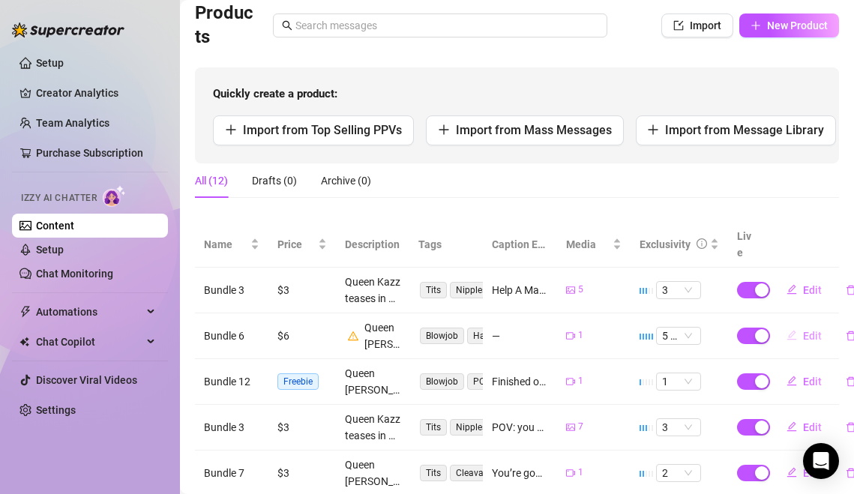
click at [808, 330] on span "Edit" at bounding box center [812, 336] width 19 height 12
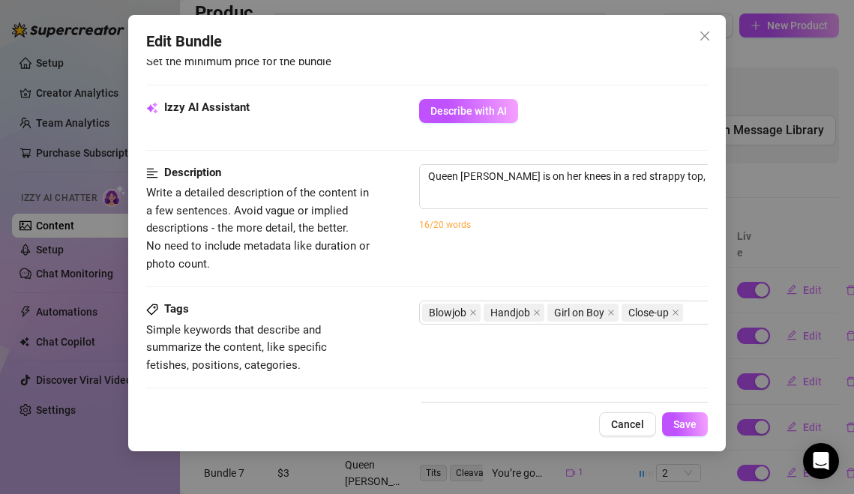
scroll to position [508, 0]
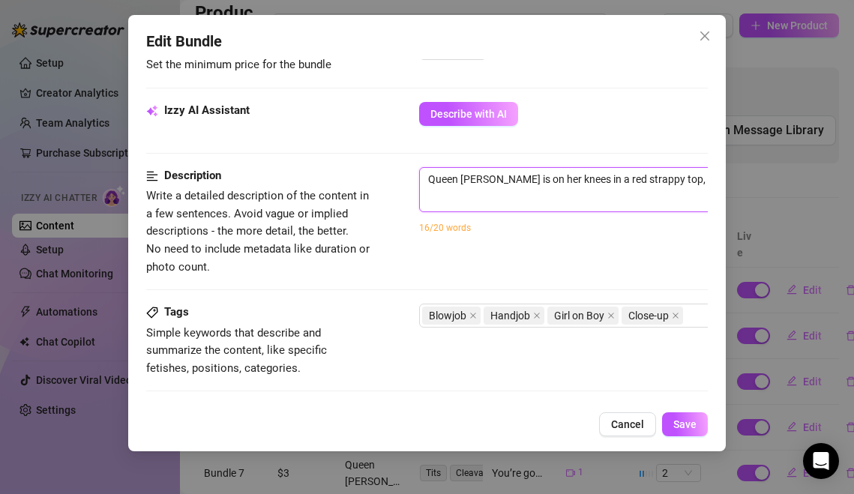
click at [576, 185] on textarea "Queen [PERSON_NAME] is on her knees in a red strappy top, stroking and sucking …" at bounding box center [681, 179] width 523 height 22
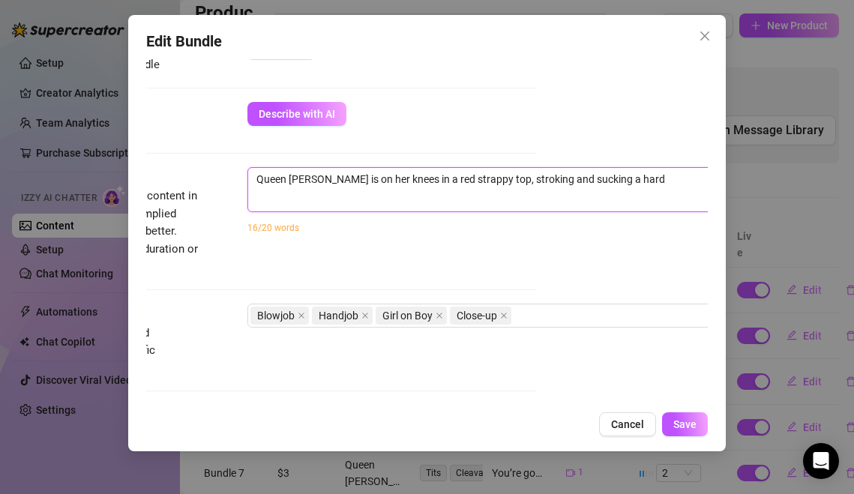
scroll to position [508, 235]
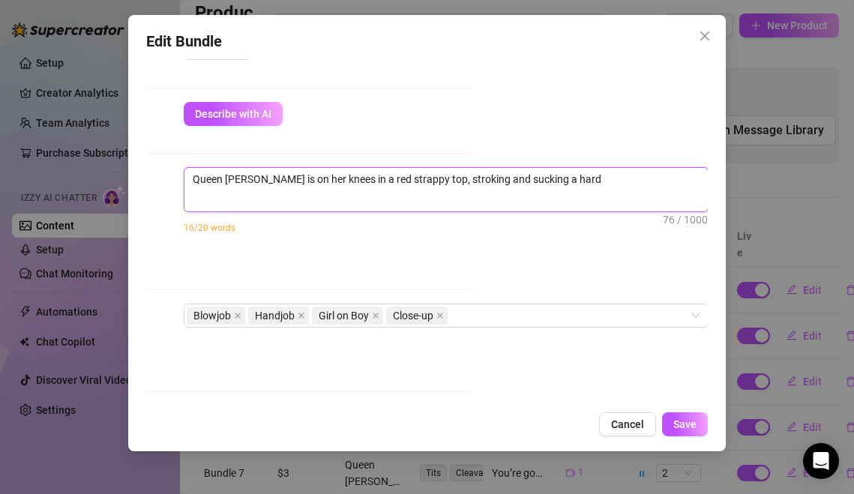
click at [576, 185] on textarea "Queen [PERSON_NAME] is on her knees in a red strappy top, stroking and sucking …" at bounding box center [445, 179] width 523 height 22
drag, startPoint x: 593, startPoint y: 184, endPoint x: 361, endPoint y: 177, distance: 231.8
click at [361, 177] on textarea "Queen [PERSON_NAME] is on her knees in a red strappy top, stroking and sucking …" at bounding box center [445, 179] width 523 height 22
click at [589, 185] on textarea "Queen [PERSON_NAME] is on her knees in a red [MEDICAL_DATA] dress performing or…" at bounding box center [445, 179] width 523 height 22
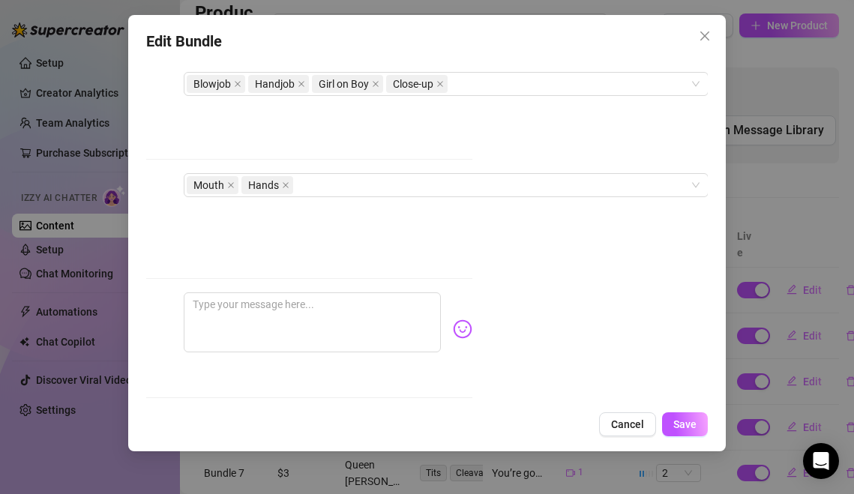
scroll to position [748, 235]
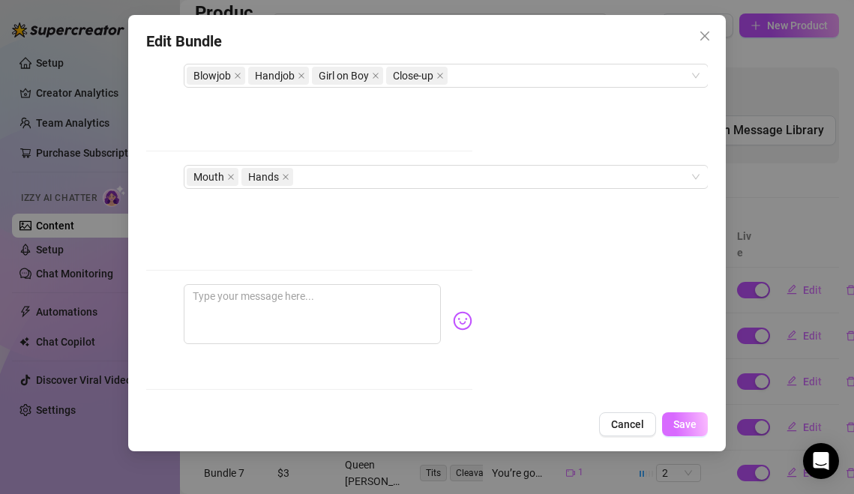
click at [672, 419] on button "Save" at bounding box center [685, 424] width 46 height 24
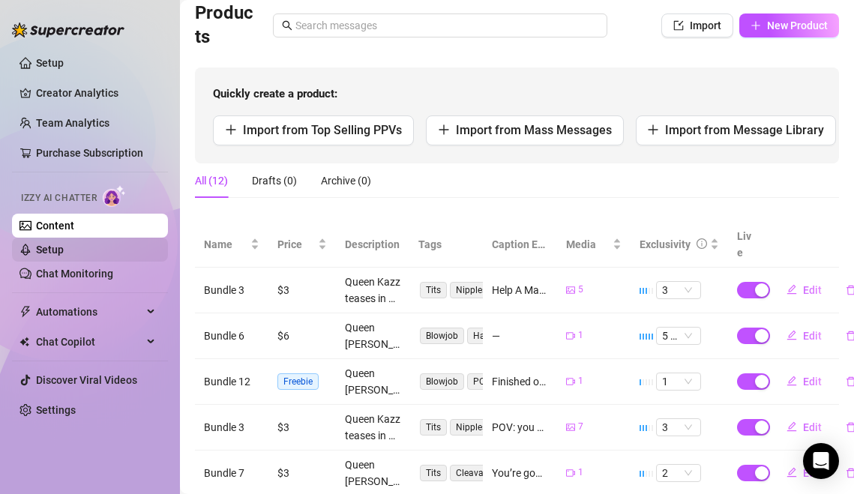
click at [64, 256] on link "Setup" at bounding box center [50, 250] width 28 height 12
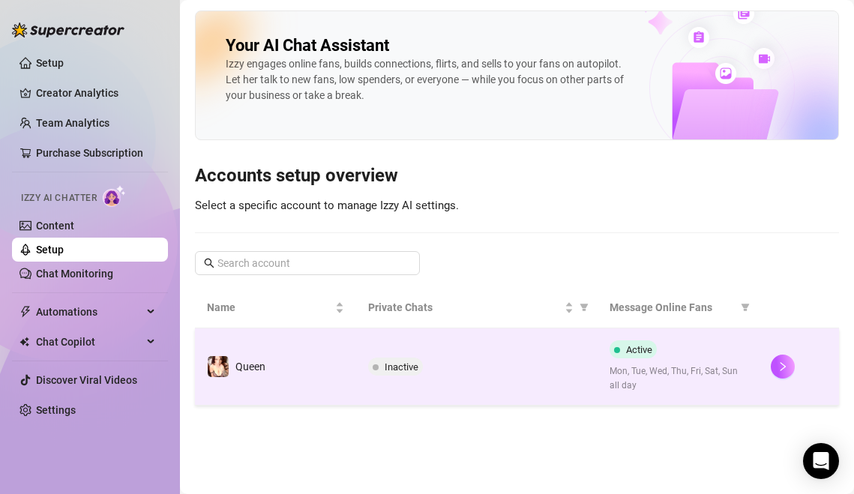
click at [418, 375] on div "Inactive" at bounding box center [398, 367] width 61 height 18
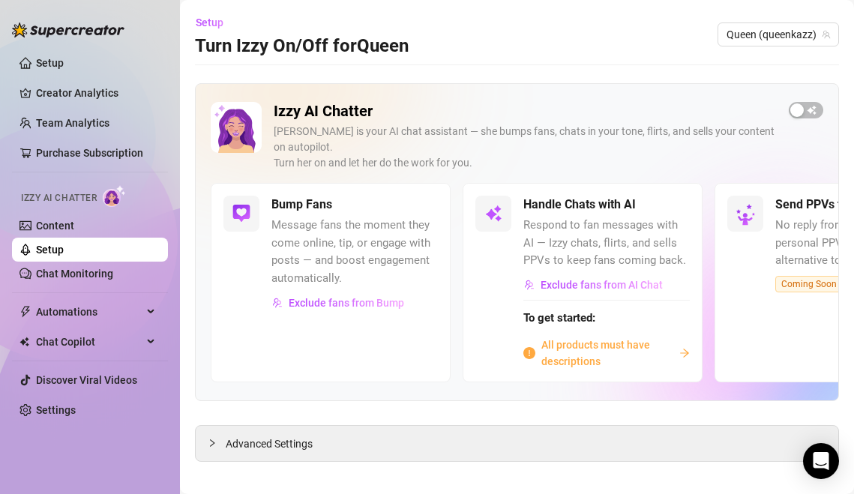
click at [595, 338] on span "All products must have descriptions" at bounding box center [607, 353] width 132 height 33
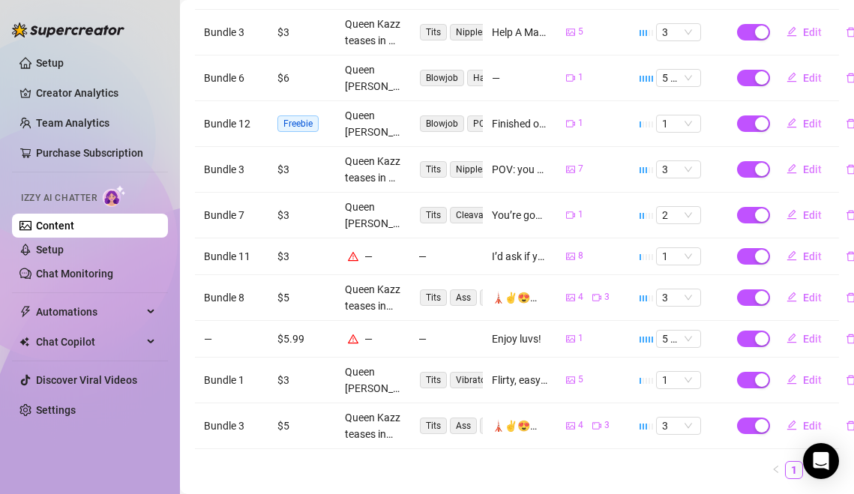
scroll to position [368, 0]
click at [798, 245] on button "Edit" at bounding box center [804, 257] width 59 height 24
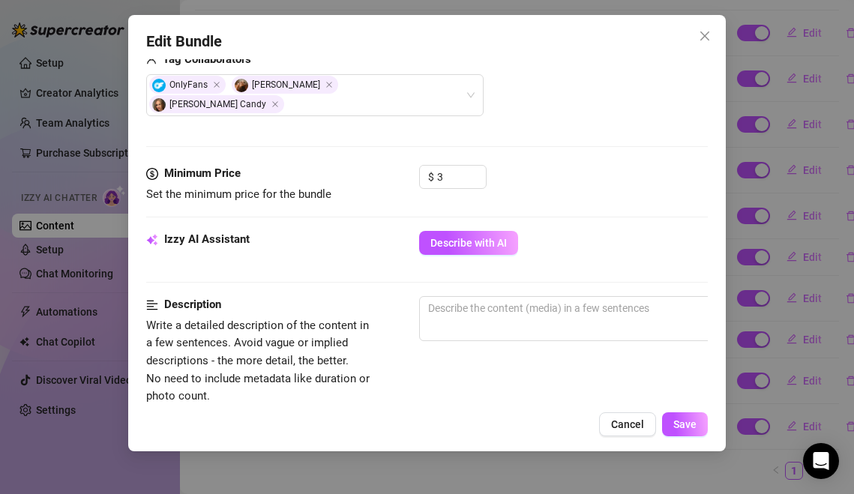
scroll to position [556, 0]
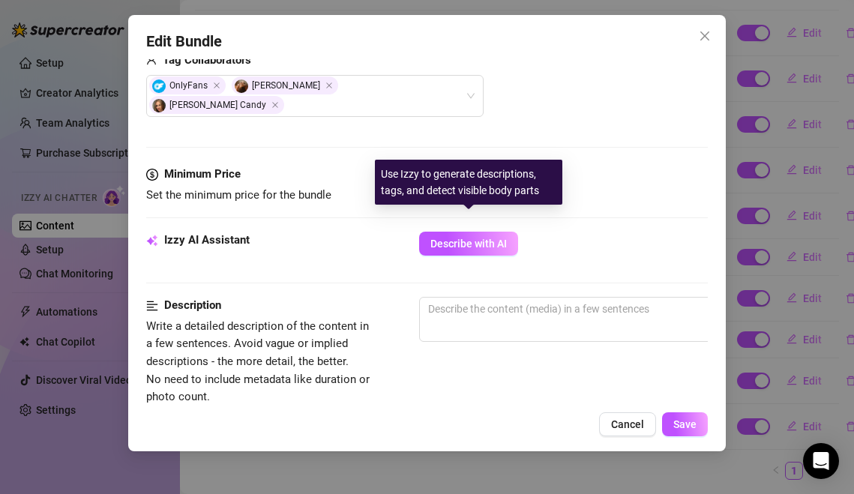
click at [456, 238] on span "Describe with AI" at bounding box center [468, 244] width 76 height 12
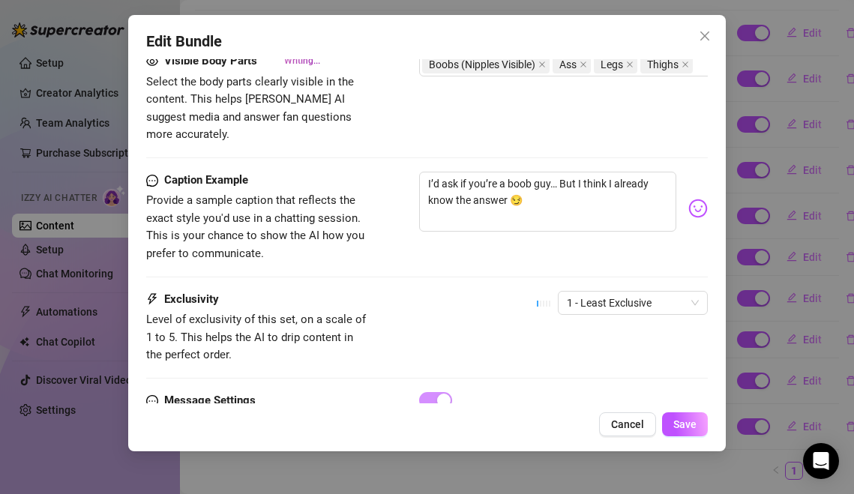
scroll to position [1075, 0]
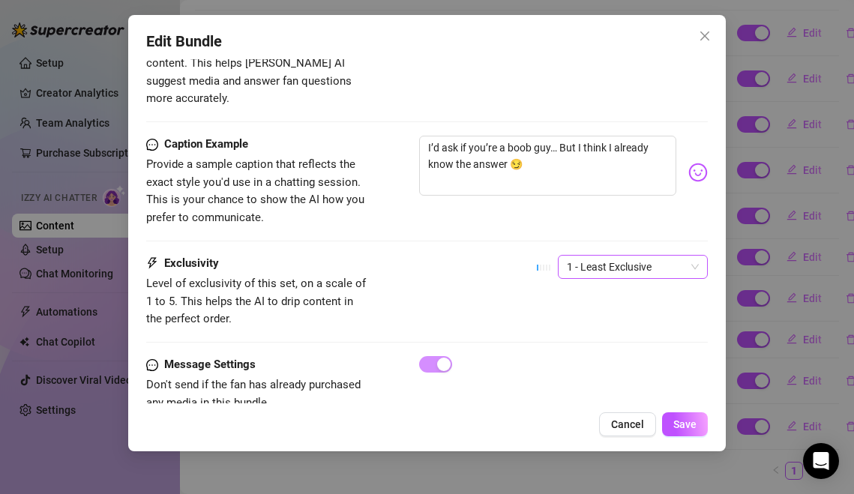
click at [629, 256] on span "1 - Least Exclusive" at bounding box center [633, 267] width 132 height 22
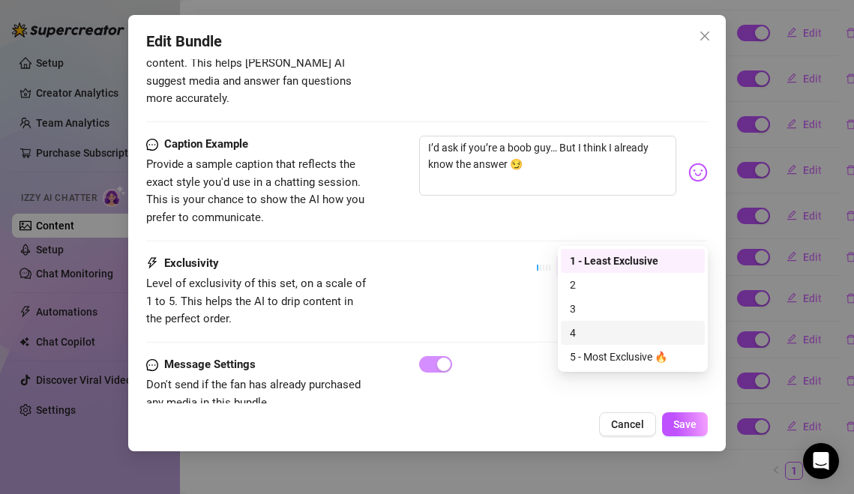
click at [613, 328] on div "4" at bounding box center [633, 333] width 126 height 16
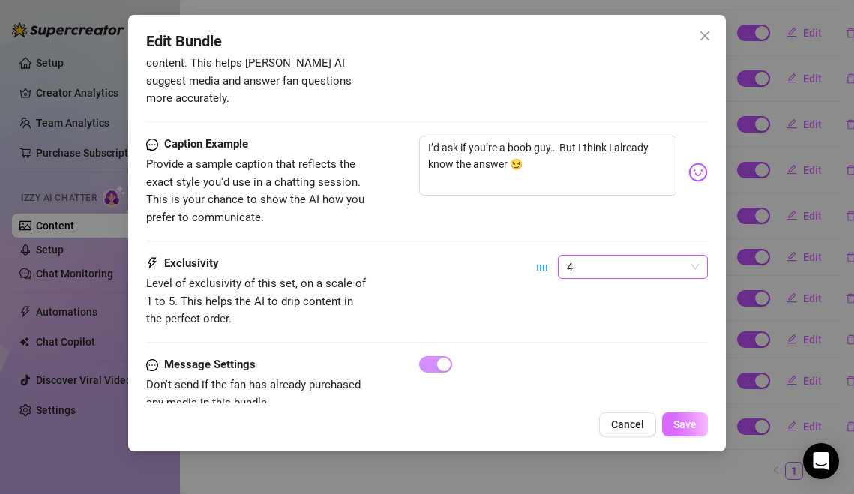
click at [680, 425] on span "Save" at bounding box center [684, 424] width 23 height 12
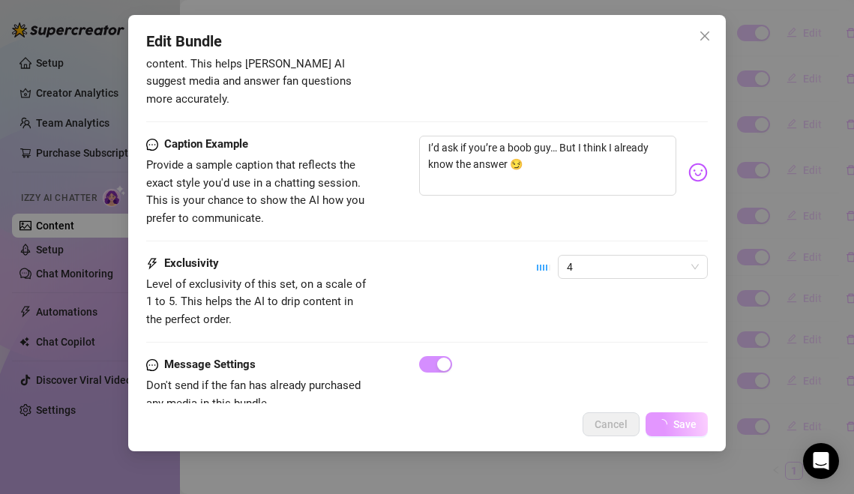
scroll to position [0, 0]
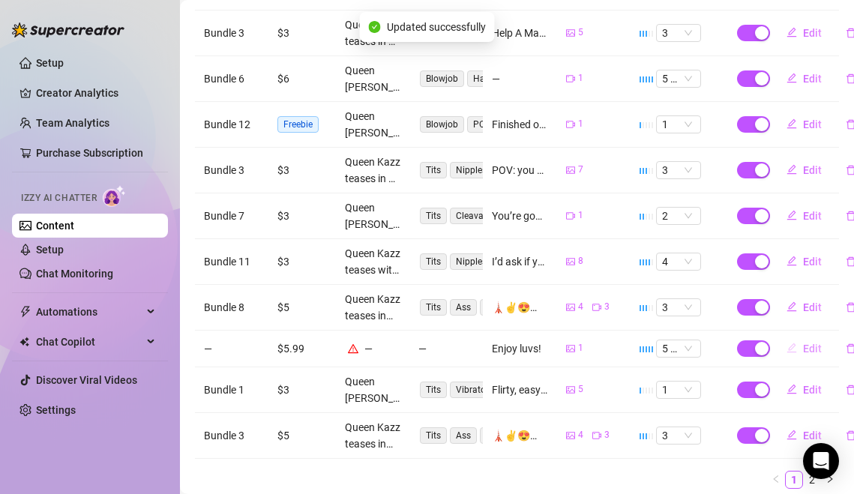
click at [805, 343] on span "Edit" at bounding box center [812, 349] width 19 height 12
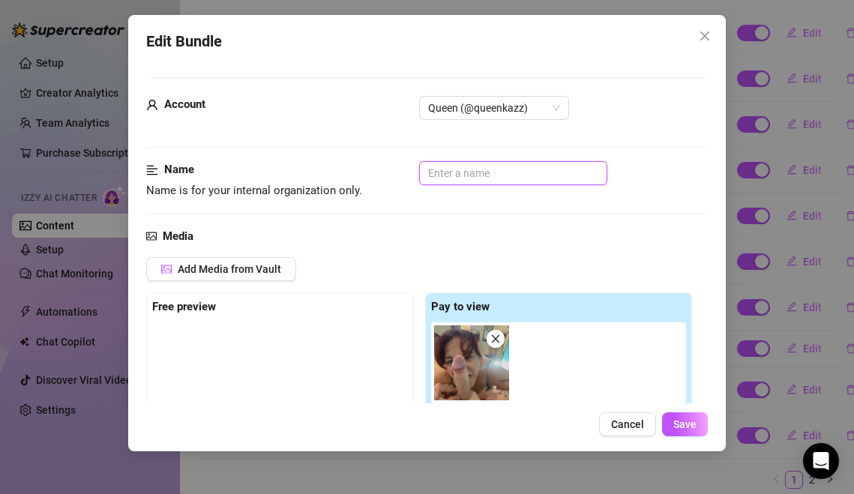
click at [448, 165] on input "text" at bounding box center [513, 173] width 188 height 24
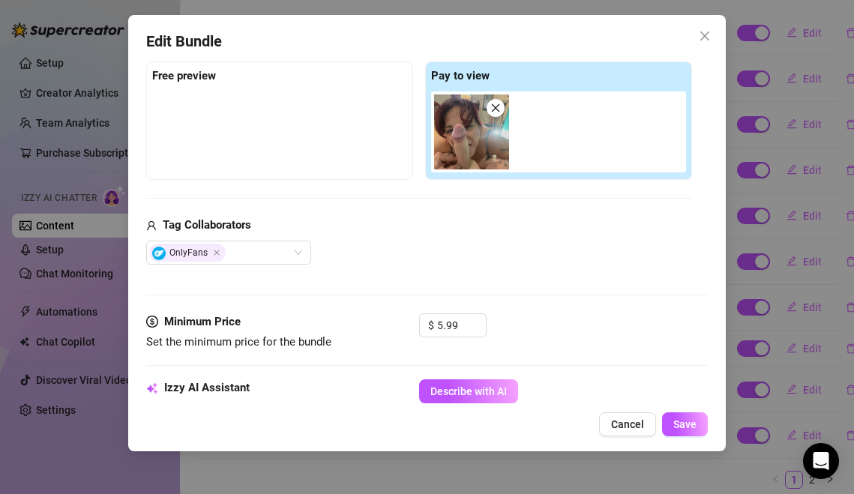
scroll to position [234, 0]
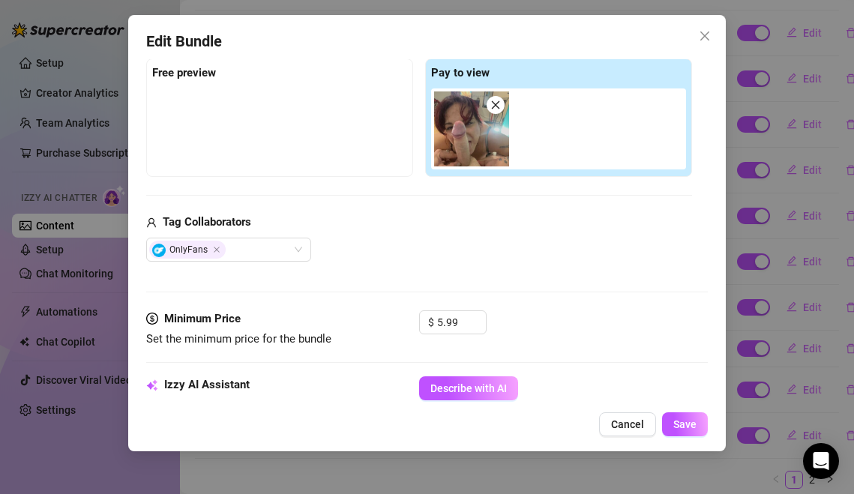
click at [472, 376] on div "Minimum Price Set the minimum price for the bundle $ 5.99" at bounding box center [427, 343] width 562 height 66
click at [457, 403] on div "Izzy AI Assistant Describe with AI" at bounding box center [427, 394] width 562 height 37
click at [474, 374] on div "Minimum Price Set the minimum price for the bundle $ 5.99" at bounding box center [427, 343] width 562 height 66
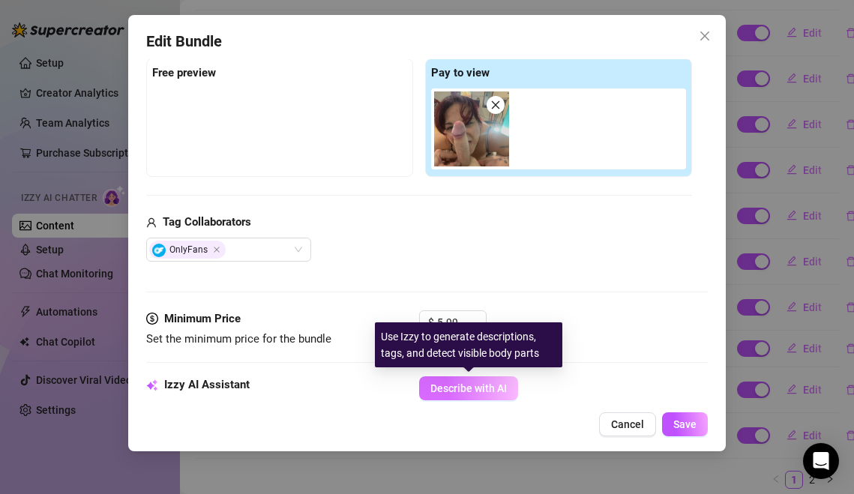
click at [470, 389] on span "Describe with AI" at bounding box center [468, 388] width 76 height 12
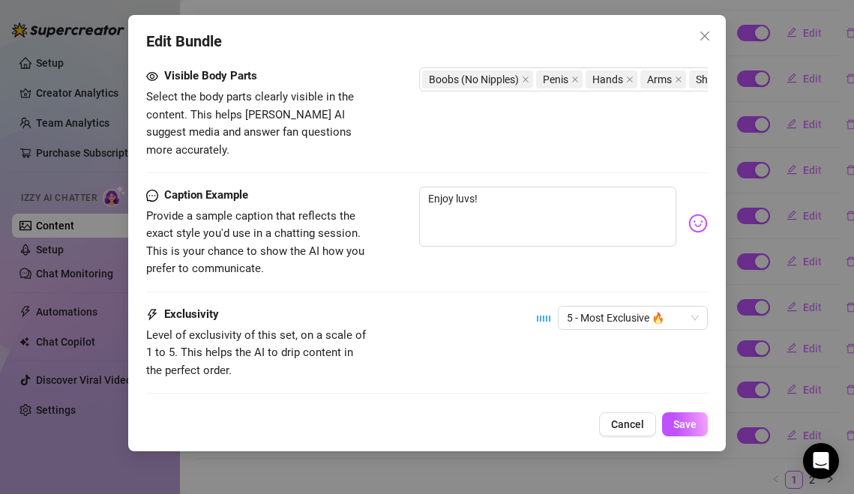
scroll to position [847, 0]
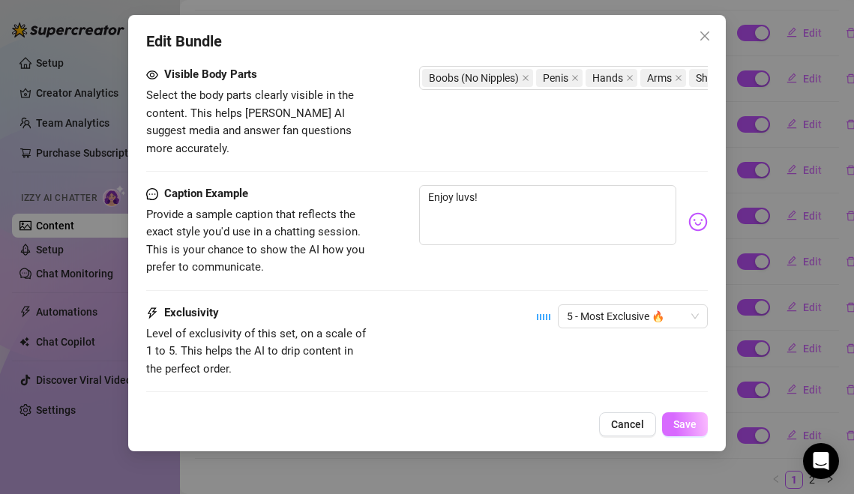
click at [698, 429] on button "Save" at bounding box center [685, 424] width 46 height 24
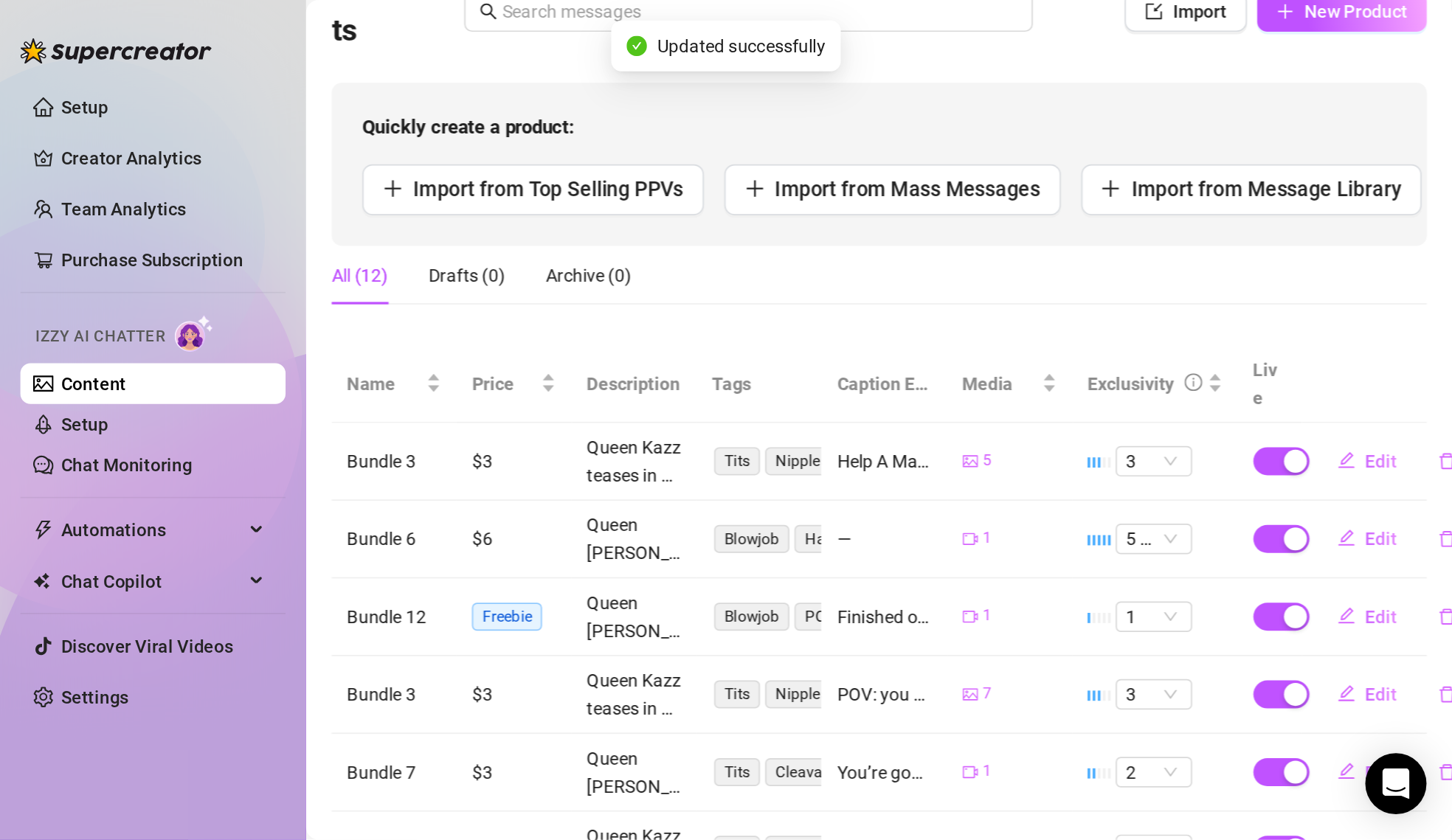
scroll to position [0, 0]
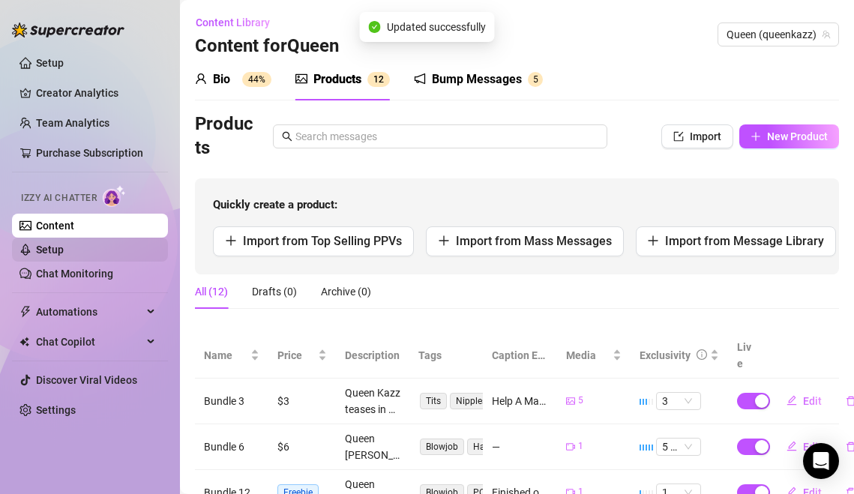
click at [64, 247] on link "Setup" at bounding box center [50, 250] width 28 height 12
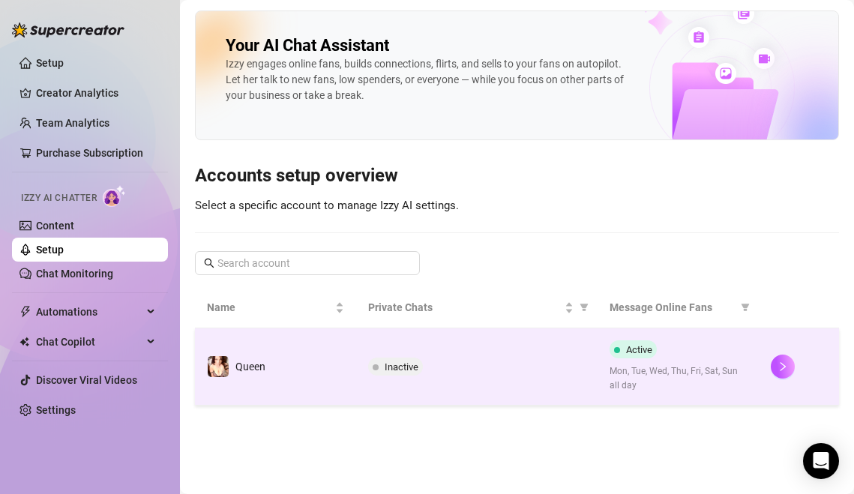
click at [472, 379] on td "Inactive" at bounding box center [476, 366] width 241 height 77
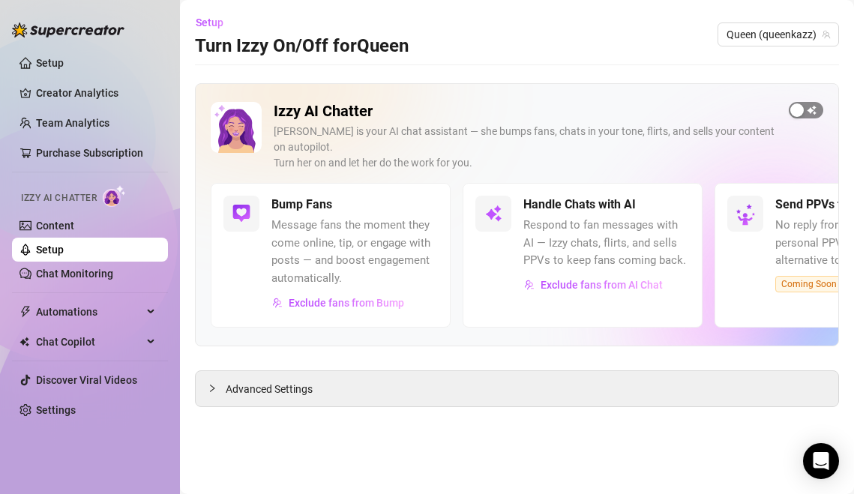
click at [804, 105] on span "button" at bounding box center [806, 110] width 34 height 16
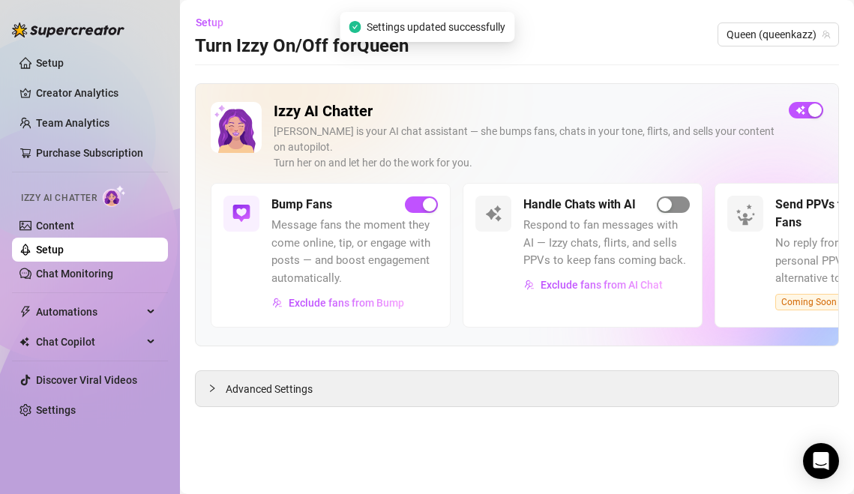
click at [679, 196] on span "button" at bounding box center [673, 204] width 33 height 16
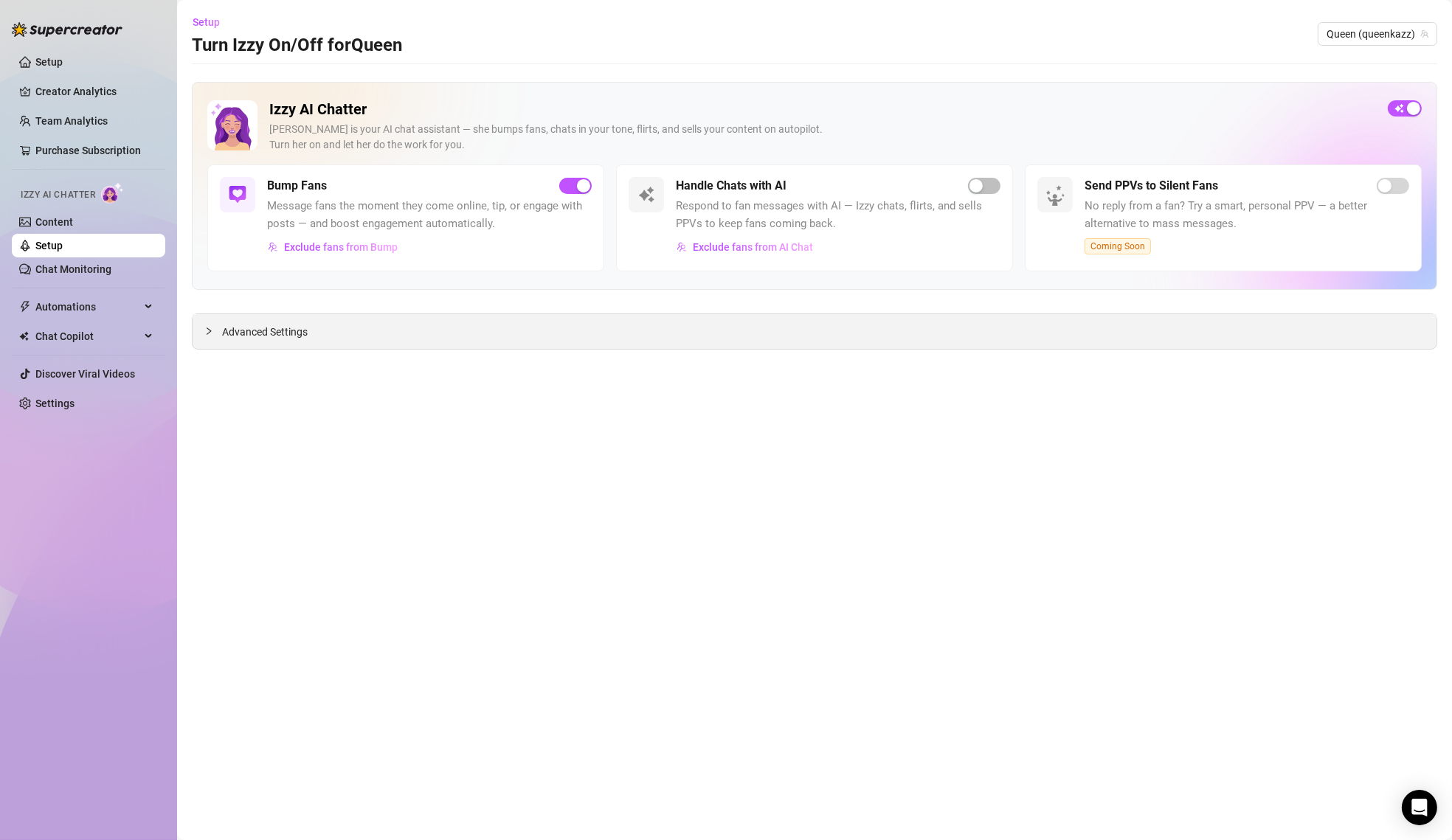
click at [254, 336] on span "Advanced Settings" at bounding box center [265, 331] width 86 height 16
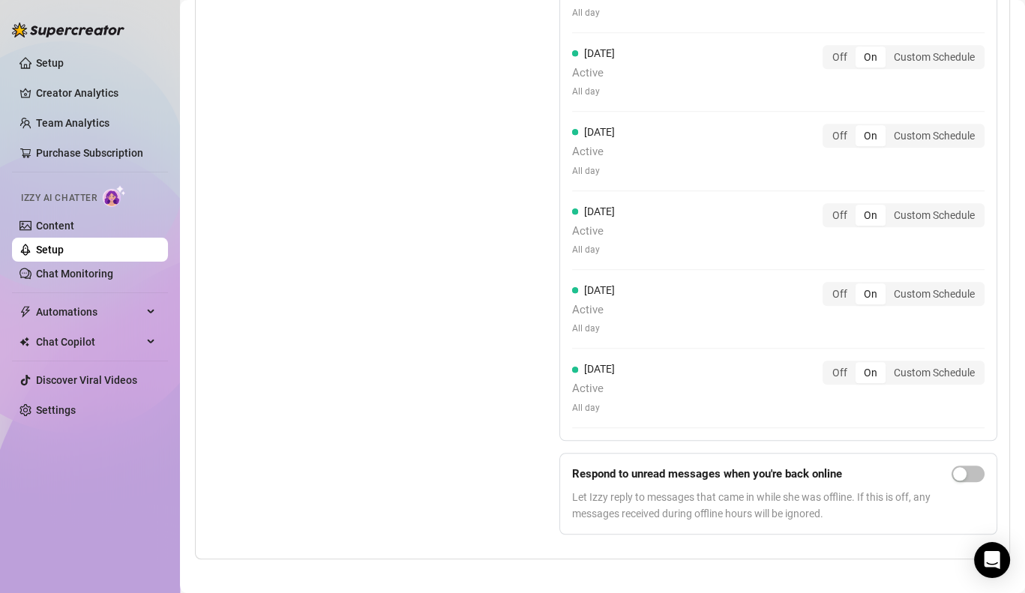
scroll to position [1242, 0]
click at [853, 472] on span "button" at bounding box center [967, 474] width 33 height 16
click at [66, 280] on link "Chat Monitoring" at bounding box center [74, 274] width 77 height 12
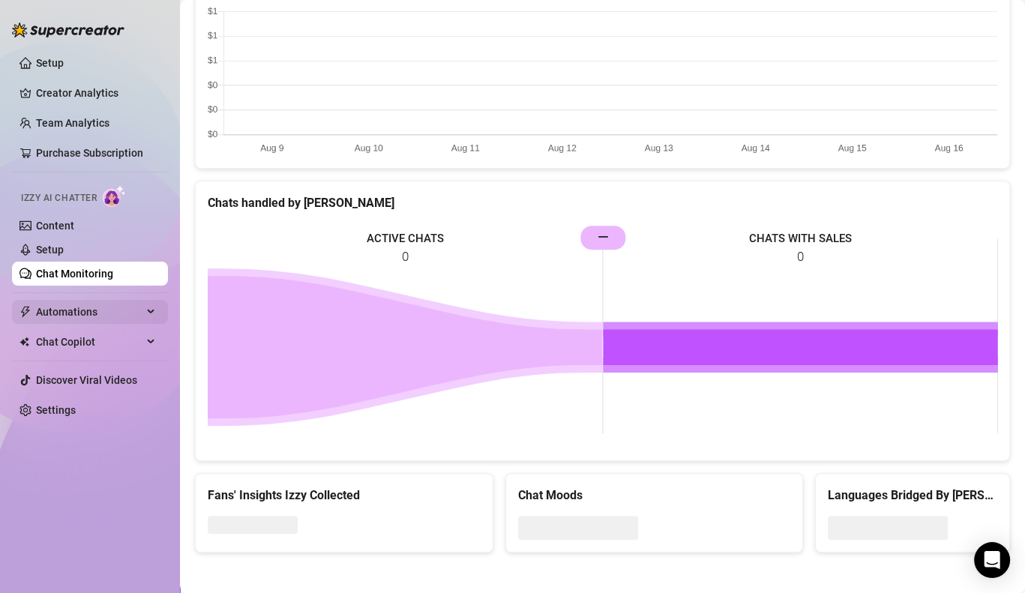
scroll to position [749, 0]
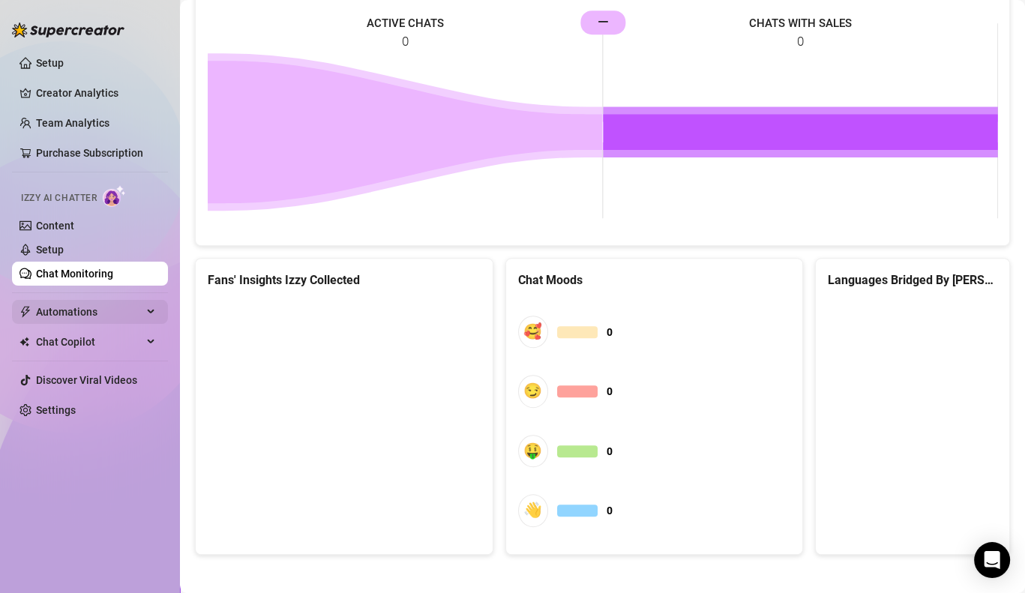
click at [118, 303] on span "Automations" at bounding box center [89, 312] width 106 height 24
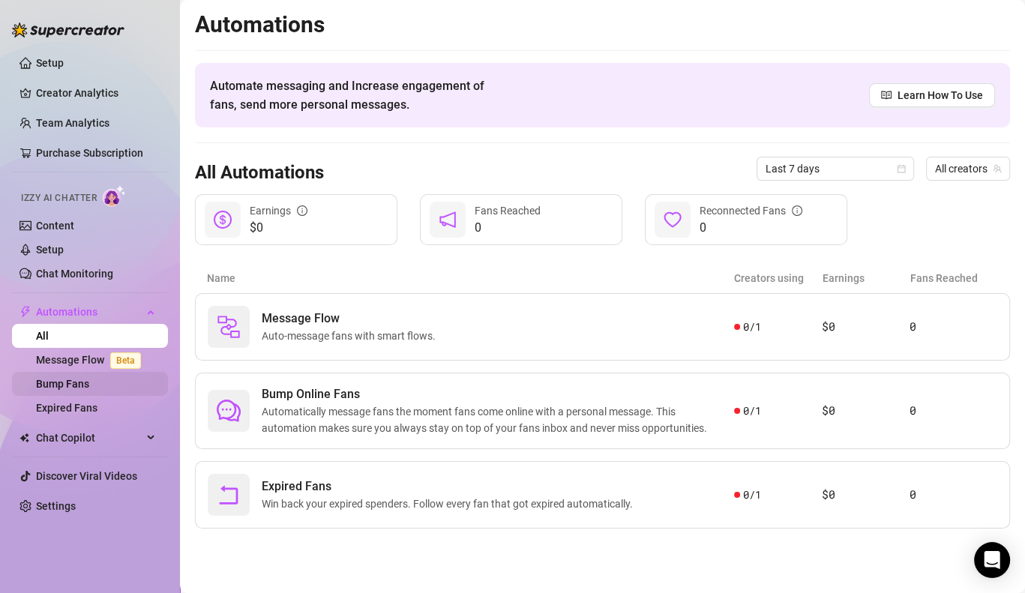
click at [89, 379] on link "Bump Fans" at bounding box center [62, 384] width 53 height 12
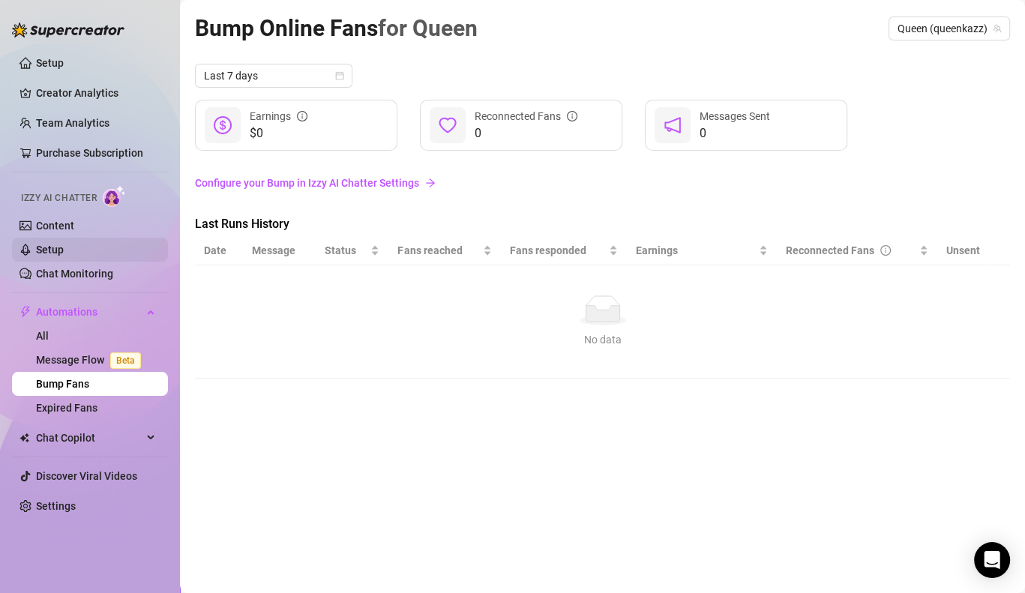
click at [64, 253] on link "Setup" at bounding box center [50, 250] width 28 height 12
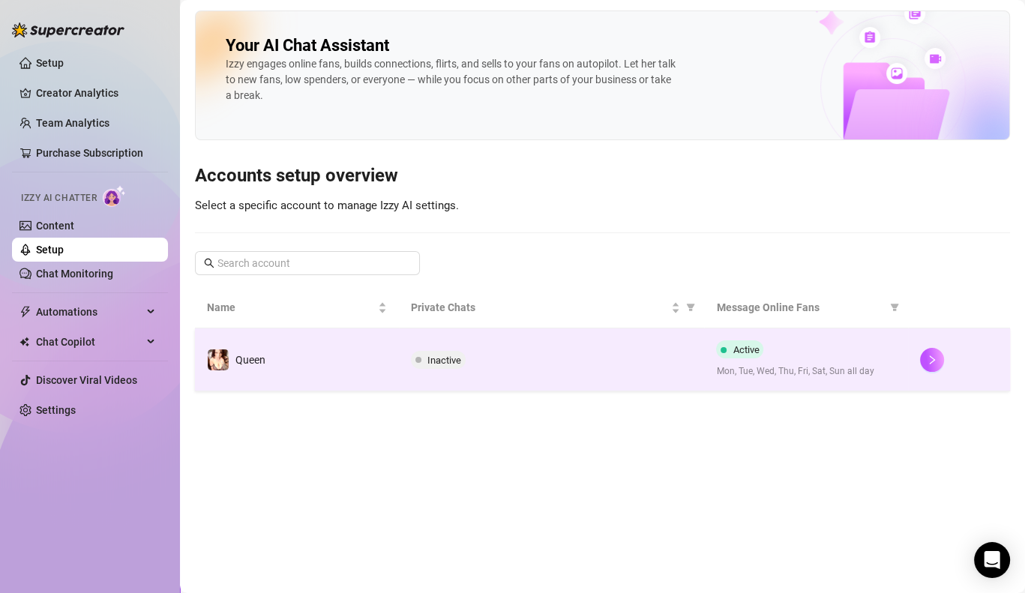
click at [437, 355] on span "Inactive" at bounding box center [444, 360] width 34 height 11
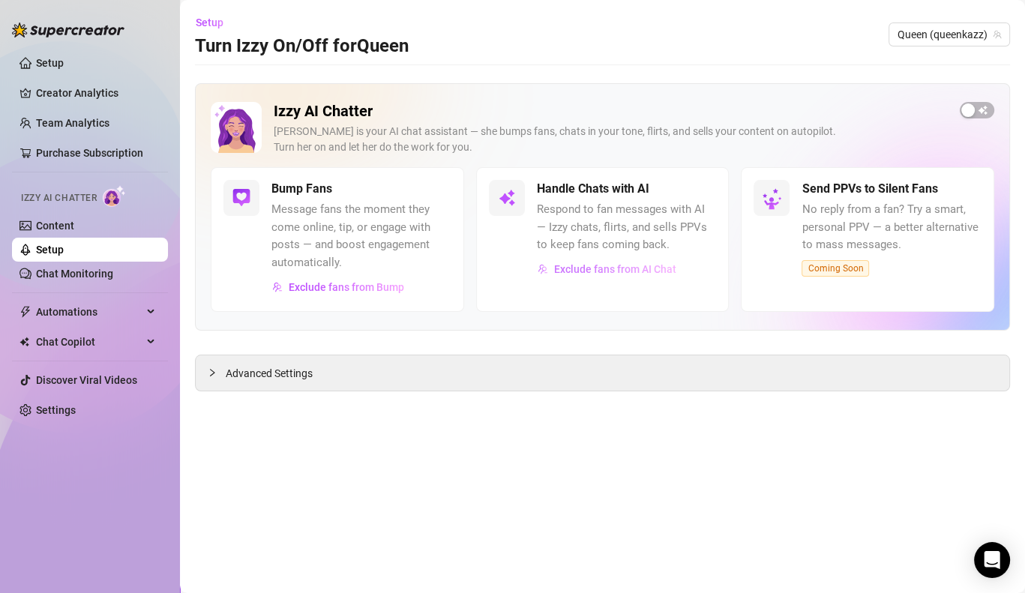
click at [613, 267] on span "Exclude fans from AI Chat" at bounding box center [615, 269] width 122 height 12
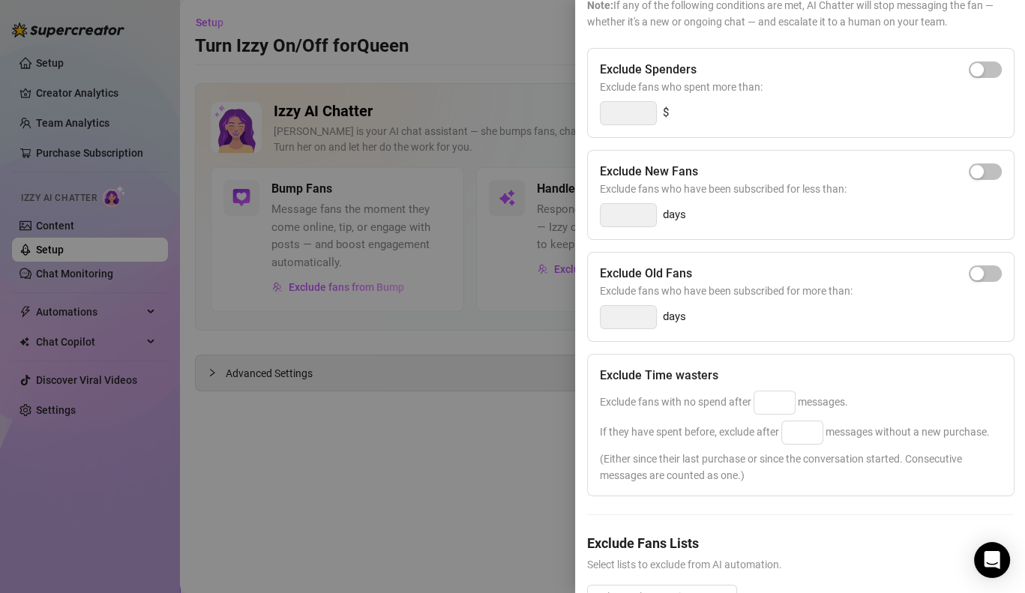
scroll to position [174, 0]
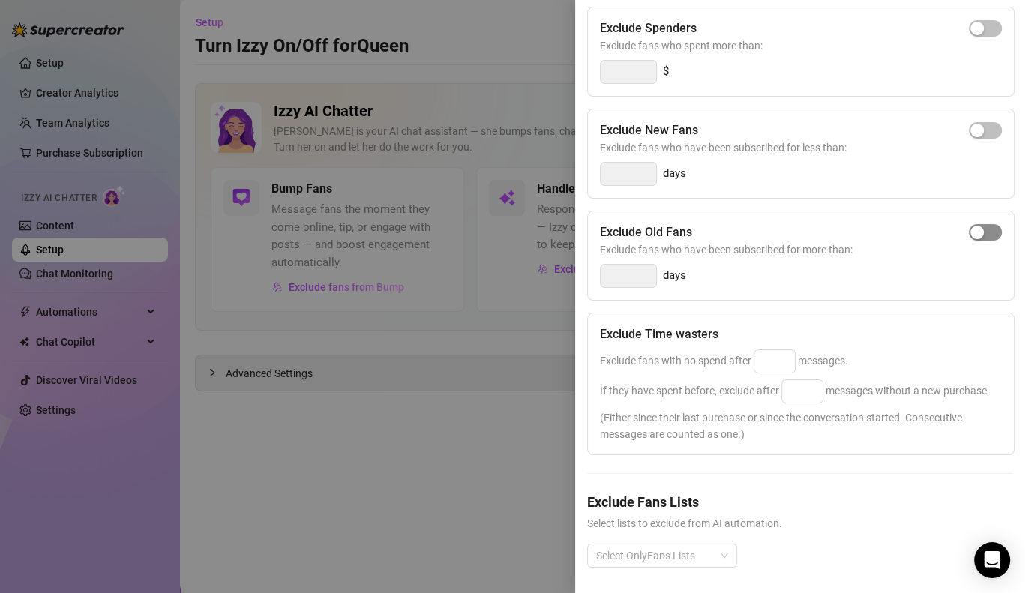
click at [853, 229] on span "button" at bounding box center [985, 232] width 33 height 16
click at [723, 493] on div "Select OnlyFans Lists" at bounding box center [662, 556] width 150 height 24
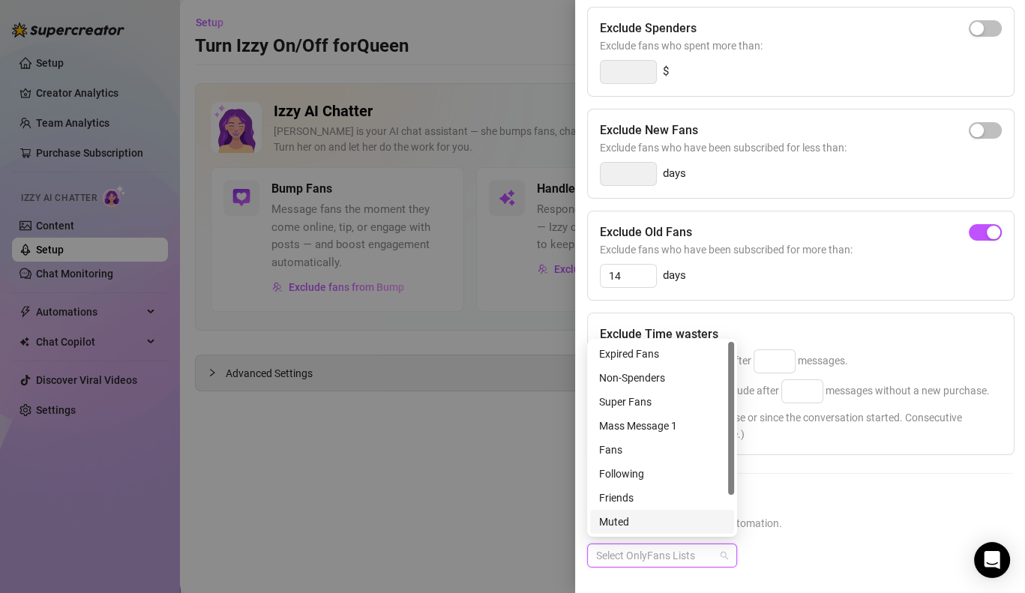
click at [682, 493] on div "Muted" at bounding box center [662, 522] width 126 height 16
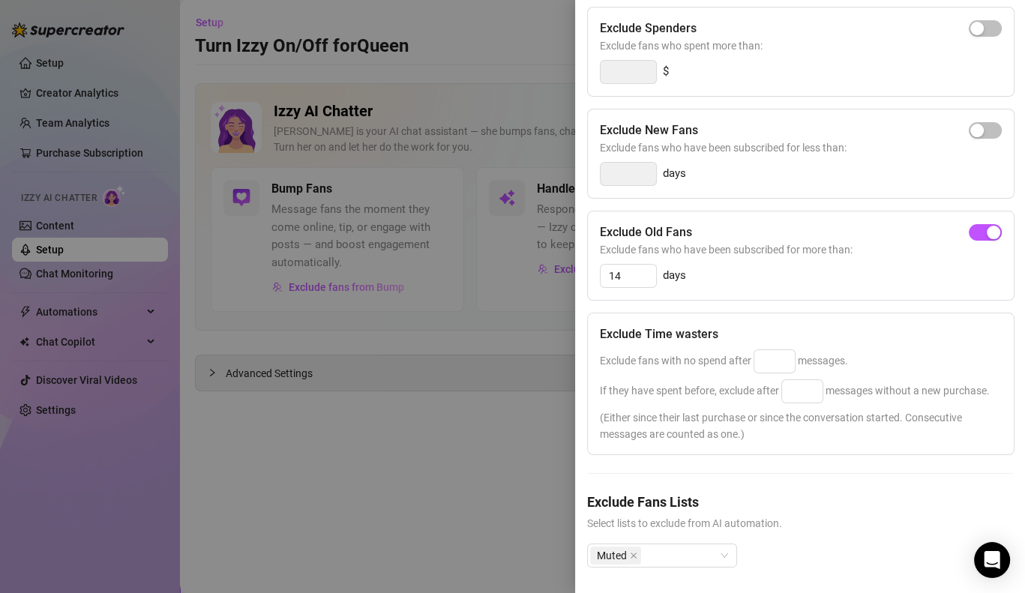
click at [853, 492] on h5 "Exclude Fans Lists" at bounding box center [800, 502] width 426 height 20
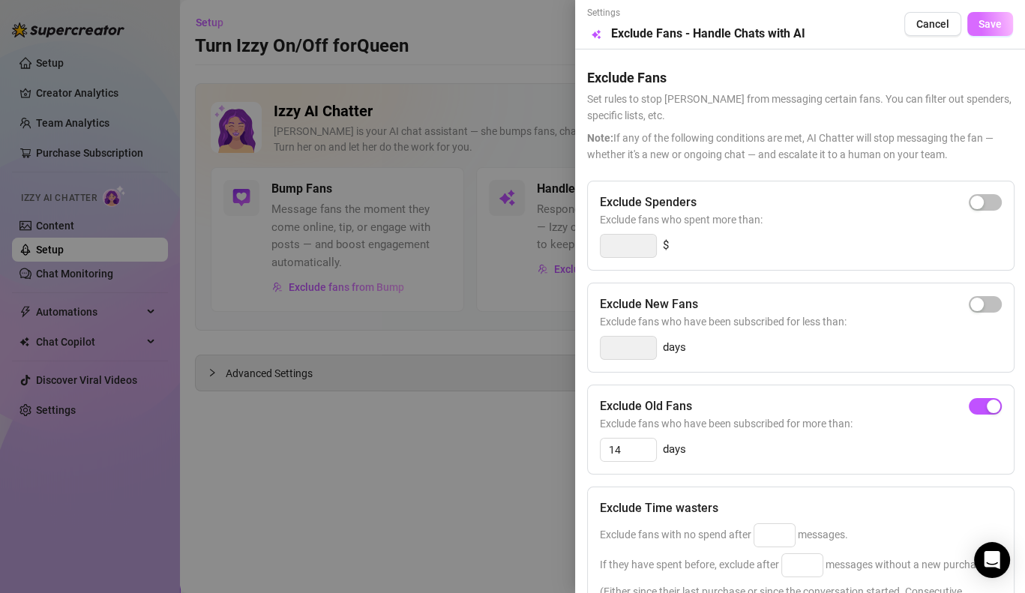
click at [853, 19] on span "Save" at bounding box center [989, 24] width 23 height 12
click at [853, 199] on span "button" at bounding box center [985, 202] width 33 height 16
click at [853, 298] on span "button" at bounding box center [985, 304] width 33 height 16
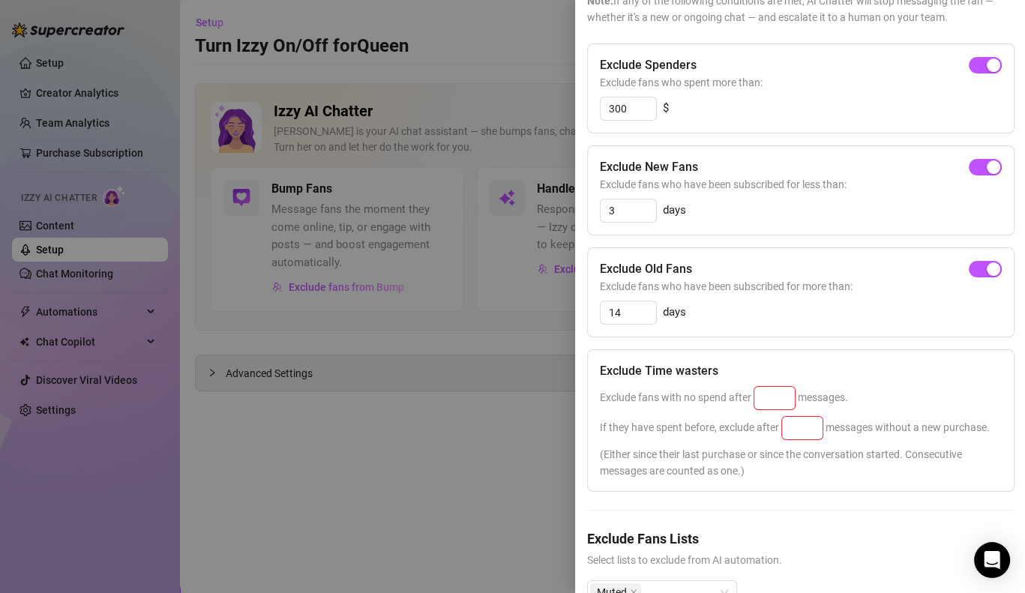
scroll to position [174, 0]
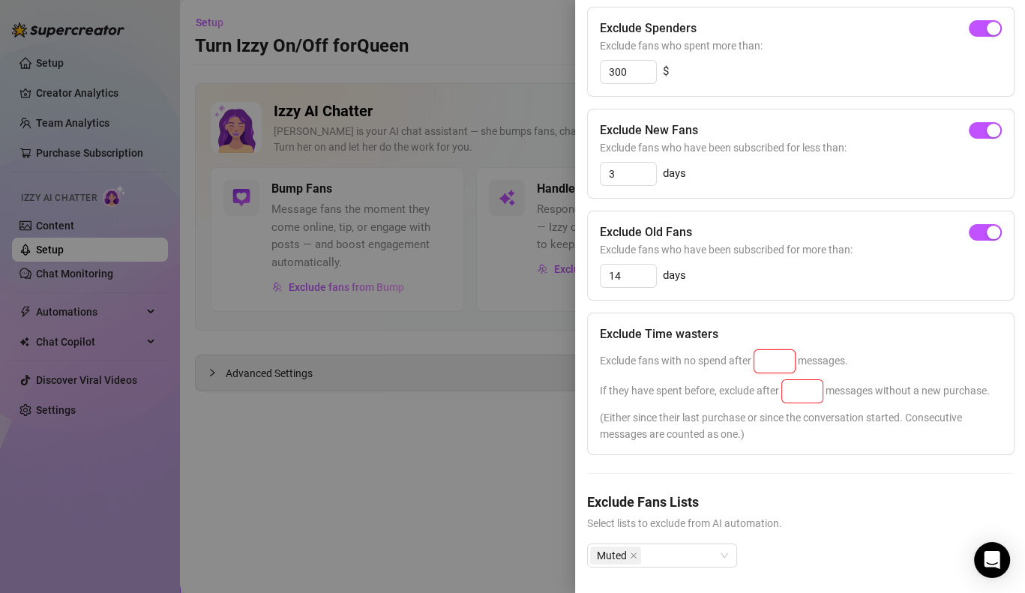
click at [779, 358] on input at bounding box center [774, 361] width 40 height 22
type input "25"
click at [814, 386] on input at bounding box center [802, 391] width 40 height 22
type input "25"
click at [780, 356] on input "25" at bounding box center [774, 361] width 40 height 22
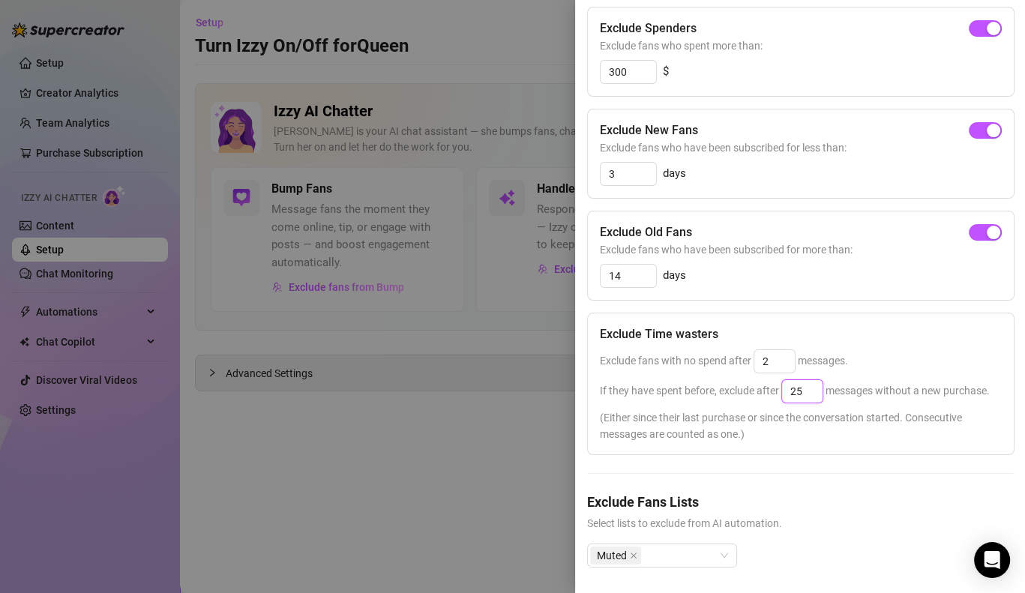
type input "25"
click at [808, 388] on input "25" at bounding box center [802, 391] width 40 height 22
click at [948, 467] on div "Exclude Spenders Exclude fans who spent more than: 300 $ Exclude New Fans Exclu…" at bounding box center [800, 299] width 426 height 585
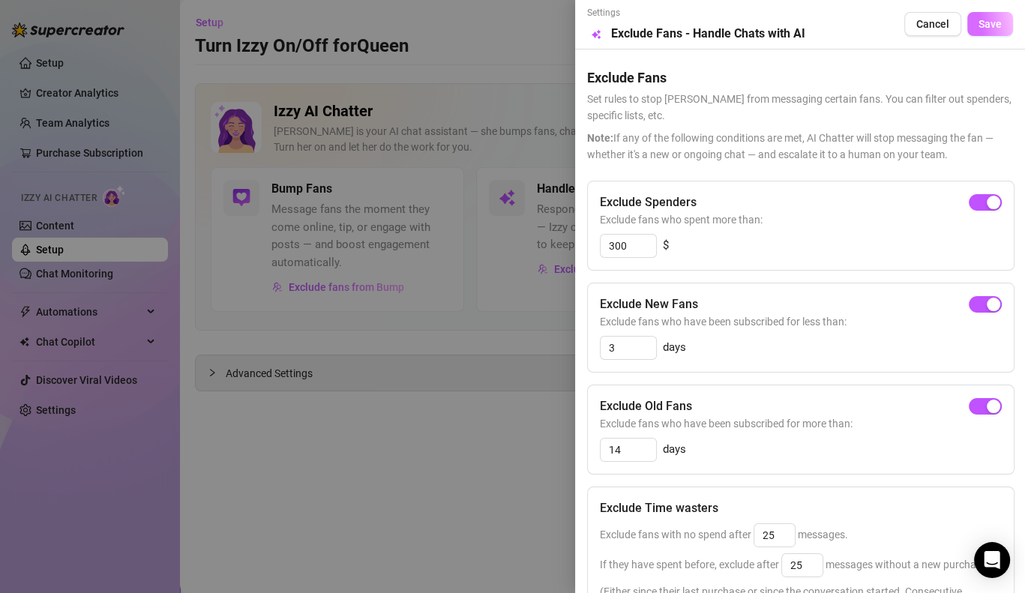
click at [996, 12] on button "Save" at bounding box center [990, 24] width 46 height 24
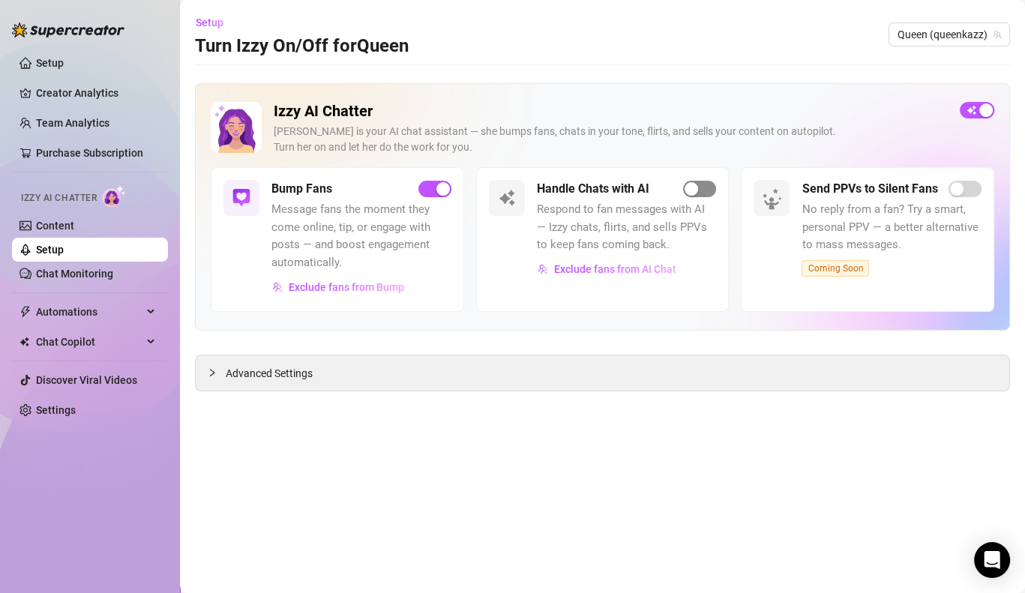
click at [706, 187] on span "button" at bounding box center [699, 189] width 33 height 16
click at [113, 274] on link "Chat Monitoring" at bounding box center [74, 274] width 77 height 12
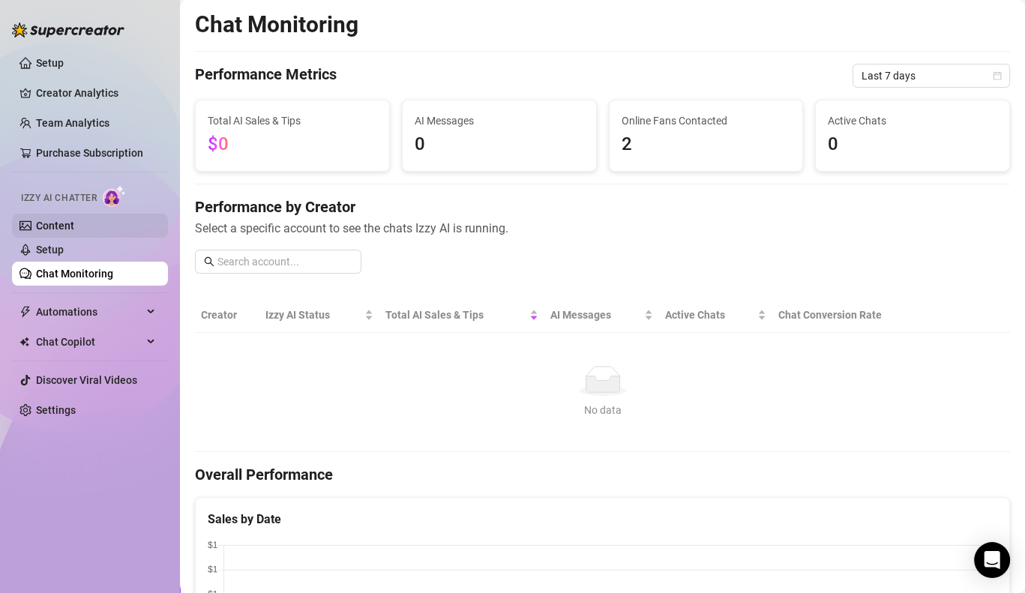
click at [74, 231] on link "Content" at bounding box center [55, 226] width 38 height 12
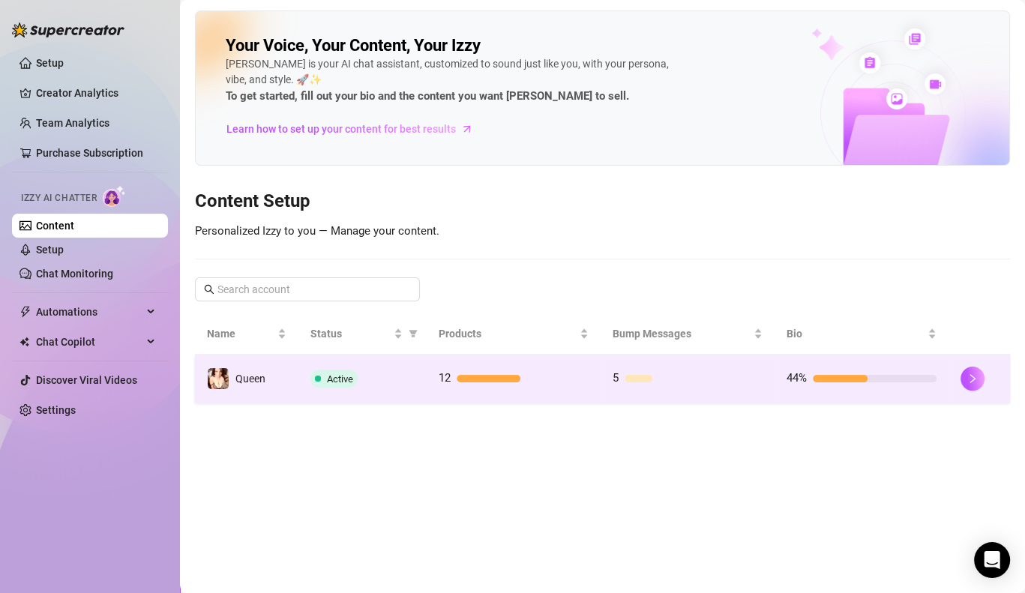
click at [645, 367] on td "5" at bounding box center [688, 379] width 174 height 49
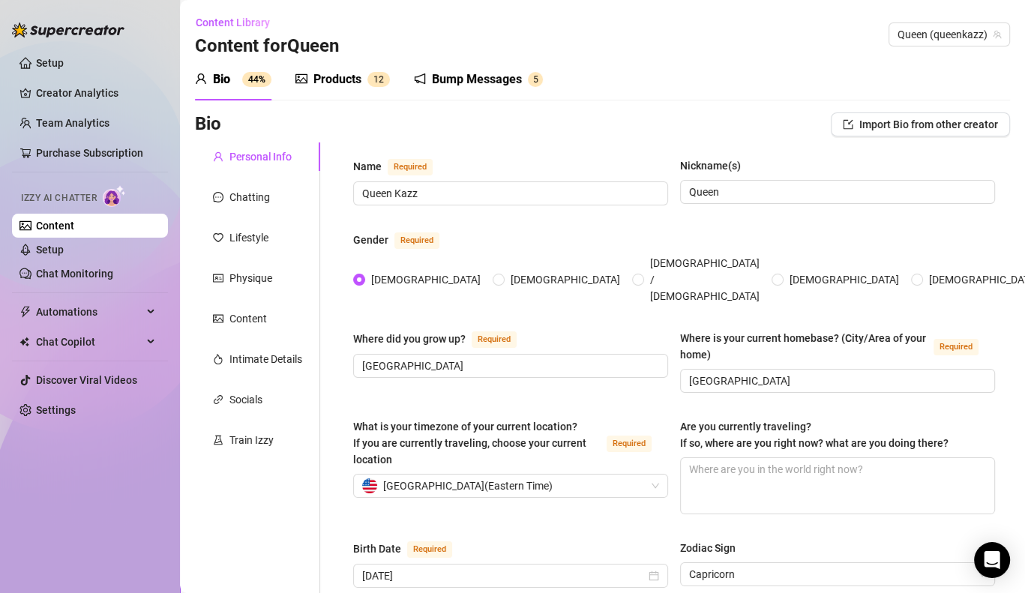
click at [466, 89] on div "Bump Messages 5" at bounding box center [478, 79] width 129 height 42
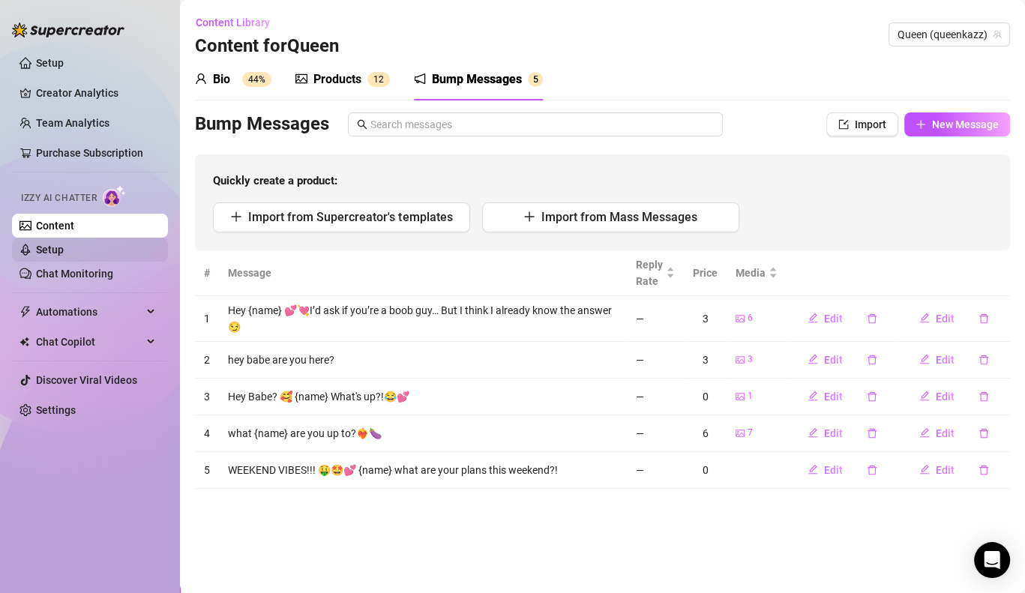
click at [64, 250] on link "Setup" at bounding box center [50, 250] width 28 height 12
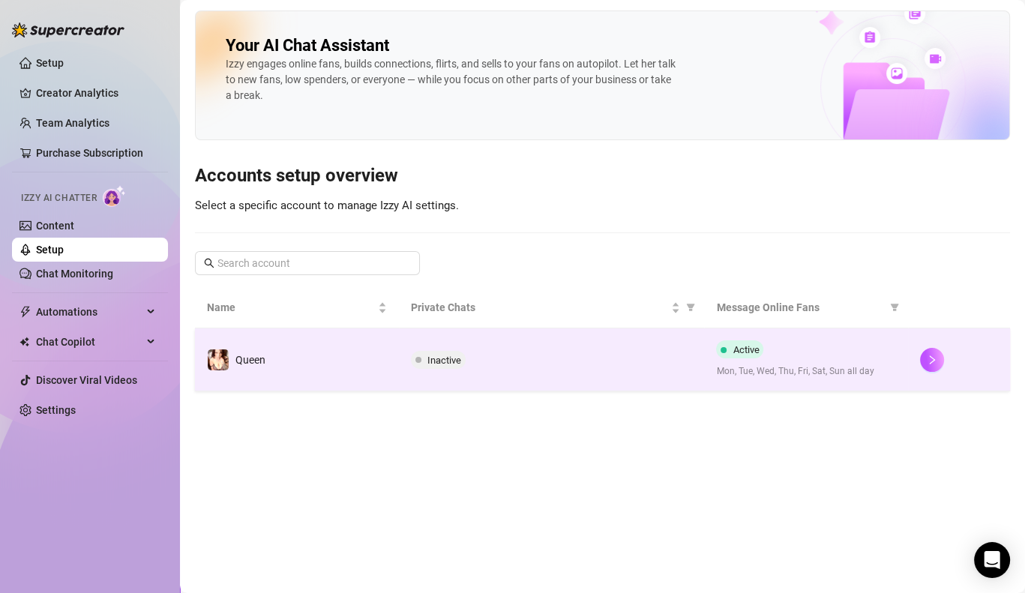
click at [488, 358] on div "Inactive" at bounding box center [552, 360] width 282 height 18
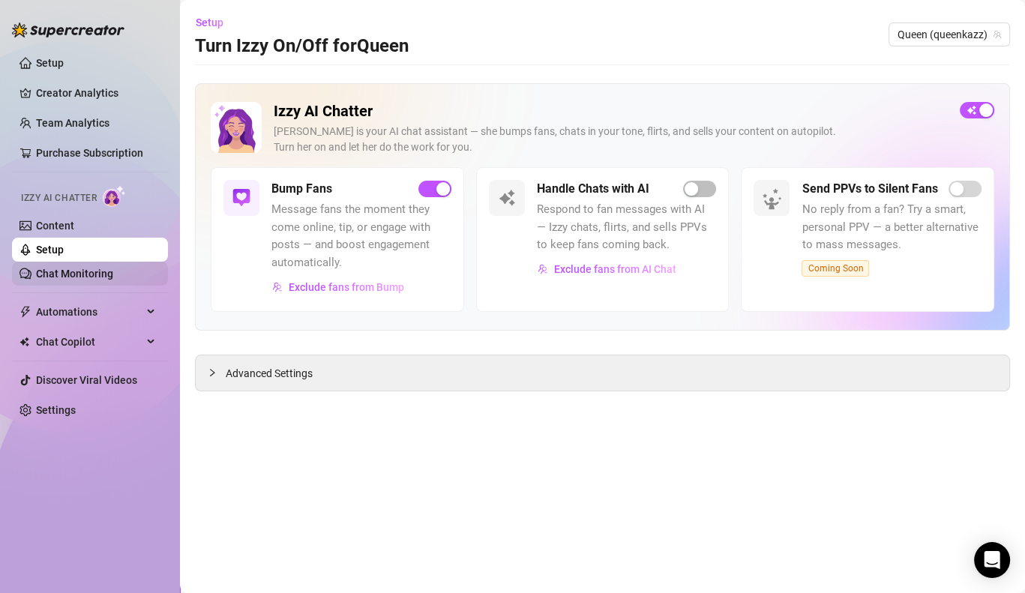
click at [94, 268] on link "Chat Monitoring" at bounding box center [74, 274] width 77 height 12
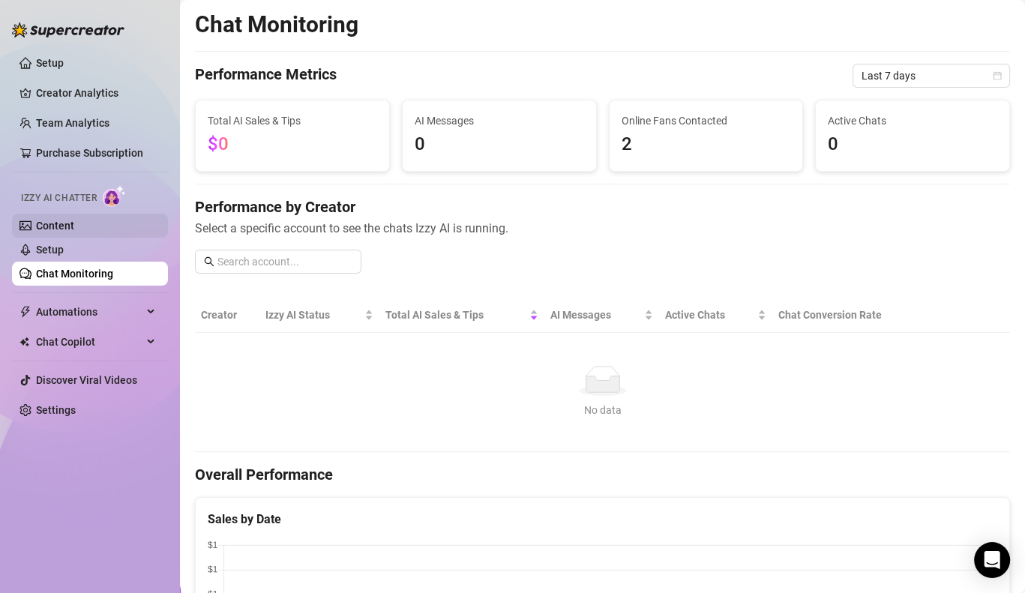
click at [74, 223] on link "Content" at bounding box center [55, 226] width 38 height 12
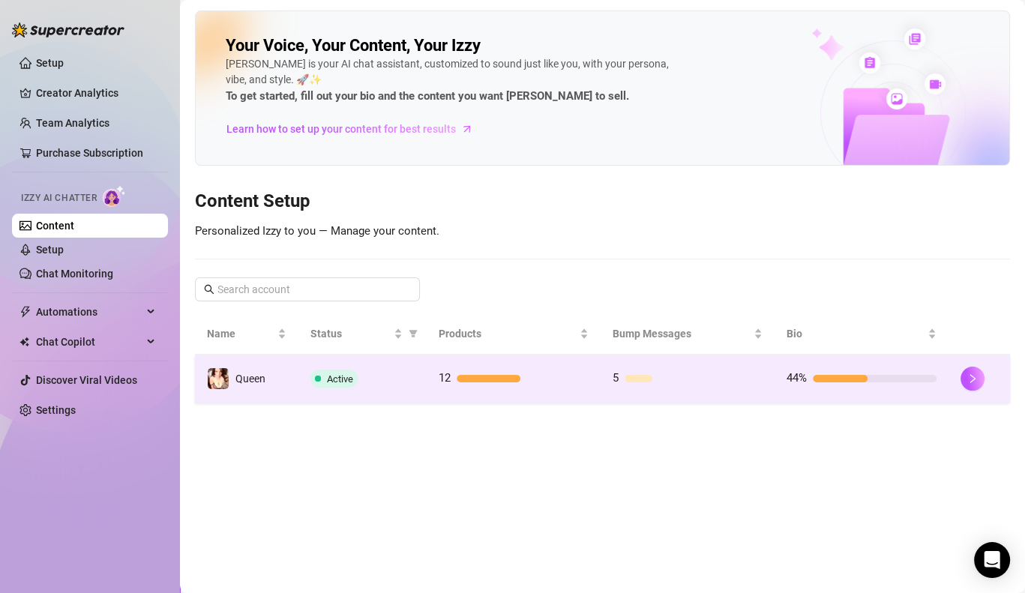
click at [674, 367] on td "5" at bounding box center [688, 379] width 174 height 49
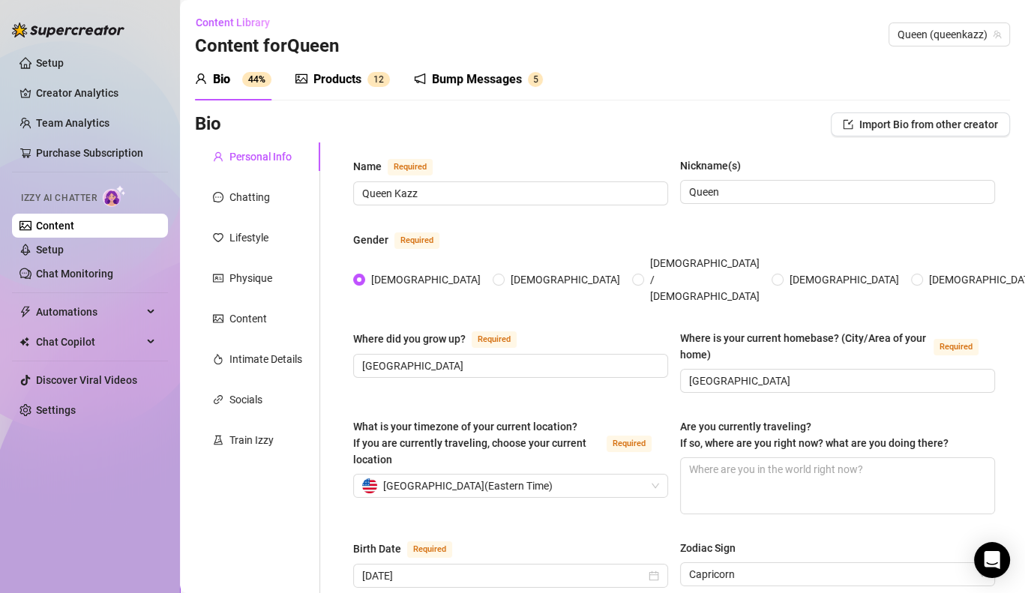
click at [494, 74] on div "Bump Messages" at bounding box center [477, 79] width 90 height 18
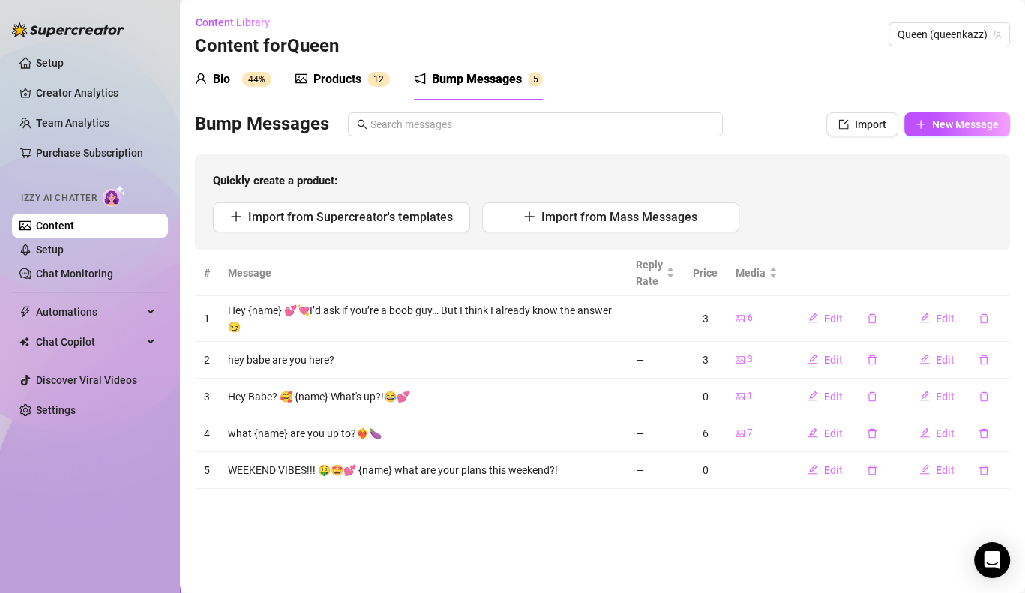
click at [357, 80] on div "Products" at bounding box center [337, 79] width 48 height 18
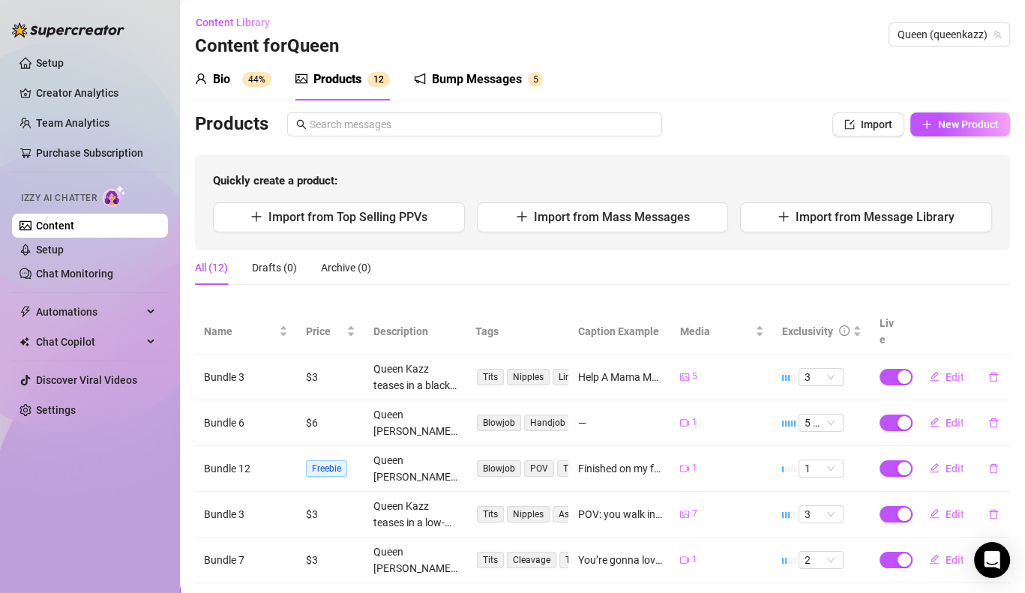
click at [420, 81] on icon "notification" at bounding box center [420, 78] width 10 height 10
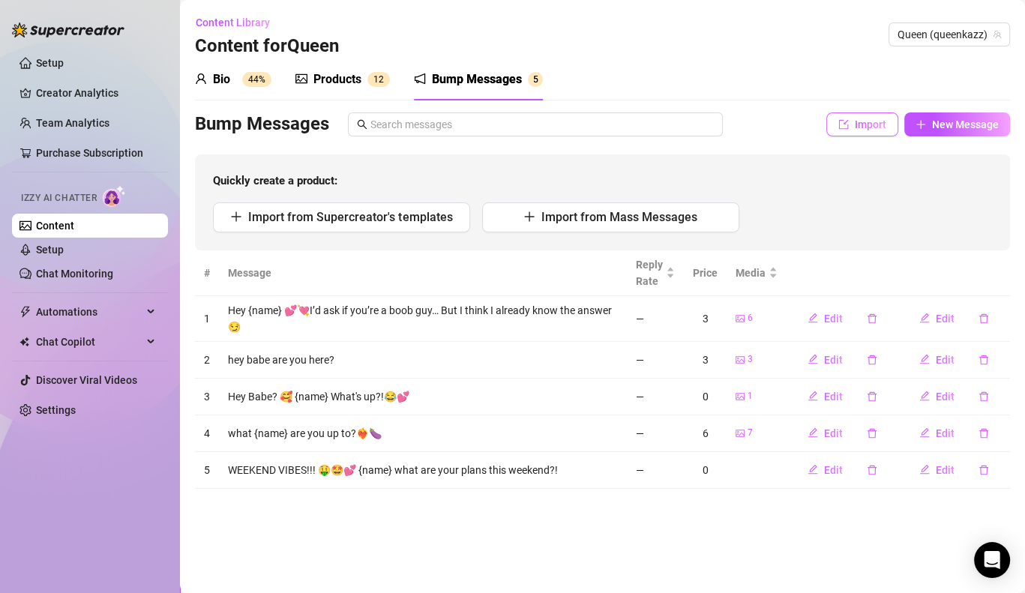
click at [866, 127] on span "Import" at bounding box center [870, 124] width 31 height 12
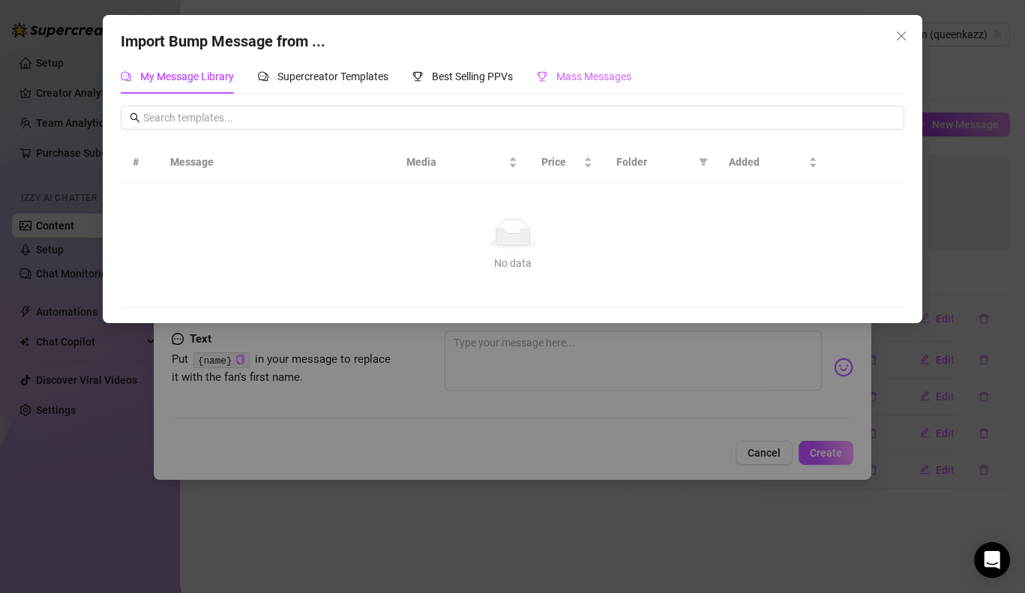
click at [586, 85] on div "Mass Messages" at bounding box center [584, 76] width 94 height 34
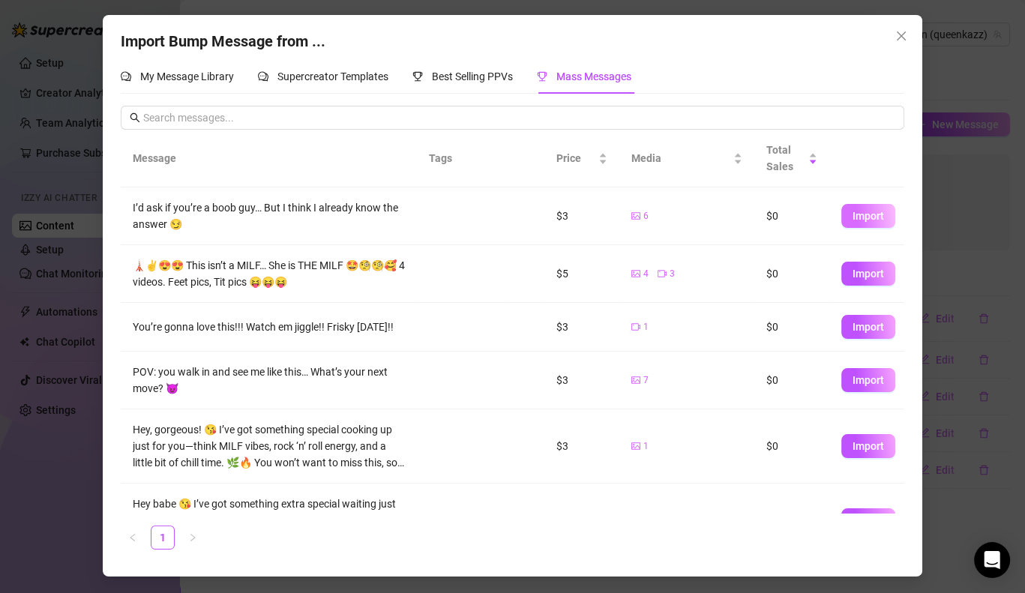
click at [858, 210] on span "Import" at bounding box center [868, 216] width 31 height 12
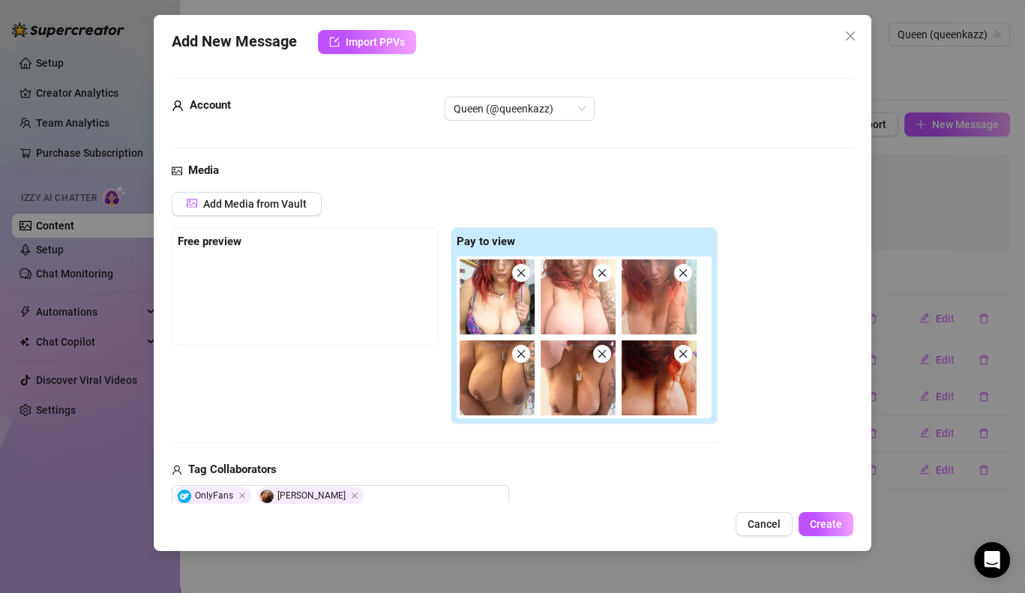
click at [840, 511] on div "Add New Message Import PPVs Account Queen (@queenkazz) Media Add Media from Vau…" at bounding box center [513, 283] width 718 height 536
click at [826, 538] on div "Add New Message Import PPVs Account Queen (@queenkazz) Media Add Media from Vau…" at bounding box center [513, 283] width 718 height 536
click at [828, 532] on button "Create" at bounding box center [826, 524] width 55 height 24
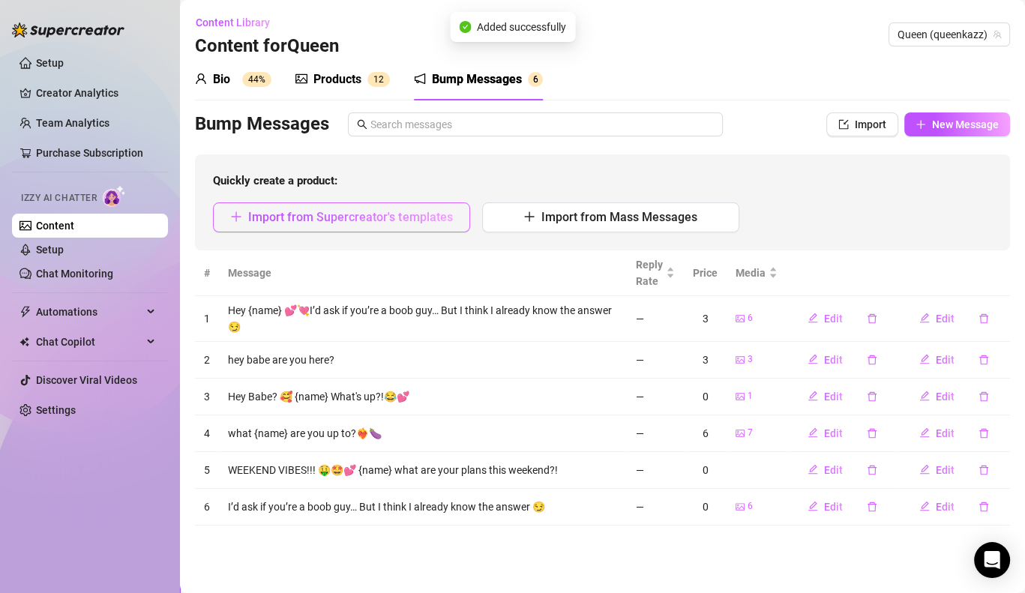
click at [337, 226] on button "Import from Supercreator's templates" at bounding box center [341, 217] width 257 height 30
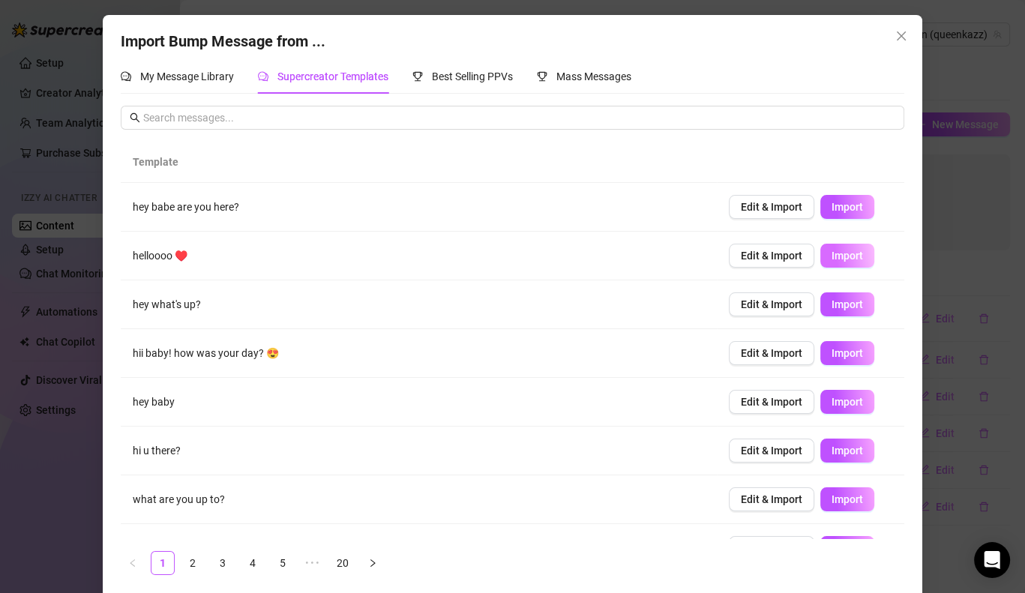
click at [833, 251] on span "Import" at bounding box center [847, 256] width 31 height 12
type textarea "helloooo ♥️"
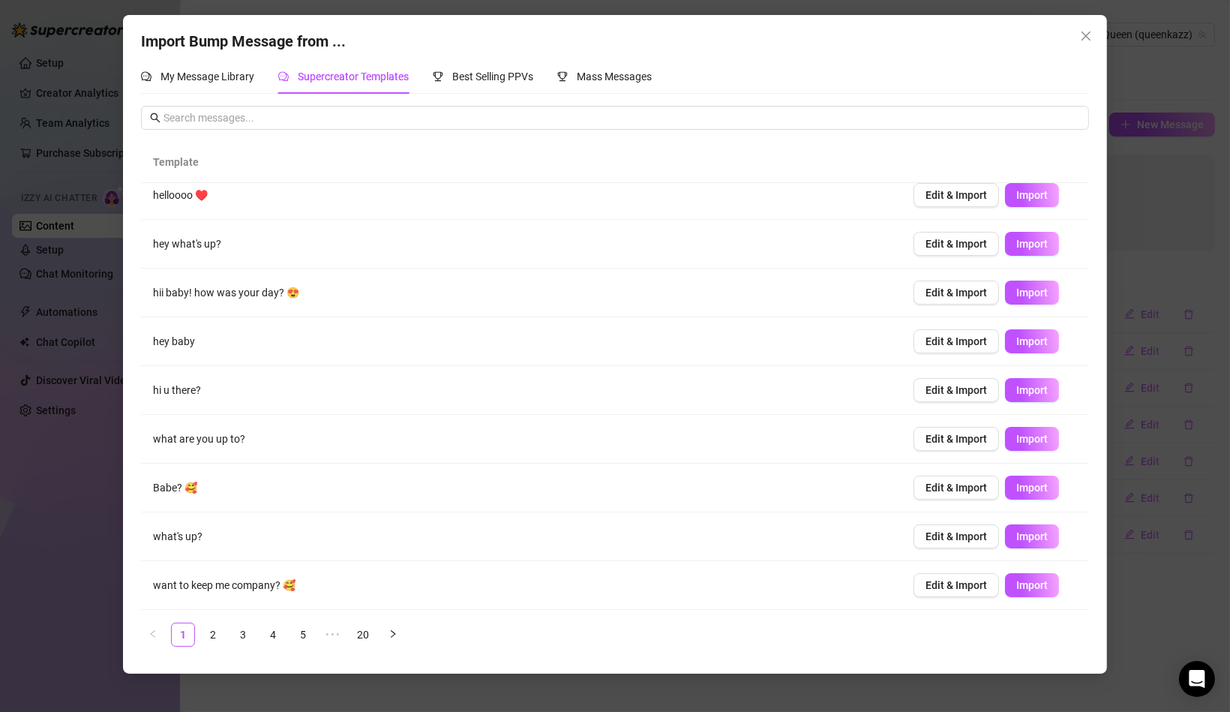
scroll to position [58, 0]
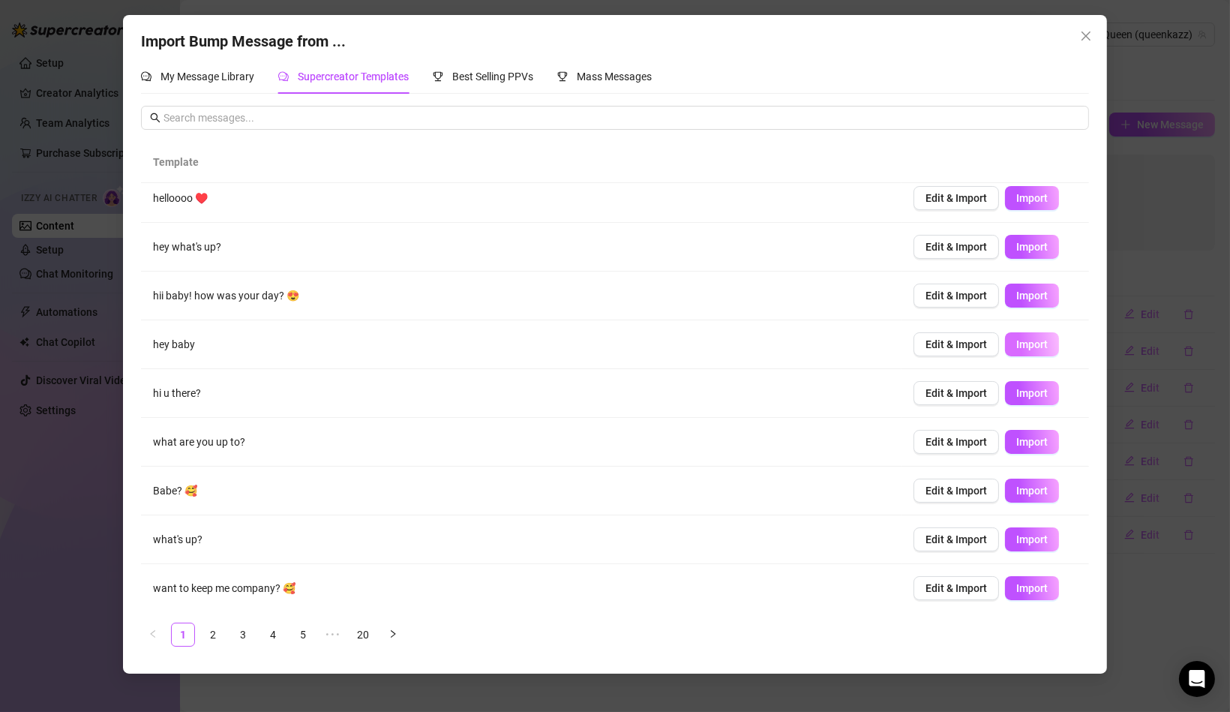
click at [1024, 346] on span "Import" at bounding box center [1031, 344] width 31 height 12
click at [1024, 388] on span "Import" at bounding box center [1031, 393] width 31 height 12
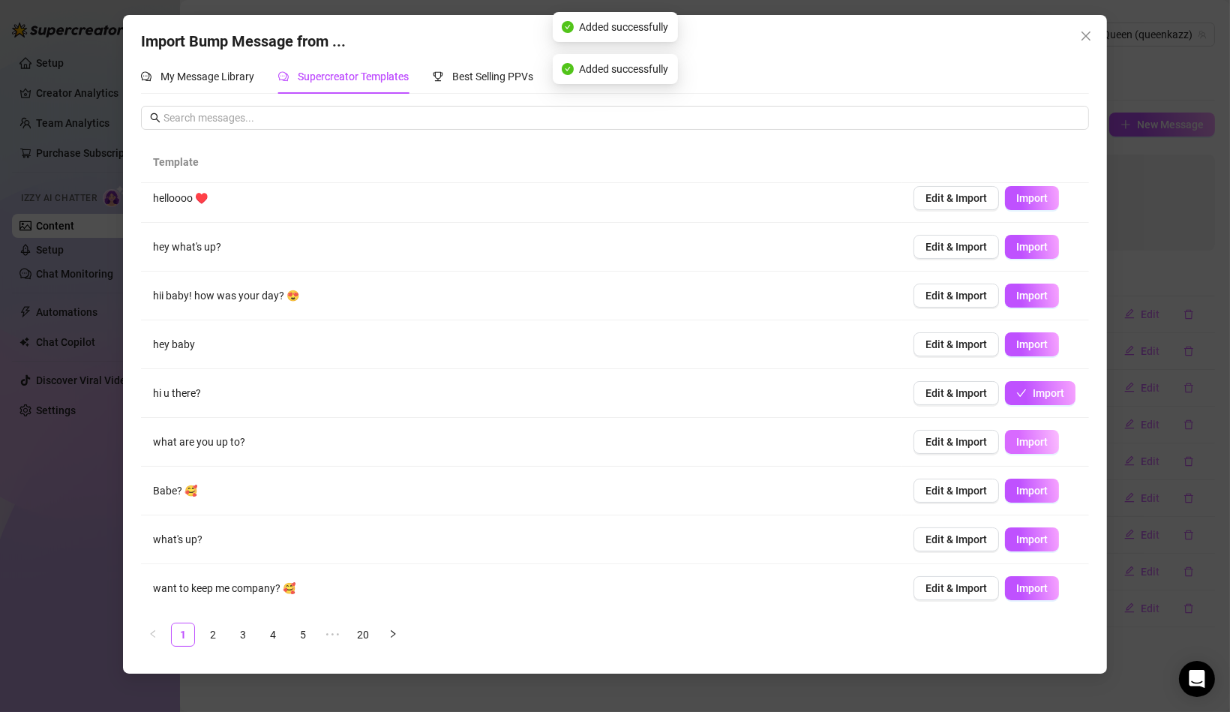
click at [1024, 441] on span "Import" at bounding box center [1031, 442] width 31 height 12
click at [1024, 498] on button "Import" at bounding box center [1032, 490] width 54 height 24
click at [1024, 542] on button "Import" at bounding box center [1032, 539] width 54 height 24
click at [1024, 582] on span "Import" at bounding box center [1031, 588] width 31 height 12
type textarea "want to keep me company? 🥰"
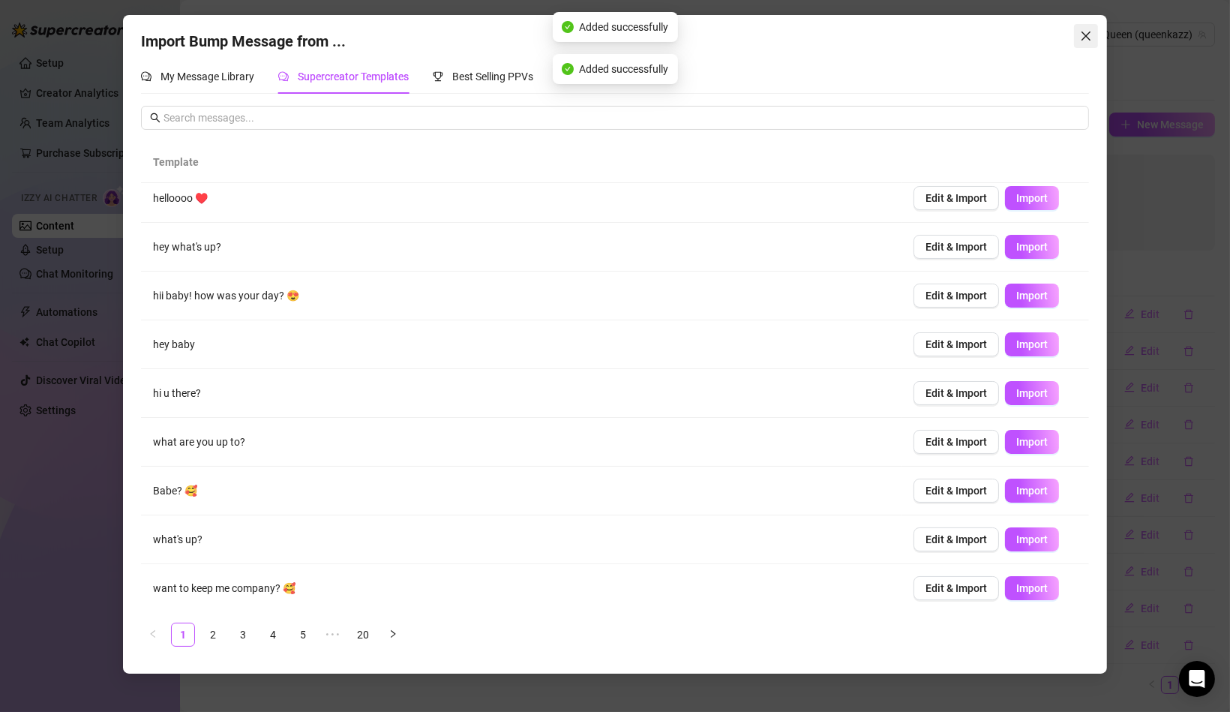
click at [1024, 31] on icon "close" at bounding box center [1086, 36] width 12 height 12
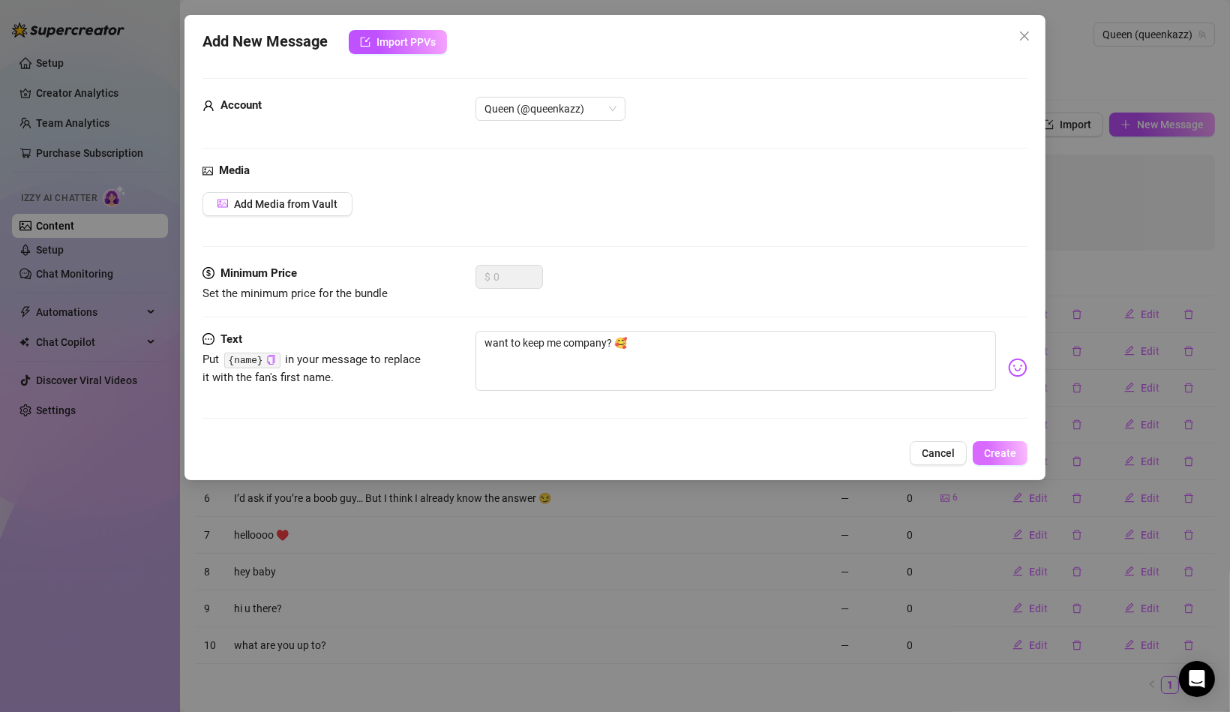
click at [987, 457] on span "Create" at bounding box center [1000, 453] width 32 height 12
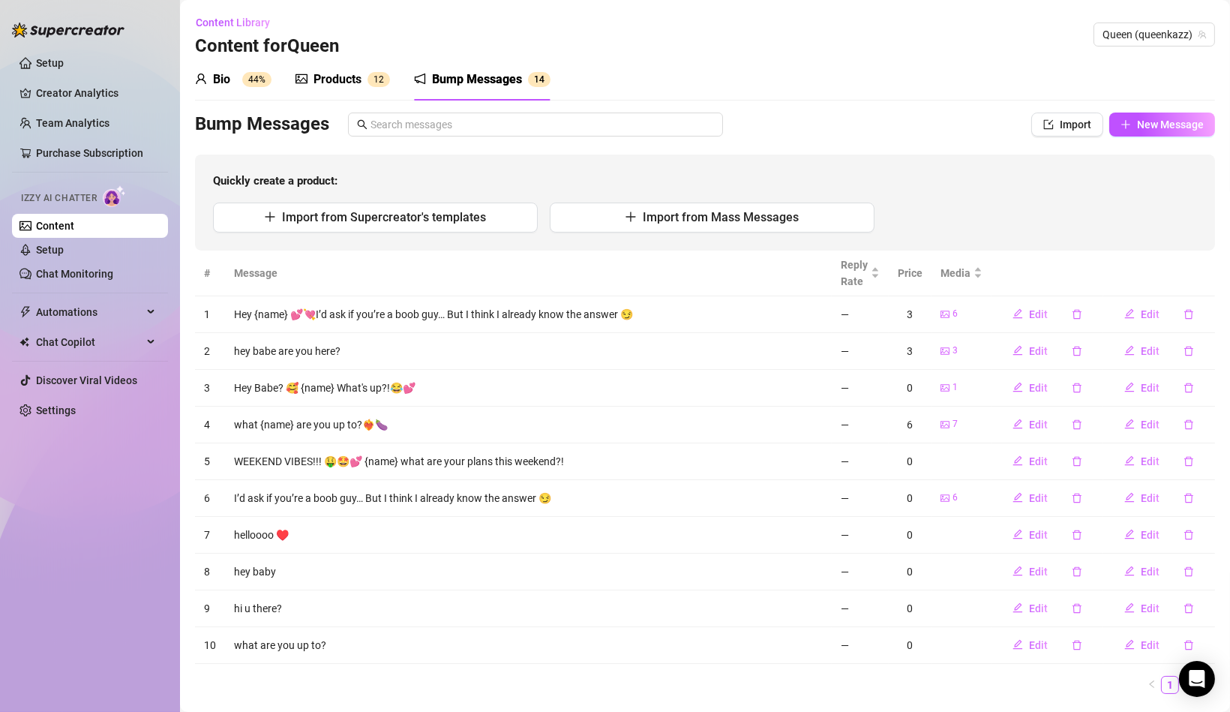
click at [319, 75] on div "Products" at bounding box center [337, 79] width 48 height 18
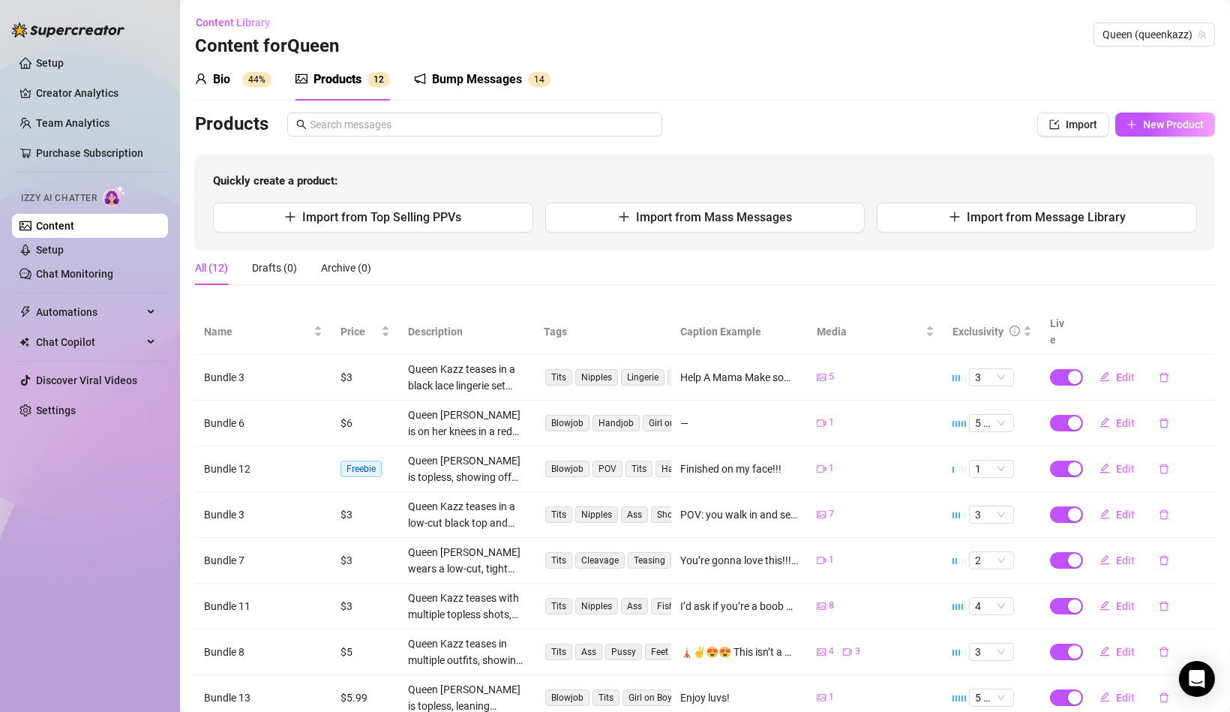
click at [225, 80] on div "Bio" at bounding box center [221, 79] width 17 height 18
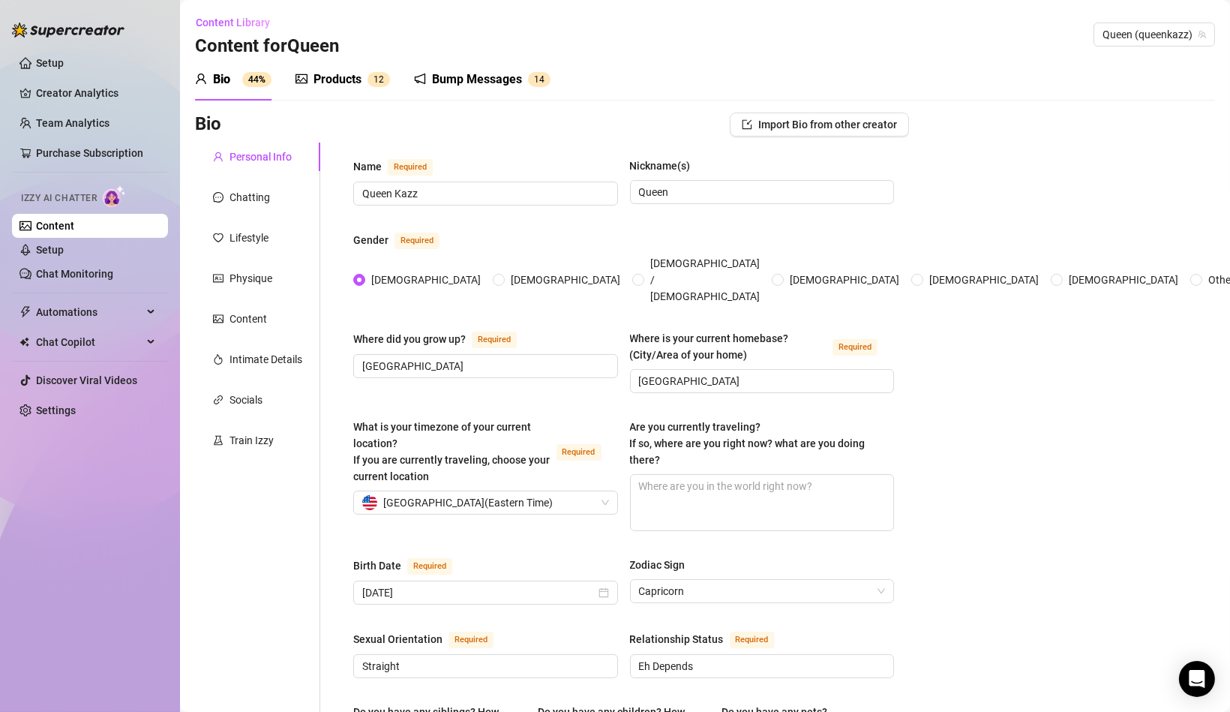
click at [340, 68] on div "Products 1 2" at bounding box center [342, 79] width 94 height 42
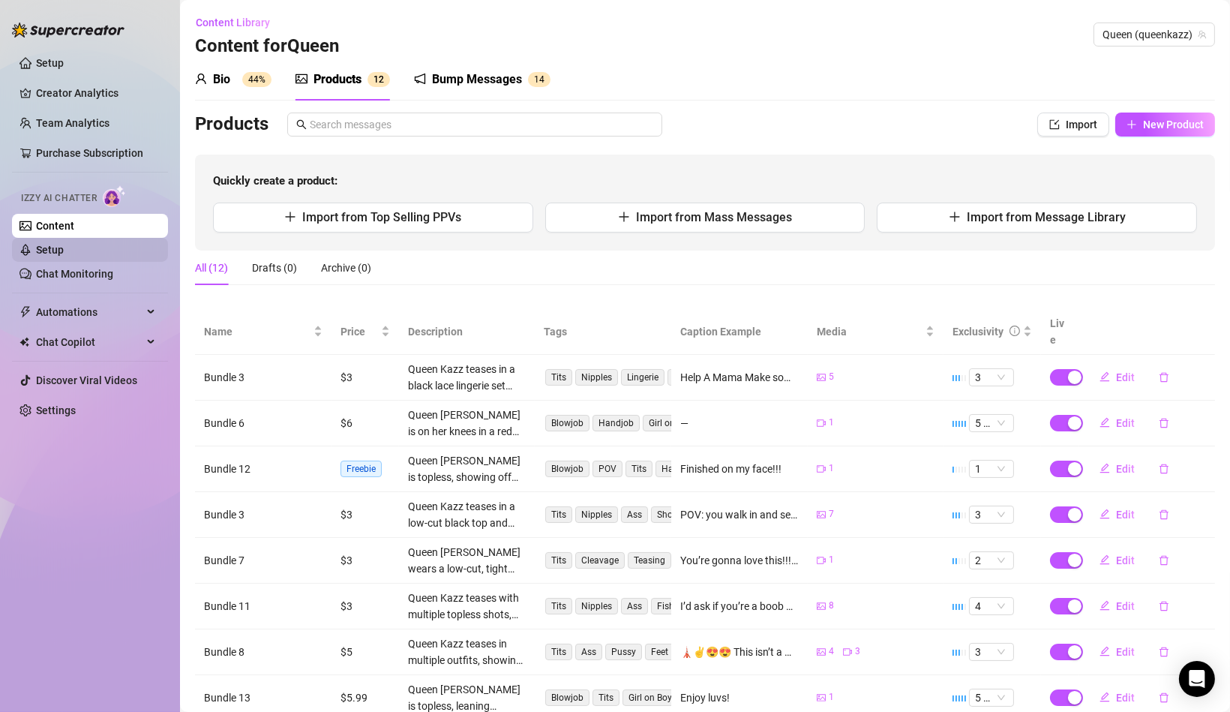
click at [64, 245] on link "Setup" at bounding box center [50, 250] width 28 height 12
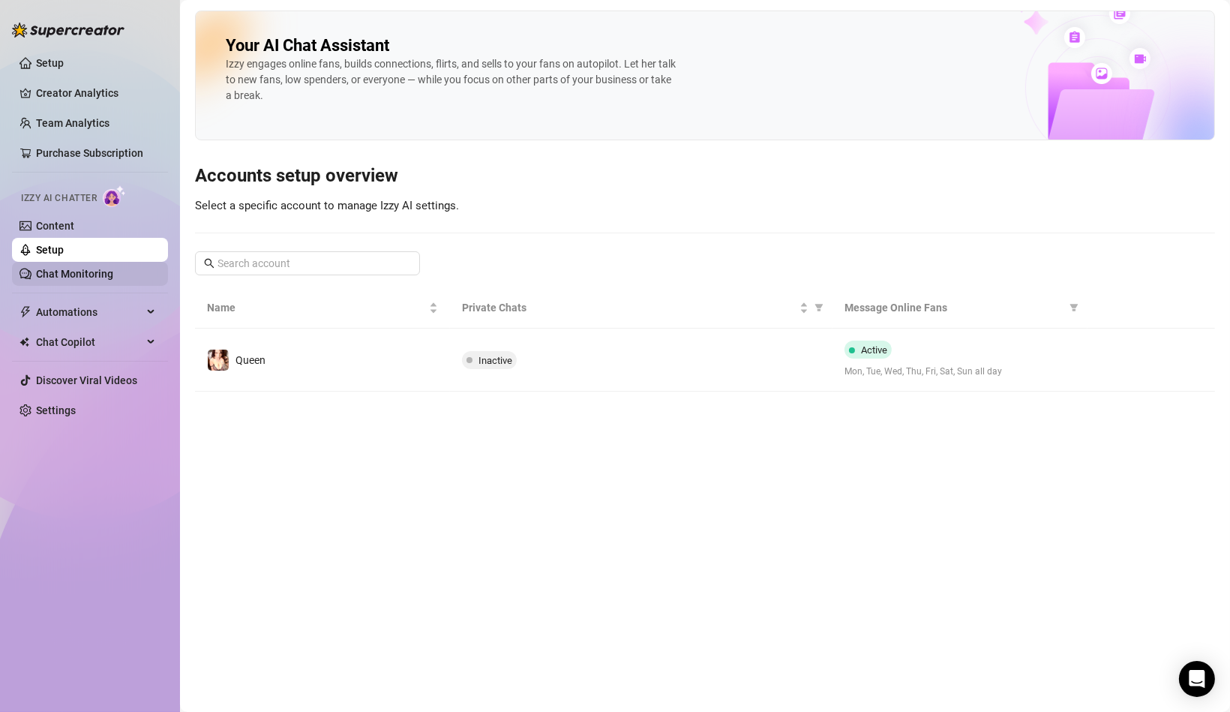
click at [112, 272] on link "Chat Monitoring" at bounding box center [74, 274] width 77 height 12
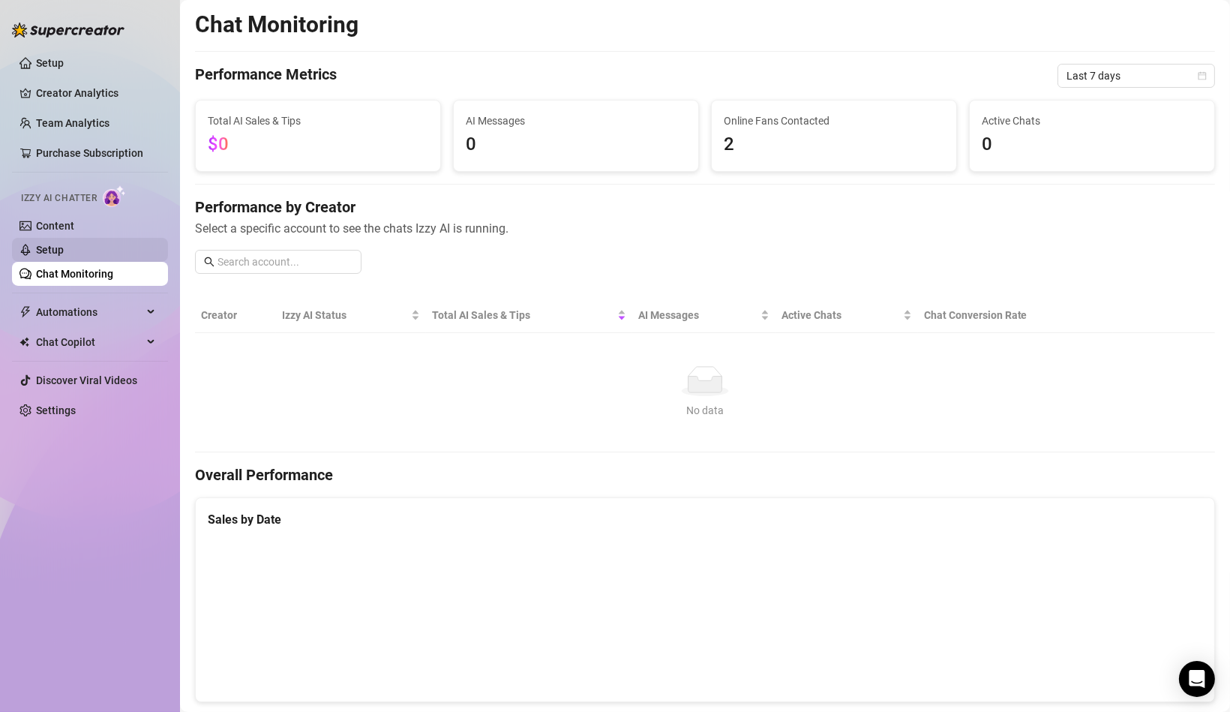
click at [64, 244] on link "Setup" at bounding box center [50, 250] width 28 height 12
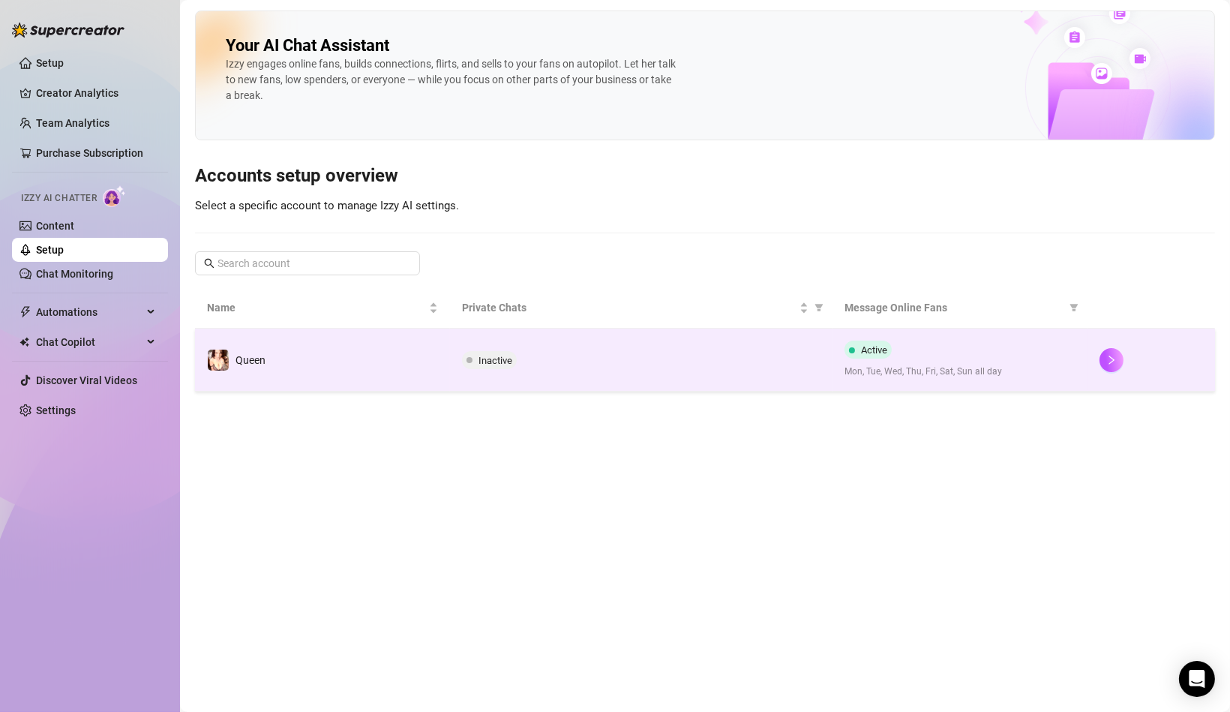
click at [607, 341] on td "Inactive" at bounding box center [641, 359] width 382 height 63
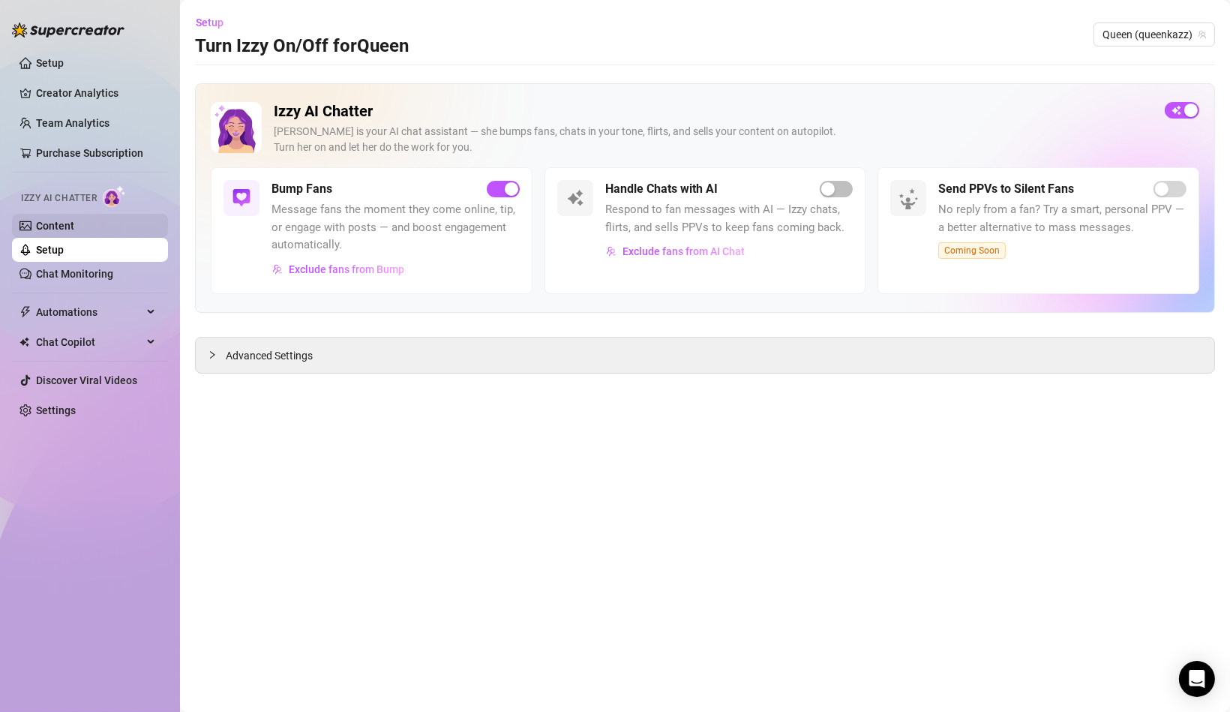
click at [74, 220] on link "Content" at bounding box center [55, 226] width 38 height 12
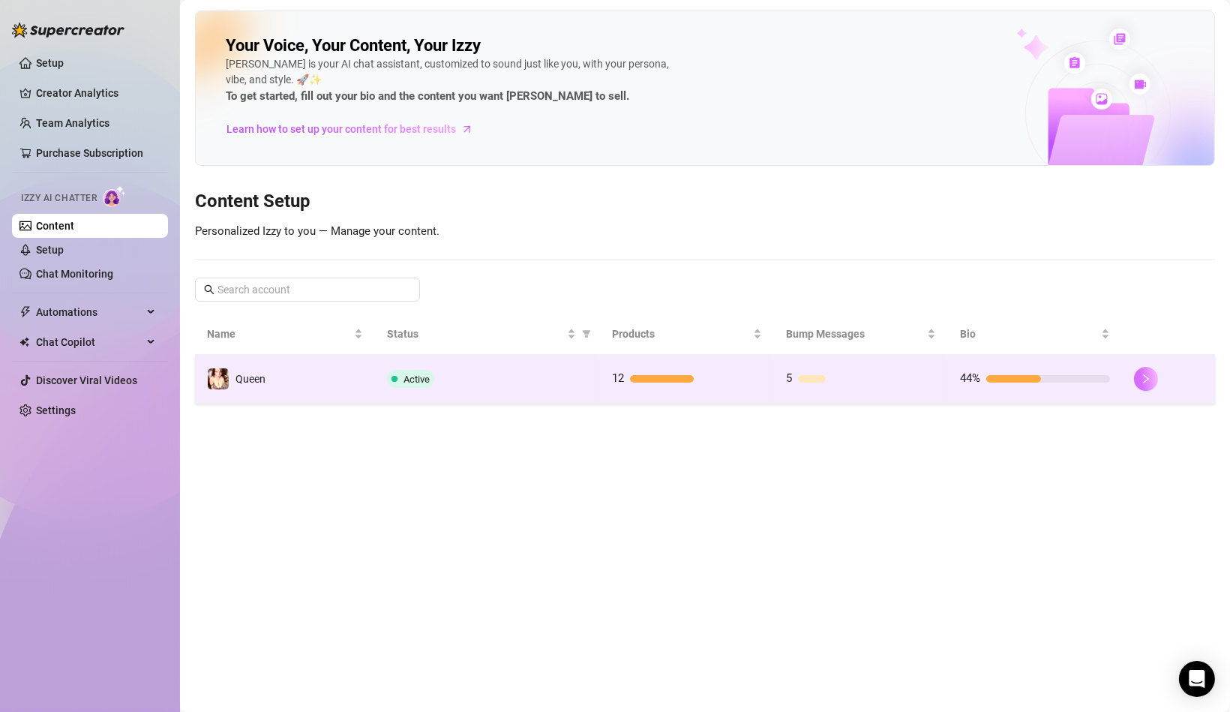
click at [1024, 374] on button "button" at bounding box center [1146, 379] width 24 height 24
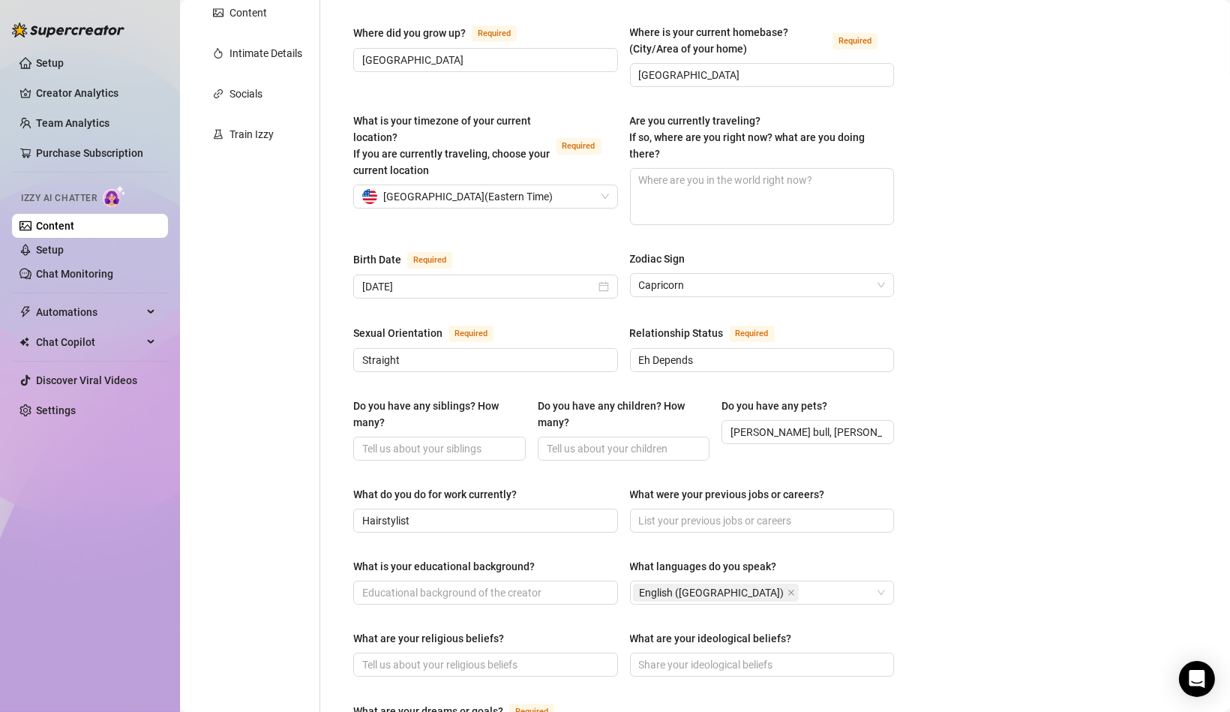
scroll to position [263, 0]
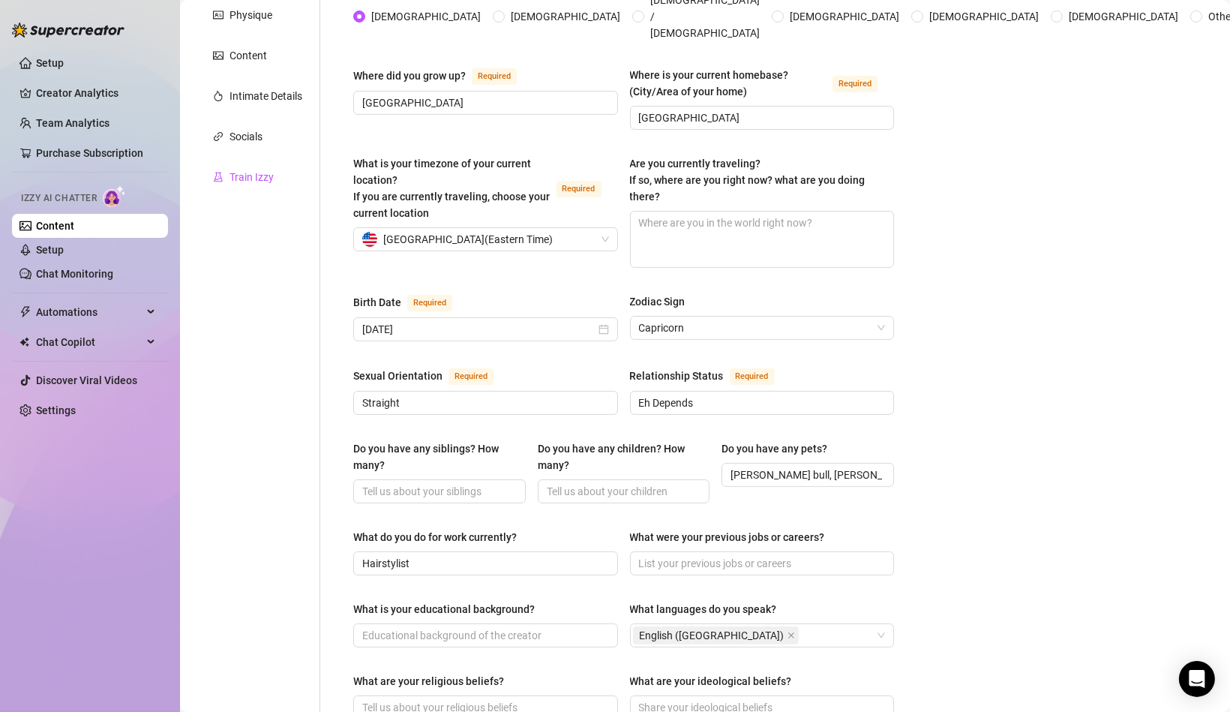
click at [250, 175] on div "Train Izzy" at bounding box center [251, 177] width 44 height 16
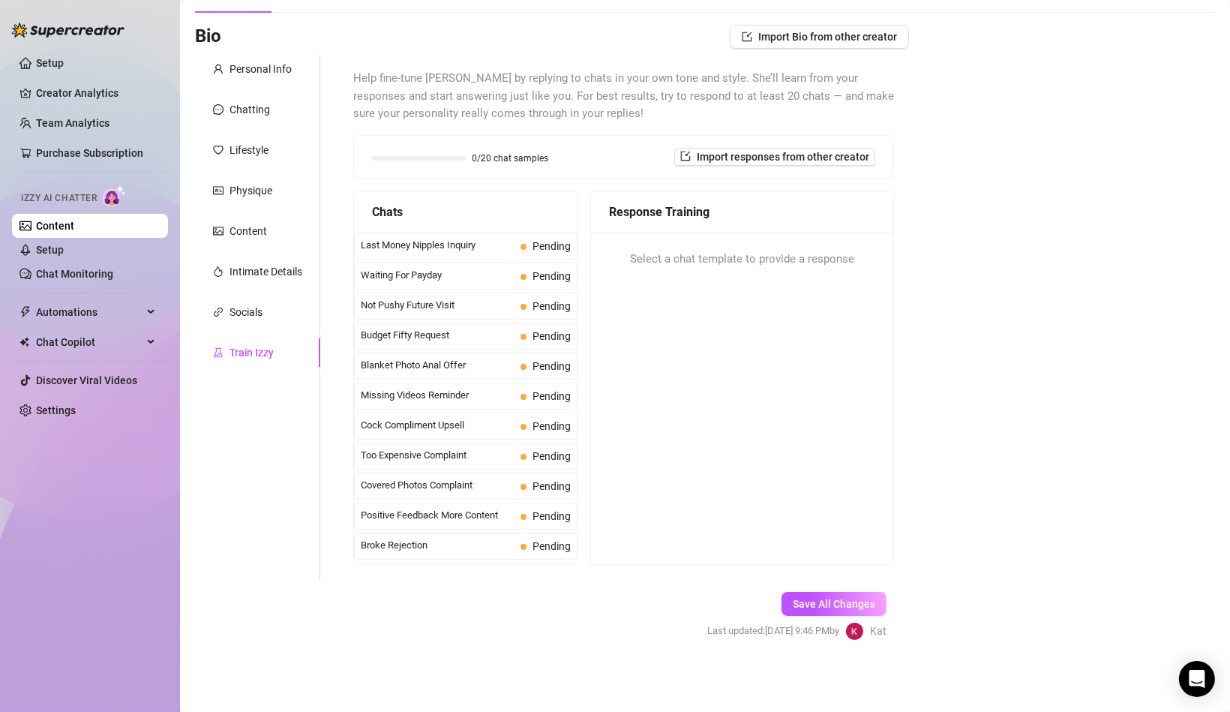
scroll to position [86, 0]
click at [803, 592] on span "Save All Changes" at bounding box center [834, 605] width 82 height 12
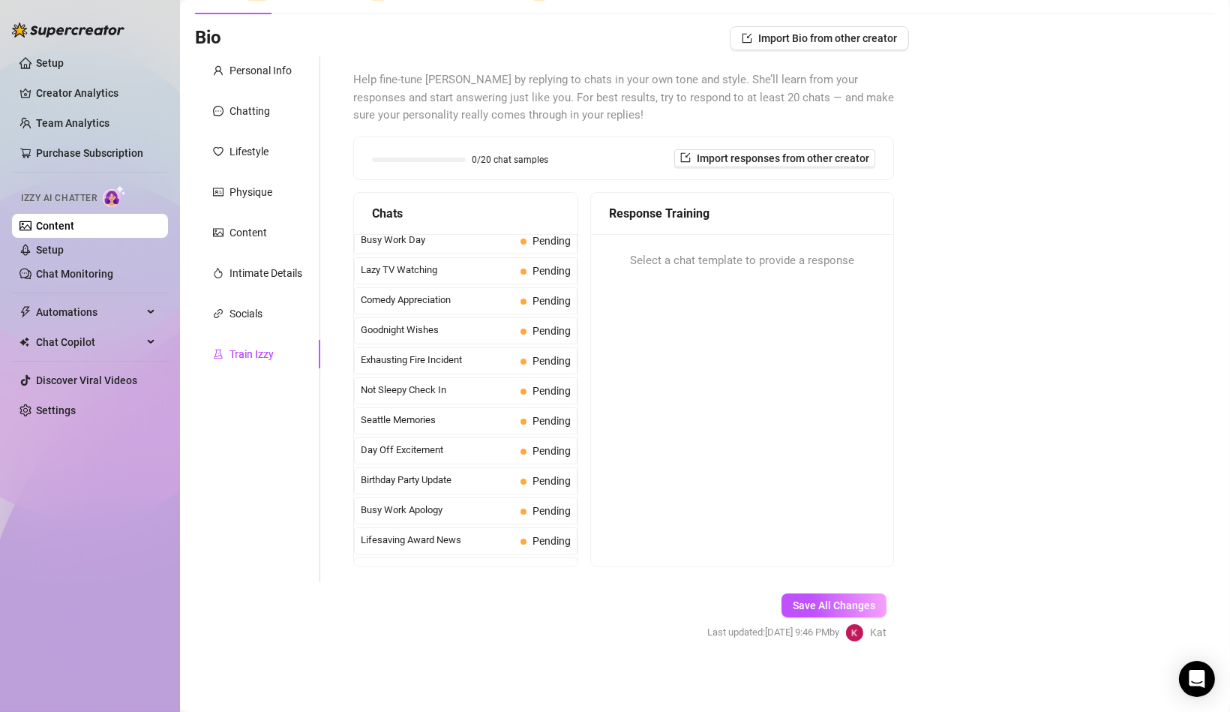
scroll to position [0, 0]
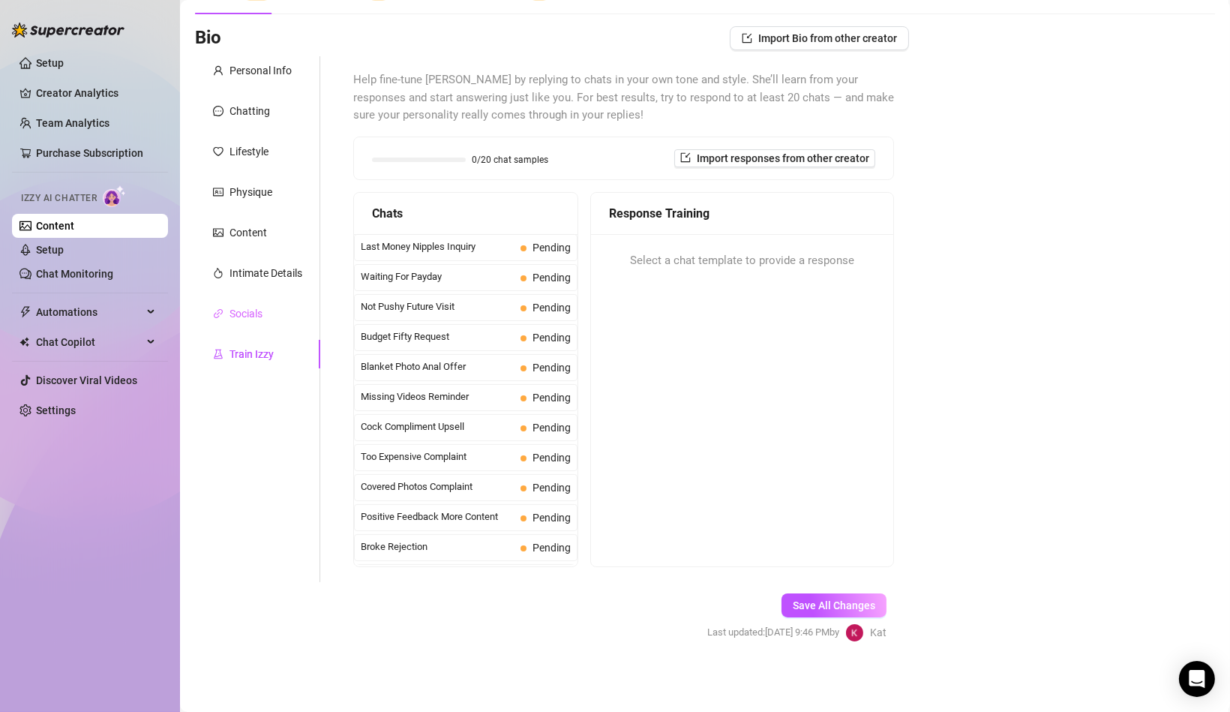
click at [268, 308] on div "Socials" at bounding box center [257, 313] width 125 height 28
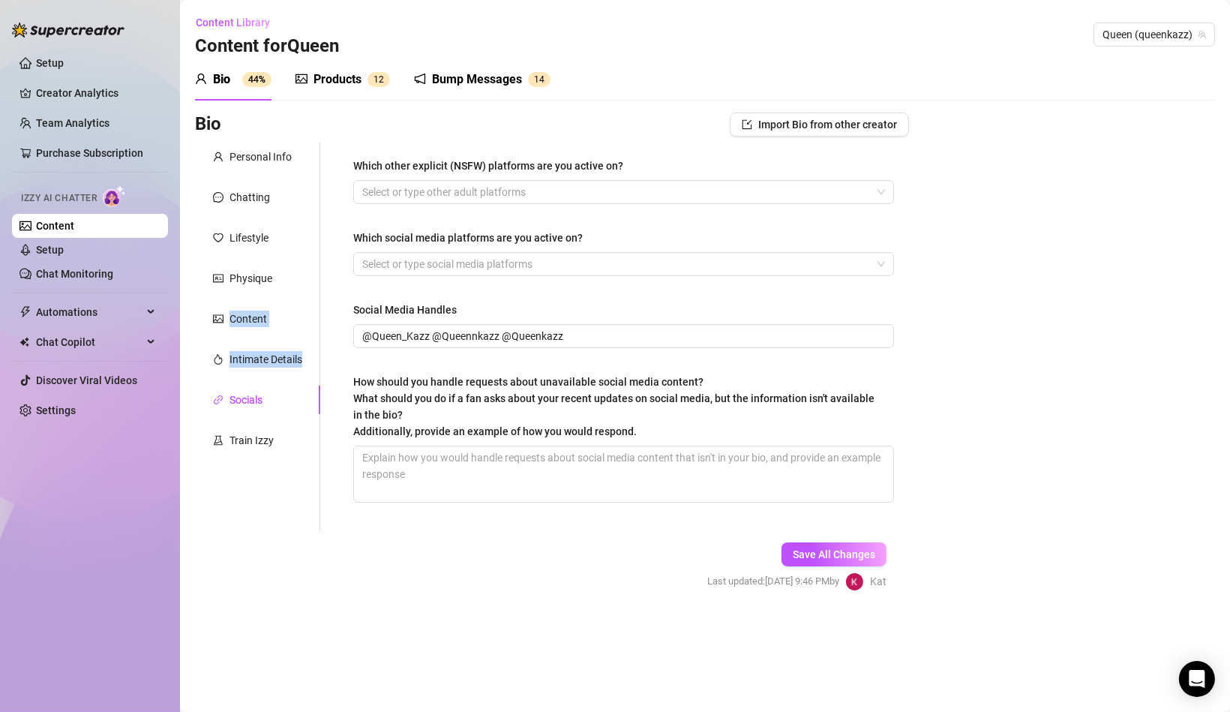
drag, startPoint x: 268, startPoint y: 307, endPoint x: 359, endPoint y: 385, distance: 119.7
click at [346, 376] on div "Personal Info Chatting Lifestyle Physique Content Intimate Details Socials Trai…" at bounding box center [552, 336] width 714 height 388
